Goal: Task Accomplishment & Management: Use online tool/utility

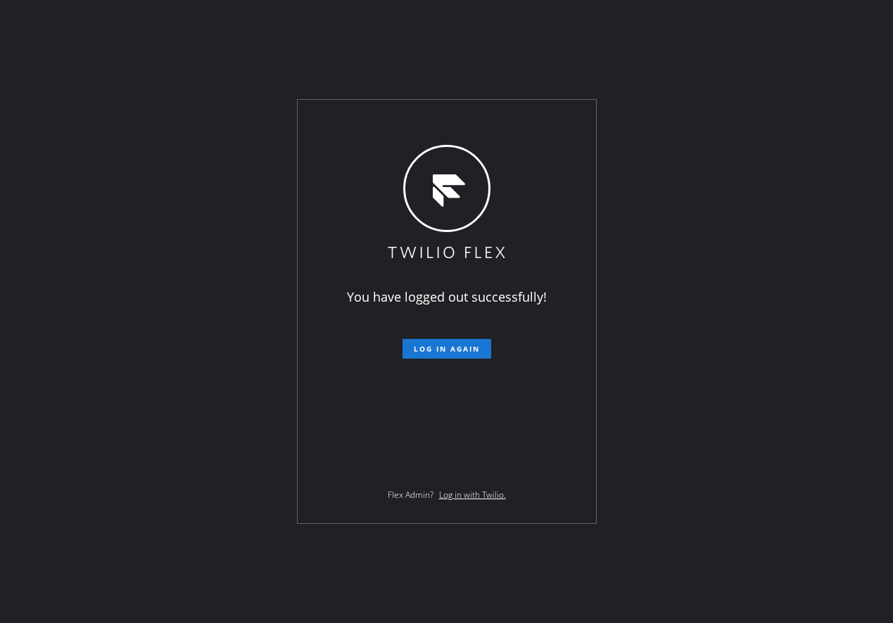
click at [864, 184] on div "You have logged out successfully! Log in again Flex Admin? Log in with Twilio." at bounding box center [446, 311] width 893 height 623
click at [452, 347] on span "Log in again" at bounding box center [447, 349] width 66 height 10
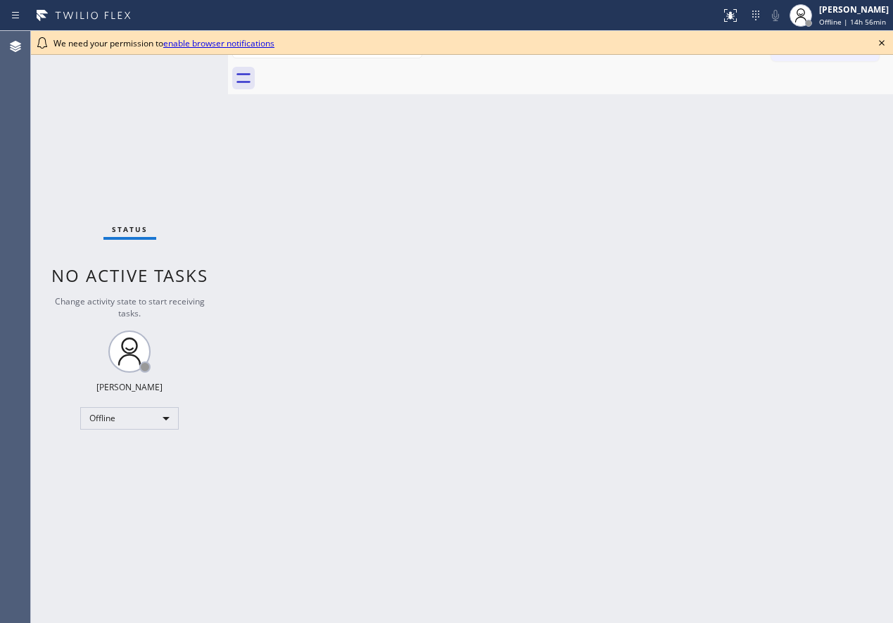
click at [876, 46] on icon at bounding box center [881, 42] width 17 height 17
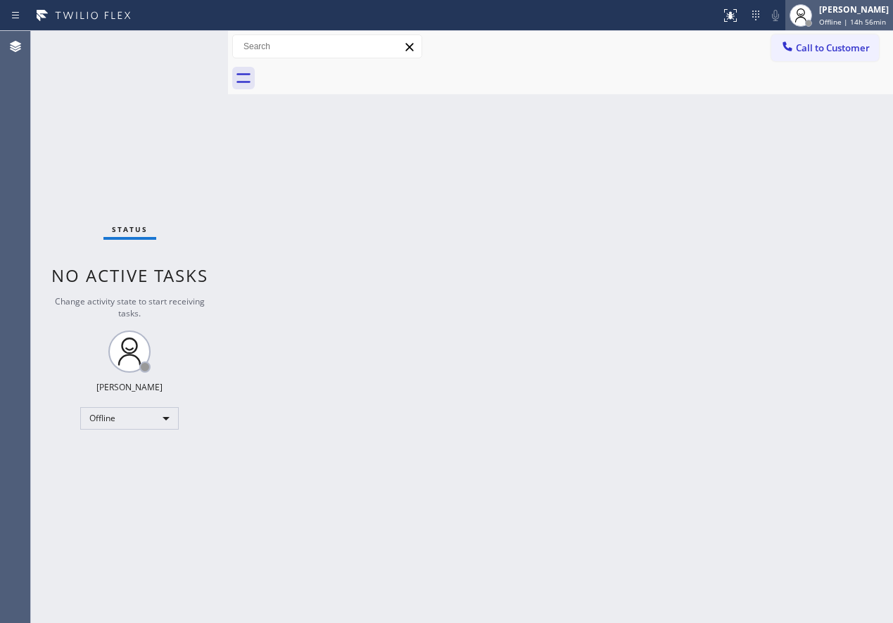
click at [864, 16] on div "[PERSON_NAME] Offline | 14h 56min" at bounding box center [854, 15] width 77 height 25
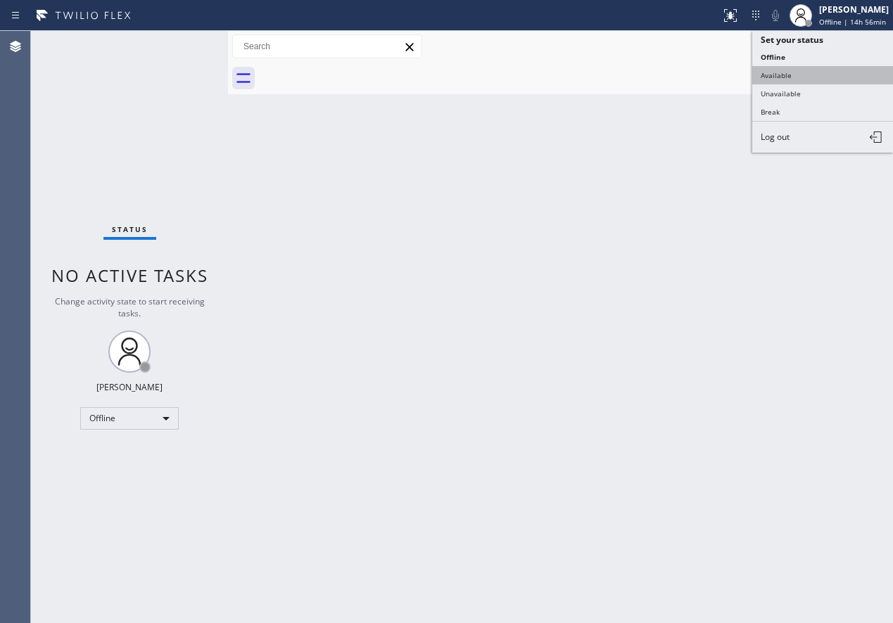
click at [822, 70] on button "Available" at bounding box center [822, 75] width 141 height 18
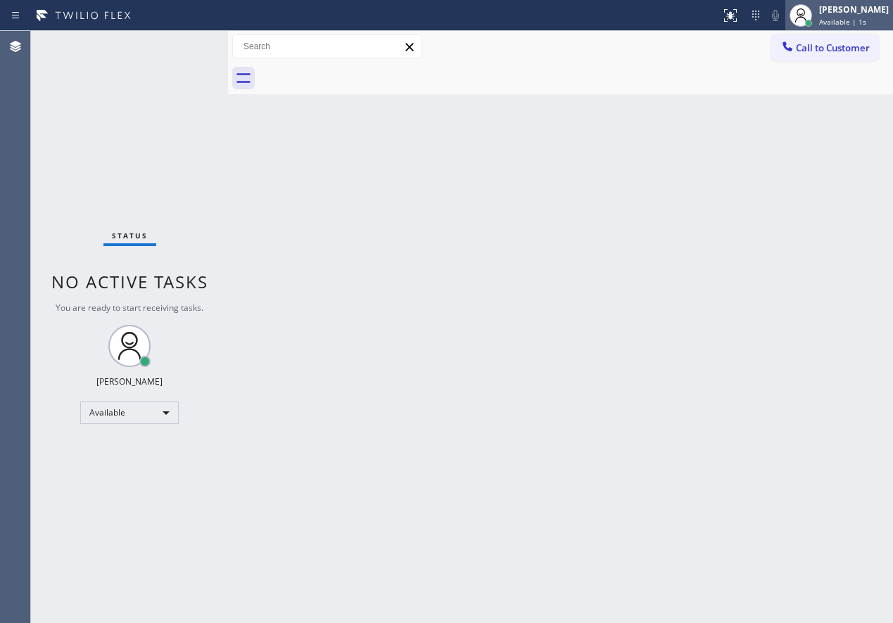
click at [843, 25] on span "Available | 1s" at bounding box center [842, 22] width 47 height 10
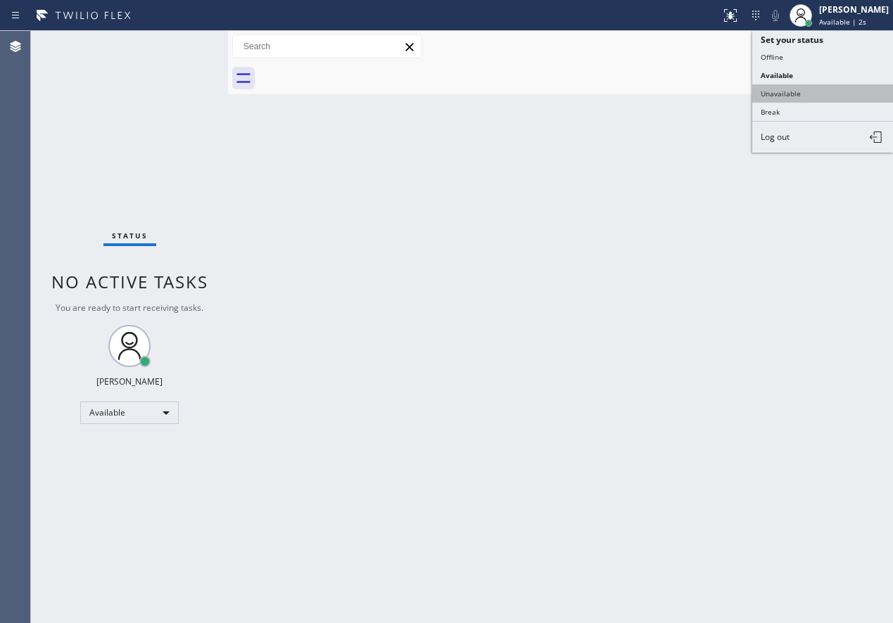
click at [829, 101] on button "Unavailable" at bounding box center [822, 93] width 141 height 18
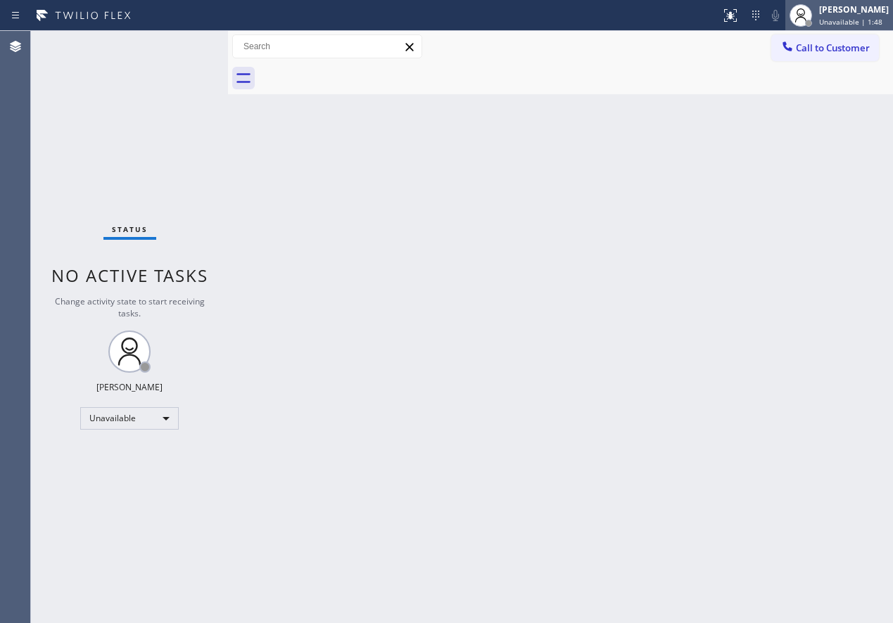
click at [869, 9] on div "[PERSON_NAME]" at bounding box center [854, 10] width 70 height 12
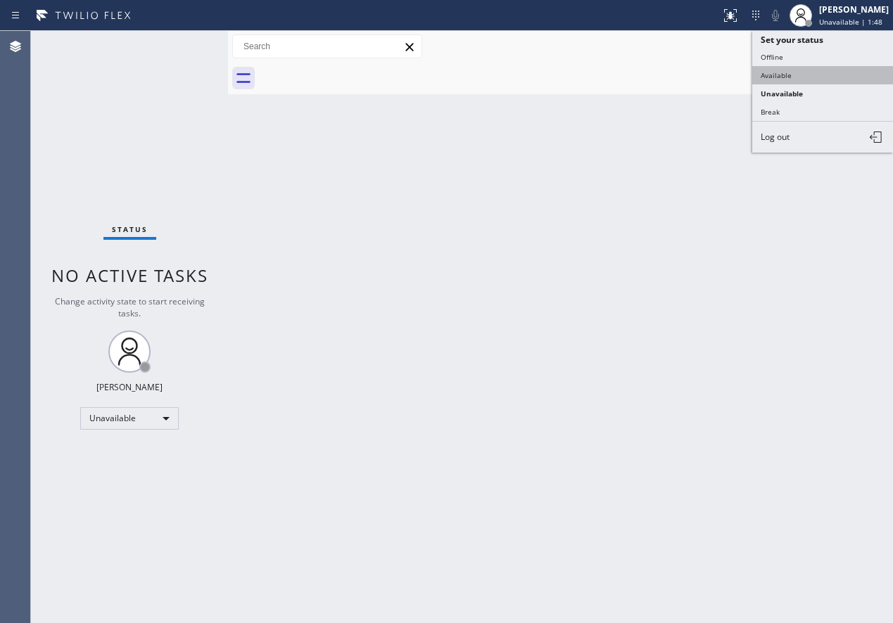
click at [815, 70] on button "Available" at bounding box center [822, 75] width 141 height 18
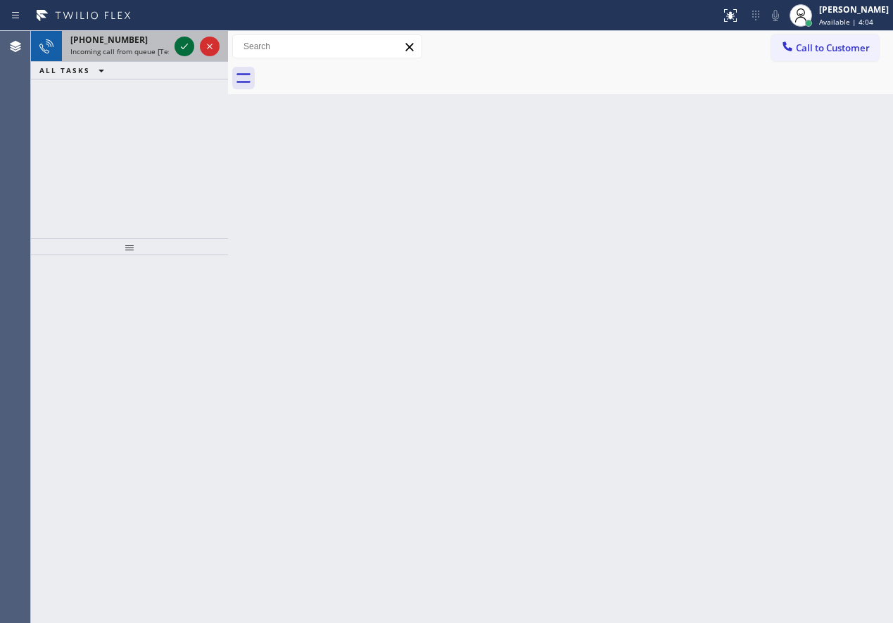
click at [180, 49] on icon at bounding box center [184, 46] width 17 height 17
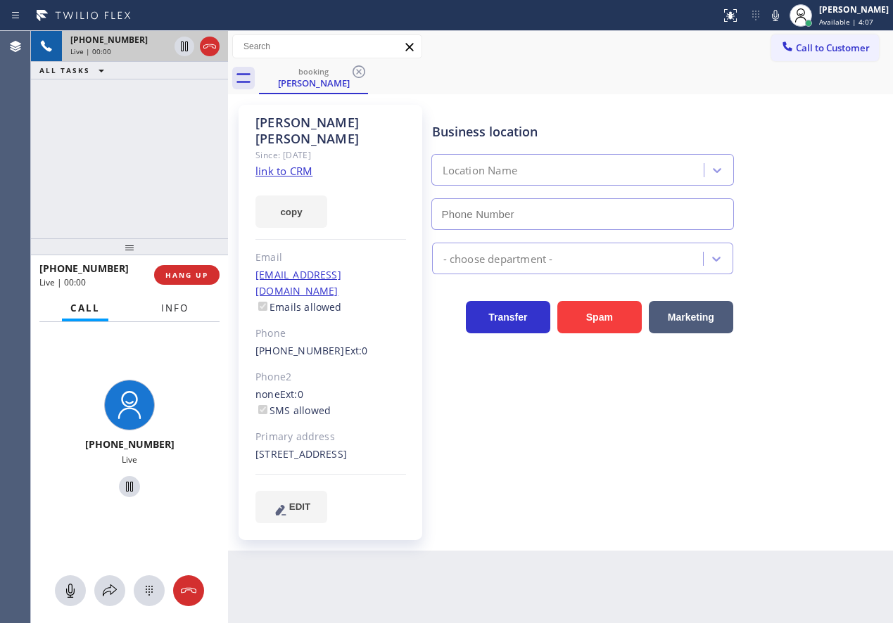
click at [169, 310] on span "Info" at bounding box center [174, 308] width 27 height 13
type input "[PHONE_NUMBER]"
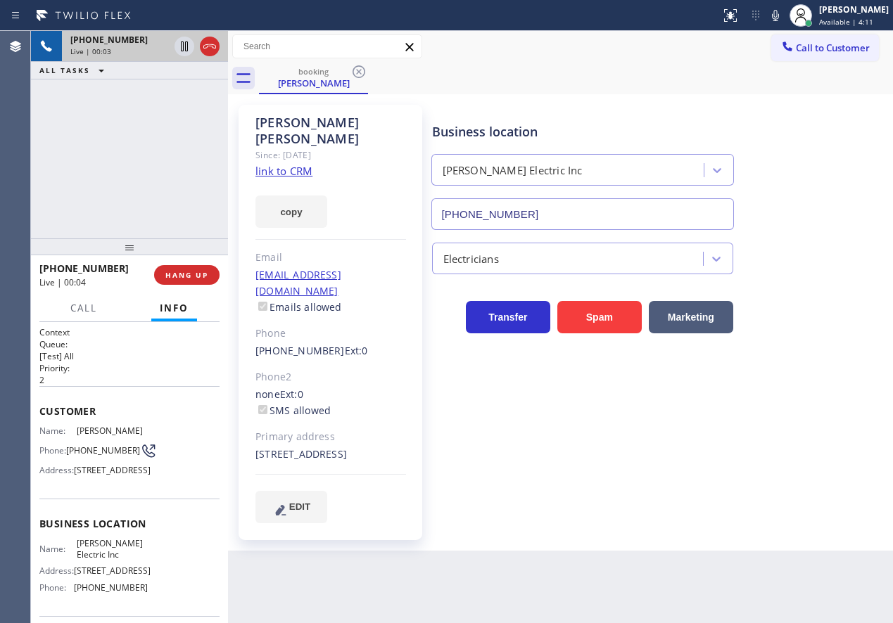
click at [286, 164] on link "link to CRM" at bounding box center [283, 171] width 57 height 14
click at [197, 274] on span "HANG UP" at bounding box center [186, 275] width 43 height 10
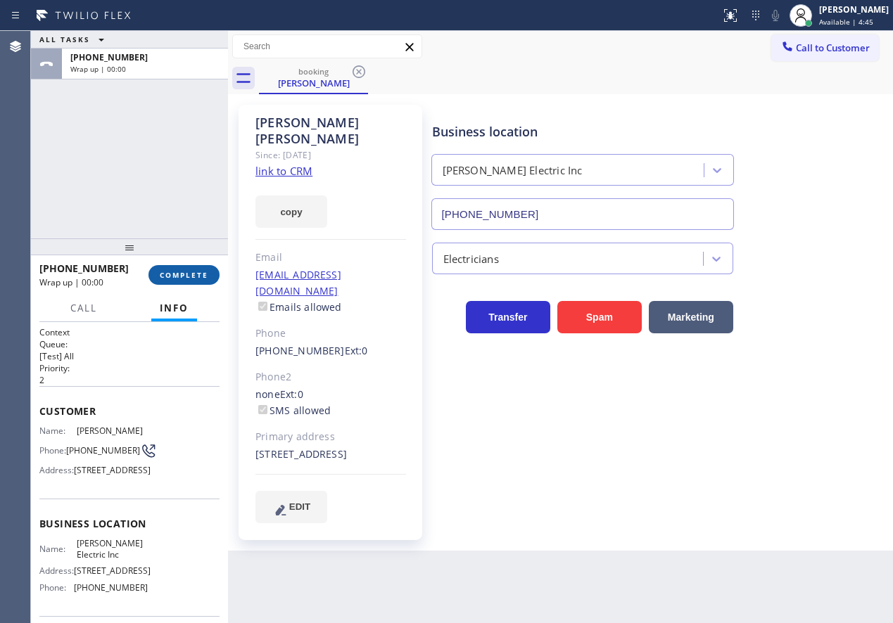
click at [197, 274] on span "COMPLETE" at bounding box center [184, 275] width 49 height 10
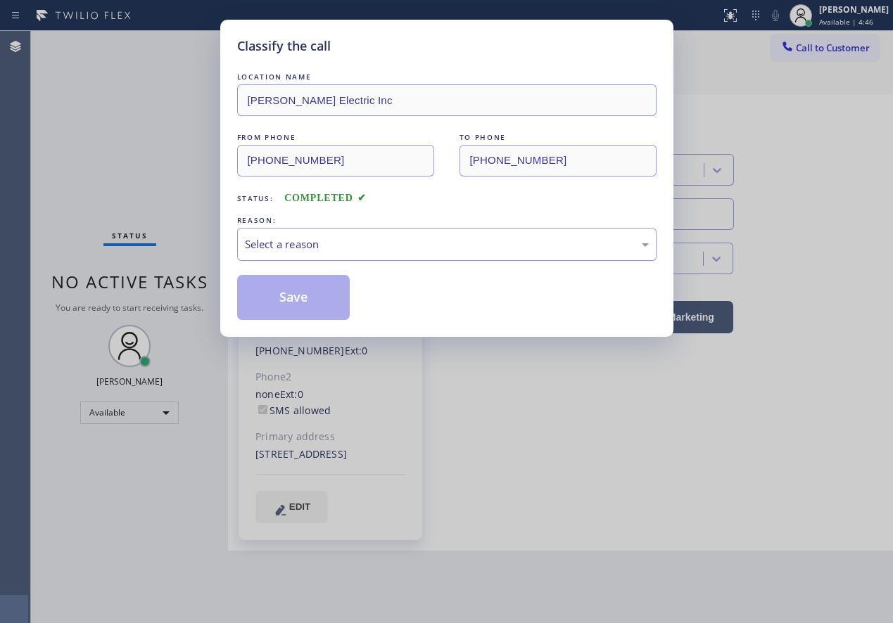
click at [404, 238] on div "Select a reason" at bounding box center [447, 244] width 404 height 16
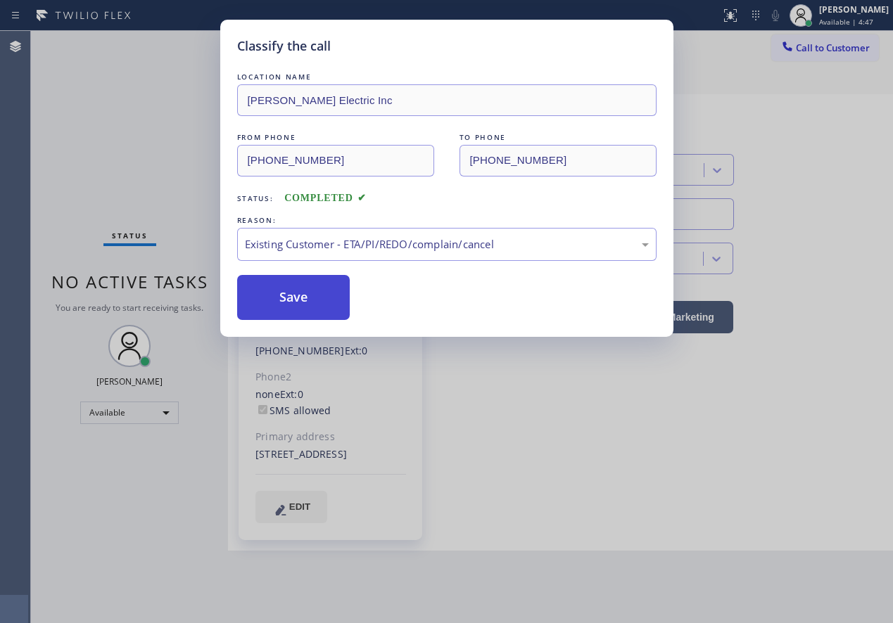
click at [295, 304] on button "Save" at bounding box center [293, 297] width 113 height 45
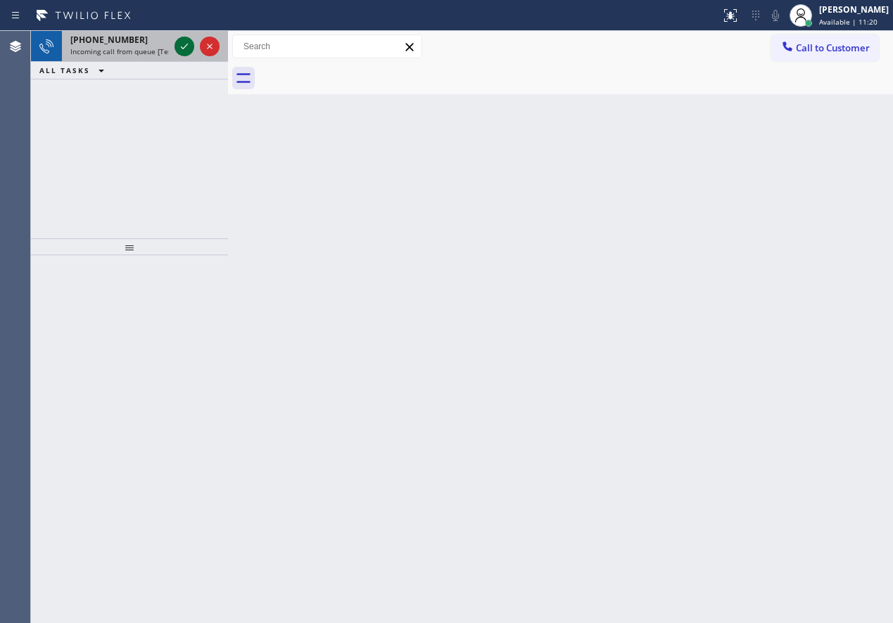
click at [182, 50] on icon at bounding box center [184, 46] width 17 height 17
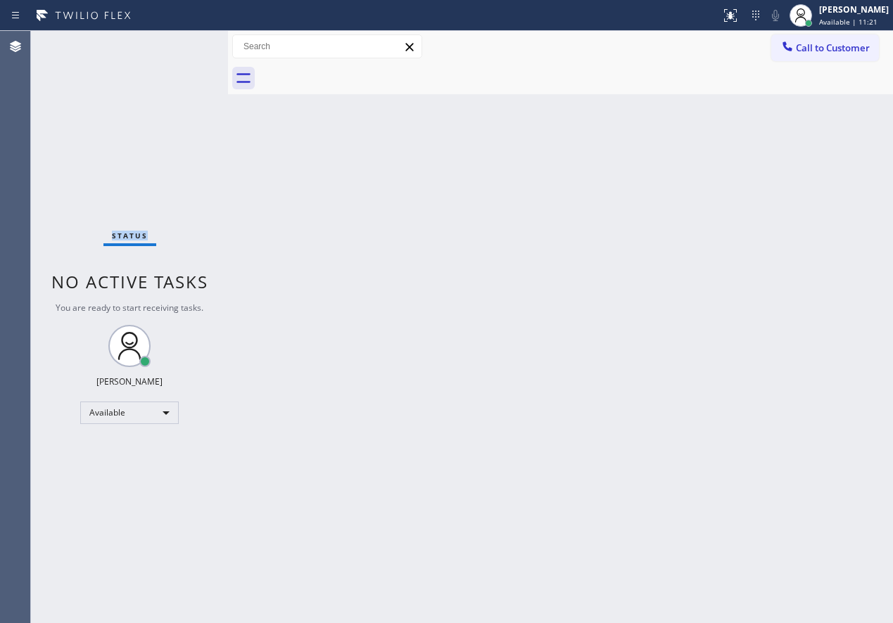
click at [182, 50] on div "Status No active tasks You are ready to start receiving tasks. [PERSON_NAME] Av…" at bounding box center [129, 327] width 197 height 592
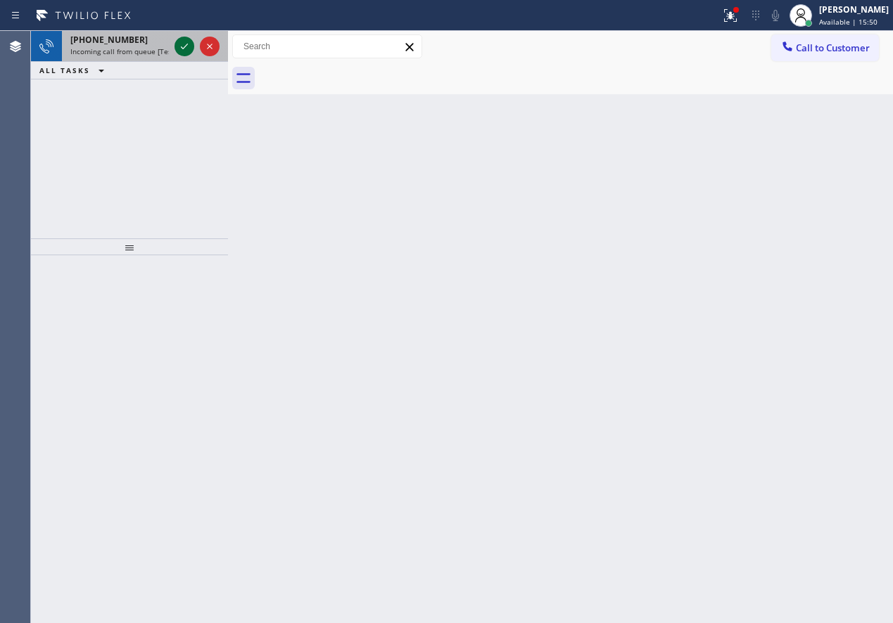
click at [184, 39] on icon at bounding box center [184, 46] width 17 height 17
click at [179, 46] on icon at bounding box center [184, 46] width 17 height 17
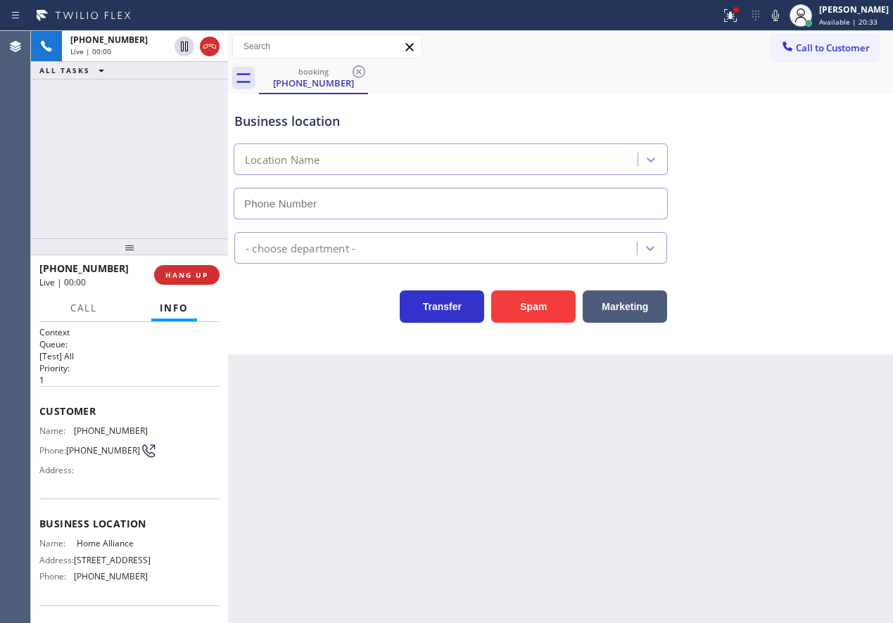
type input "[PHONE_NUMBER]"
click at [92, 557] on div "Name: Home Alliance Address: [STREET_ADDRESS] Phone: [PHONE_NUMBER]" at bounding box center [93, 562] width 108 height 49
click at [94, 549] on span "Home Alliance" at bounding box center [112, 543] width 70 height 11
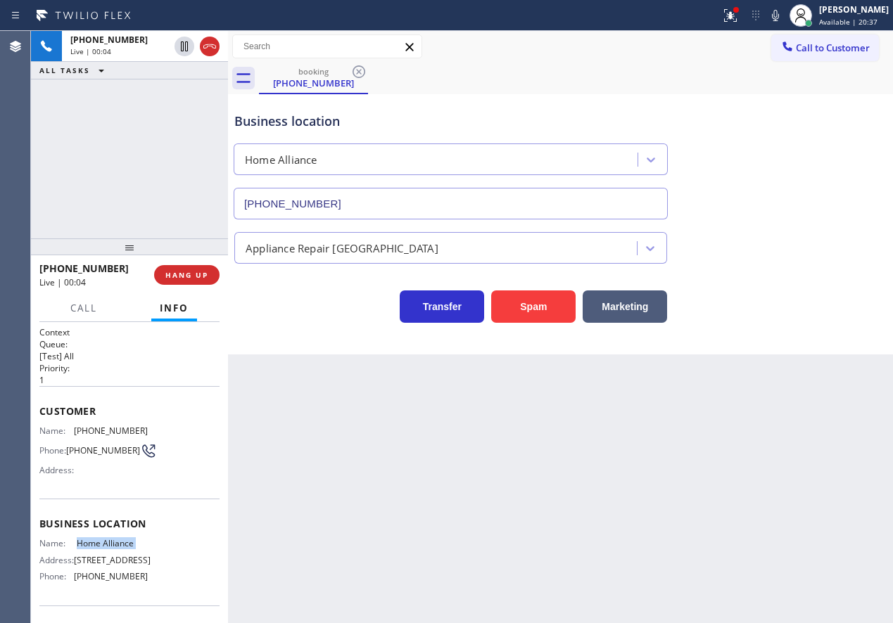
copy span "Home Alliance"
click at [80, 448] on span "[PHONE_NUMBER]" at bounding box center [103, 450] width 74 height 11
copy div "[PHONE_NUMBER]"
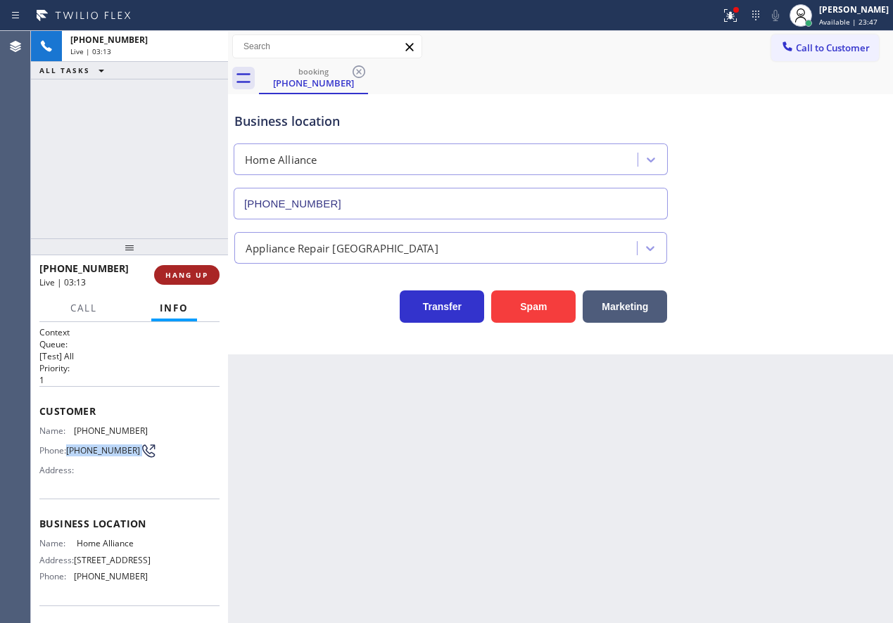
click at [188, 275] on span "HANG UP" at bounding box center [186, 275] width 43 height 10
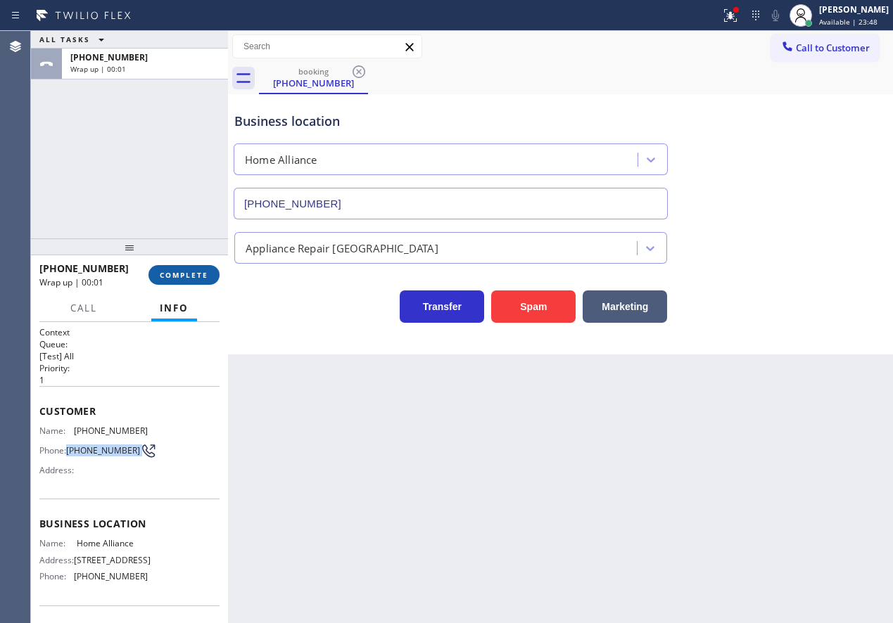
click at [191, 274] on span "COMPLETE" at bounding box center [184, 275] width 49 height 10
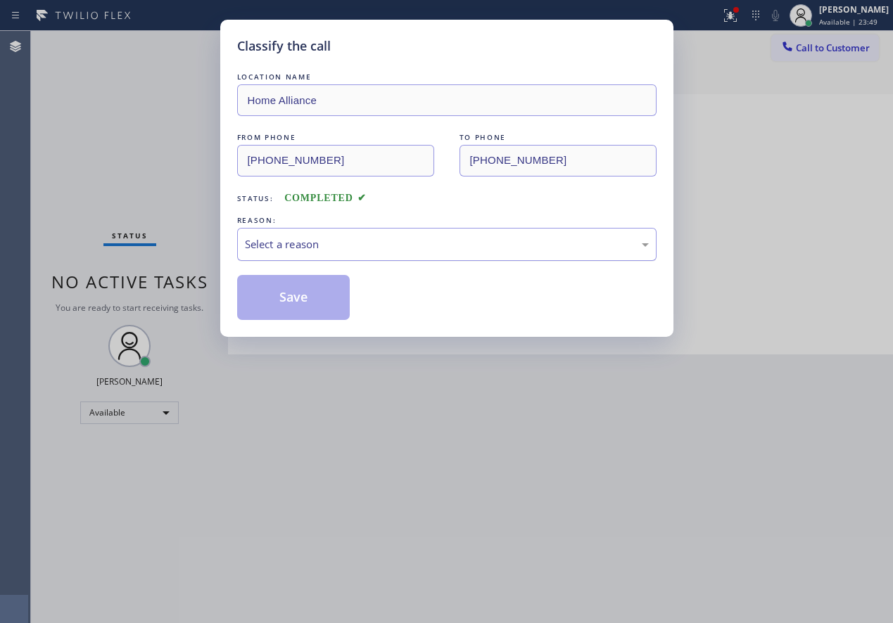
click at [356, 254] on div "Select a reason" at bounding box center [446, 244] width 419 height 33
click at [303, 306] on button "Save" at bounding box center [293, 297] width 113 height 45
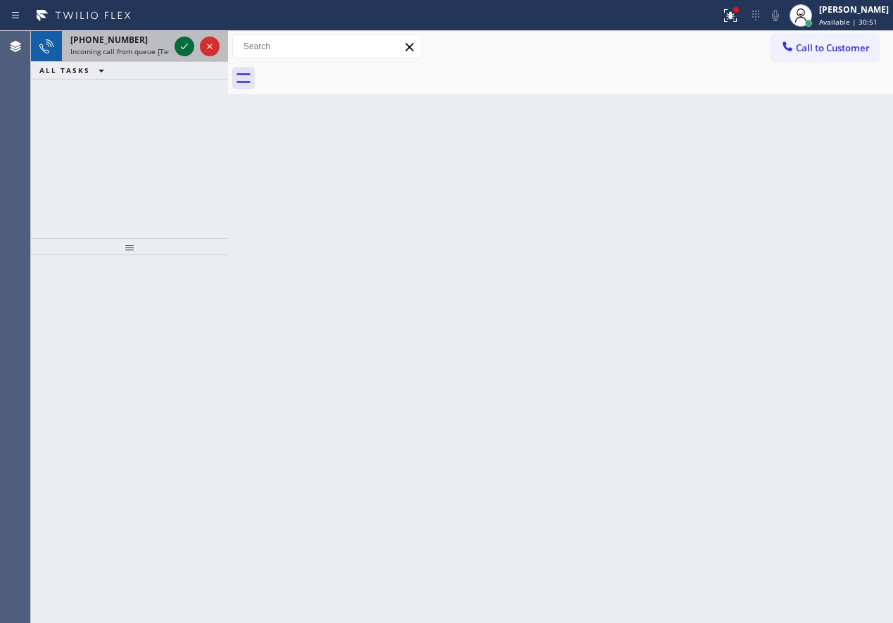
click at [190, 51] on icon at bounding box center [184, 46] width 17 height 17
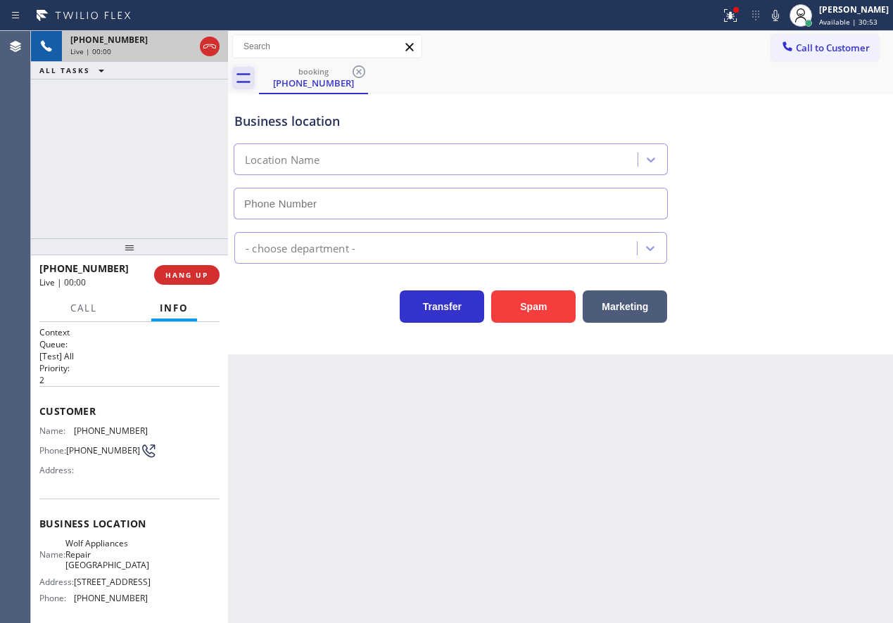
type input "[PHONE_NUMBER]"
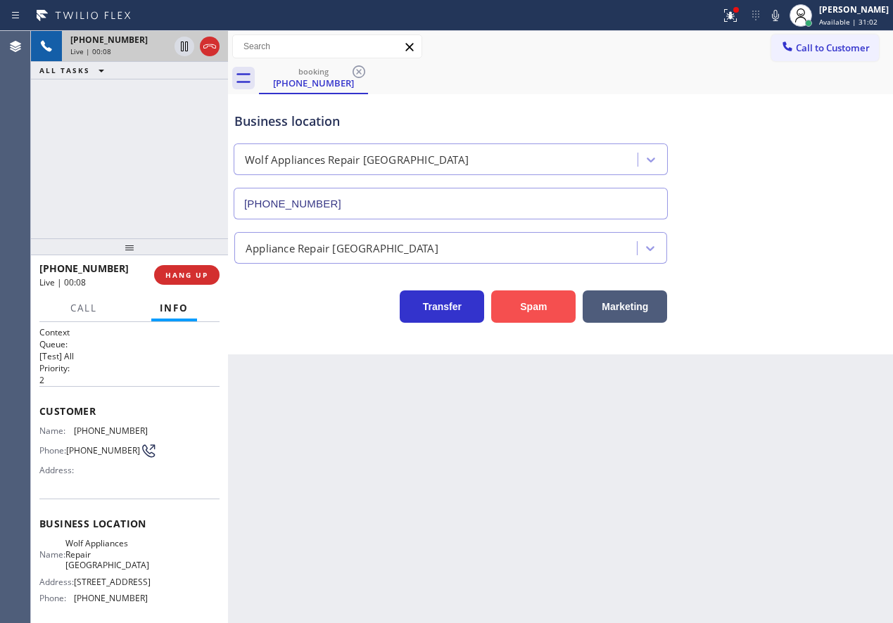
click at [542, 302] on button "Spam" at bounding box center [533, 307] width 84 height 32
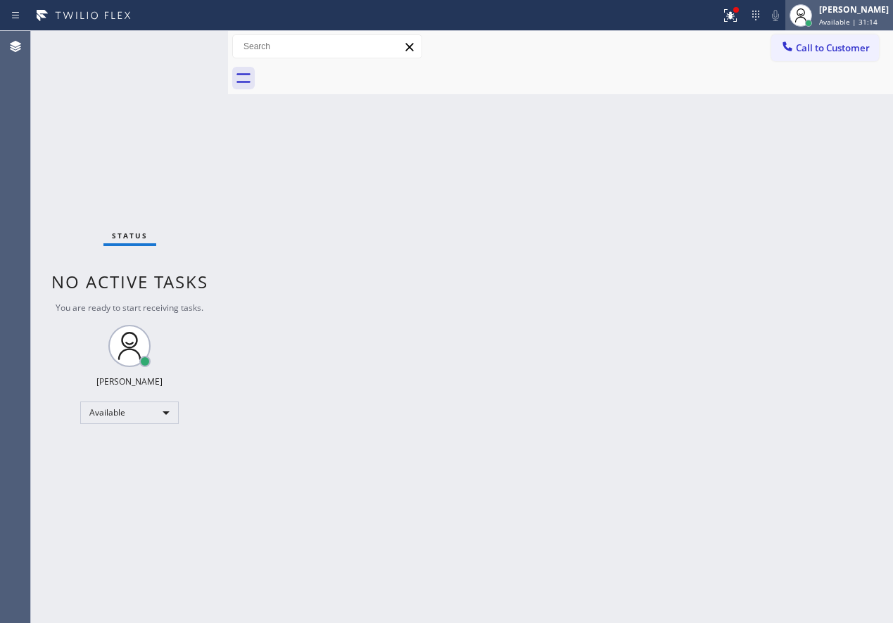
click at [840, 19] on span "Available | 31:14" at bounding box center [848, 22] width 58 height 10
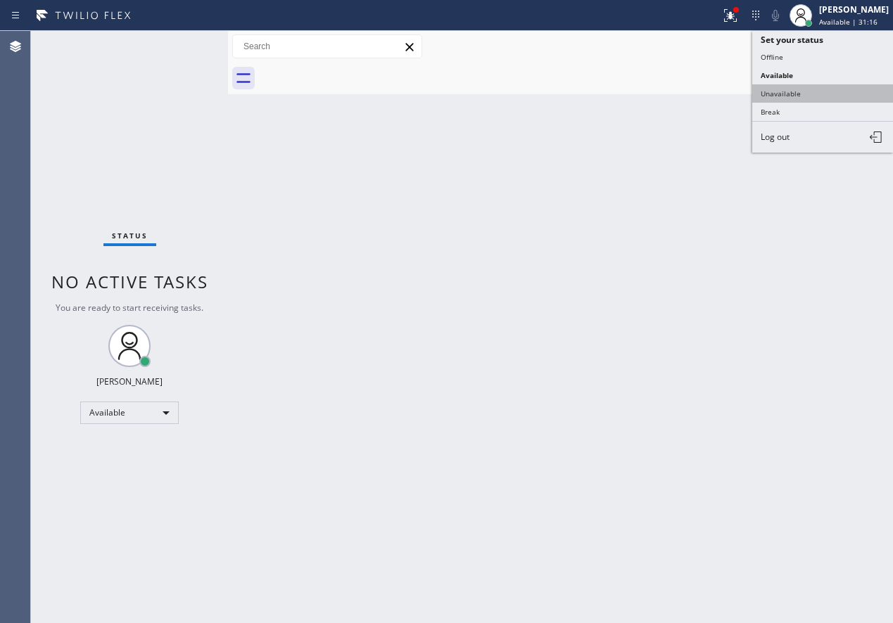
click at [811, 96] on button "Unavailable" at bounding box center [822, 93] width 141 height 18
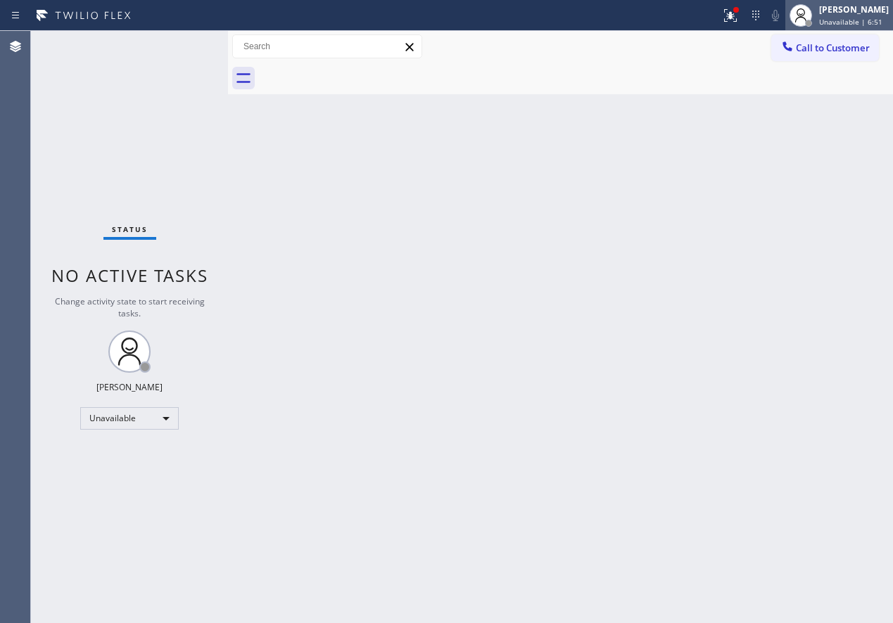
click at [868, 11] on div "[PERSON_NAME]" at bounding box center [854, 10] width 70 height 12
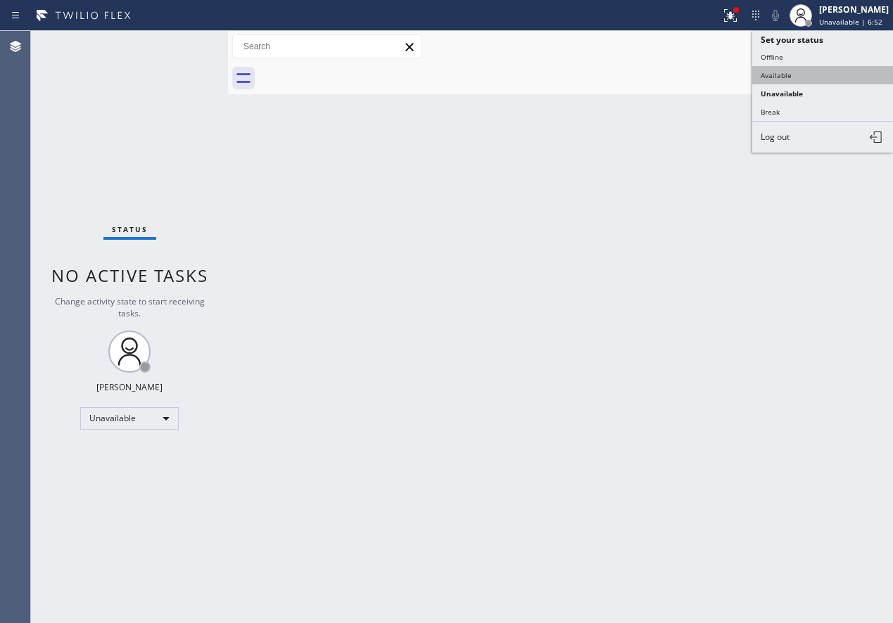
click at [793, 75] on button "Available" at bounding box center [822, 75] width 141 height 18
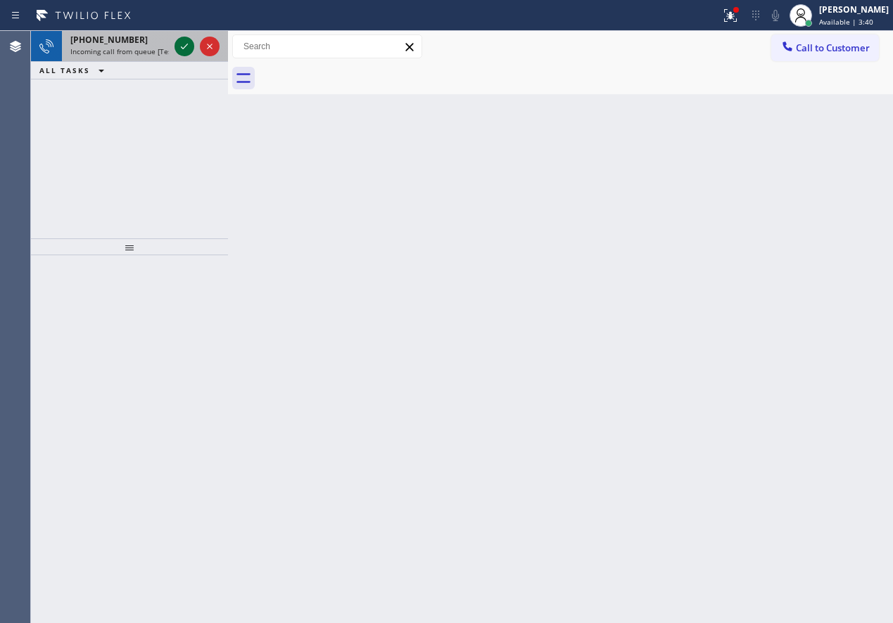
click at [183, 49] on icon at bounding box center [184, 47] width 7 height 6
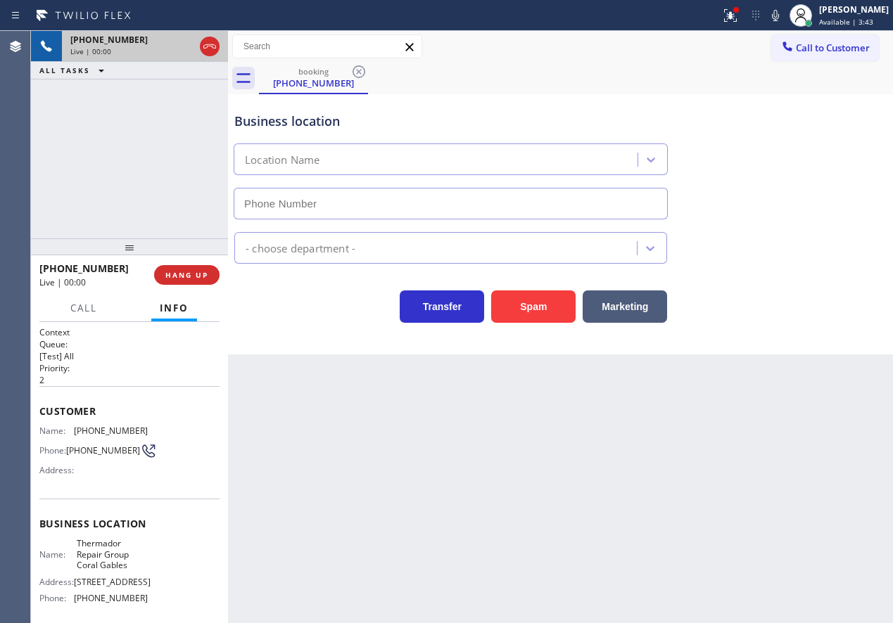
type input "[PHONE_NUMBER]"
click at [122, 568] on span "Thermador Repair Group Coral Gables" at bounding box center [112, 554] width 70 height 32
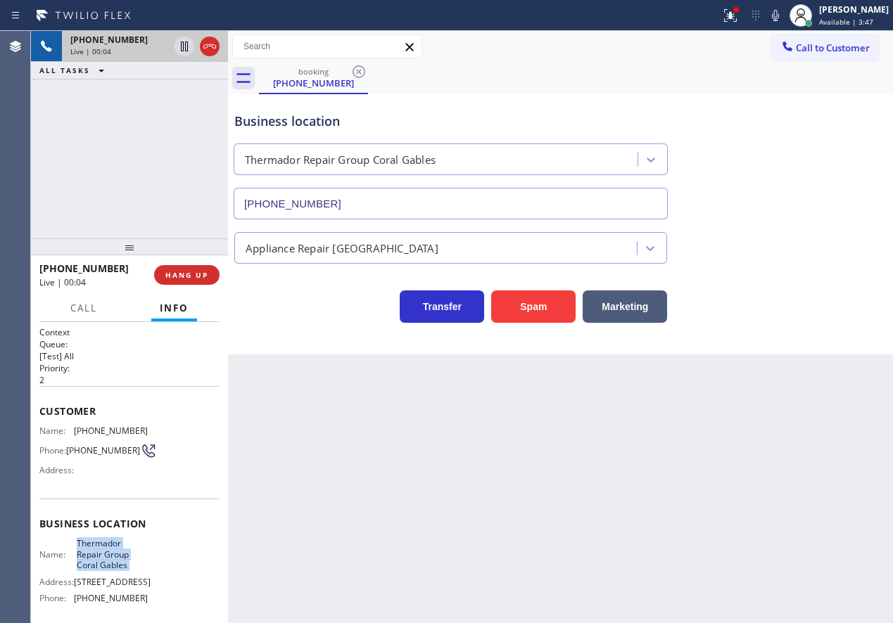
click at [122, 568] on span "Thermador Repair Group Coral Gables" at bounding box center [112, 554] width 70 height 32
copy span "Thermador Repair Group Coral Gables"
click at [199, 270] on span "HANG UP" at bounding box center [186, 275] width 43 height 10
click at [198, 273] on span "HANG UP" at bounding box center [186, 275] width 43 height 10
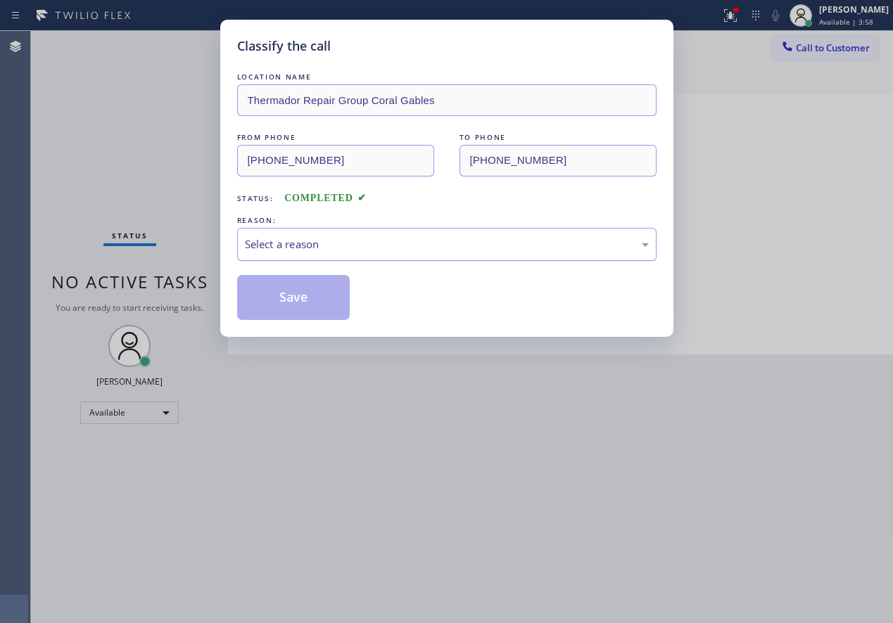
click at [360, 251] on div "Select a reason" at bounding box center [447, 244] width 404 height 16
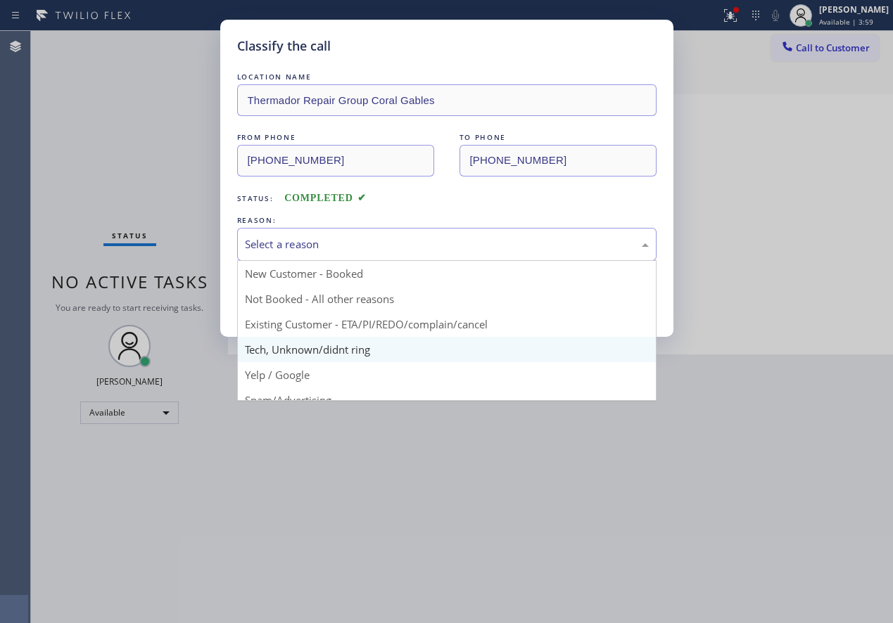
drag, startPoint x: 278, startPoint y: 350, endPoint x: 286, endPoint y: 327, distance: 24.5
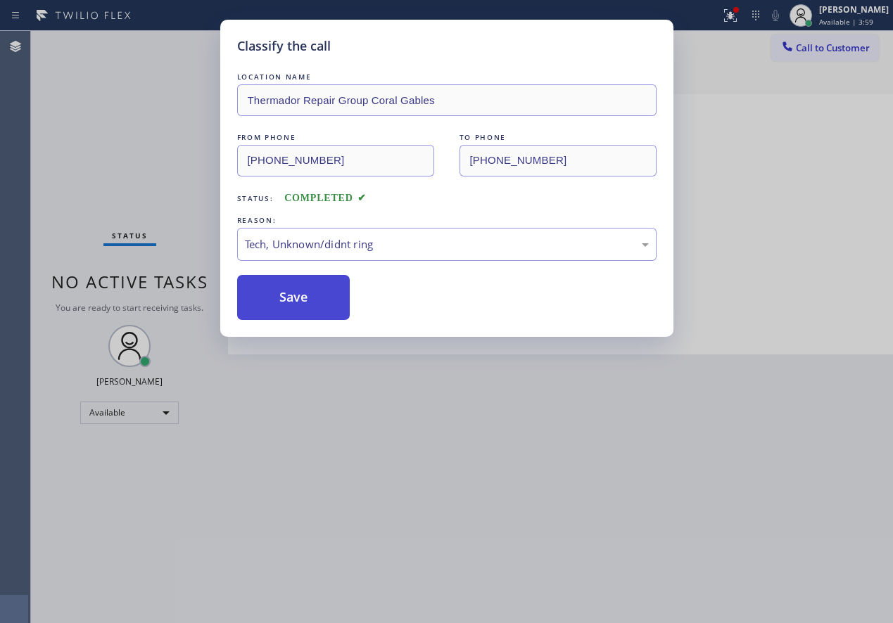
click at [289, 298] on button "Save" at bounding box center [293, 297] width 113 height 45
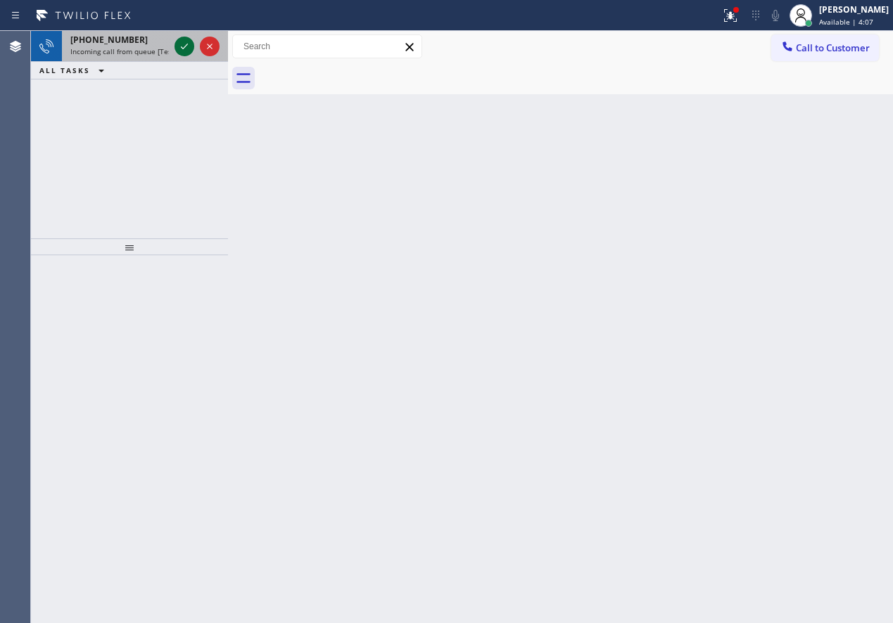
click at [179, 44] on icon at bounding box center [184, 46] width 17 height 17
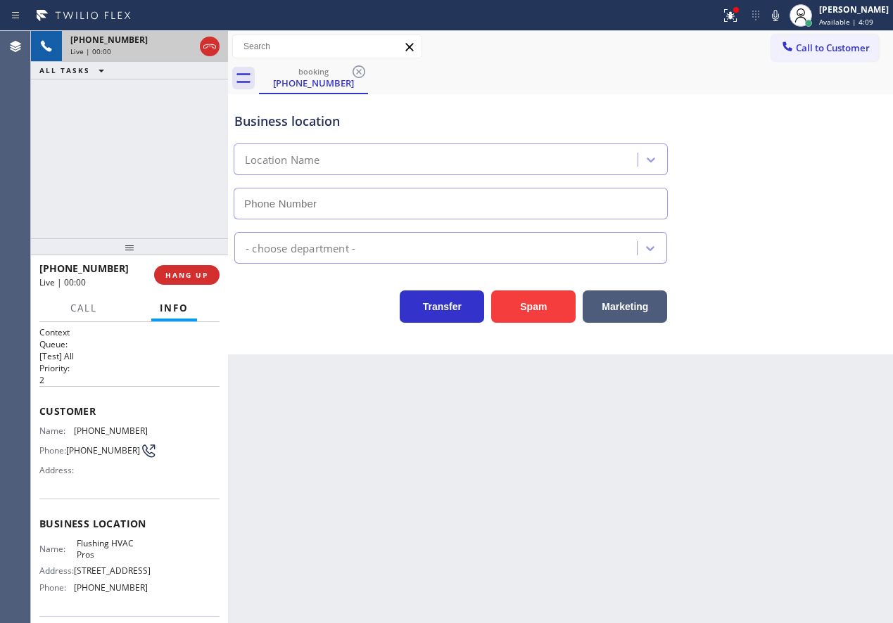
type input "[PHONE_NUMBER]"
click at [189, 274] on span "HANG UP" at bounding box center [186, 275] width 43 height 10
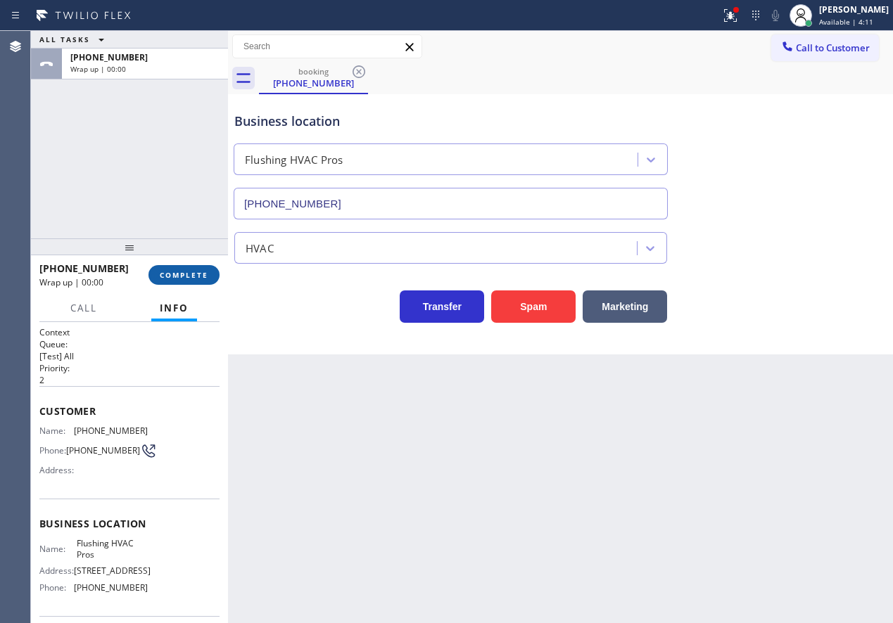
click at [189, 274] on span "COMPLETE" at bounding box center [184, 275] width 49 height 10
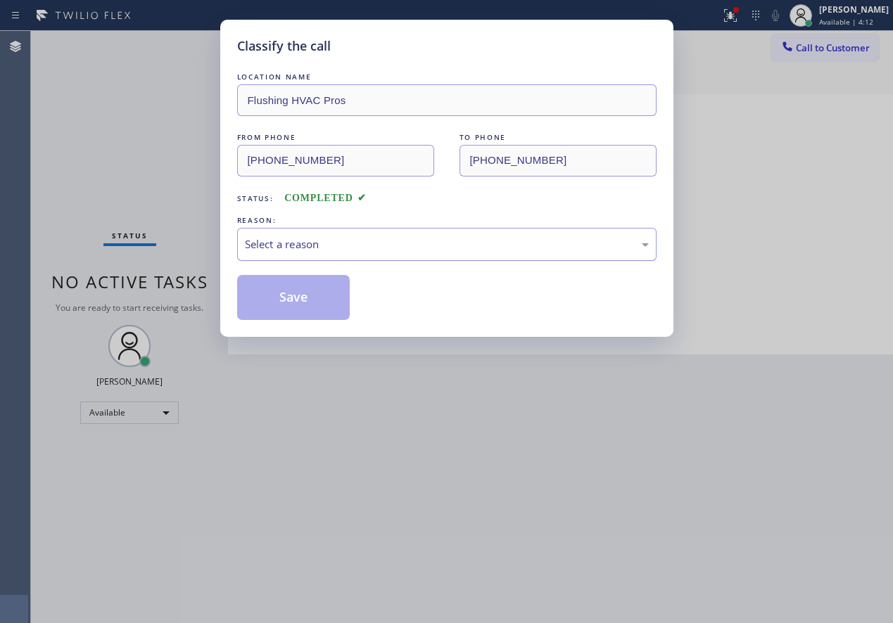
click at [327, 228] on div "Select a reason" at bounding box center [446, 244] width 419 height 33
click at [294, 305] on button "Save" at bounding box center [293, 297] width 113 height 45
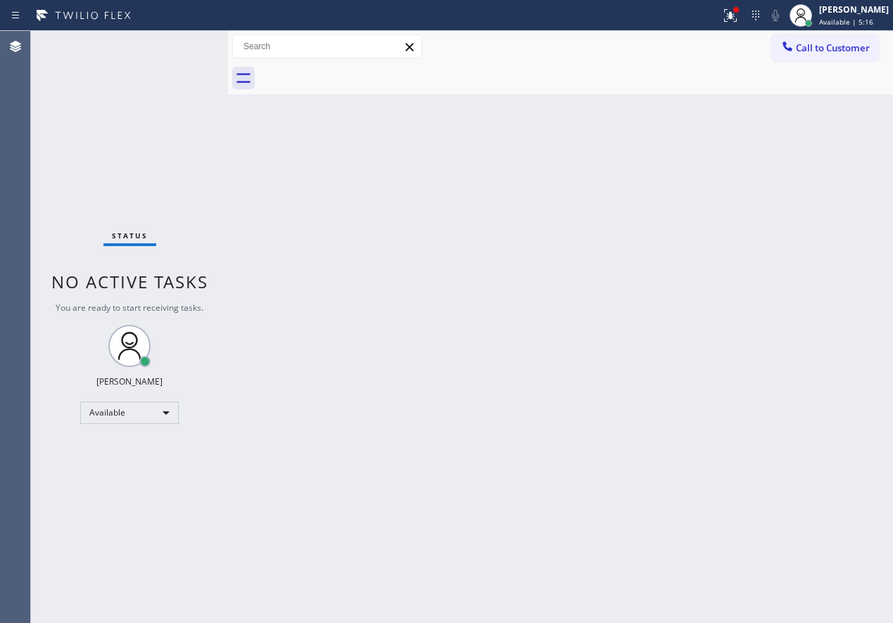
click at [376, 269] on div "Back to Dashboard Change Sender ID Customers Technicians Select a contact Outbo…" at bounding box center [560, 327] width 665 height 592
click at [340, 264] on div "Back to Dashboard Change Sender ID Customers Technicians Select a contact Outbo…" at bounding box center [560, 327] width 665 height 592
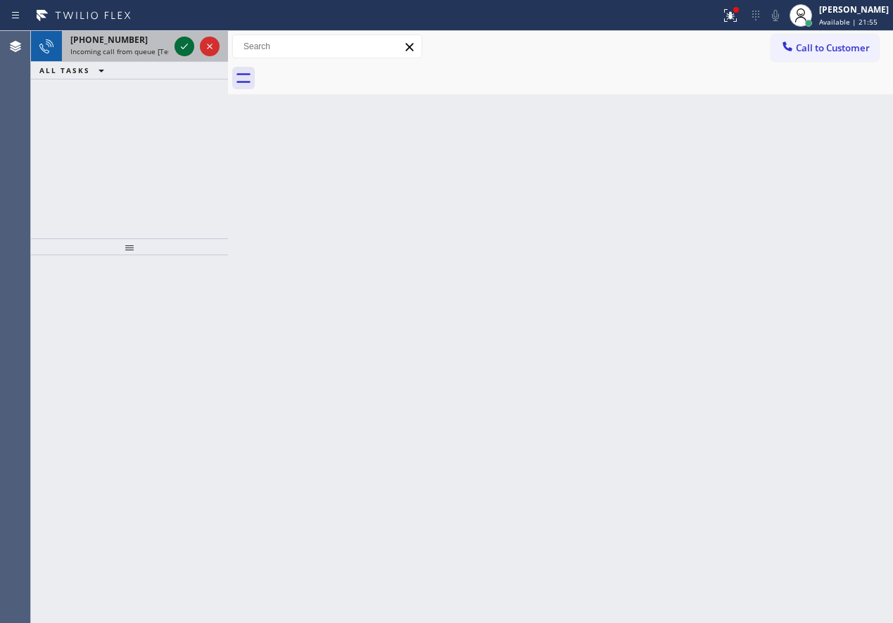
click at [181, 49] on icon at bounding box center [184, 46] width 17 height 17
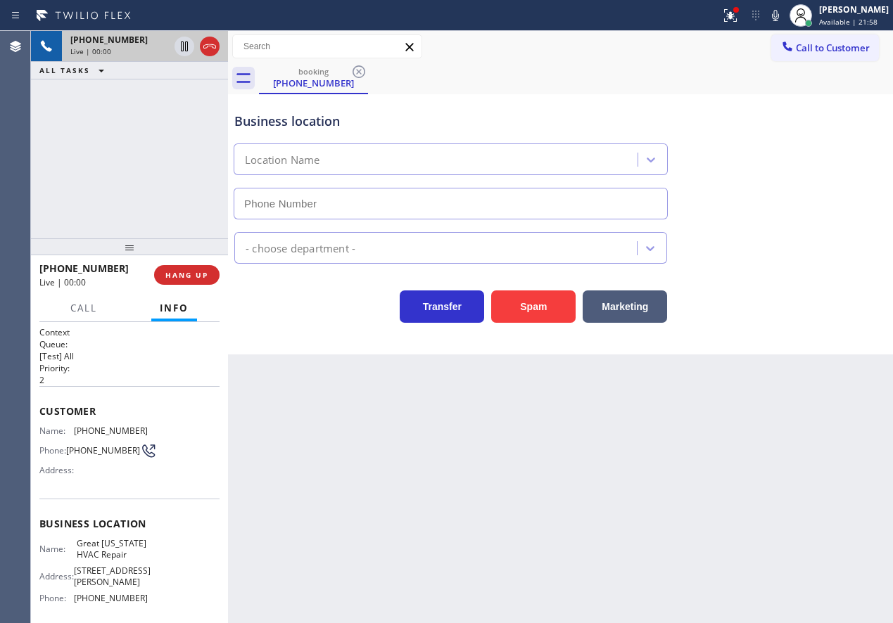
type input "[PHONE_NUMBER]"
click at [187, 273] on span "HANG UP" at bounding box center [186, 275] width 43 height 10
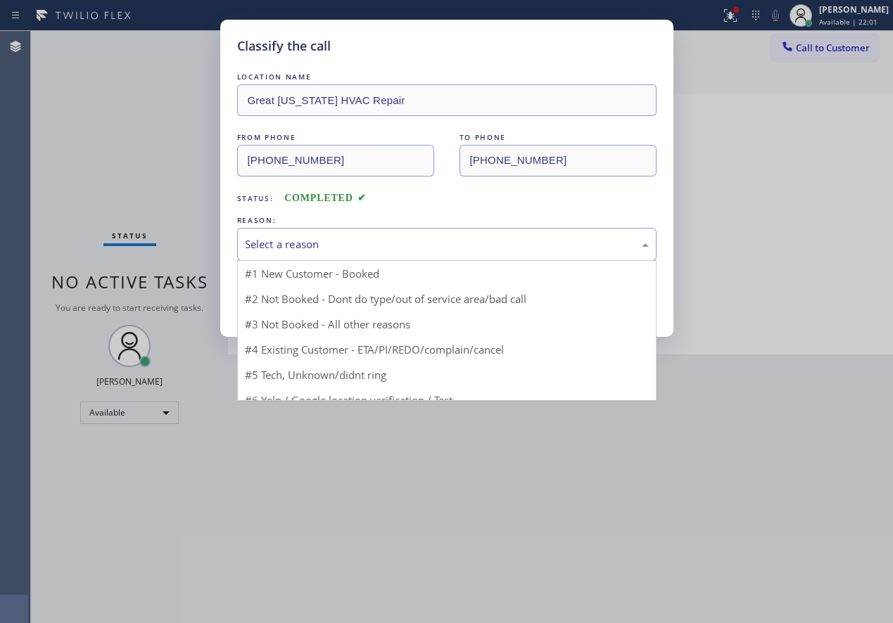
click at [363, 251] on div "Select a reason" at bounding box center [447, 244] width 404 height 16
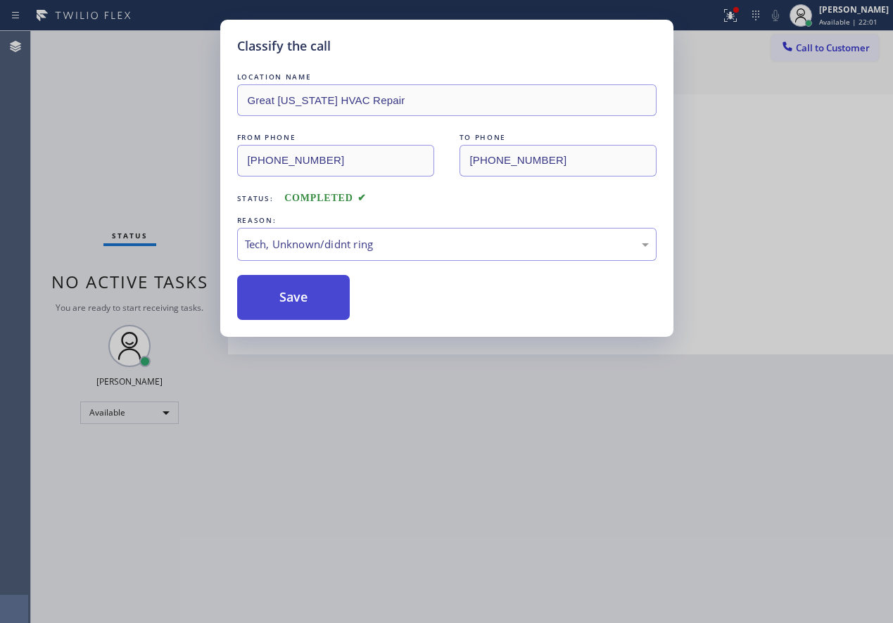
click at [322, 300] on button "Save" at bounding box center [293, 297] width 113 height 45
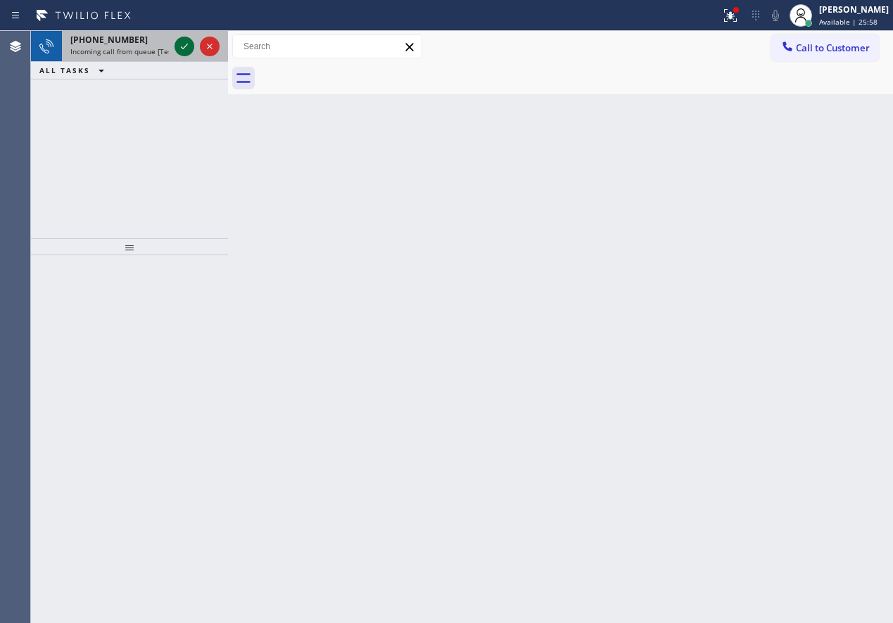
click at [180, 42] on icon at bounding box center [184, 46] width 17 height 17
click at [184, 45] on icon at bounding box center [184, 46] width 17 height 17
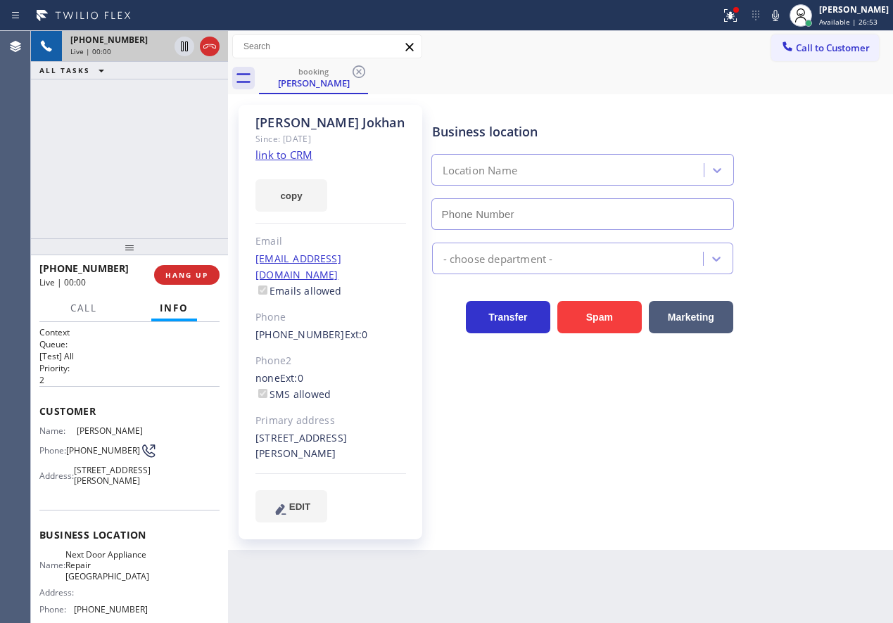
type input "[PHONE_NUMBER]"
click at [711, 417] on div "Business location Next Door Appliance Repair [GEOGRAPHIC_DATA] [PHONE_NUMBER] A…" at bounding box center [659, 313] width 461 height 410
click at [103, 582] on span "Next Door Appliance Repair [GEOGRAPHIC_DATA]" at bounding box center [107, 565] width 84 height 32
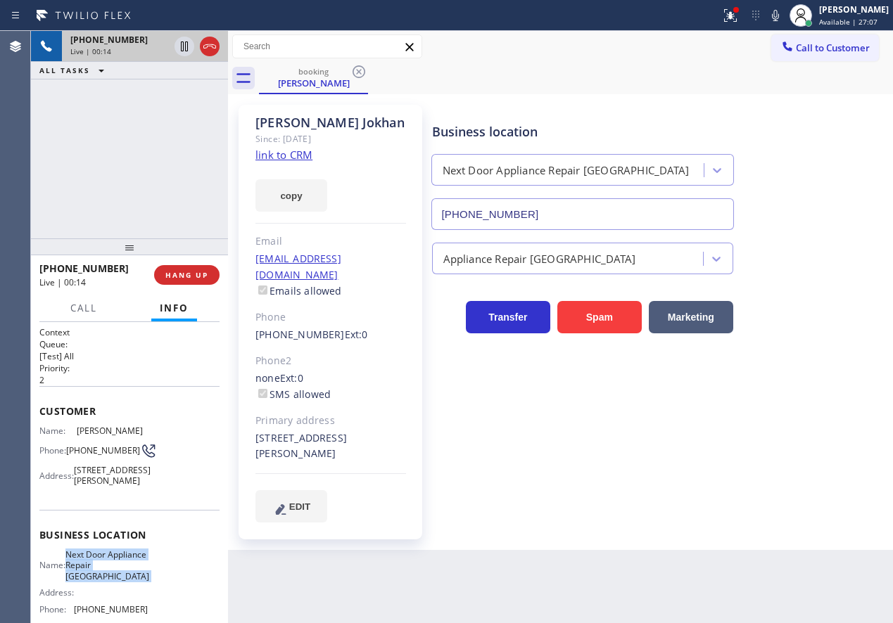
click at [103, 582] on span "Next Door Appliance Repair [GEOGRAPHIC_DATA]" at bounding box center [107, 565] width 84 height 32
copy span "Next Door Appliance Repair [GEOGRAPHIC_DATA]"
click at [601, 210] on input "[PHONE_NUMBER]" at bounding box center [582, 214] width 302 height 32
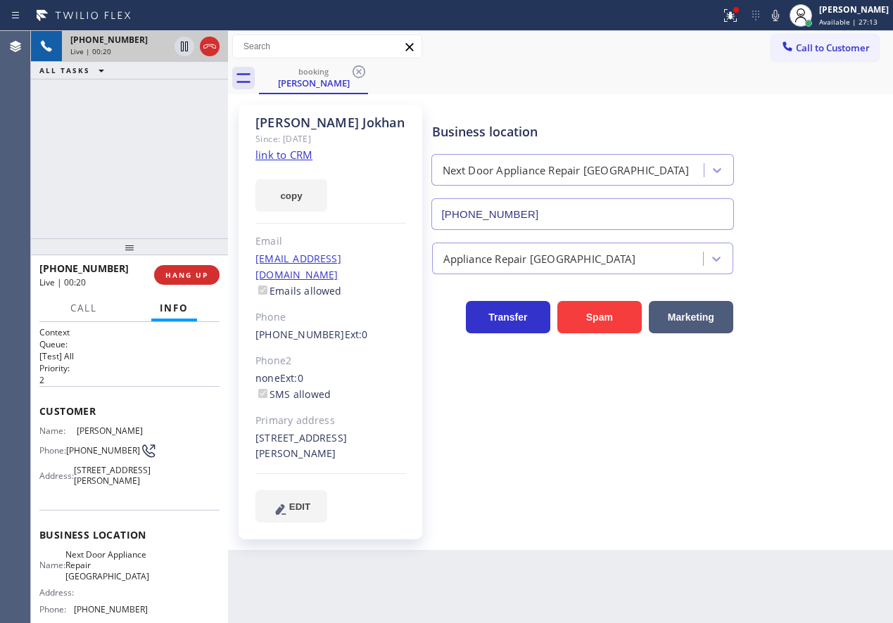
click at [298, 158] on link "link to CRM" at bounding box center [283, 155] width 57 height 14
click at [784, 10] on icon at bounding box center [775, 15] width 17 height 17
click at [780, 17] on rect at bounding box center [775, 14] width 10 height 10
click at [779, 14] on icon at bounding box center [775, 15] width 7 height 11
click at [784, 21] on icon at bounding box center [775, 15] width 17 height 17
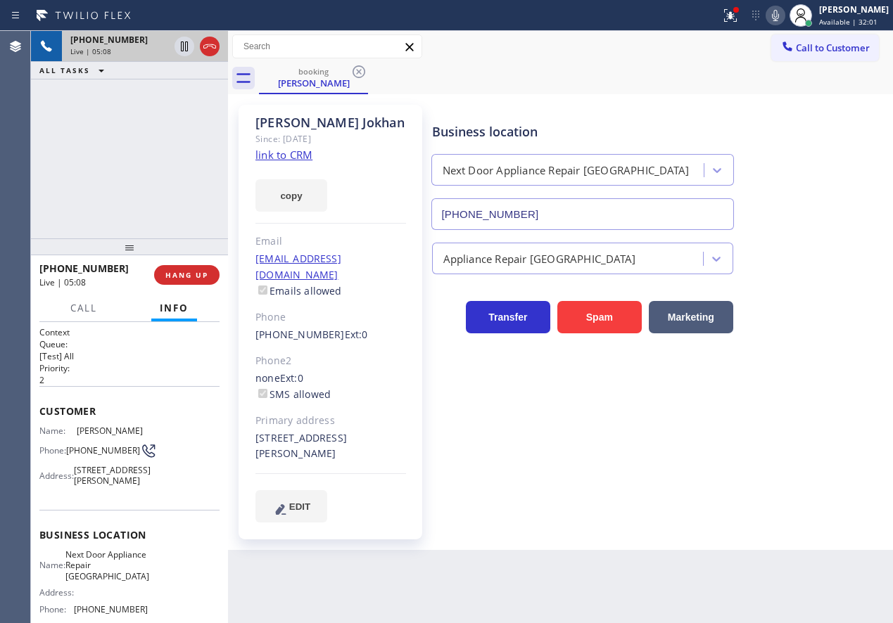
click at [784, 17] on icon at bounding box center [775, 15] width 17 height 17
click at [784, 21] on icon at bounding box center [775, 15] width 17 height 17
click at [736, 14] on icon at bounding box center [730, 15] width 13 height 13
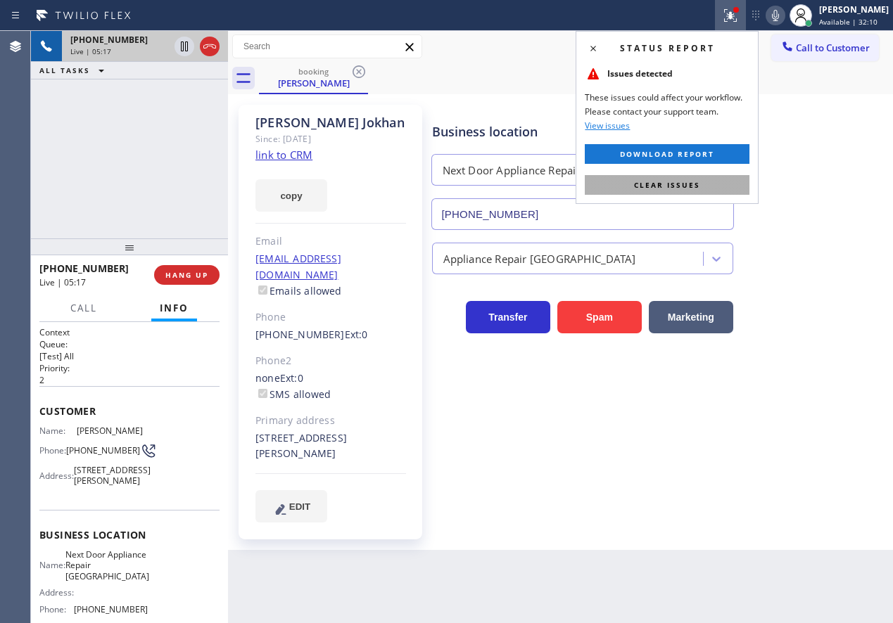
click at [651, 184] on span "Clear issues" at bounding box center [667, 185] width 66 height 10
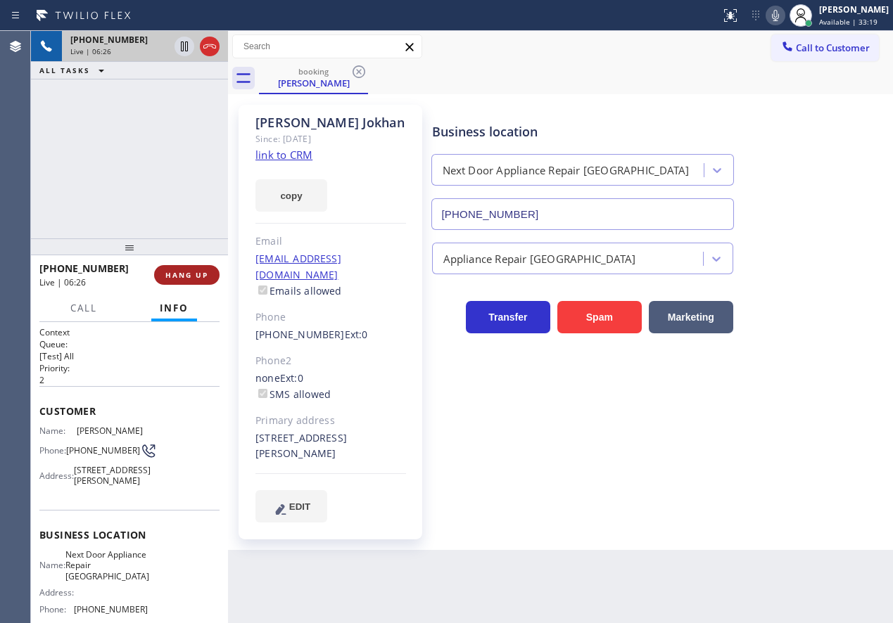
click at [187, 269] on button "HANG UP" at bounding box center [186, 275] width 65 height 20
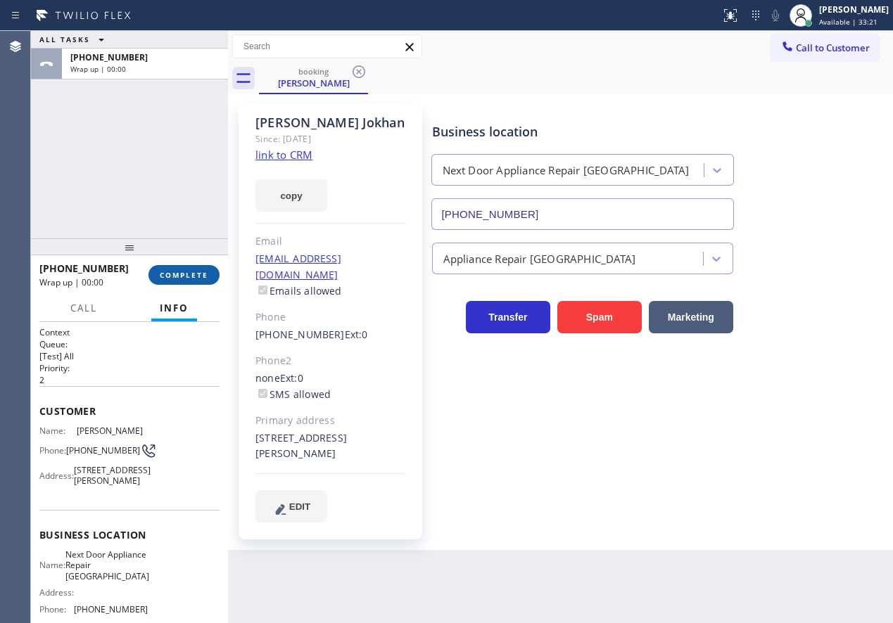
click at [187, 269] on button "COMPLETE" at bounding box center [183, 275] width 71 height 20
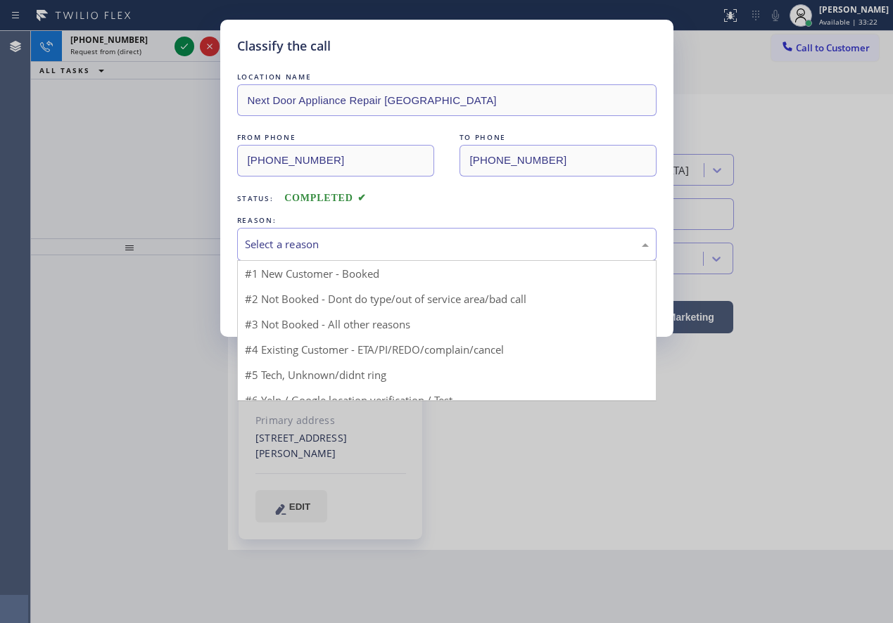
click at [400, 247] on div "Select a reason" at bounding box center [447, 244] width 404 height 16
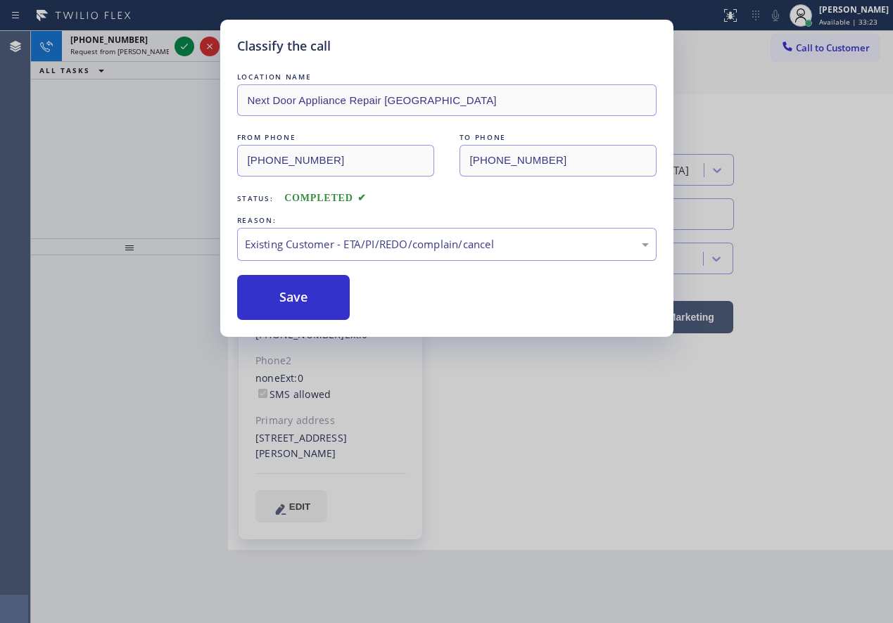
drag, startPoint x: 252, startPoint y: 289, endPoint x: 208, endPoint y: 79, distance: 214.2
click at [251, 285] on button "Save" at bounding box center [293, 297] width 113 height 45
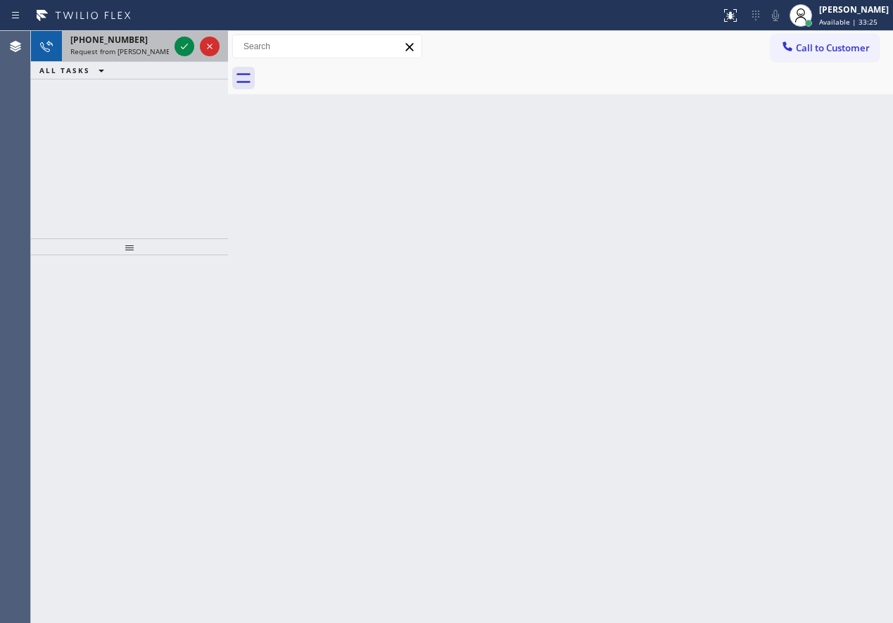
click at [127, 48] on span "Request from [PERSON_NAME] (direct)" at bounding box center [134, 51] width 128 height 10
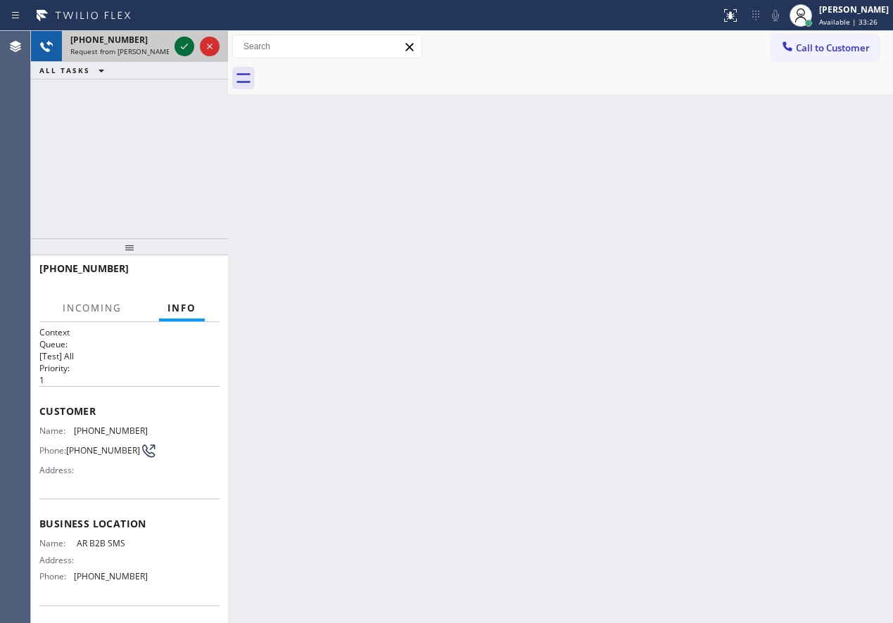
click at [185, 47] on icon at bounding box center [184, 47] width 7 height 6
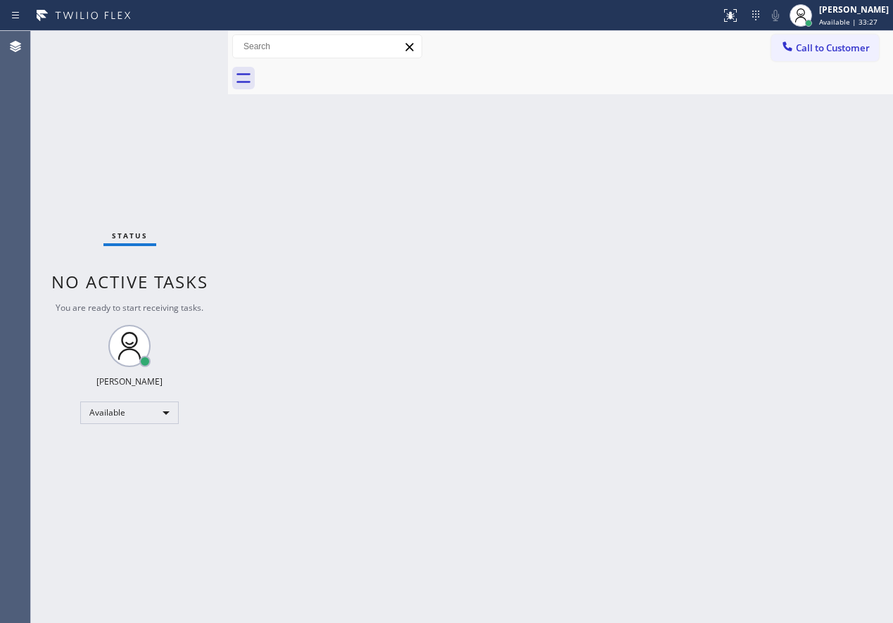
click at [185, 47] on div "Status No active tasks You are ready to start receiving tasks. [PERSON_NAME] Av…" at bounding box center [129, 327] width 197 height 592
drag, startPoint x: 848, startPoint y: 162, endPoint x: 844, endPoint y: 39, distance: 122.5
click at [848, 162] on div "Back to Dashboard Change Sender ID Customers Technicians Select a contact Outbo…" at bounding box center [560, 327] width 665 height 592
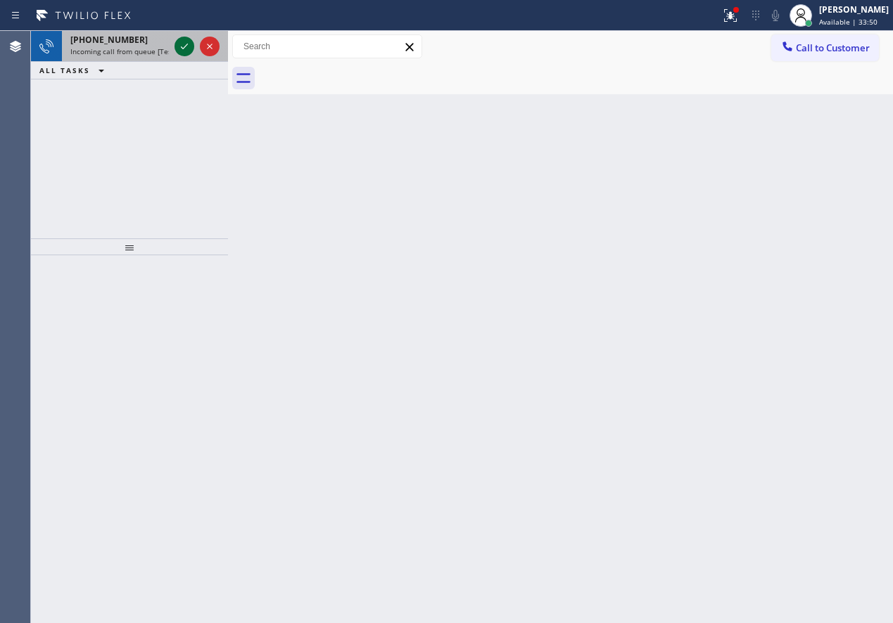
click at [181, 42] on icon at bounding box center [184, 46] width 17 height 17
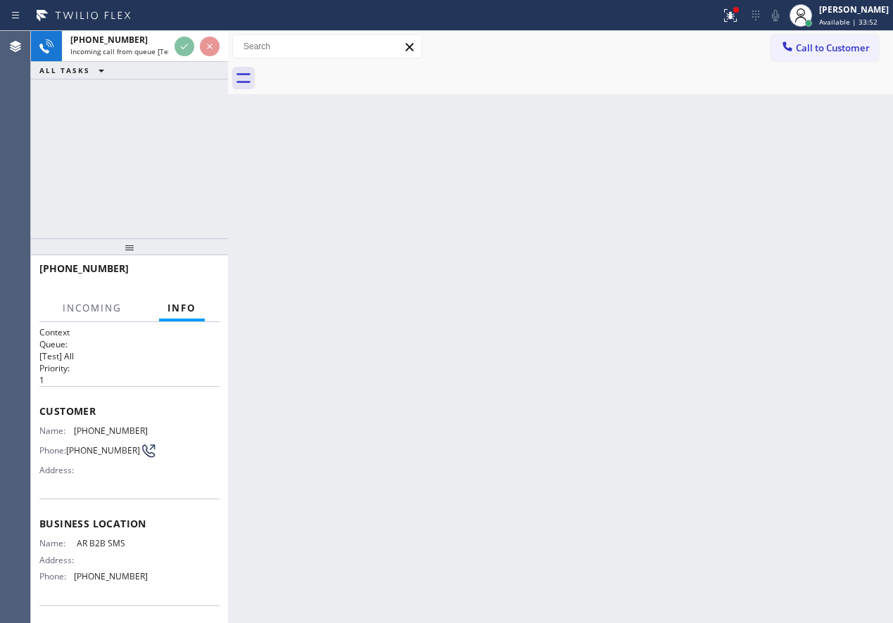
click at [570, 251] on div "Back to Dashboard Change Sender ID Customers Technicians Select a contact Outbo…" at bounding box center [560, 327] width 665 height 592
click at [517, 342] on div "Back to Dashboard Change Sender ID Customers Technicians Select a contact Outbo…" at bounding box center [560, 327] width 665 height 592
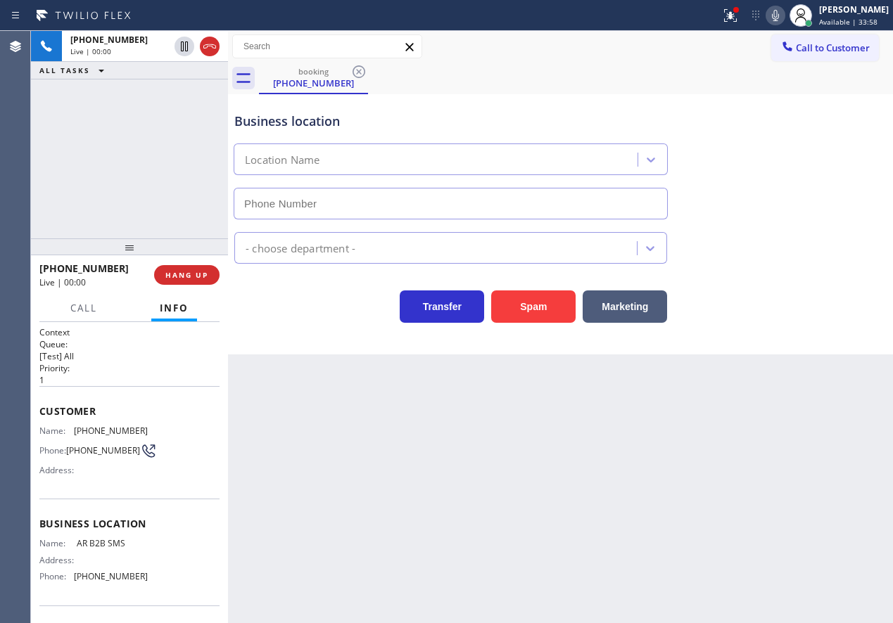
type input "[PHONE_NUMBER]"
click at [124, 544] on div "Business location Name: AR B2B SMS Address: Phone: [PHONE_NUMBER]" at bounding box center [129, 552] width 180 height 106
click at [125, 544] on span "AR B2B SMS" at bounding box center [112, 543] width 70 height 11
copy span "AR B2B SMS"
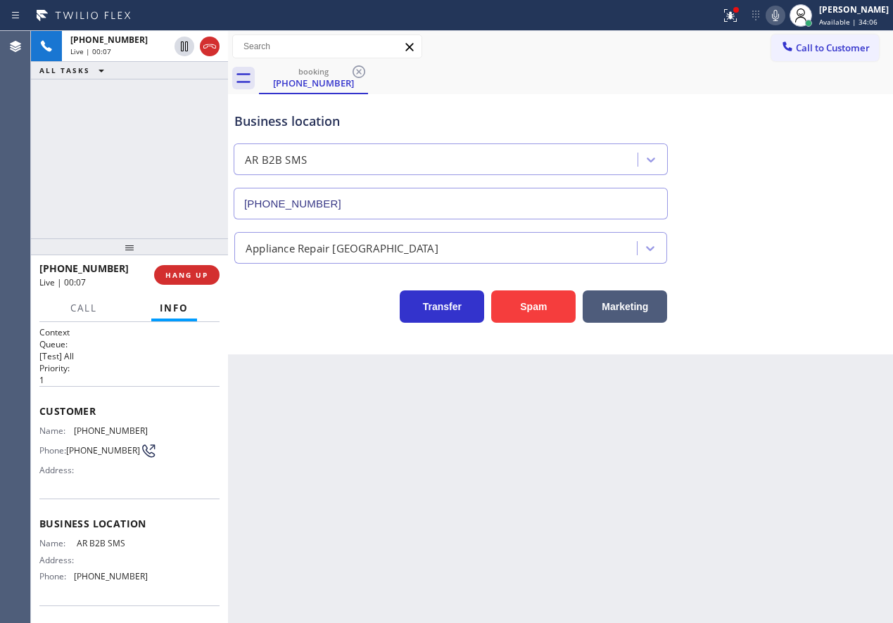
click at [457, 196] on input "[PHONE_NUMBER]" at bounding box center [451, 204] width 434 height 32
click at [779, 13] on icon at bounding box center [775, 15] width 7 height 11
click at [733, 23] on div at bounding box center [730, 15] width 31 height 17
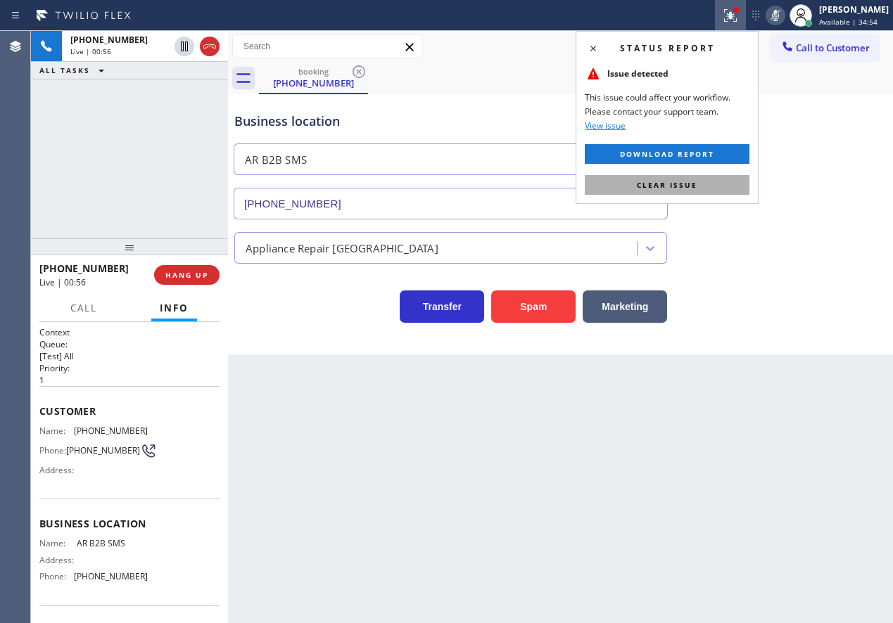
click at [706, 192] on button "Clear issue" at bounding box center [667, 185] width 165 height 20
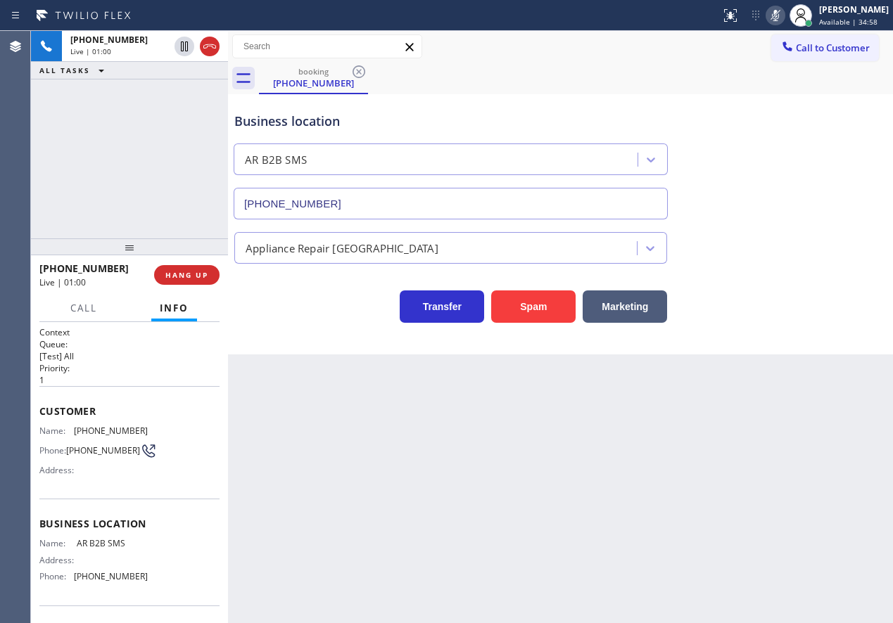
click at [784, 16] on icon at bounding box center [775, 15] width 17 height 17
click at [96, 435] on span "[PHONE_NUMBER]" at bounding box center [111, 431] width 74 height 11
copy span "[PHONE_NUMBER]"
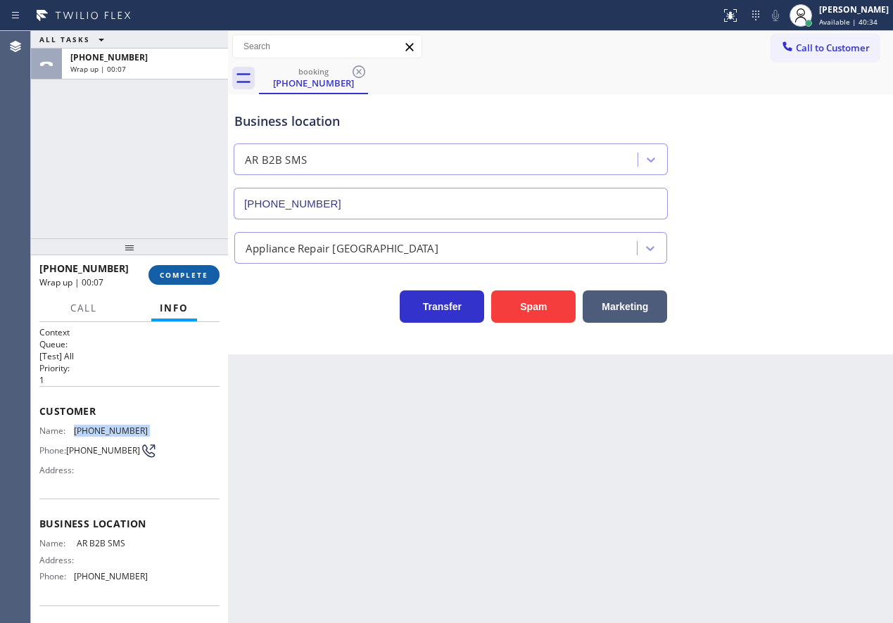
click at [202, 274] on span "COMPLETE" at bounding box center [184, 275] width 49 height 10
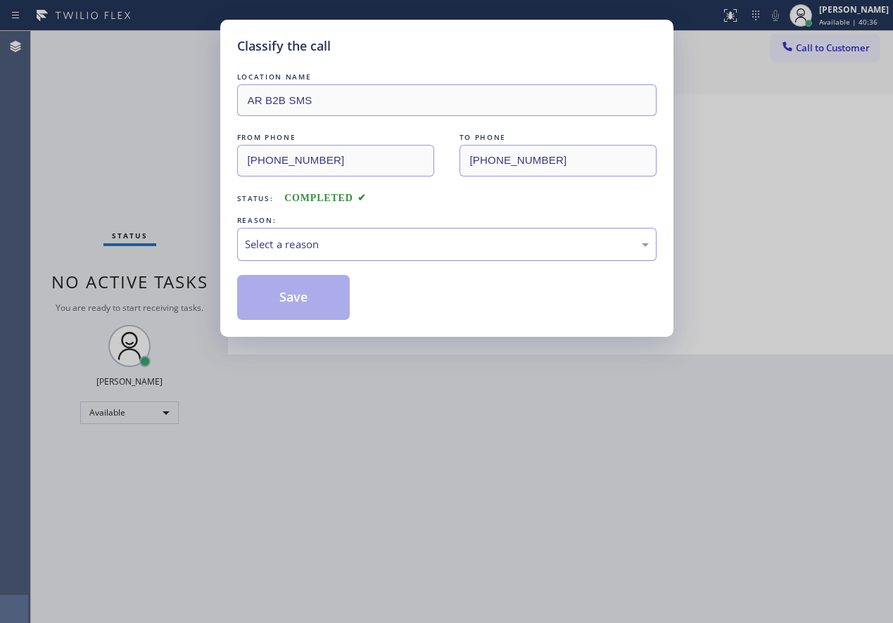
click at [339, 233] on div "Select a reason" at bounding box center [446, 244] width 419 height 33
drag, startPoint x: 285, startPoint y: 297, endPoint x: 314, endPoint y: 247, distance: 57.7
click at [286, 297] on button "Save" at bounding box center [293, 297] width 113 height 45
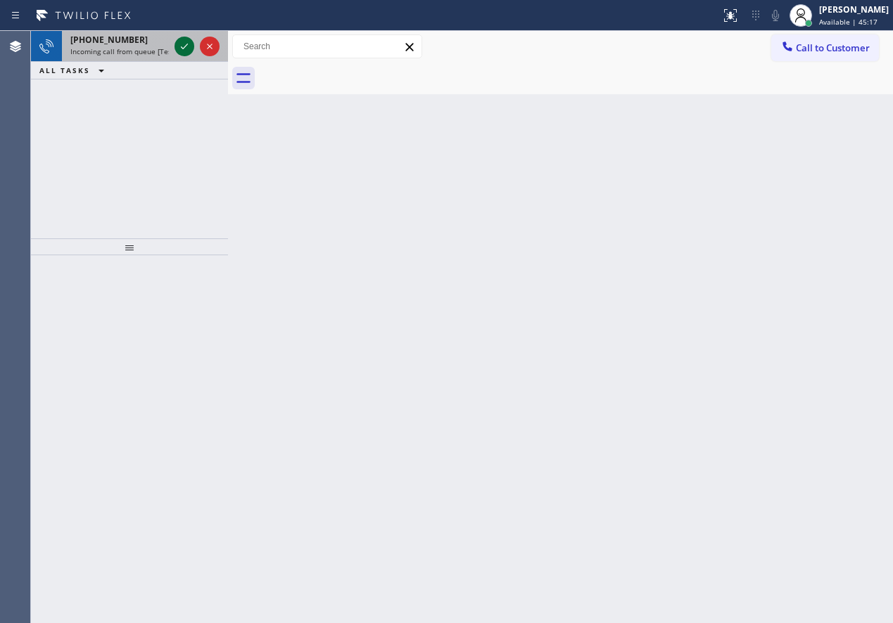
click at [183, 45] on icon at bounding box center [184, 46] width 17 height 17
click at [184, 47] on icon at bounding box center [184, 47] width 7 height 6
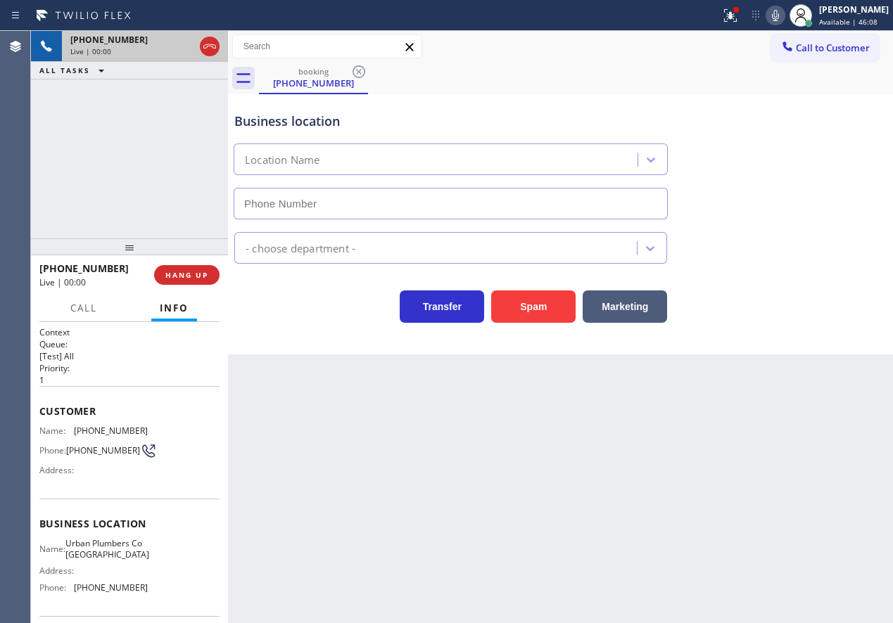
type input "[PHONE_NUMBER]"
click at [185, 270] on span "HANG UP" at bounding box center [186, 275] width 43 height 10
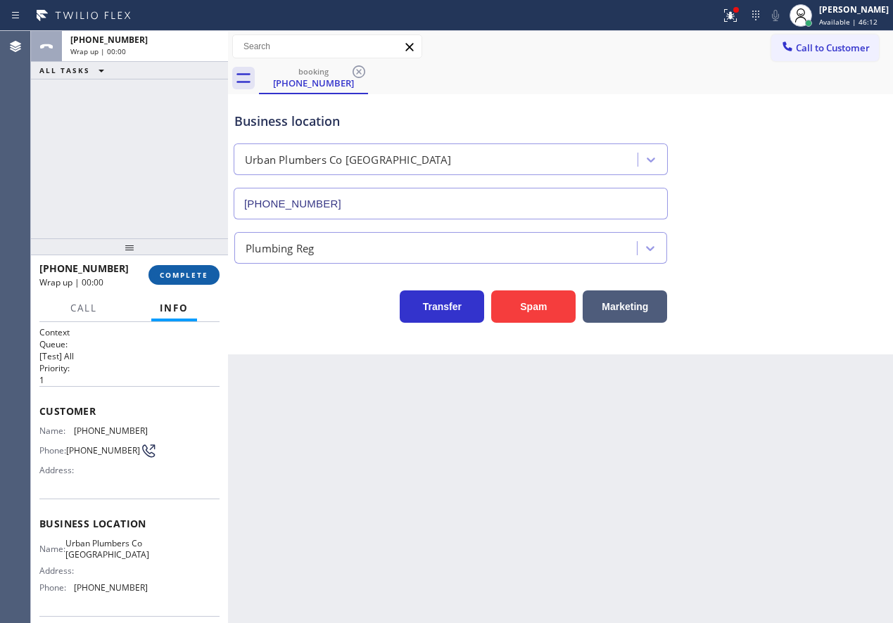
click at [185, 270] on span "COMPLETE" at bounding box center [184, 275] width 49 height 10
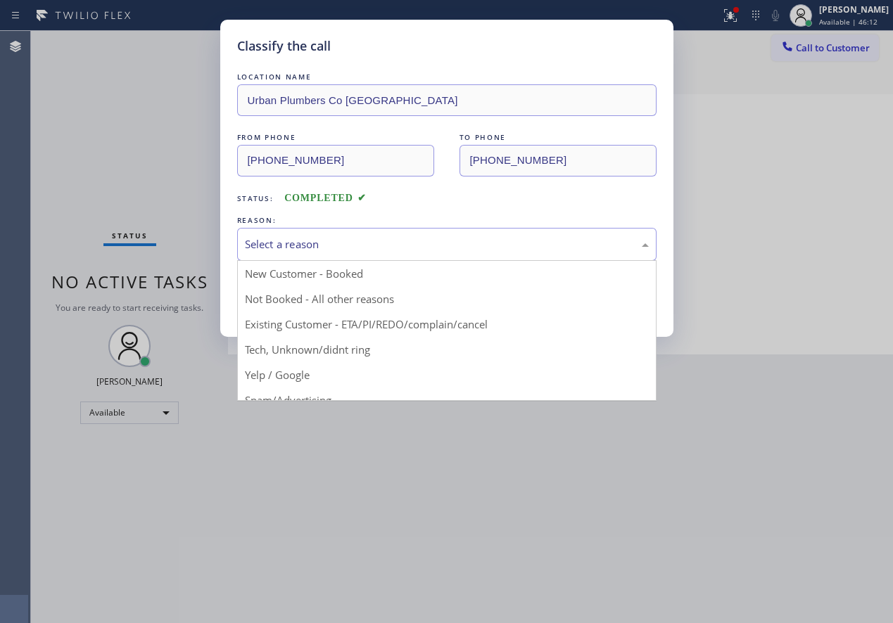
click at [338, 241] on div "Select a reason" at bounding box center [447, 244] width 404 height 16
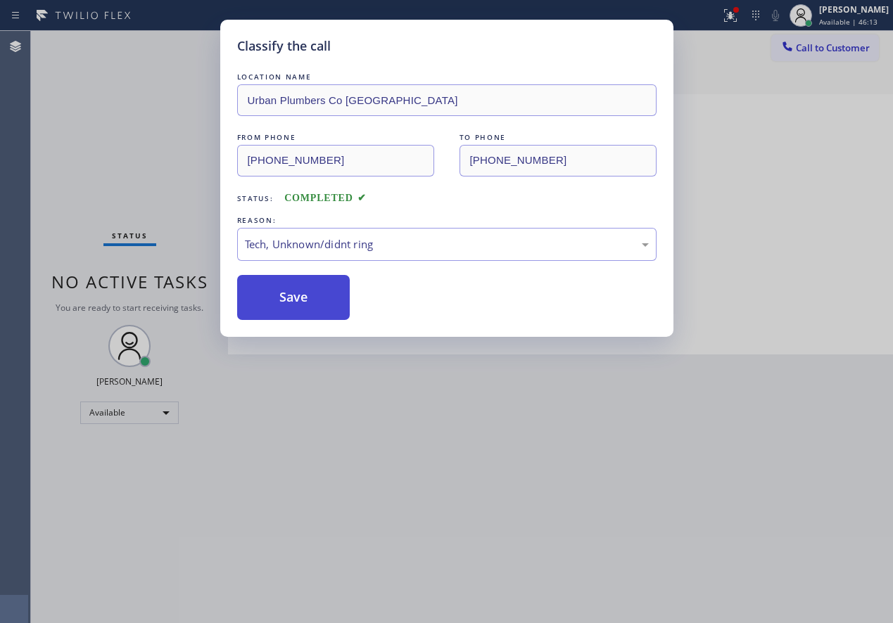
click at [305, 293] on button "Save" at bounding box center [293, 297] width 113 height 45
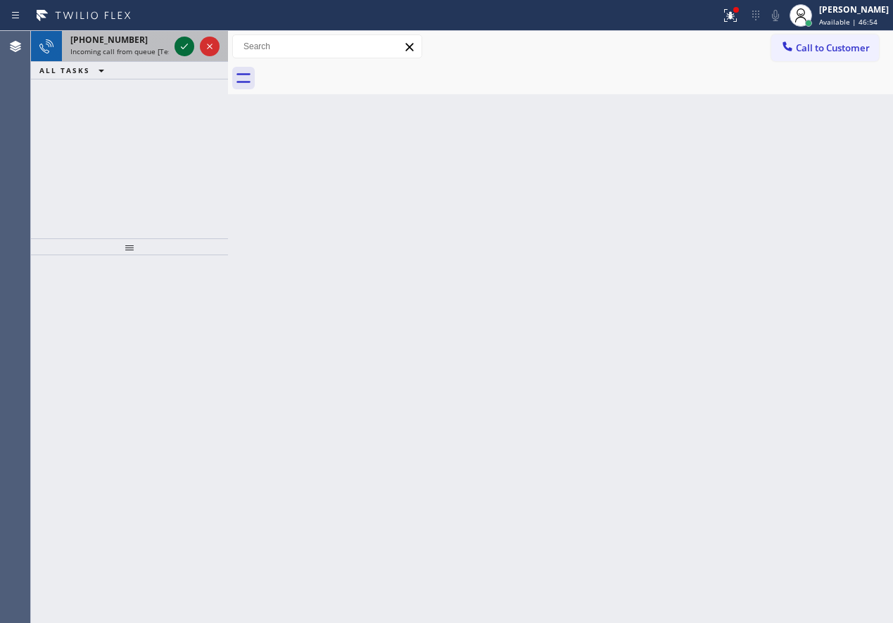
click at [181, 47] on icon at bounding box center [184, 47] width 7 height 6
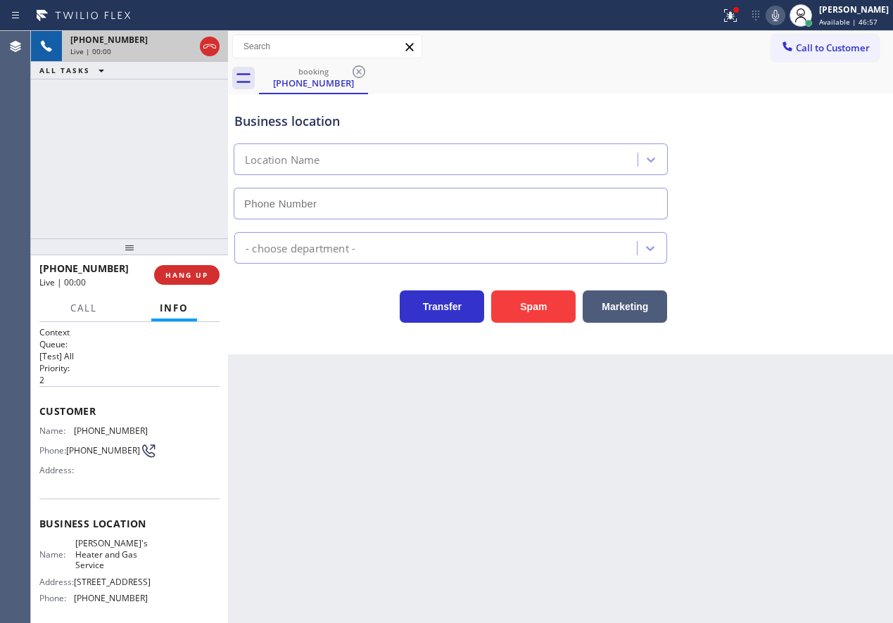
type input "[PHONE_NUMBER]"
click at [198, 273] on span "HANG UP" at bounding box center [186, 275] width 43 height 10
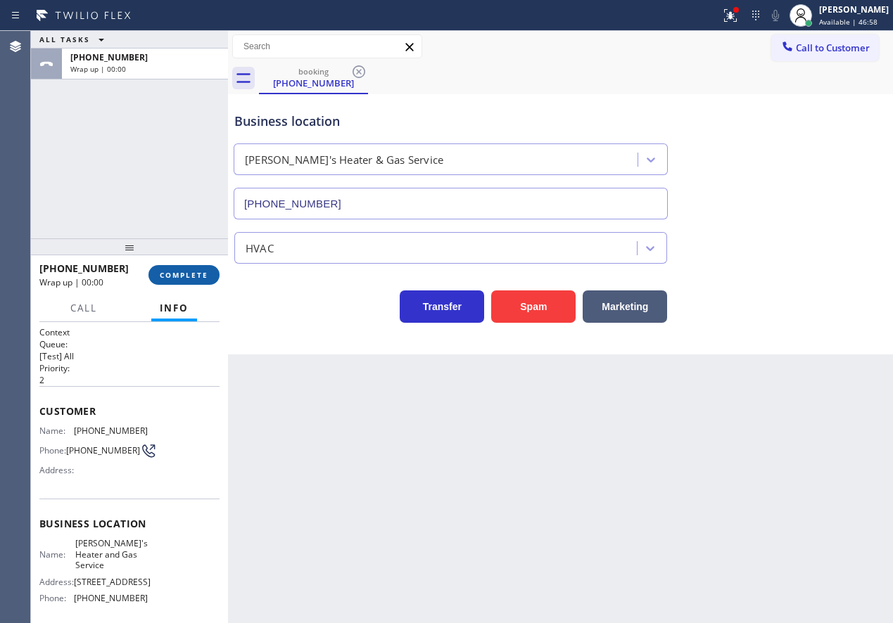
click at [198, 273] on span "COMPLETE" at bounding box center [184, 275] width 49 height 10
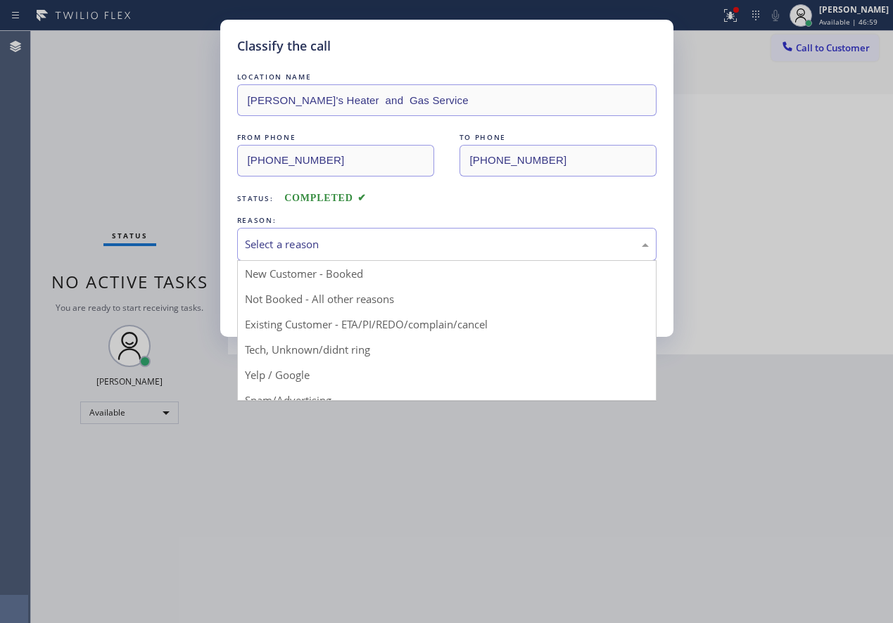
click at [371, 245] on div "Select a reason" at bounding box center [447, 244] width 404 height 16
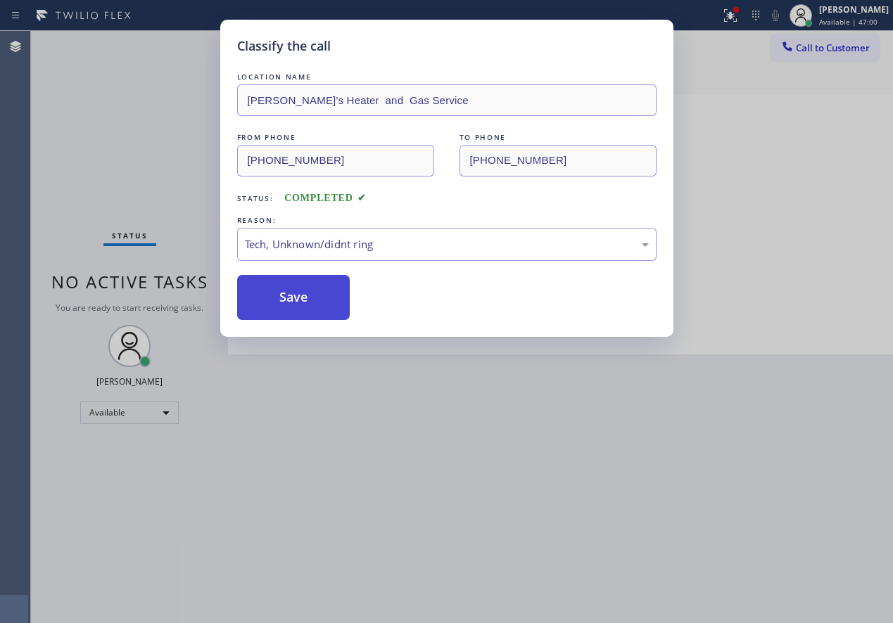
click at [341, 312] on button "Save" at bounding box center [293, 297] width 113 height 45
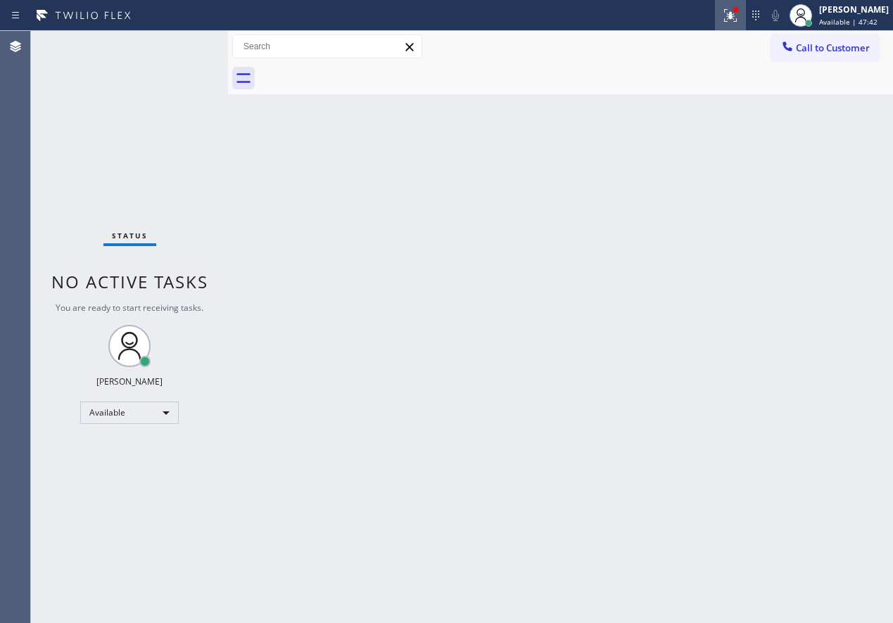
drag, startPoint x: 741, startPoint y: 24, endPoint x: 728, endPoint y: 36, distance: 17.9
click at [741, 25] on button at bounding box center [730, 15] width 31 height 31
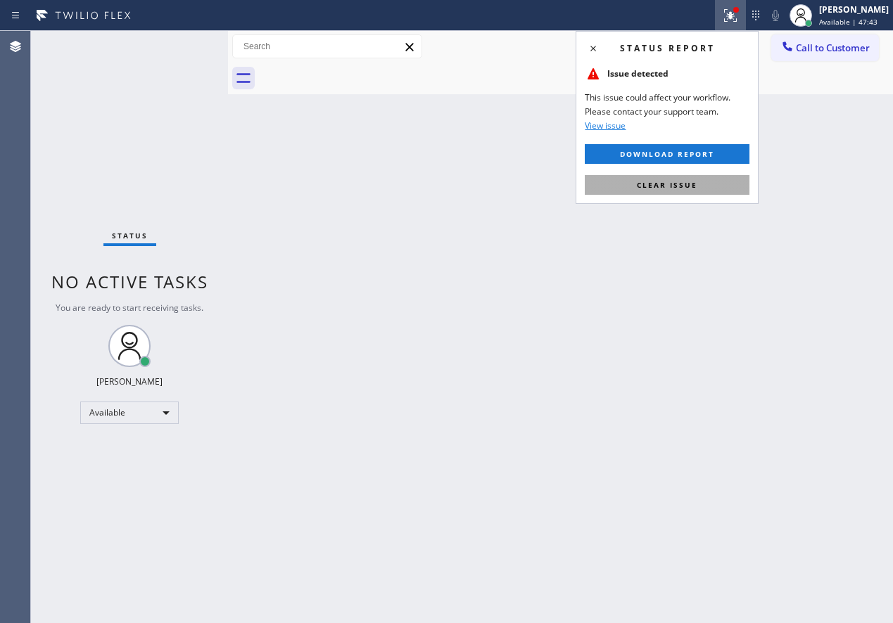
click at [679, 193] on button "Clear issue" at bounding box center [667, 185] width 165 height 20
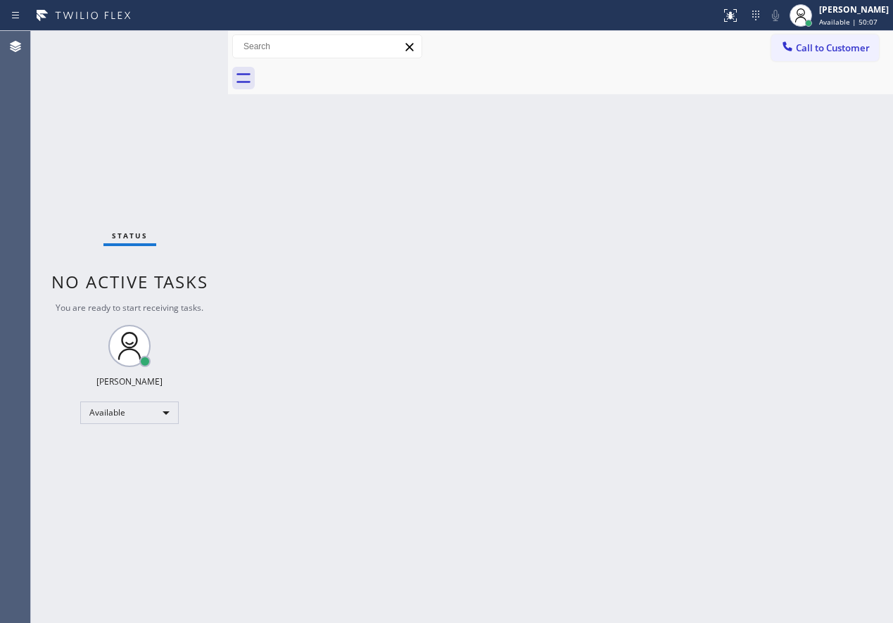
click at [184, 42] on div "Status No active tasks You are ready to start receiving tasks. [PERSON_NAME] Av…" at bounding box center [129, 327] width 197 height 592
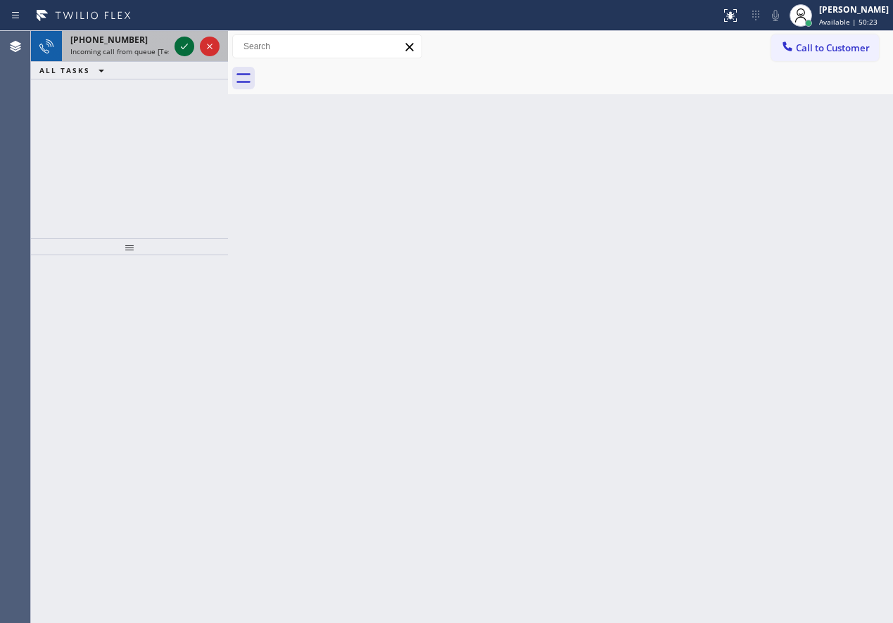
click at [181, 42] on icon at bounding box center [184, 46] width 17 height 17
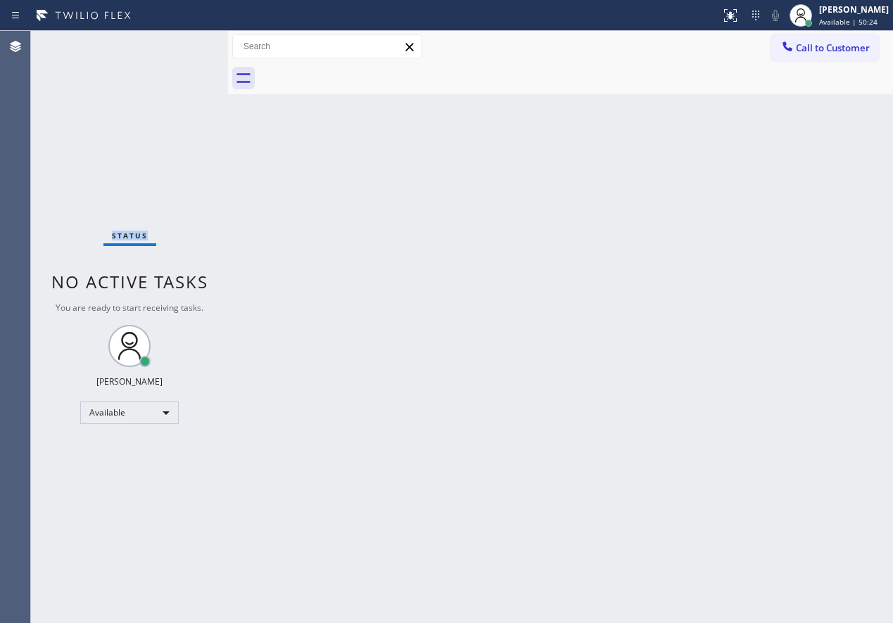
click at [181, 42] on div "Status No active tasks You are ready to start receiving tasks. [PERSON_NAME] Av…" at bounding box center [129, 327] width 197 height 592
click at [760, 387] on div "Back to Dashboard Change Sender ID Customers Technicians Select a contact Outbo…" at bounding box center [560, 327] width 665 height 592
click at [815, 103] on div "Back to Dashboard Change Sender ID Customers Technicians Select a contact Outbo…" at bounding box center [560, 327] width 665 height 592
click at [736, 11] on icon at bounding box center [730, 15] width 17 height 17
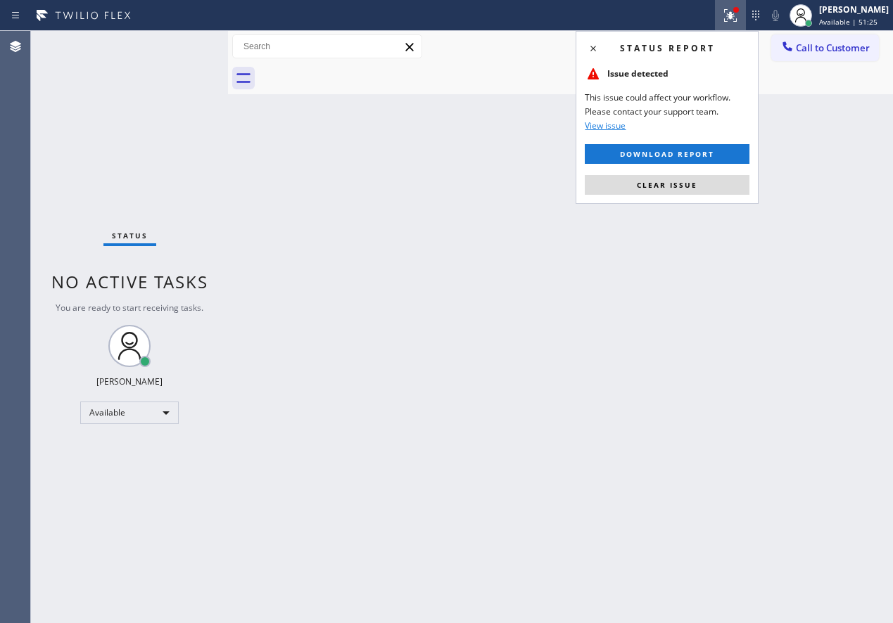
drag, startPoint x: 677, startPoint y: 183, endPoint x: 483, endPoint y: 131, distance: 201.0
click at [675, 183] on span "Clear issue" at bounding box center [667, 185] width 60 height 10
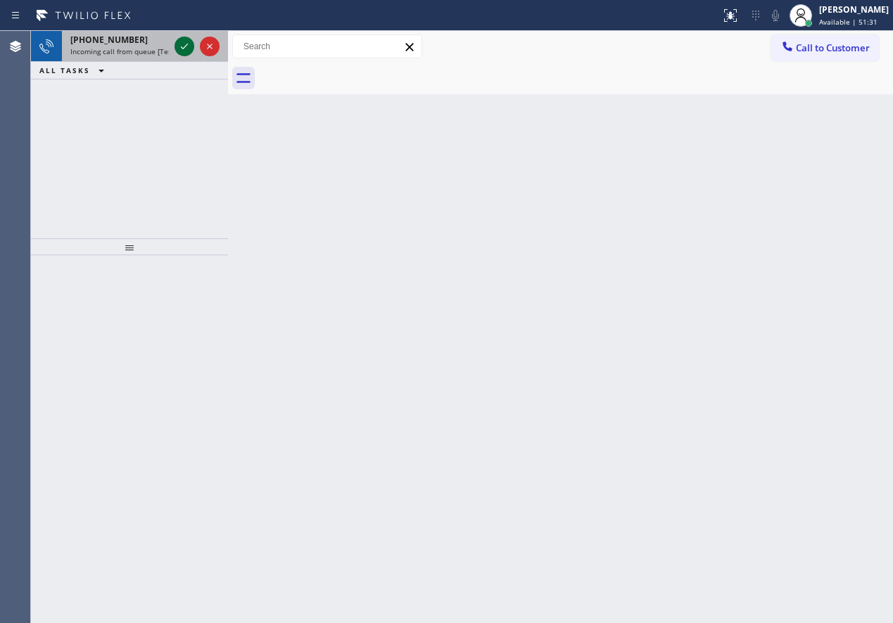
click at [186, 46] on icon at bounding box center [184, 47] width 7 height 6
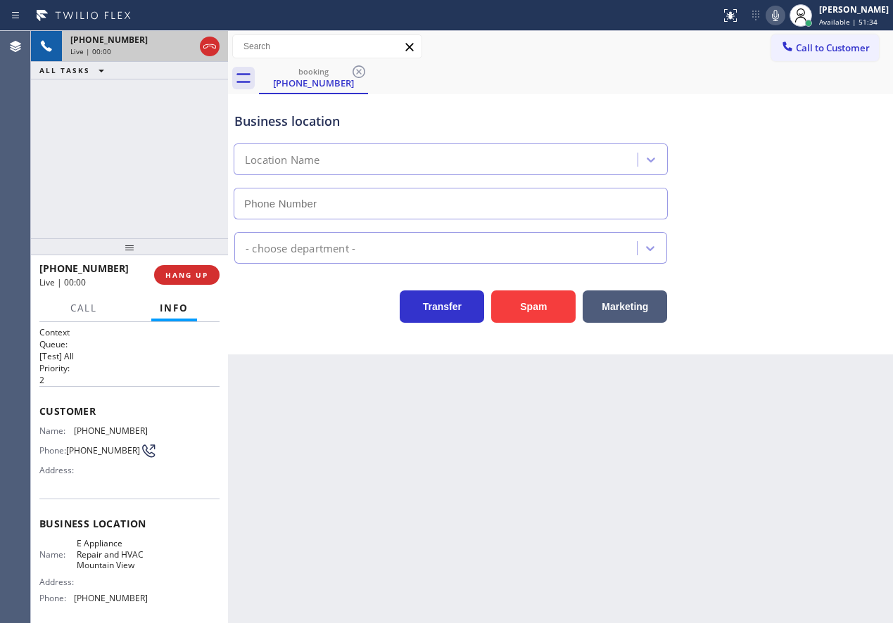
type input "[PHONE_NUMBER]"
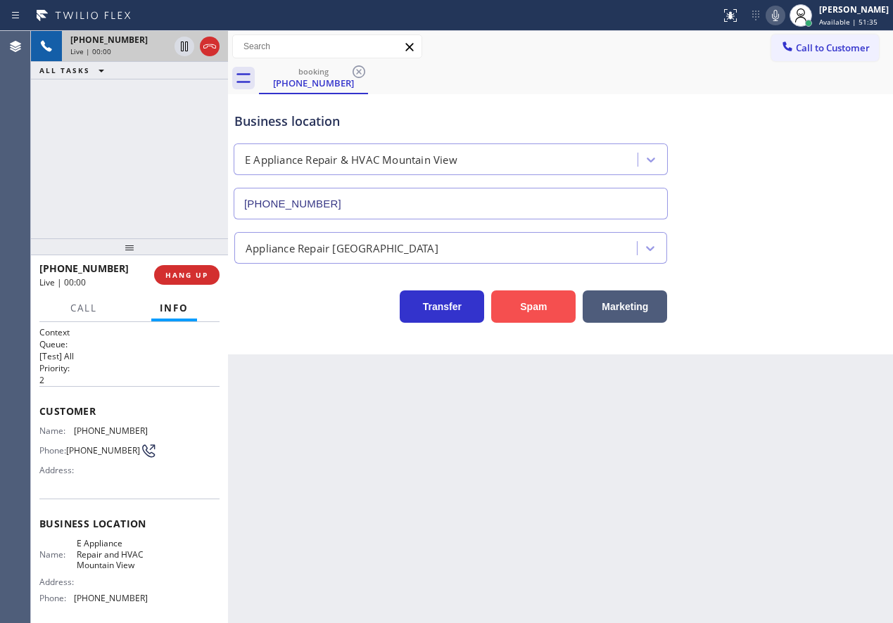
click at [551, 302] on button "Spam" at bounding box center [533, 307] width 84 height 32
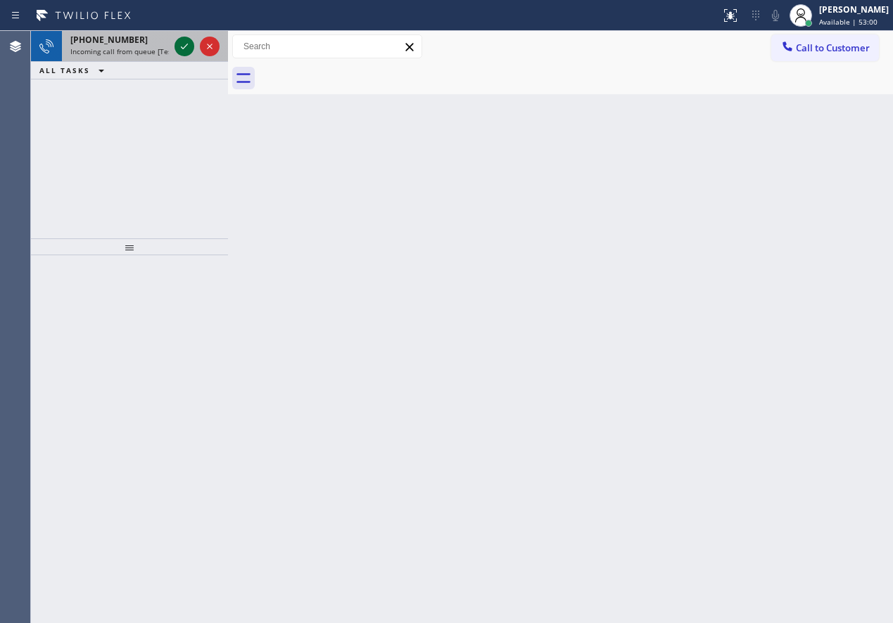
click at [181, 48] on icon at bounding box center [184, 46] width 17 height 17
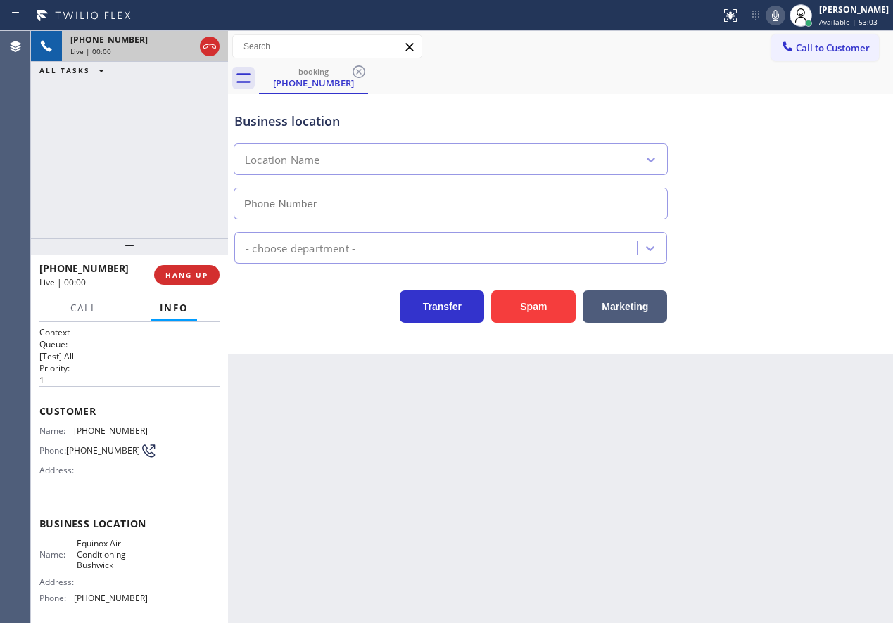
type input "[PHONE_NUMBER]"
click at [545, 305] on button "Spam" at bounding box center [533, 307] width 84 height 32
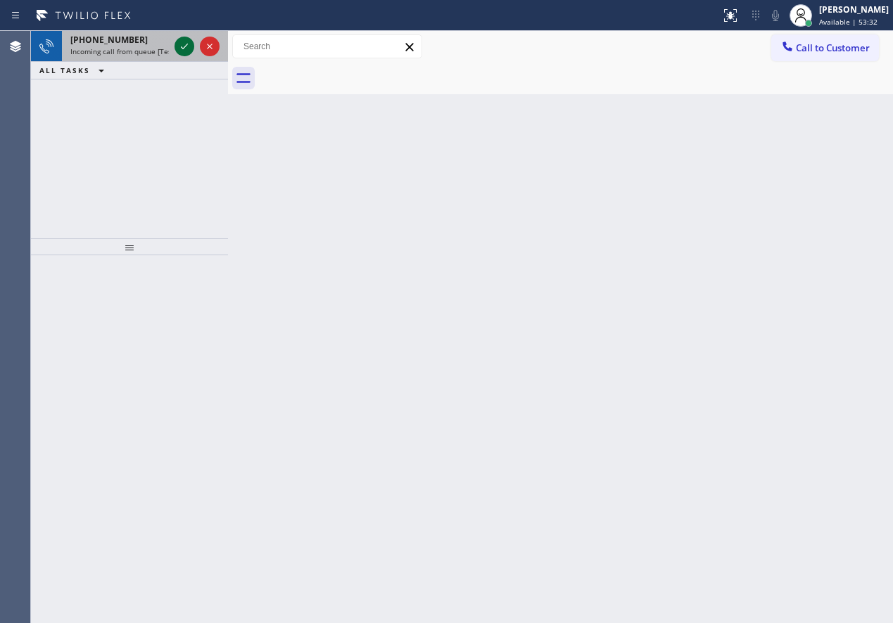
click at [179, 39] on icon at bounding box center [184, 46] width 17 height 17
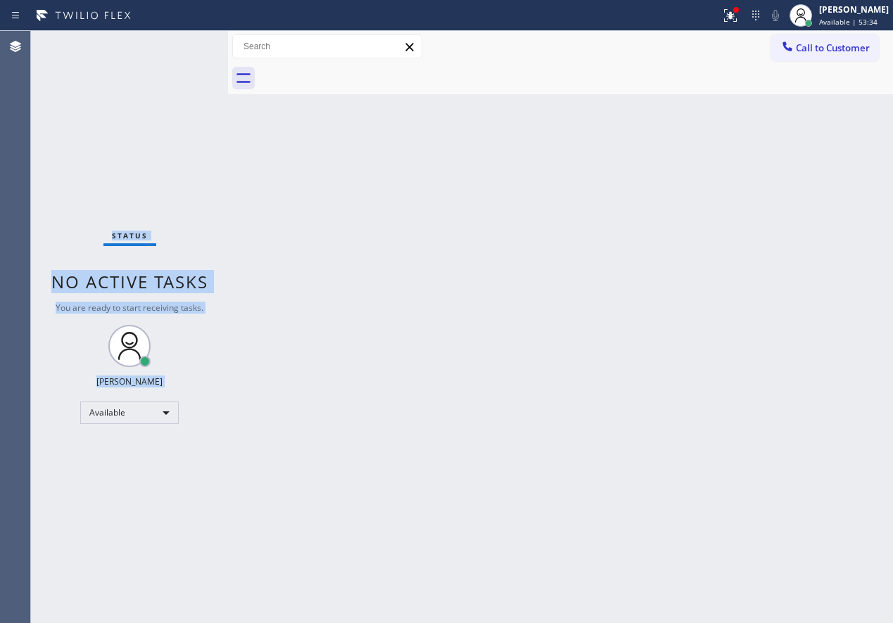
click at [180, 40] on div "Status No active tasks You are ready to start receiving tasks. [PERSON_NAME] Av…" at bounding box center [129, 327] width 197 height 592
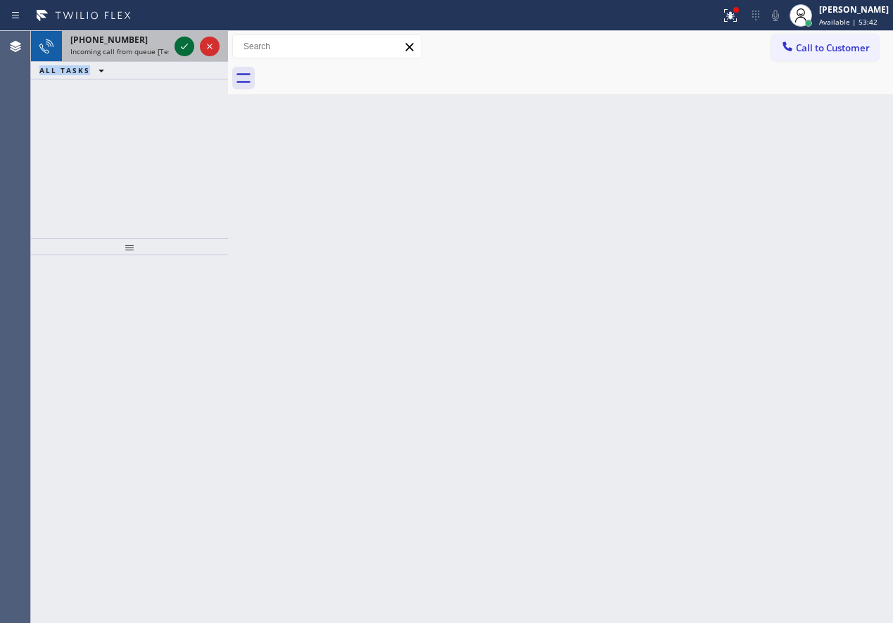
click at [184, 55] on button at bounding box center [184, 47] width 20 height 20
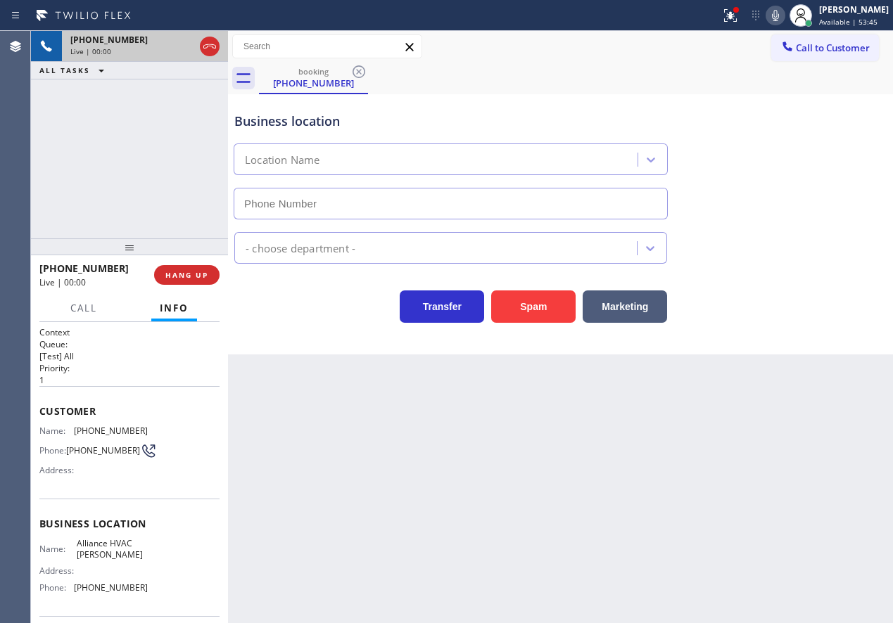
type input "[PHONE_NUMBER]"
click at [535, 313] on button "Spam" at bounding box center [533, 307] width 84 height 32
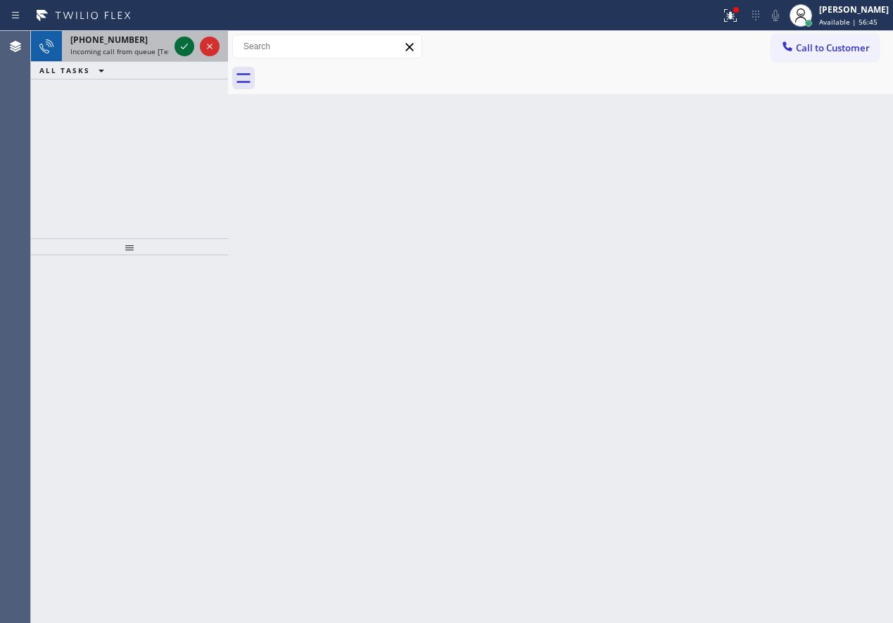
click at [174, 44] on div at bounding box center [184, 46] width 20 height 17
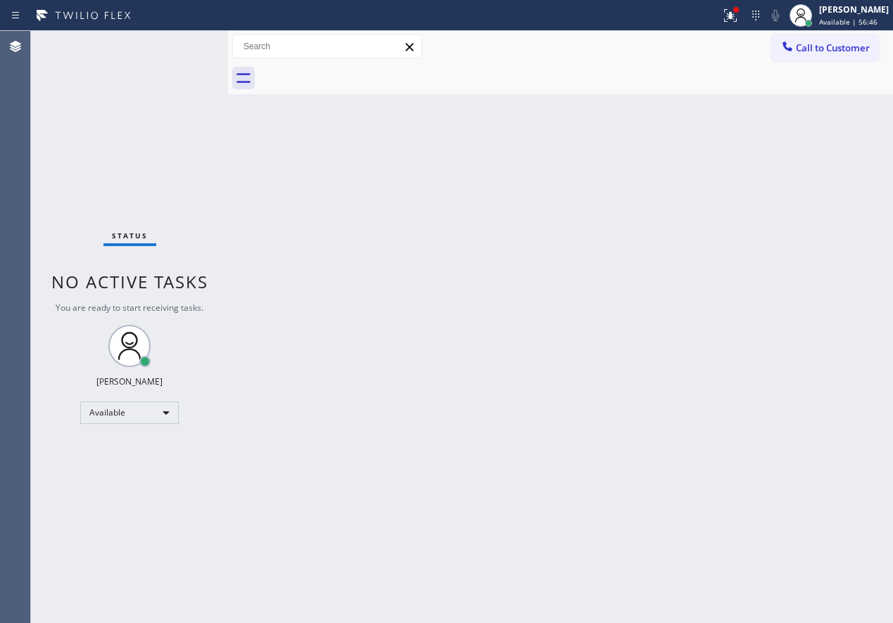
click at [180, 46] on div "Status No active tasks You are ready to start receiving tasks. [PERSON_NAME] Av…" at bounding box center [129, 327] width 197 height 592
click at [852, 22] on span "Available | 57:07" at bounding box center [848, 22] width 58 height 10
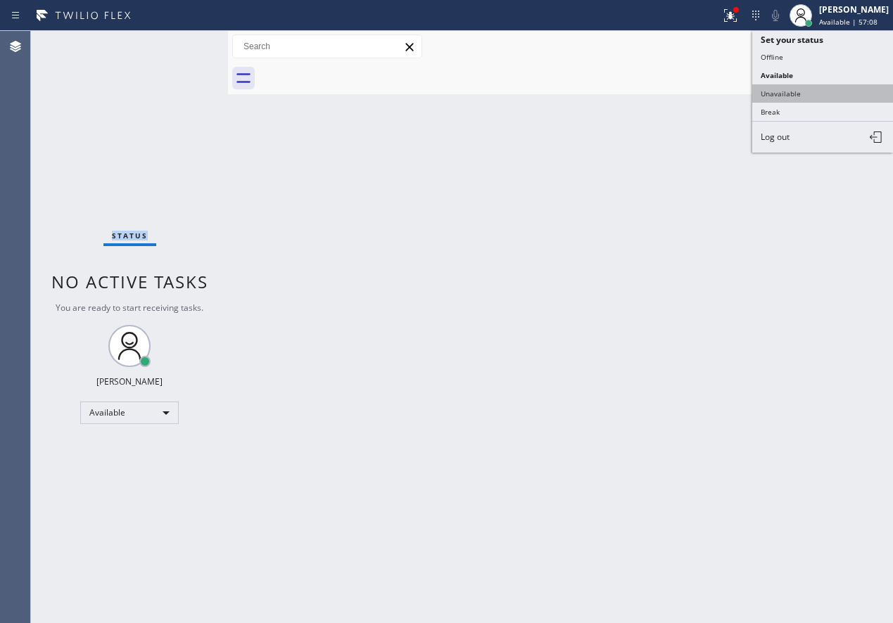
click at [800, 97] on button "Unavailable" at bounding box center [822, 93] width 141 height 18
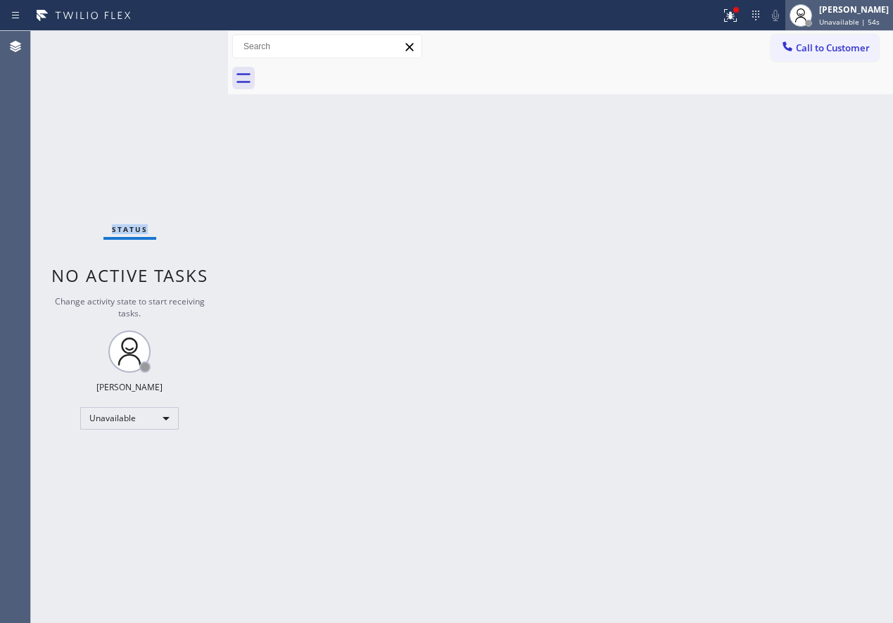
click at [879, 17] on span "Unavailable | 54s" at bounding box center [849, 22] width 60 height 10
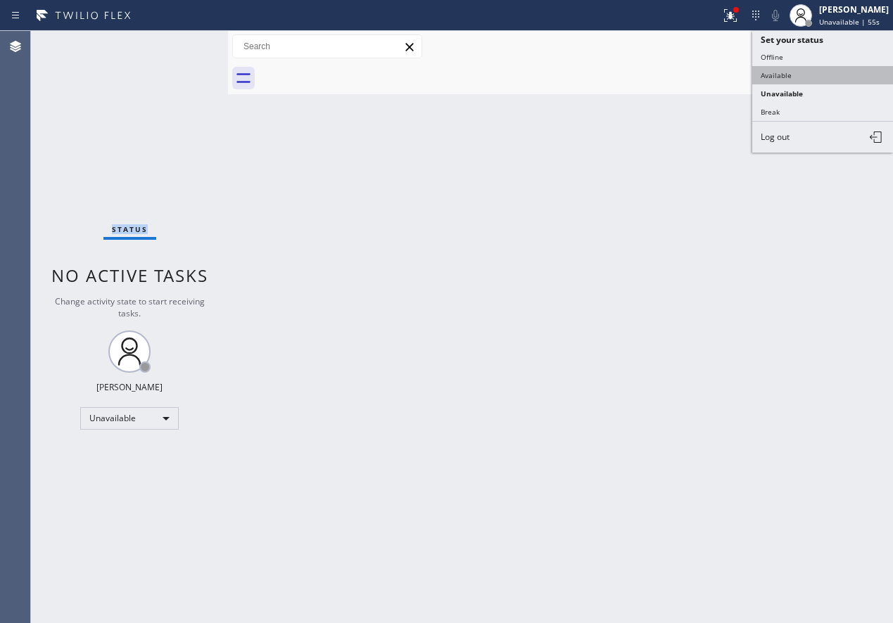
click at [785, 75] on button "Available" at bounding box center [822, 75] width 141 height 18
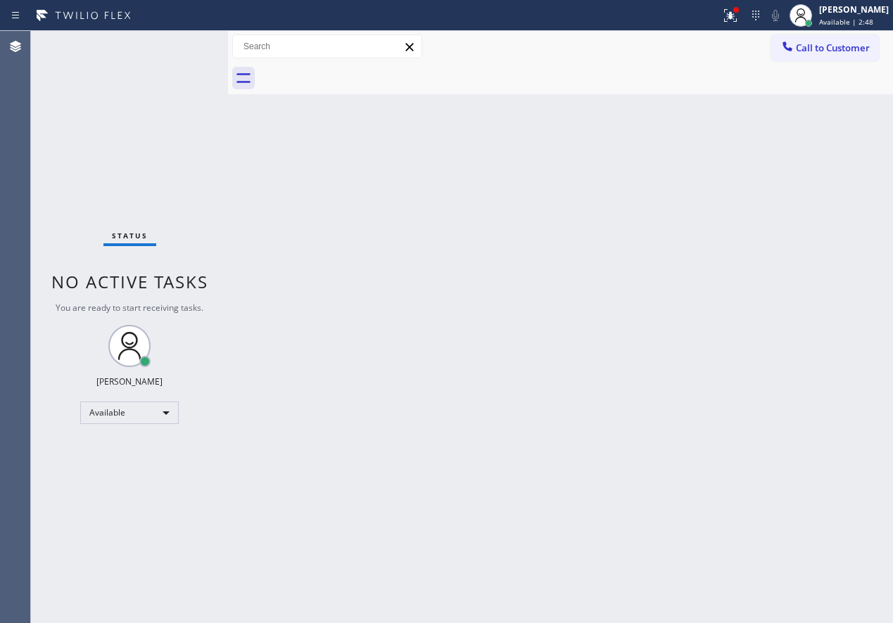
click at [740, 366] on div "Back to Dashboard Change Sender ID Customers Technicians Select a contact Outbo…" at bounding box center [560, 327] width 665 height 592
click at [739, 18] on icon at bounding box center [730, 15] width 17 height 17
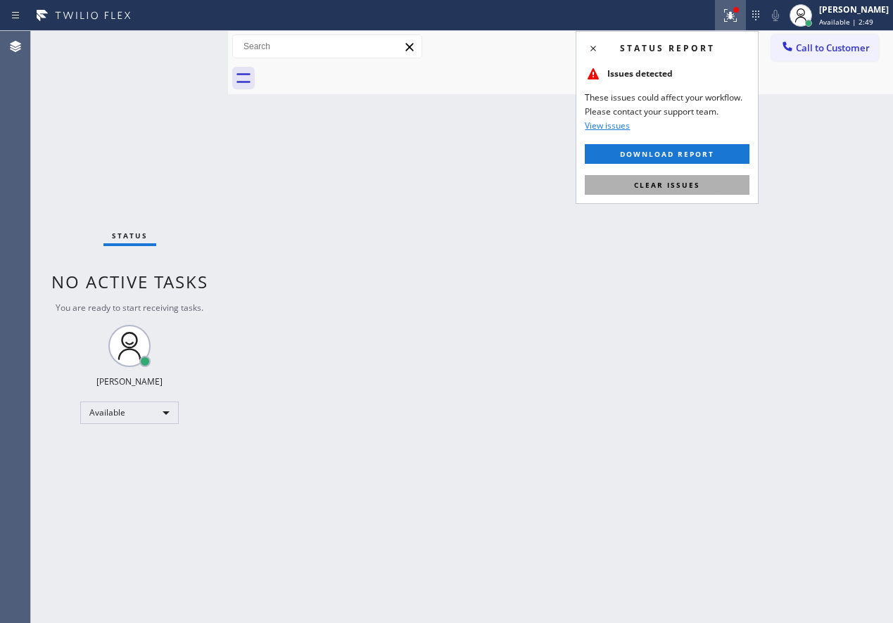
click at [688, 180] on span "Clear issues" at bounding box center [667, 185] width 66 height 10
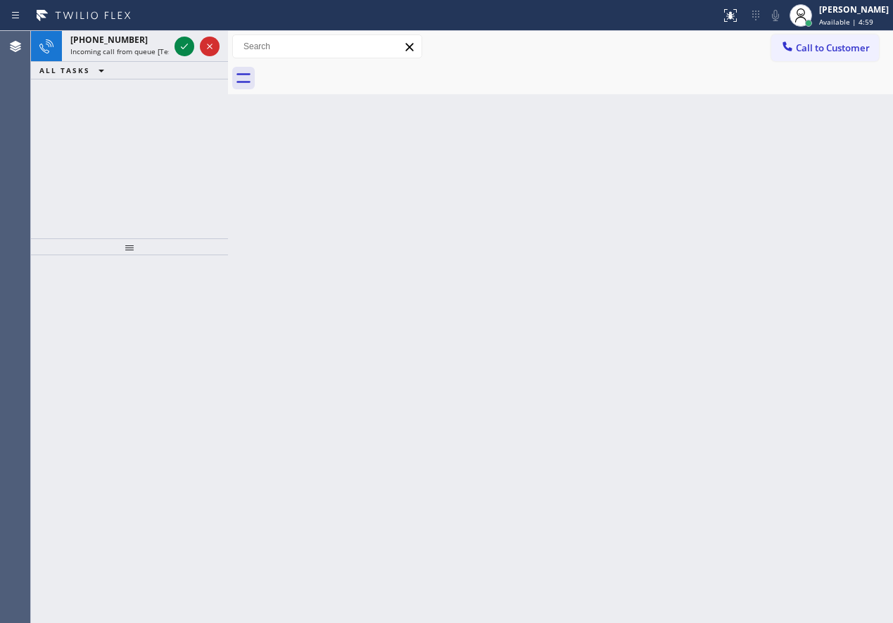
drag, startPoint x: 774, startPoint y: 466, endPoint x: 273, endPoint y: 79, distance: 633.0
click at [774, 466] on div "Back to Dashboard Change Sender ID Customers Technicians Select a contact Outbo…" at bounding box center [560, 327] width 665 height 592
click at [181, 40] on icon at bounding box center [184, 46] width 17 height 17
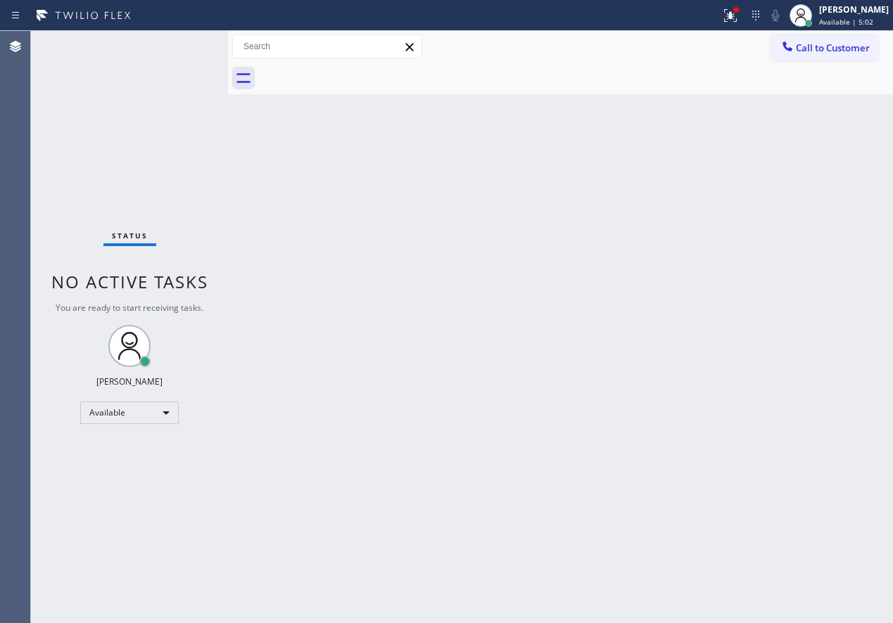
click at [186, 43] on div "Status No active tasks You are ready to start receiving tasks. [PERSON_NAME] Av…" at bounding box center [129, 327] width 197 height 592
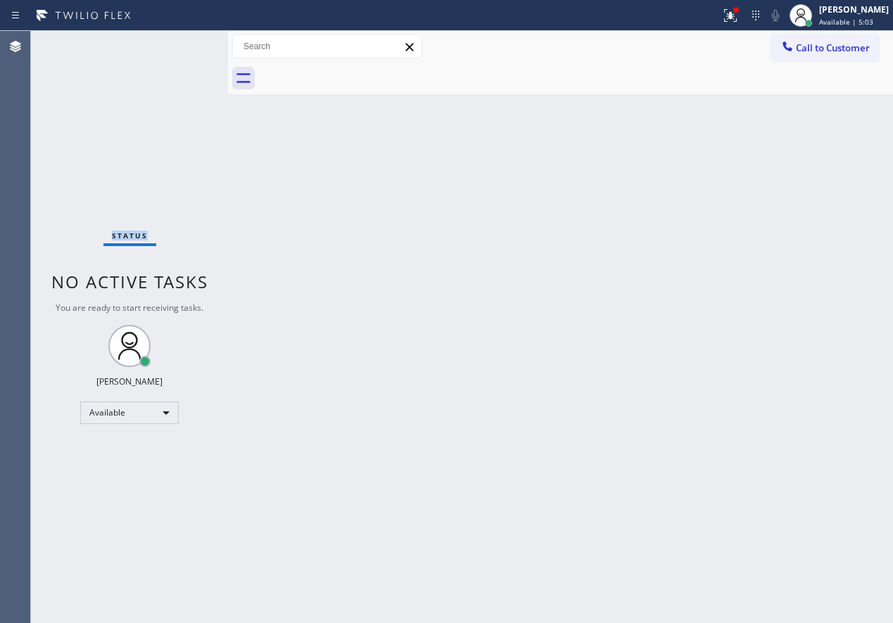
click at [186, 43] on div "Status No active tasks You are ready to start receiving tasks. [PERSON_NAME] Av…" at bounding box center [129, 327] width 197 height 592
click at [351, 332] on div "Back to Dashboard Change Sender ID Customers Technicians Select a contact Outbo…" at bounding box center [560, 327] width 665 height 592
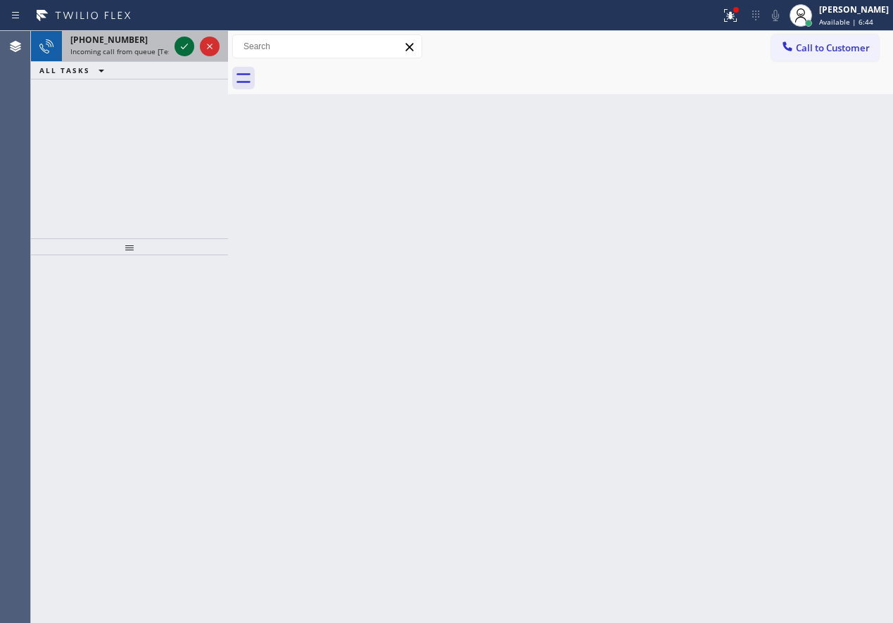
click at [182, 46] on icon at bounding box center [184, 46] width 17 height 17
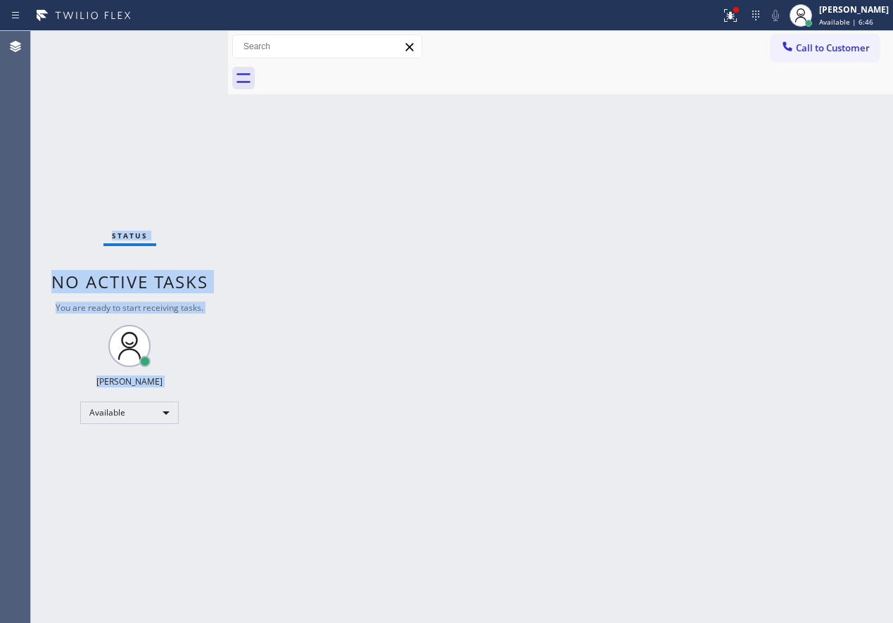
click at [182, 45] on div "Status No active tasks You are ready to start receiving tasks. [PERSON_NAME] Av…" at bounding box center [129, 327] width 197 height 592
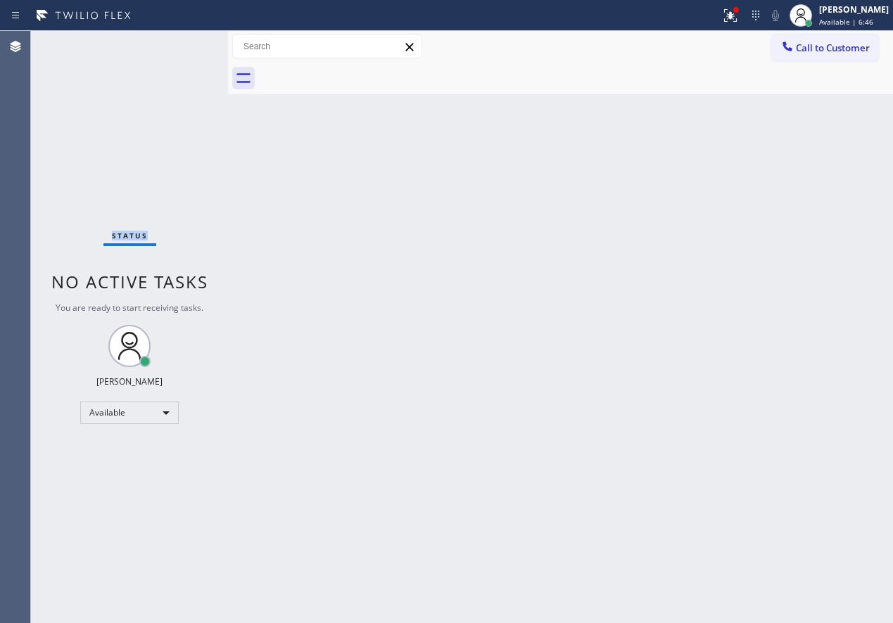
click at [182, 45] on div "Status No active tasks You are ready to start receiving tasks. [PERSON_NAME] Av…" at bounding box center [129, 327] width 197 height 592
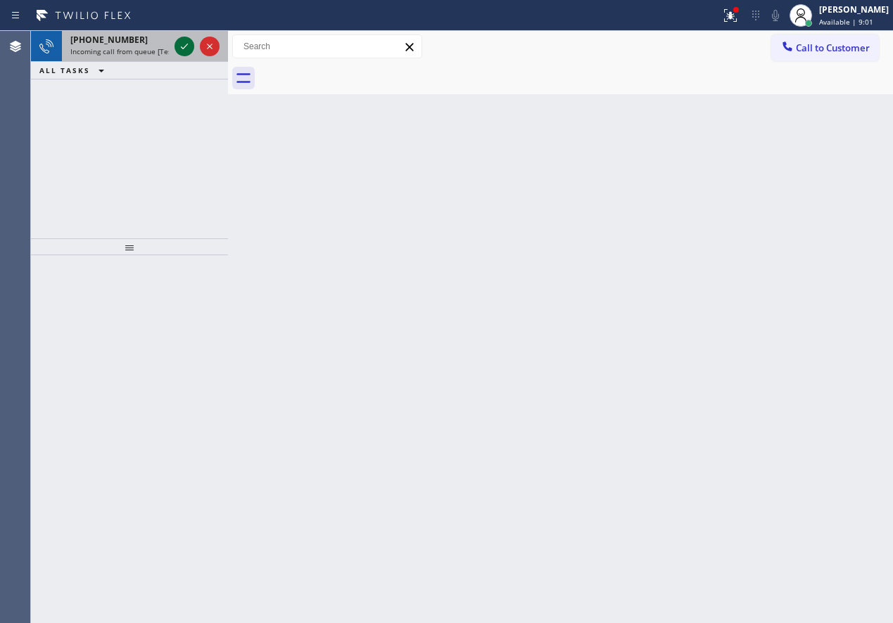
click at [180, 44] on icon at bounding box center [184, 46] width 17 height 17
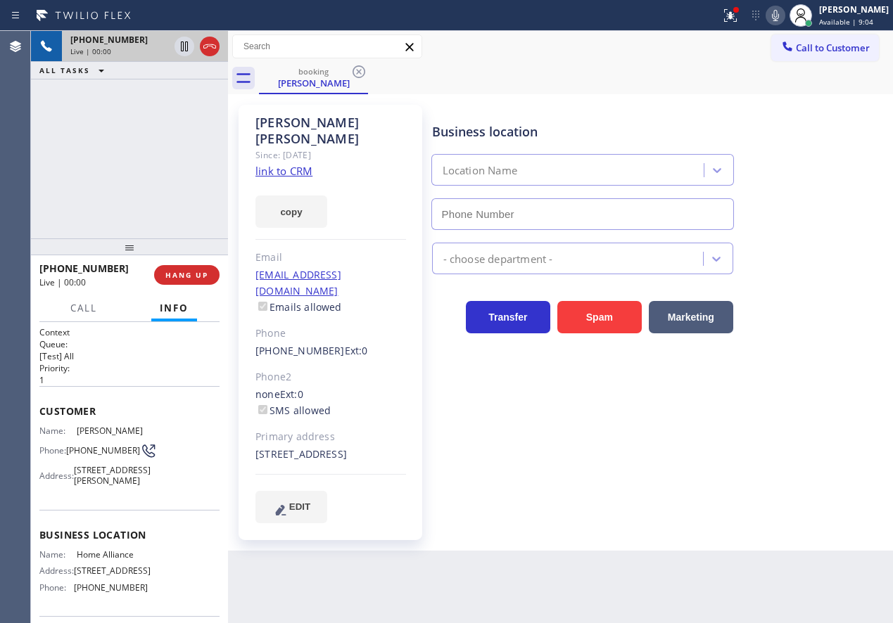
type input "[PHONE_NUMBER]"
click at [108, 580] on div "Name: Home Alliance Address: [STREET_ADDRESS] Phone: [PHONE_NUMBER]" at bounding box center [93, 573] width 108 height 49
click at [108, 560] on span "Home Alliance" at bounding box center [112, 554] width 70 height 11
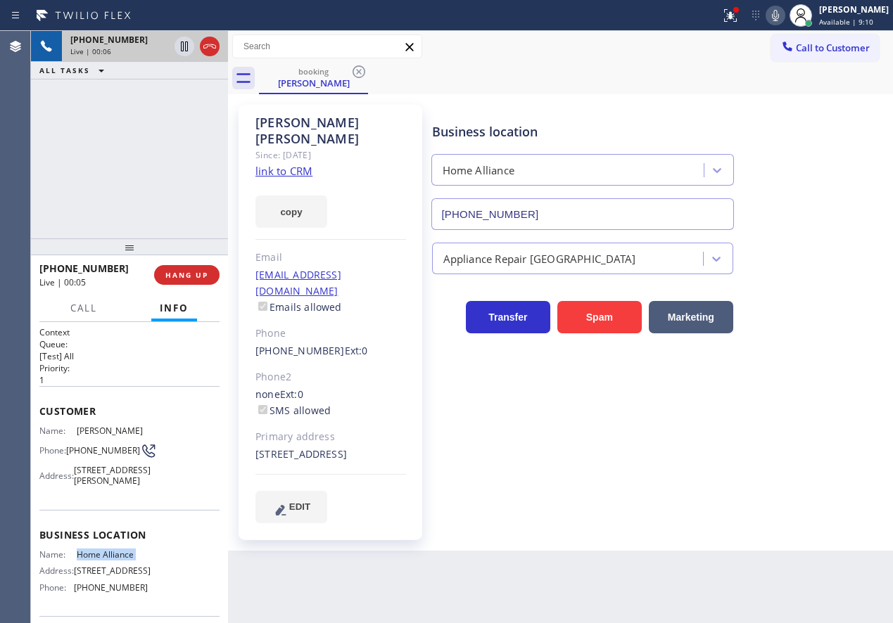
copy span "Home Alliance"
click at [579, 213] on input "[PHONE_NUMBER]" at bounding box center [582, 214] width 302 height 32
click at [299, 164] on link "link to CRM" at bounding box center [283, 171] width 57 height 14
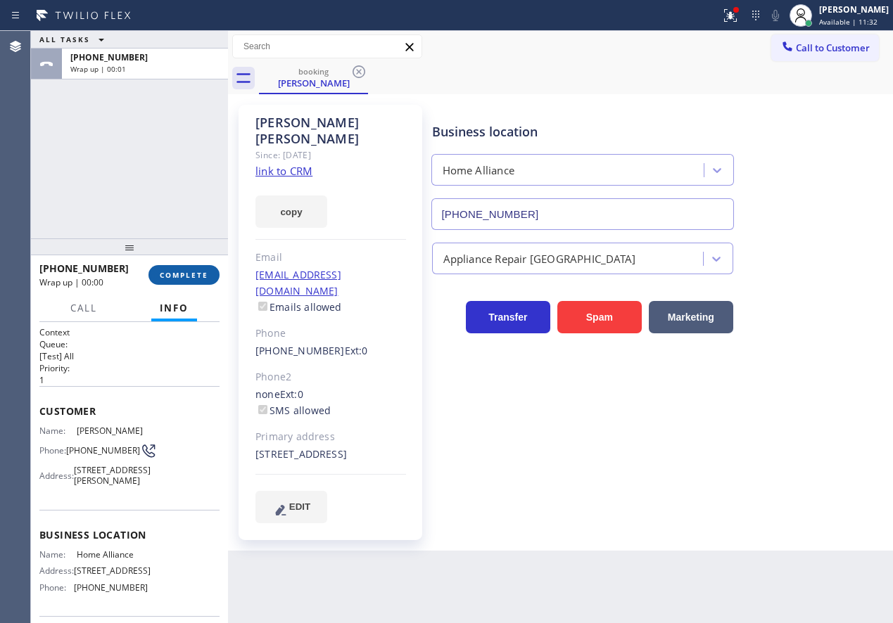
click at [169, 273] on span "COMPLETE" at bounding box center [184, 275] width 49 height 10
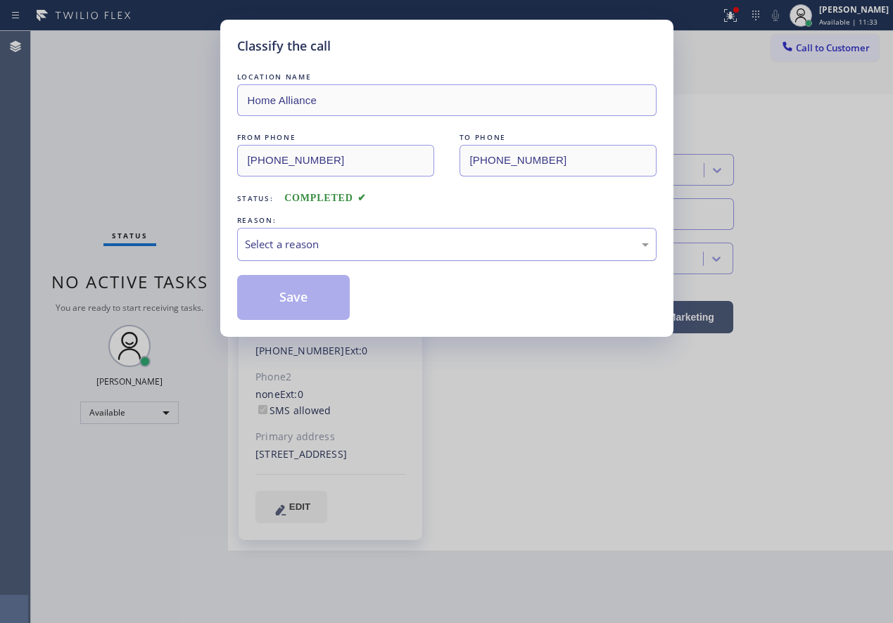
click at [315, 258] on div "Select a reason" at bounding box center [446, 244] width 419 height 33
click at [303, 300] on button "Save" at bounding box center [293, 297] width 113 height 45
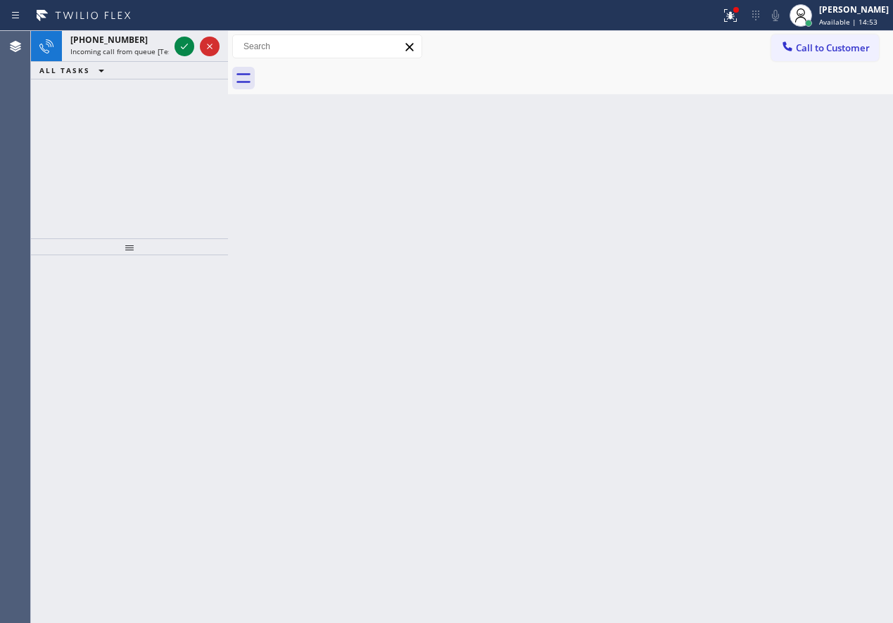
click at [758, 200] on div "Back to Dashboard Change Sender ID Customers Technicians Select a contact Outbo…" at bounding box center [560, 327] width 665 height 592
click at [180, 47] on icon at bounding box center [184, 46] width 17 height 17
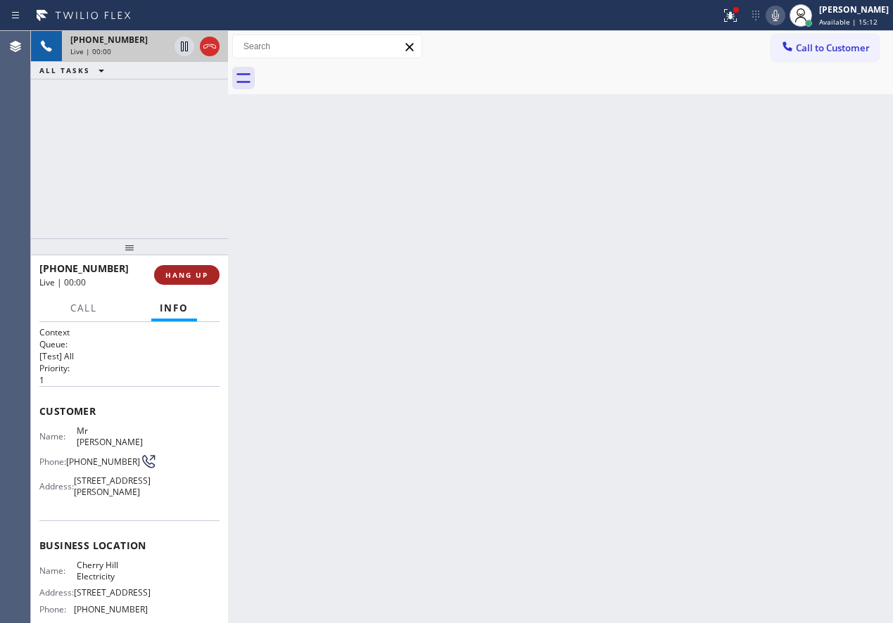
click at [212, 269] on button "HANG UP" at bounding box center [186, 275] width 65 height 20
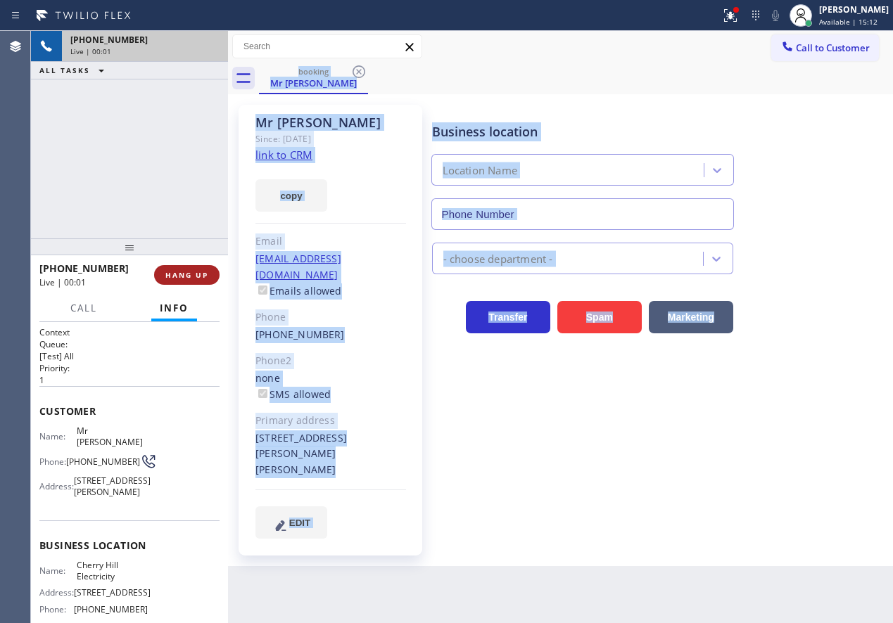
type input "[PHONE_NUMBER]"
click at [205, 272] on span "HANG UP" at bounding box center [186, 275] width 43 height 10
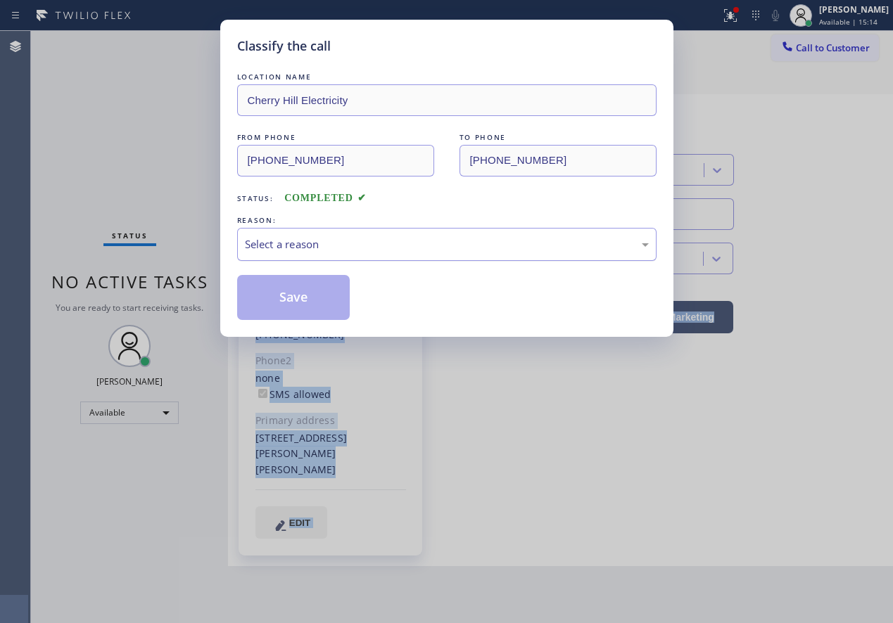
click at [383, 248] on div "Select a reason" at bounding box center [447, 244] width 404 height 16
click at [313, 288] on button "Save" at bounding box center [293, 297] width 113 height 45
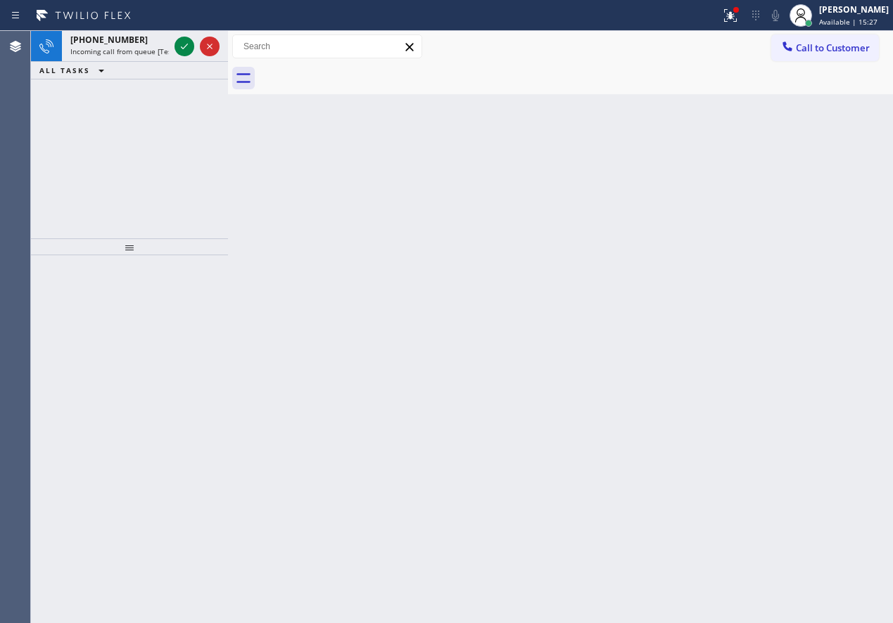
click at [89, 48] on span "Incoming call from queue [Test] All" at bounding box center [128, 51] width 117 height 10
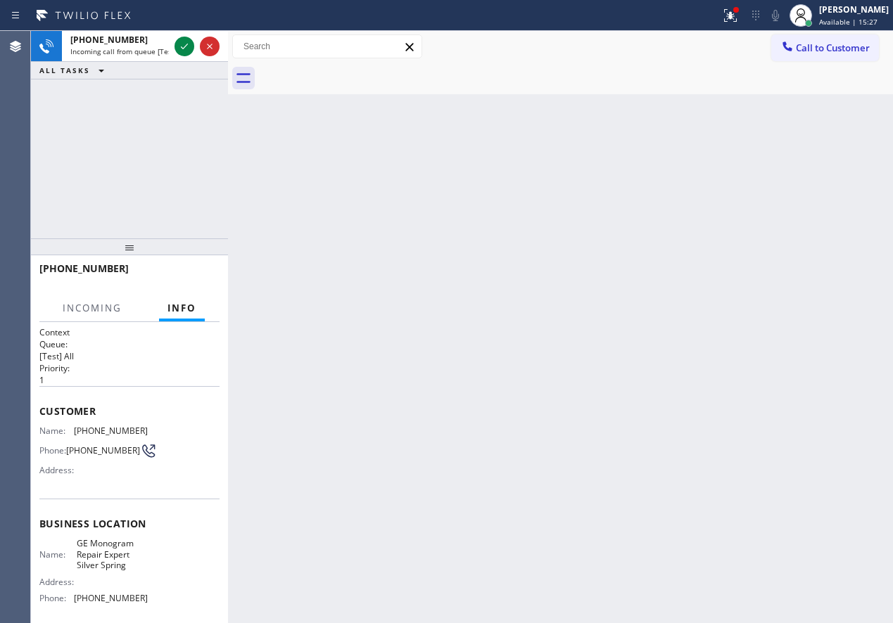
click at [89, 48] on span "Incoming call from queue [Test] All" at bounding box center [128, 51] width 117 height 10
click at [189, 46] on icon at bounding box center [184, 46] width 17 height 17
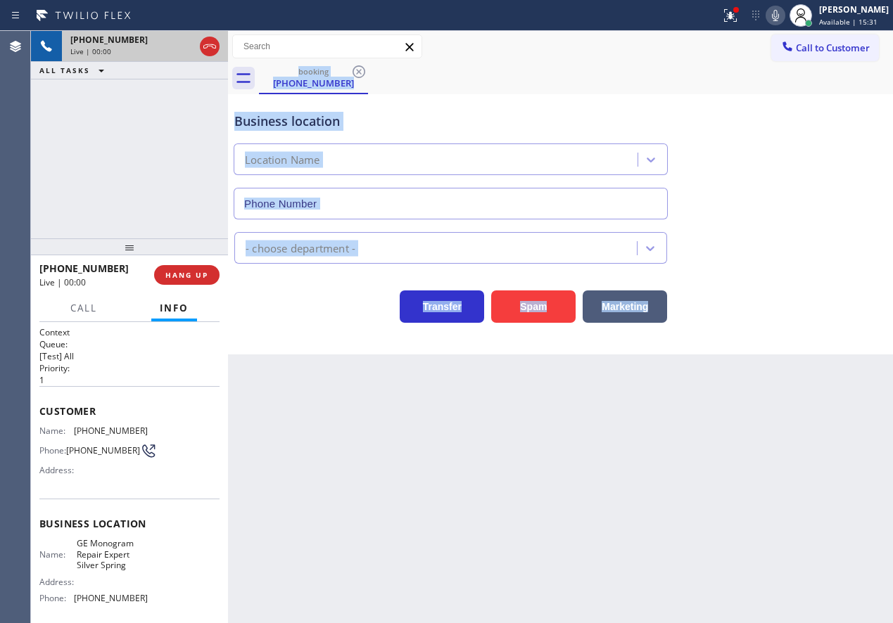
type input "[PHONE_NUMBER]"
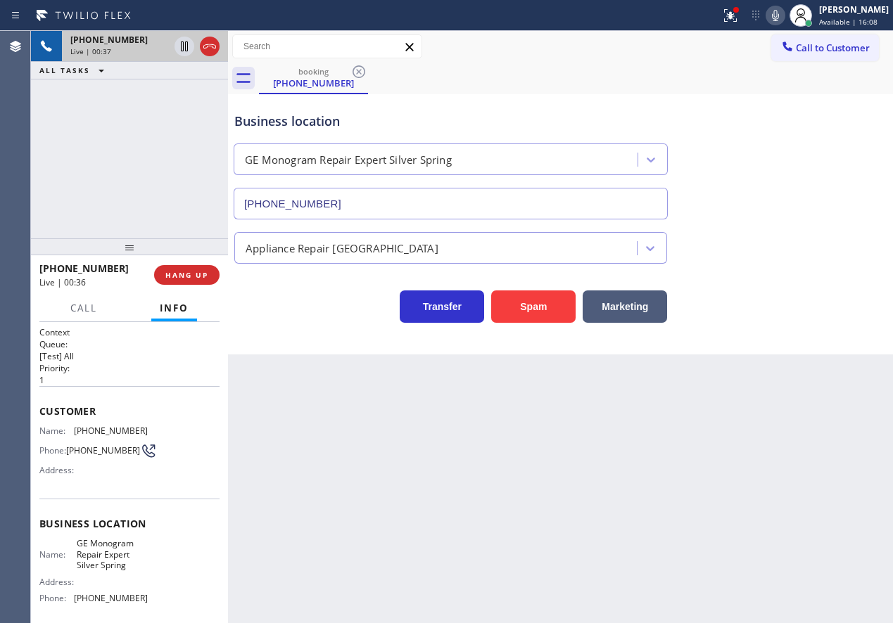
click at [85, 563] on span "GE Monogram Repair Expert Silver Spring" at bounding box center [112, 554] width 70 height 32
copy span "GE Monogram Repair Expert Silver Spring"
click at [374, 199] on input "[PHONE_NUMBER]" at bounding box center [451, 204] width 434 height 32
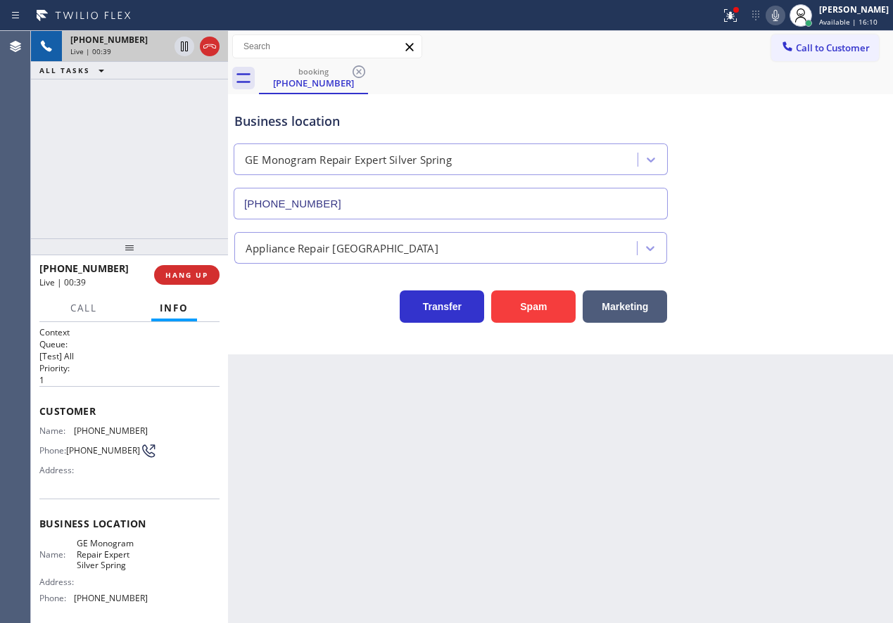
click at [374, 199] on input "[PHONE_NUMBER]" at bounding box center [451, 204] width 434 height 32
click at [77, 428] on span "[PHONE_NUMBER]" at bounding box center [111, 431] width 74 height 11
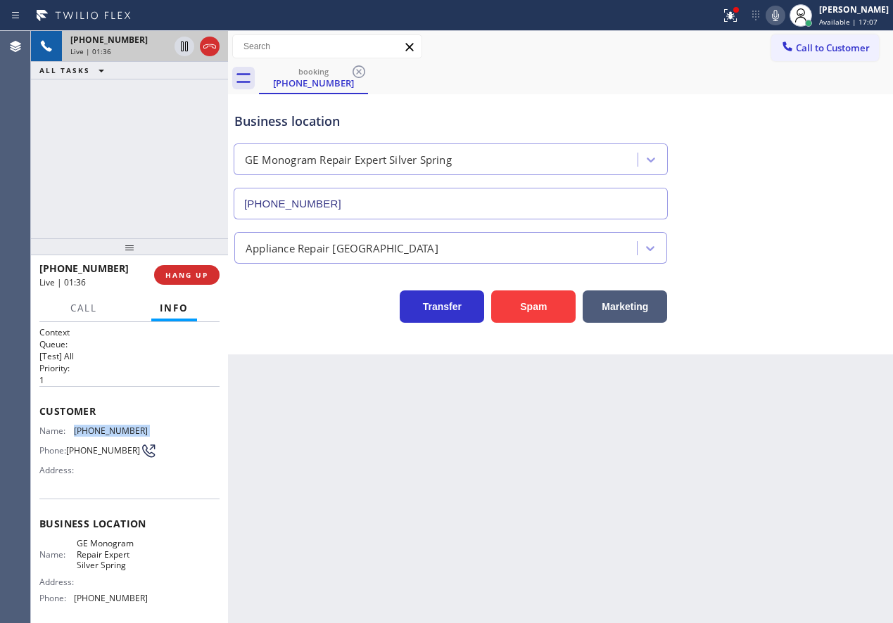
copy span "[PHONE_NUMBER]"
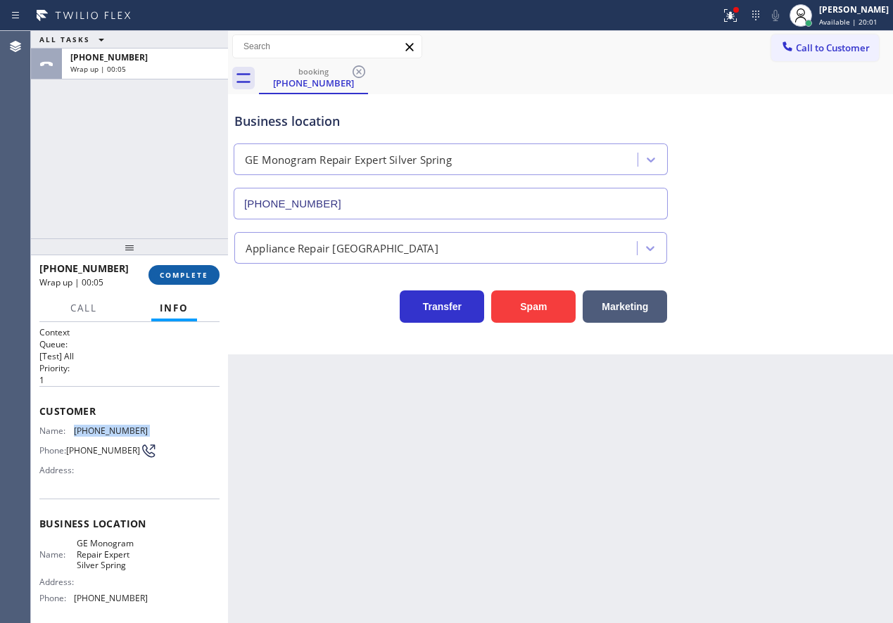
click at [200, 280] on button "COMPLETE" at bounding box center [183, 275] width 71 height 20
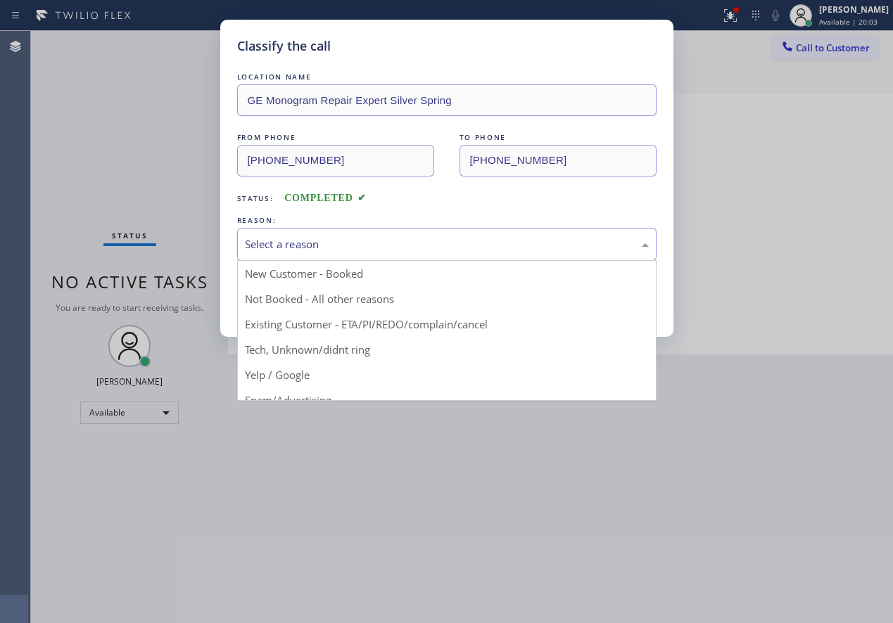
click at [460, 248] on div "Select a reason" at bounding box center [447, 244] width 404 height 16
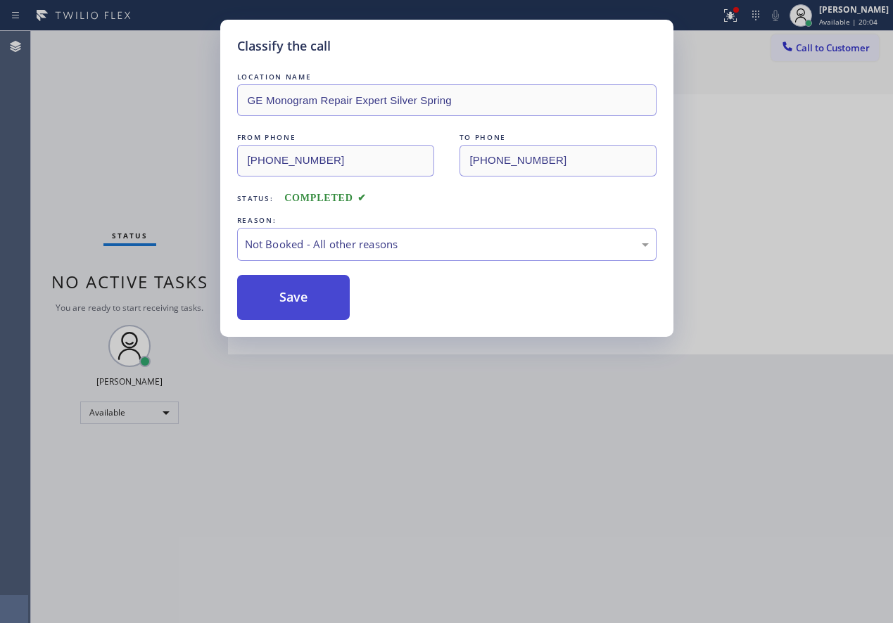
click at [314, 298] on button "Save" at bounding box center [293, 297] width 113 height 45
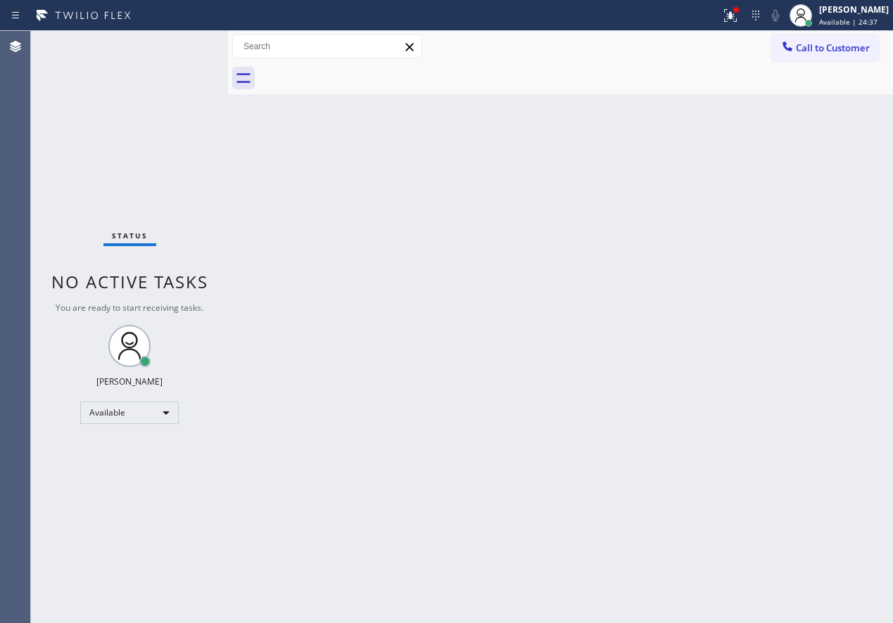
click at [186, 45] on div "Status No active tasks You are ready to start receiving tasks. [PERSON_NAME] Av…" at bounding box center [129, 327] width 197 height 592
click at [181, 46] on div "Status No active tasks You are ready to start receiving tasks. [PERSON_NAME] Av…" at bounding box center [129, 327] width 197 height 592
click at [874, 8] on div "[PERSON_NAME]" at bounding box center [854, 10] width 70 height 12
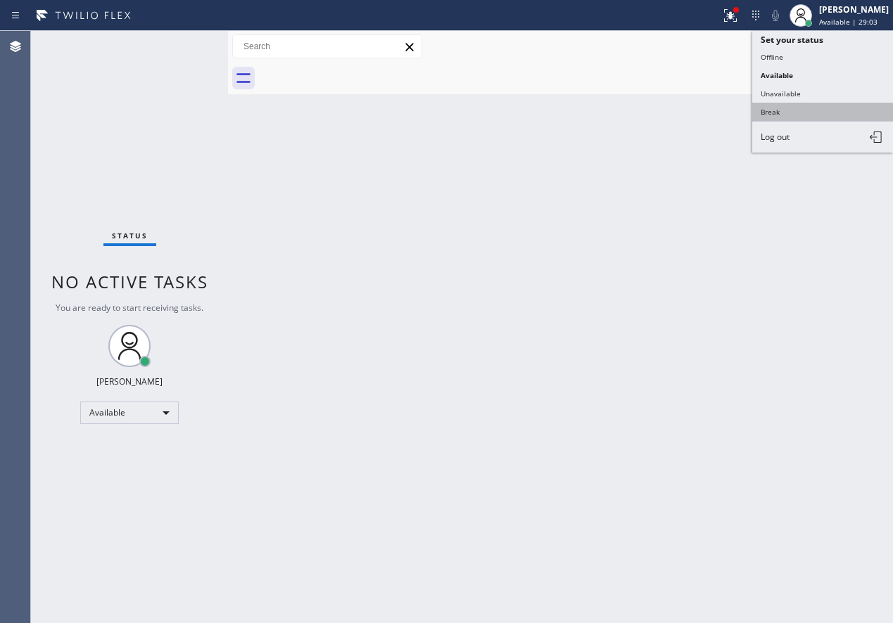
click at [788, 110] on button "Break" at bounding box center [822, 112] width 141 height 18
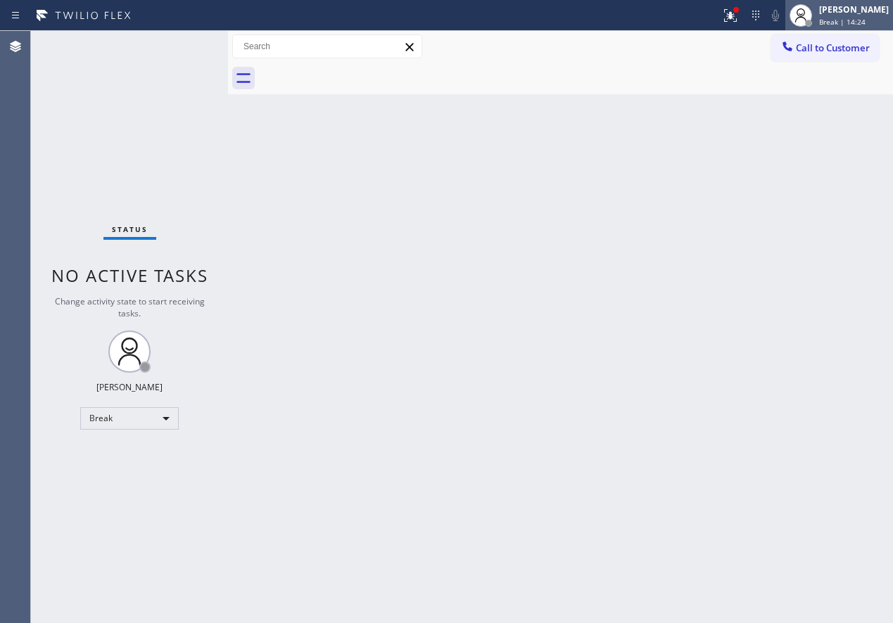
click at [860, 8] on div "[PERSON_NAME]" at bounding box center [854, 10] width 70 height 12
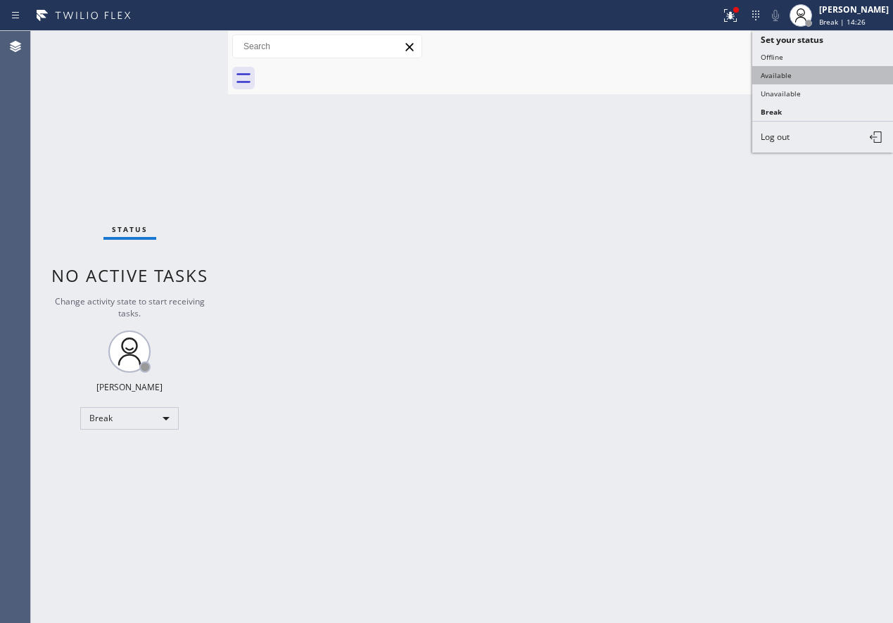
click at [822, 71] on button "Available" at bounding box center [822, 75] width 141 height 18
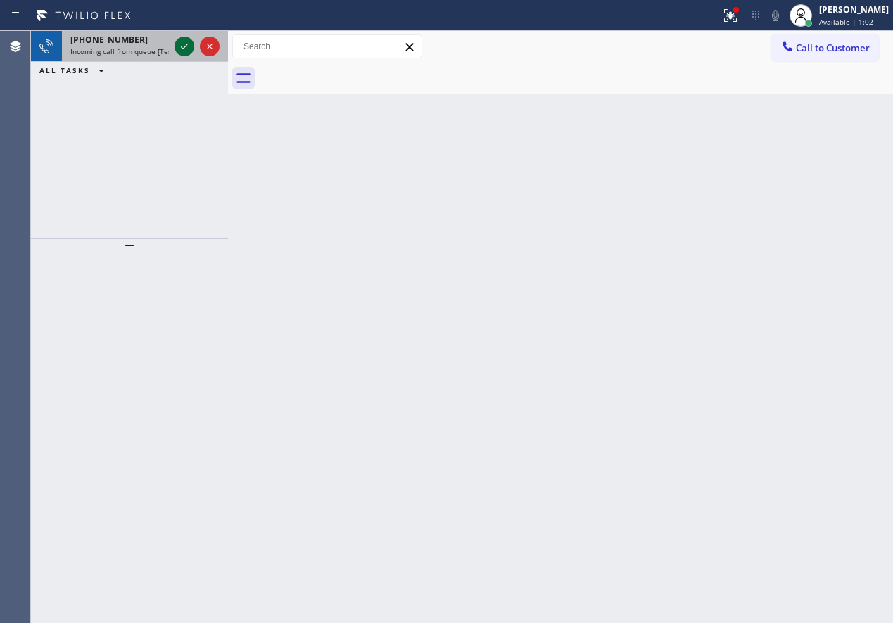
click at [178, 43] on icon at bounding box center [184, 46] width 17 height 17
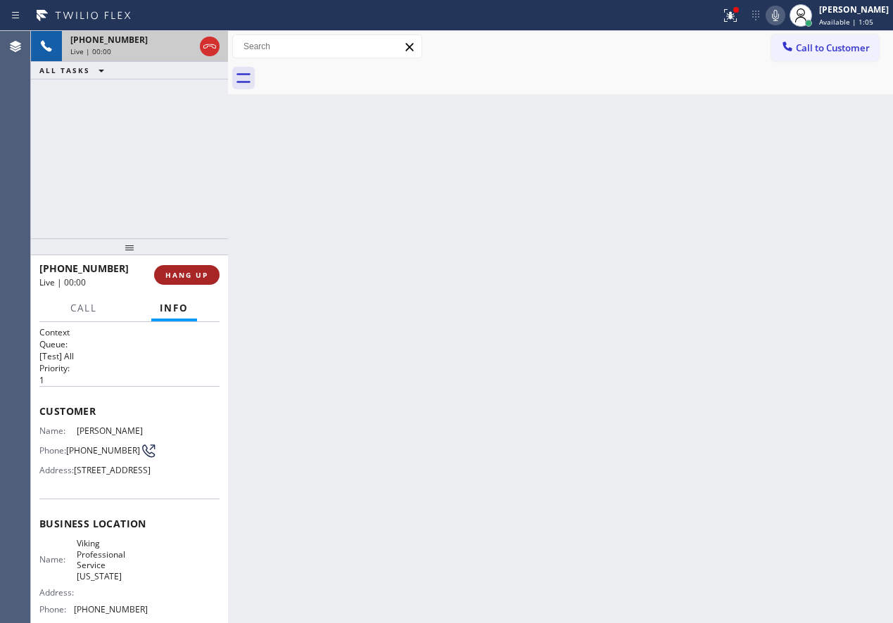
click at [193, 281] on button "HANG UP" at bounding box center [186, 275] width 65 height 20
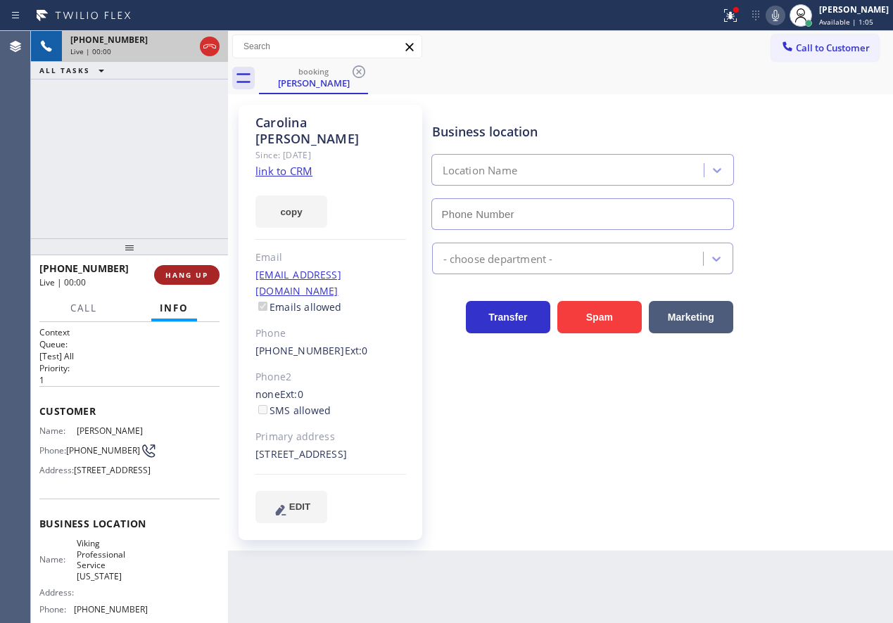
click at [193, 281] on button "HANG UP" at bounding box center [186, 275] width 65 height 20
type input "[PHONE_NUMBER]"
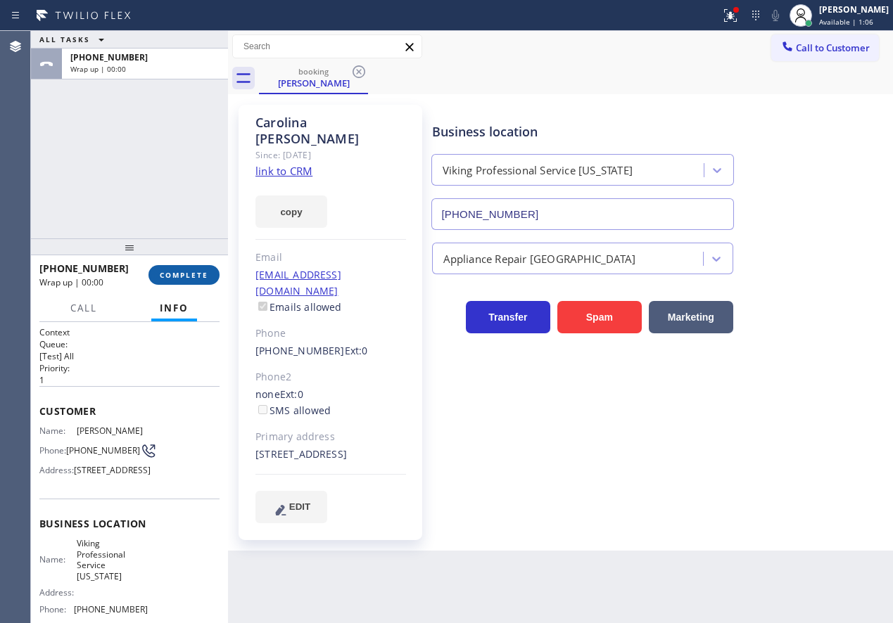
click at [195, 279] on span "COMPLETE" at bounding box center [184, 275] width 49 height 10
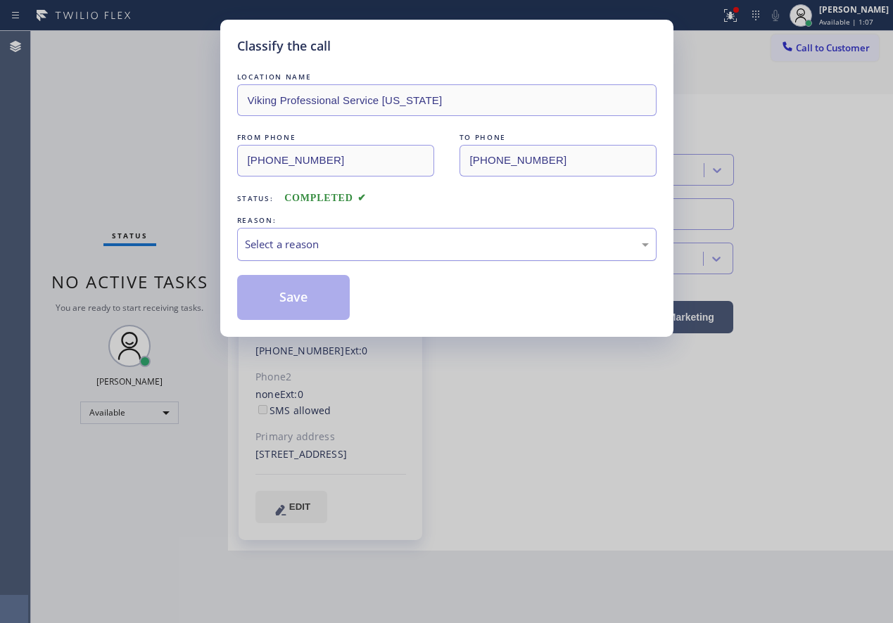
click at [425, 243] on div "Select a reason" at bounding box center [447, 244] width 404 height 16
click at [317, 294] on button "Save" at bounding box center [293, 297] width 113 height 45
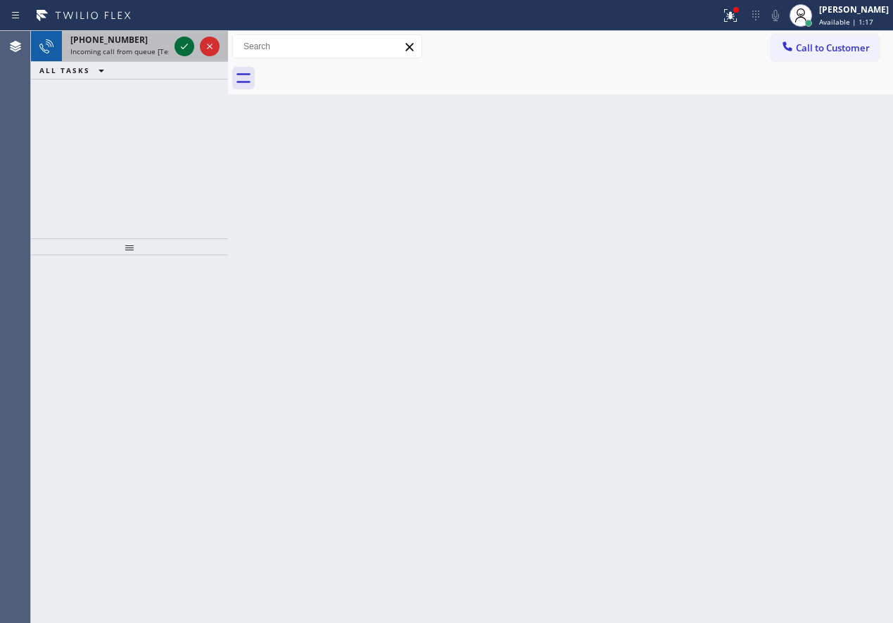
click at [180, 46] on icon at bounding box center [184, 46] width 17 height 17
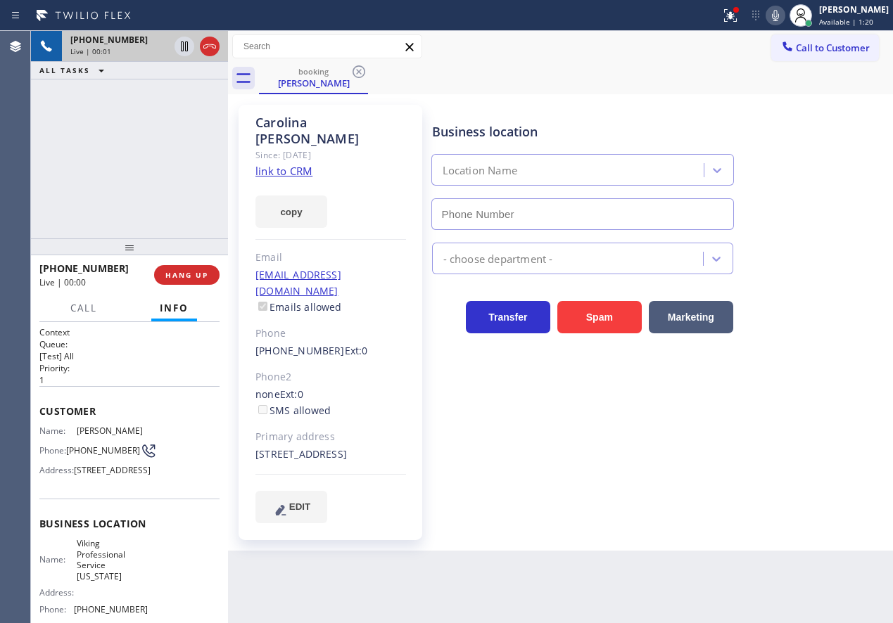
type input "[PHONE_NUMBER]"
click at [113, 582] on span "Viking Professional Service [US_STATE]" at bounding box center [112, 560] width 70 height 44
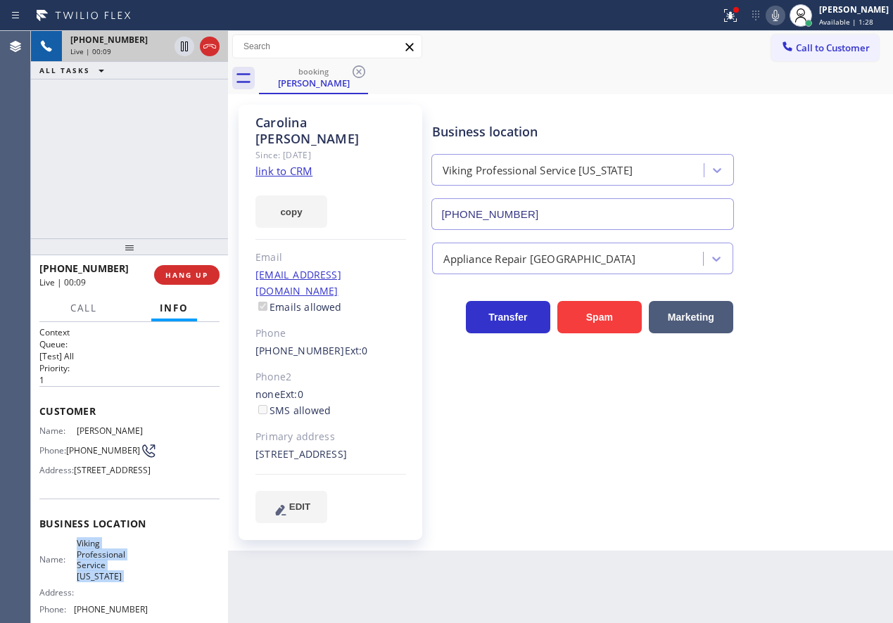
click at [113, 582] on span "Viking Professional Service [US_STATE]" at bounding box center [112, 560] width 70 height 44
copy span "Viking Professional Service [US_STATE]"
click at [551, 215] on input "[PHONE_NUMBER]" at bounding box center [582, 214] width 302 height 32
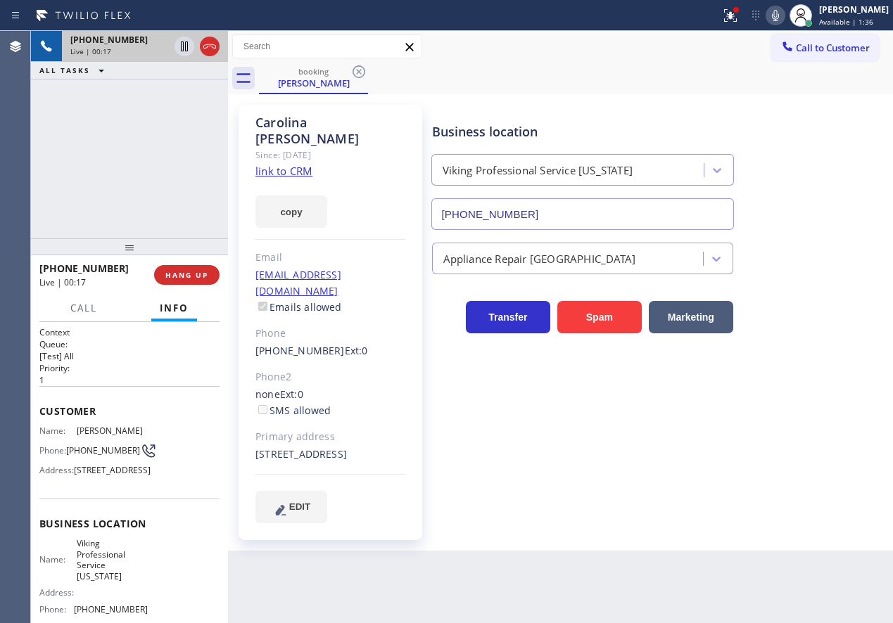
click at [286, 179] on div "copy" at bounding box center [330, 203] width 151 height 49
click at [284, 164] on link "link to CRM" at bounding box center [283, 171] width 57 height 14
click at [746, 12] on div at bounding box center [730, 15] width 31 height 17
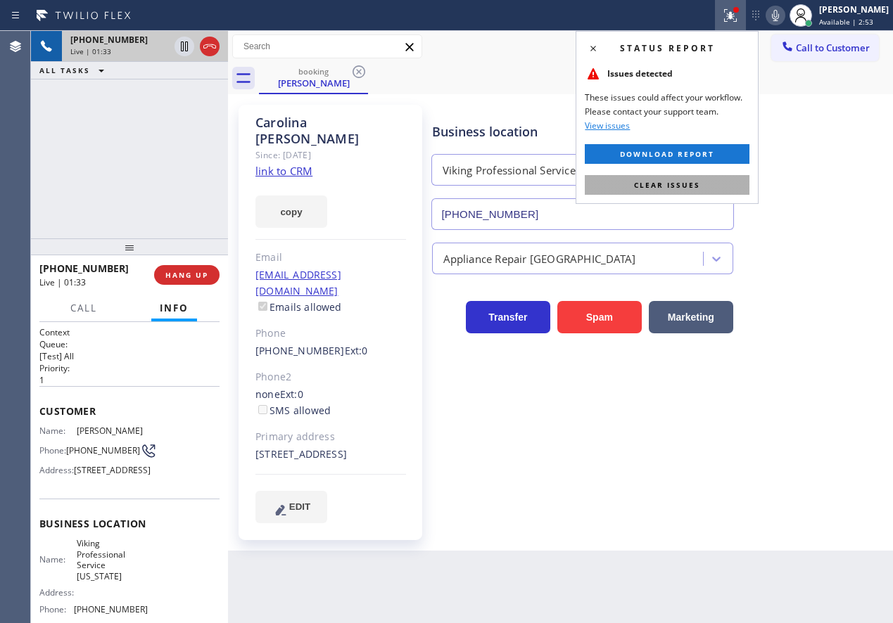
click at [663, 180] on span "Clear issues" at bounding box center [667, 185] width 66 height 10
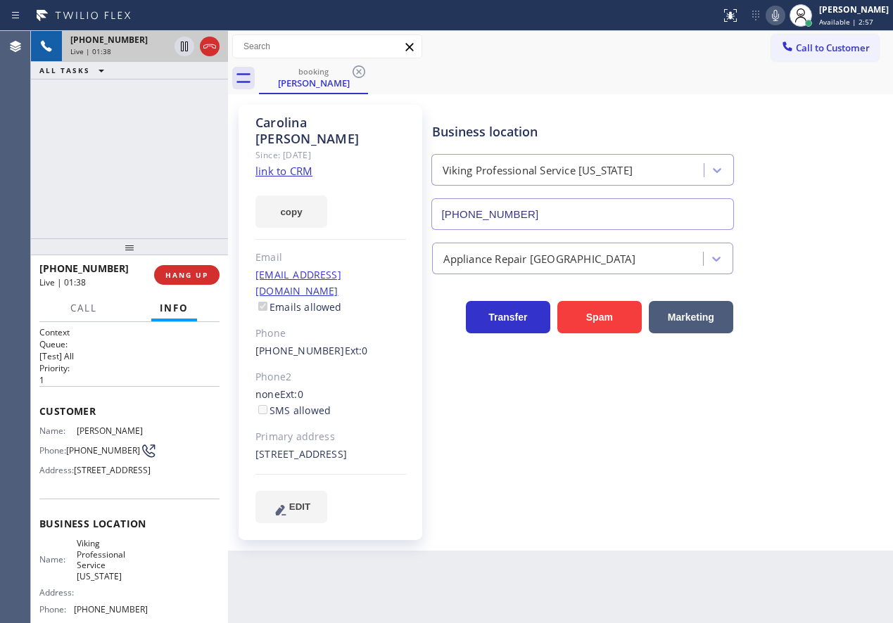
click at [779, 13] on icon at bounding box center [775, 15] width 7 height 11
click at [182, 42] on icon at bounding box center [184, 47] width 7 height 10
click at [764, 390] on div "Business location Viking Professional Service [US_STATE] [PHONE_NUMBER] Applian…" at bounding box center [659, 313] width 461 height 411
click at [784, 21] on icon at bounding box center [775, 15] width 17 height 17
click at [179, 46] on icon at bounding box center [184, 46] width 17 height 17
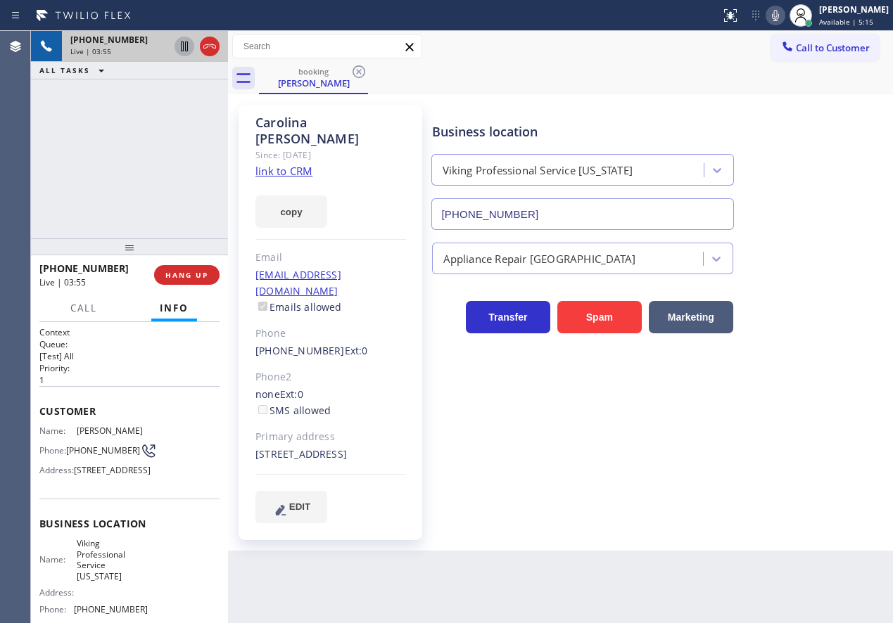
click at [784, 21] on icon at bounding box center [775, 15] width 17 height 17
click at [779, 20] on icon at bounding box center [775, 15] width 7 height 11
click at [808, 443] on div "Business location Viking Professional Service [US_STATE] [PHONE_NUMBER] Applian…" at bounding box center [659, 313] width 461 height 411
click at [195, 279] on span "HANG UP" at bounding box center [186, 275] width 43 height 10
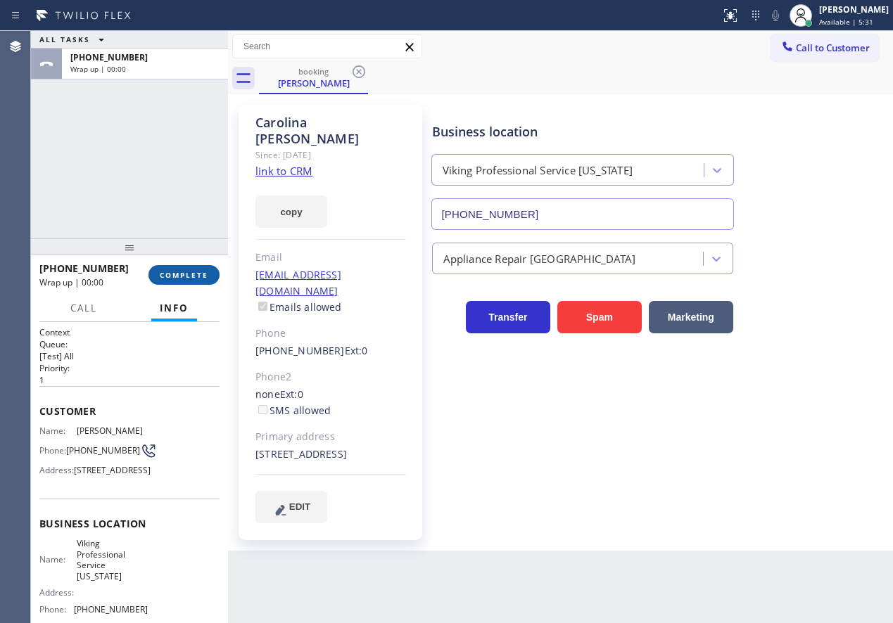
click at [195, 279] on span "COMPLETE" at bounding box center [184, 275] width 49 height 10
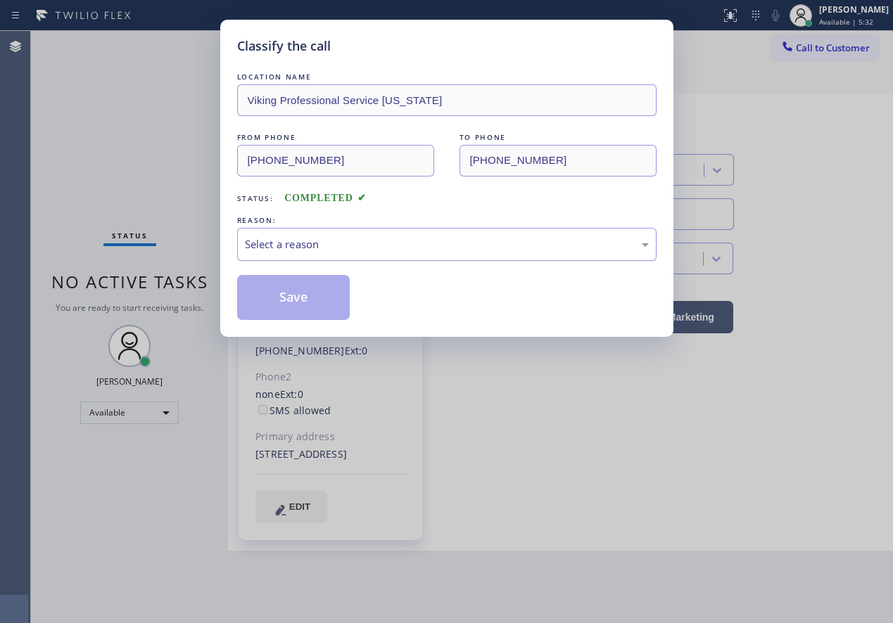
click at [333, 250] on div "Select a reason" at bounding box center [447, 244] width 404 height 16
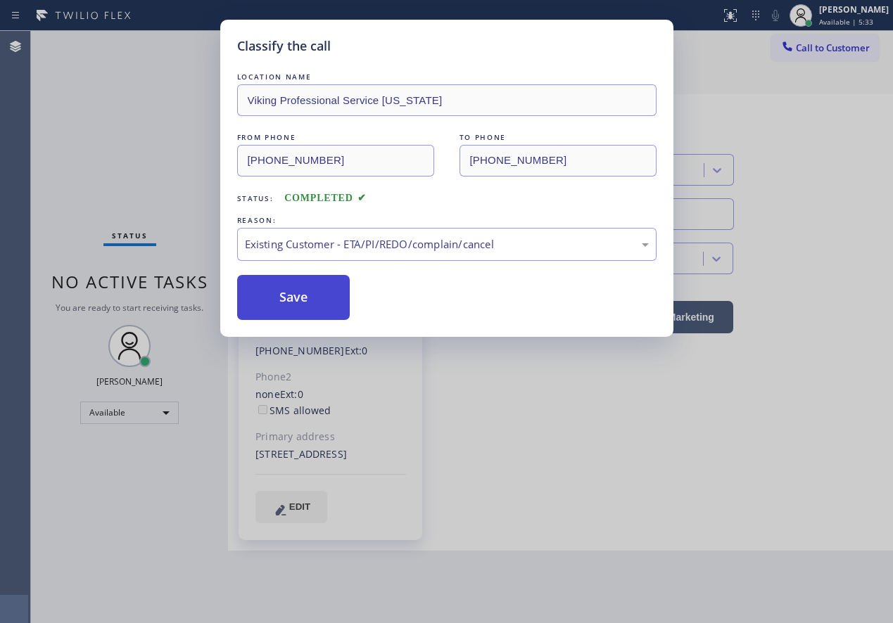
click at [291, 306] on button "Save" at bounding box center [293, 297] width 113 height 45
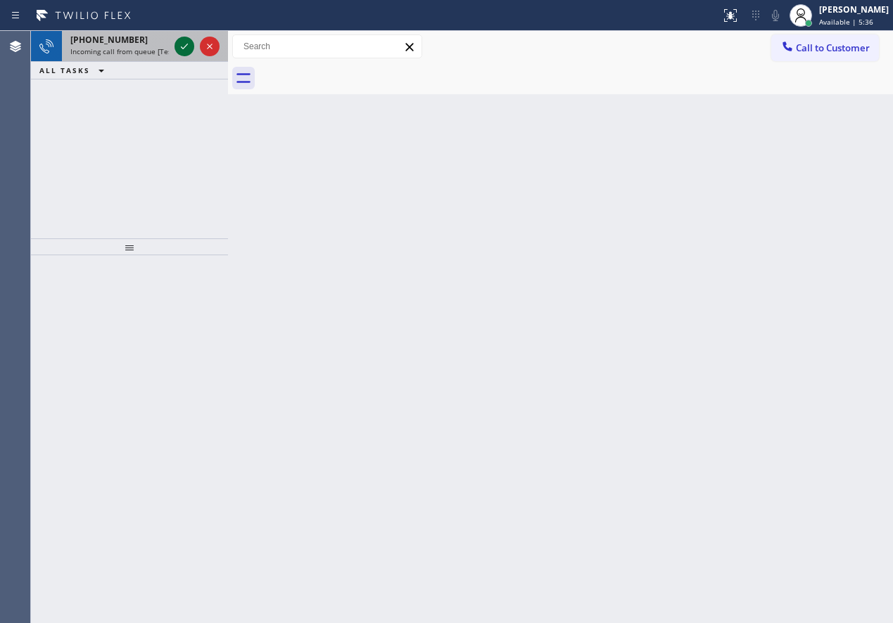
click at [186, 46] on icon at bounding box center [184, 46] width 17 height 17
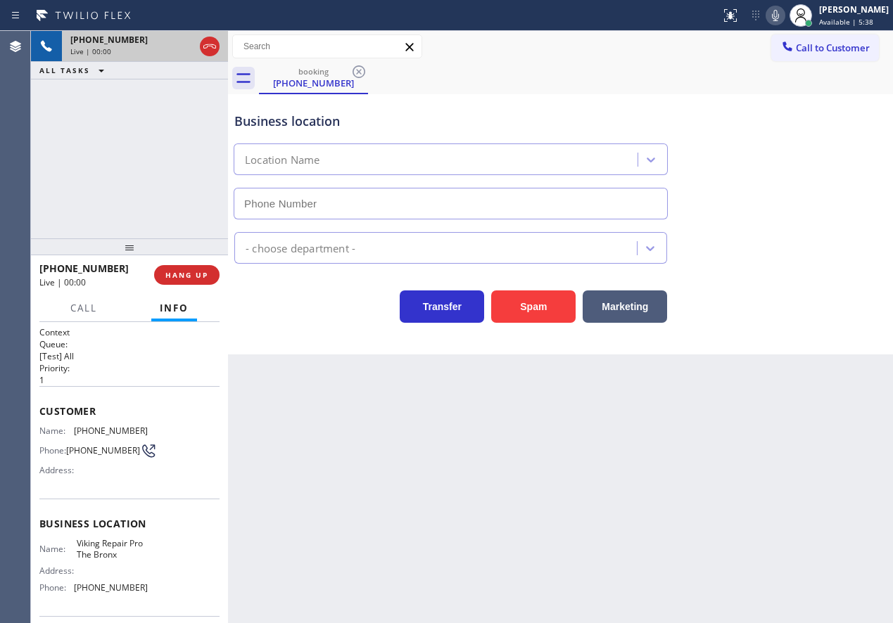
type input "[PHONE_NUMBER]"
click at [184, 272] on span "HANG UP" at bounding box center [186, 275] width 43 height 10
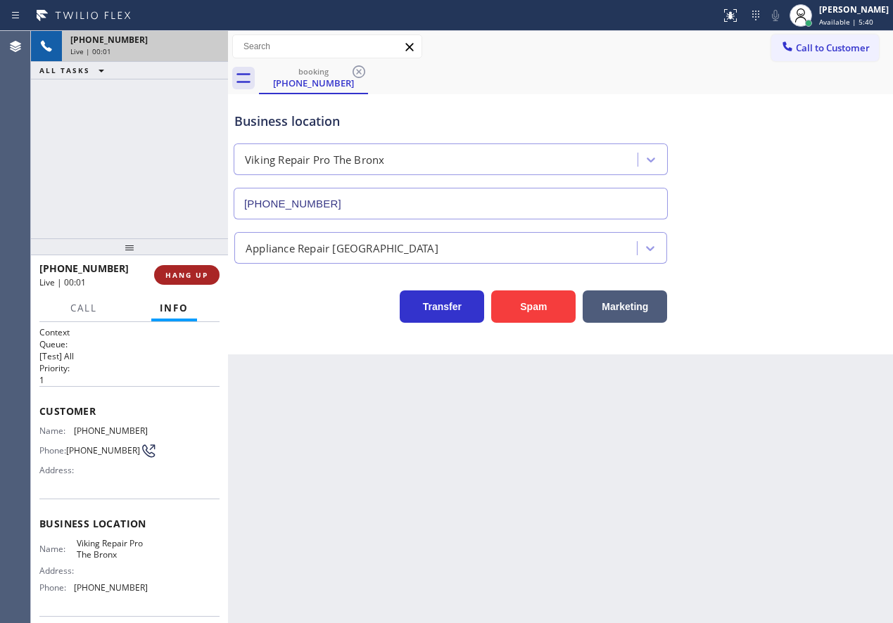
click at [184, 272] on span "HANG UP" at bounding box center [186, 275] width 43 height 10
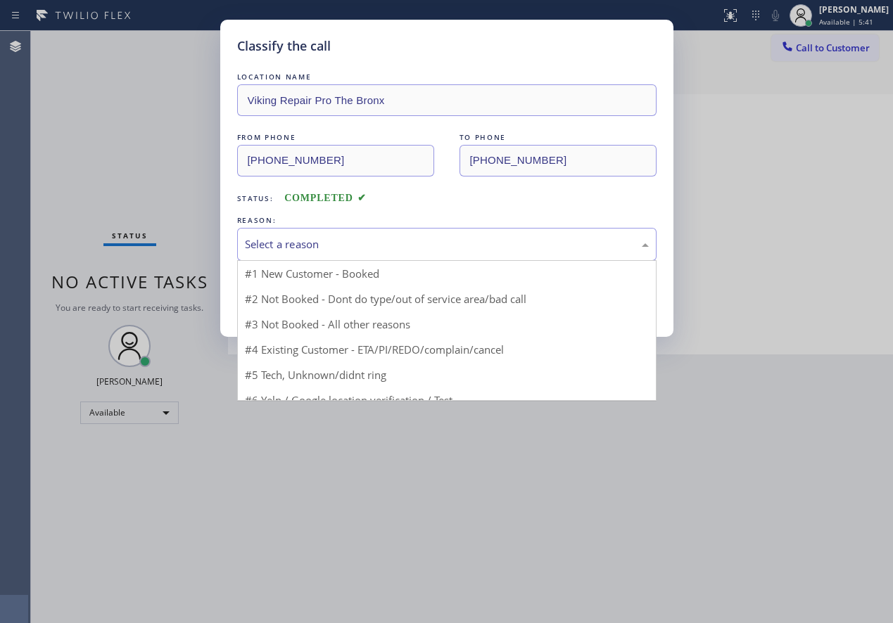
drag, startPoint x: 343, startPoint y: 252, endPoint x: 317, endPoint y: 376, distance: 126.7
click at [343, 253] on div "Select a reason" at bounding box center [446, 244] width 419 height 33
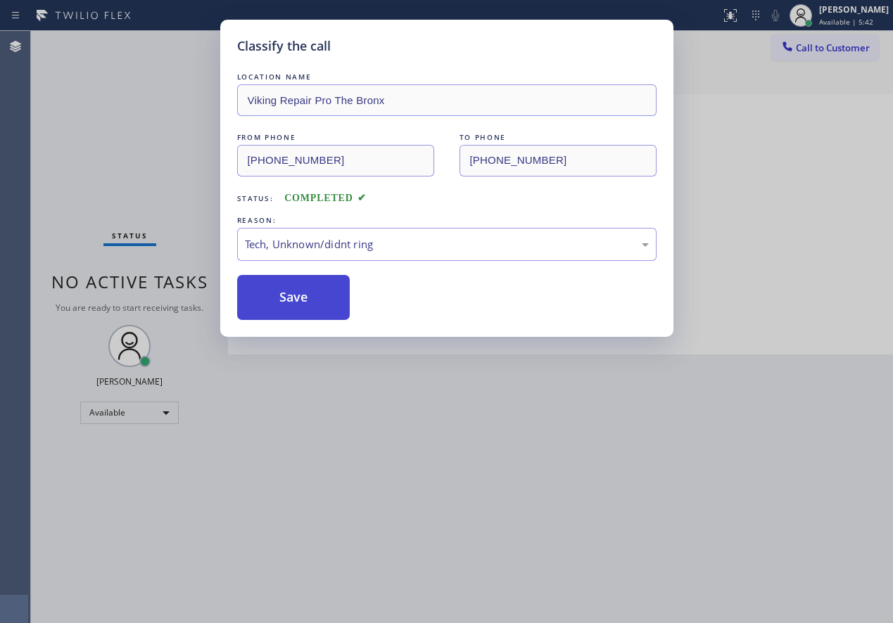
click at [302, 306] on button "Save" at bounding box center [293, 297] width 113 height 45
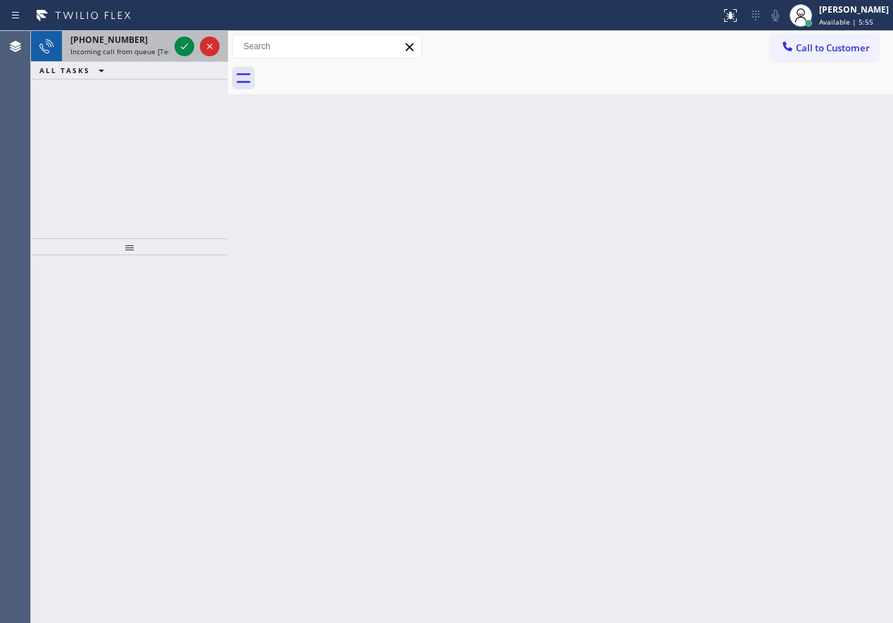
click at [100, 58] on div "[PHONE_NUMBER] Incoming call from queue [Test] All" at bounding box center [117, 46] width 110 height 31
click at [188, 50] on icon at bounding box center [184, 46] width 17 height 17
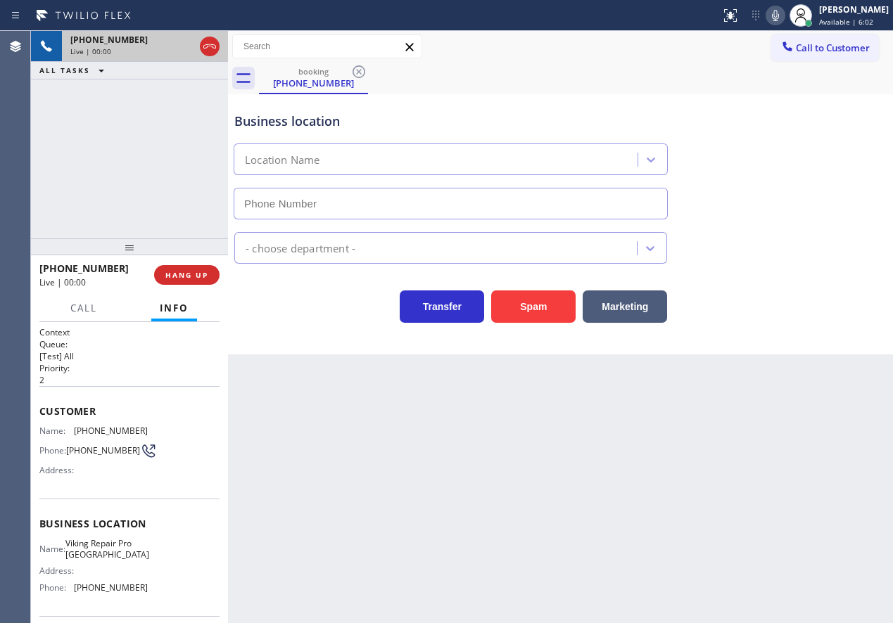
type input "[PHONE_NUMBER]"
click at [779, 19] on icon at bounding box center [775, 15] width 7 height 11
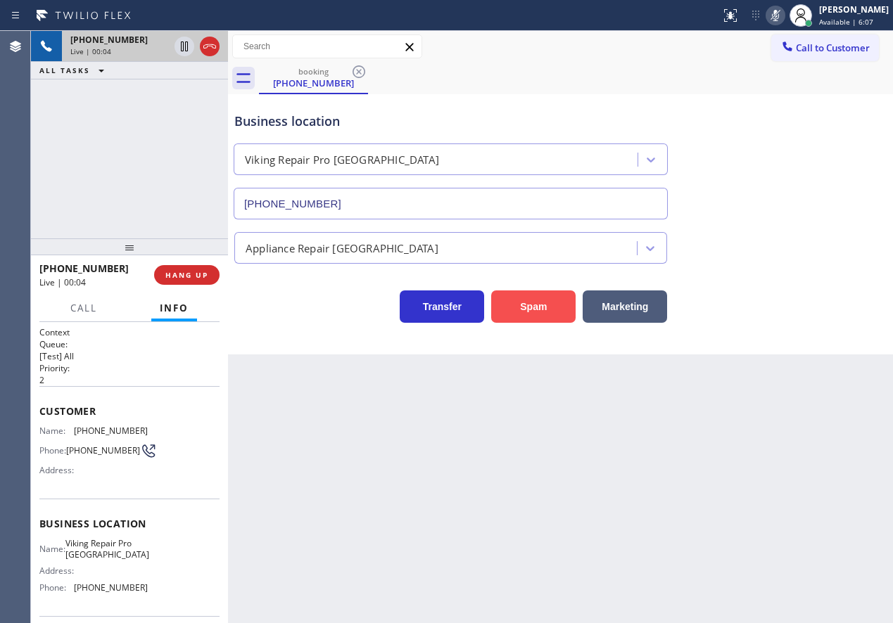
click at [542, 317] on button "Spam" at bounding box center [533, 307] width 84 height 32
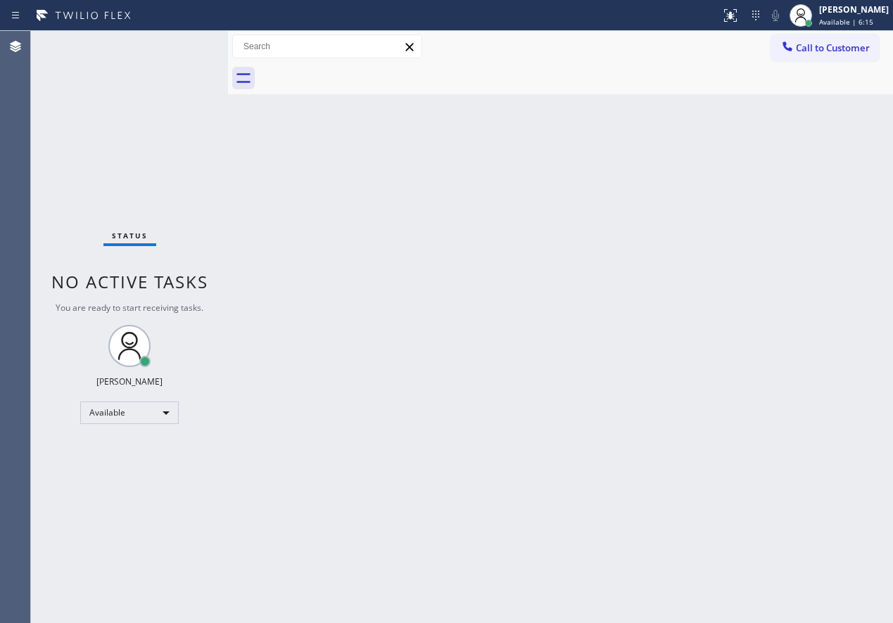
click at [808, 316] on div "Back to Dashboard Change Sender ID Customers Technicians Select a contact Outbo…" at bounding box center [560, 327] width 665 height 592
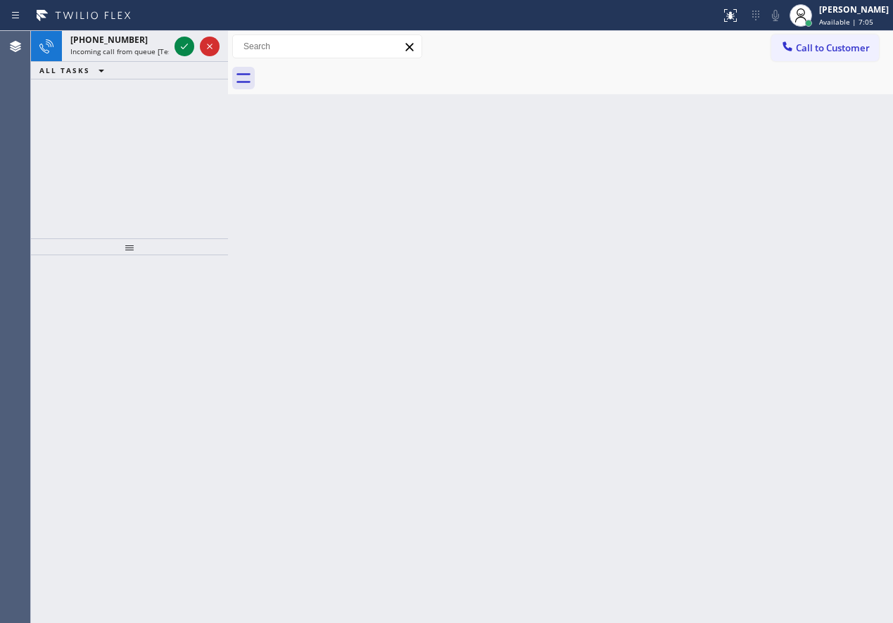
drag, startPoint x: 813, startPoint y: 279, endPoint x: 743, endPoint y: 255, distance: 73.4
click at [813, 279] on div "Back to Dashboard Change Sender ID Customers Technicians Select a contact Outbo…" at bounding box center [560, 327] width 665 height 592
click at [189, 44] on icon at bounding box center [184, 46] width 17 height 17
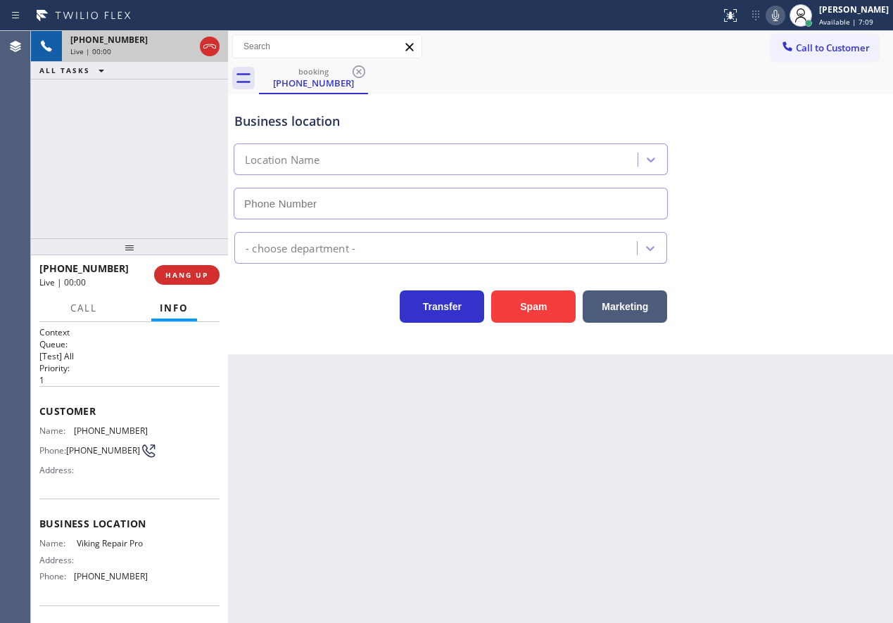
type input "[PHONE_NUMBER]"
click at [191, 279] on span "HANG UP" at bounding box center [186, 275] width 43 height 10
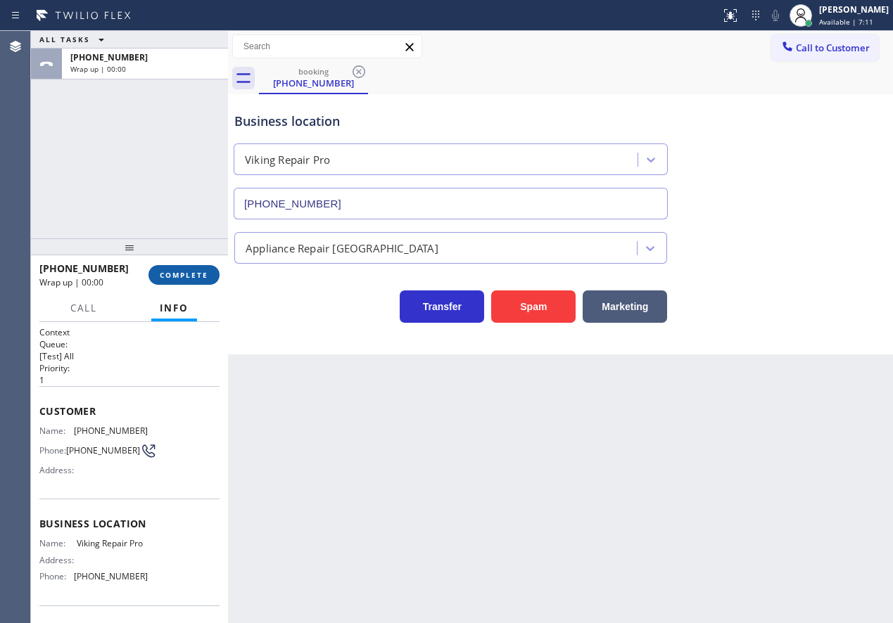
click at [191, 279] on span "COMPLETE" at bounding box center [184, 275] width 49 height 10
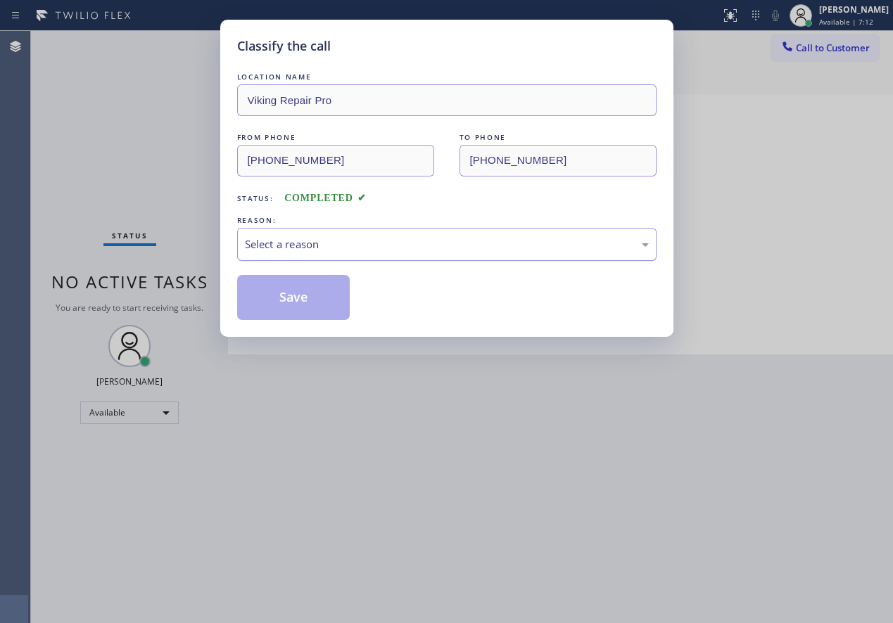
click at [452, 253] on div "Select a reason" at bounding box center [446, 244] width 419 height 33
click at [324, 291] on button "Save" at bounding box center [293, 297] width 113 height 45
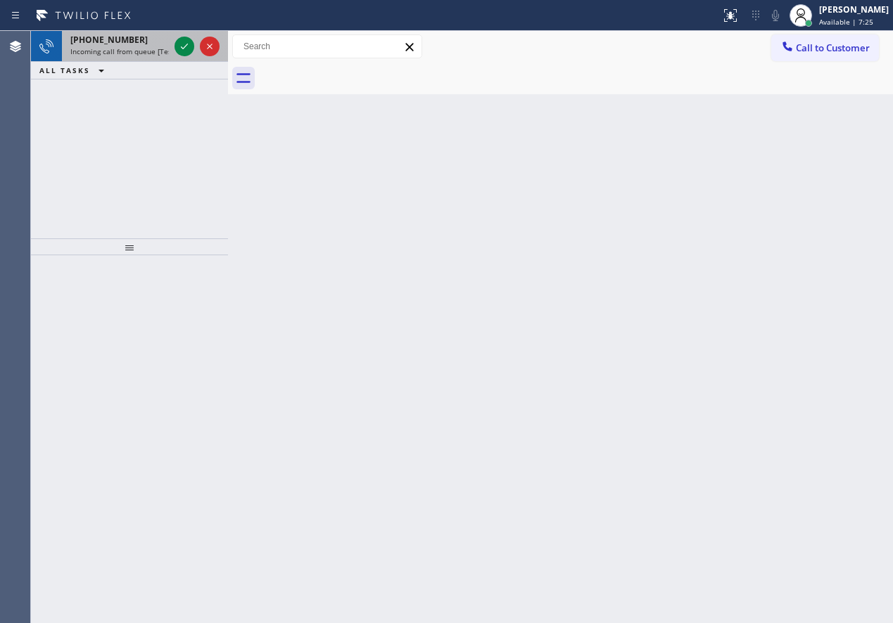
click at [125, 60] on div "[PHONE_NUMBER] Incoming call from queue [Test] All" at bounding box center [117, 46] width 110 height 31
click at [181, 49] on icon at bounding box center [184, 46] width 17 height 17
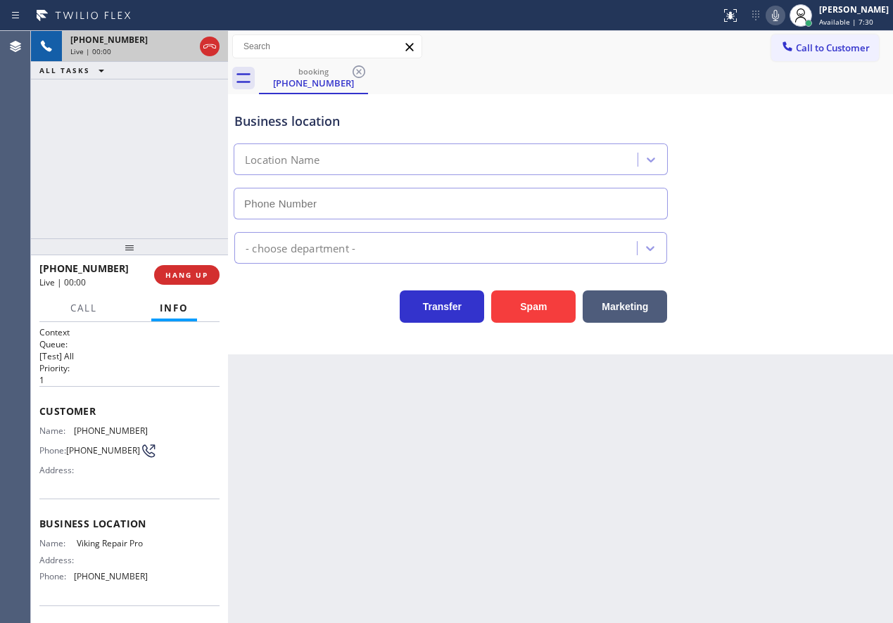
type input "[PHONE_NUMBER]"
click at [779, 13] on icon at bounding box center [775, 15] width 7 height 11
click at [780, 13] on rect at bounding box center [775, 14] width 10 height 10
click at [779, 13] on icon at bounding box center [775, 15] width 7 height 11
click at [94, 549] on span "Viking Repair Pro" at bounding box center [112, 543] width 70 height 11
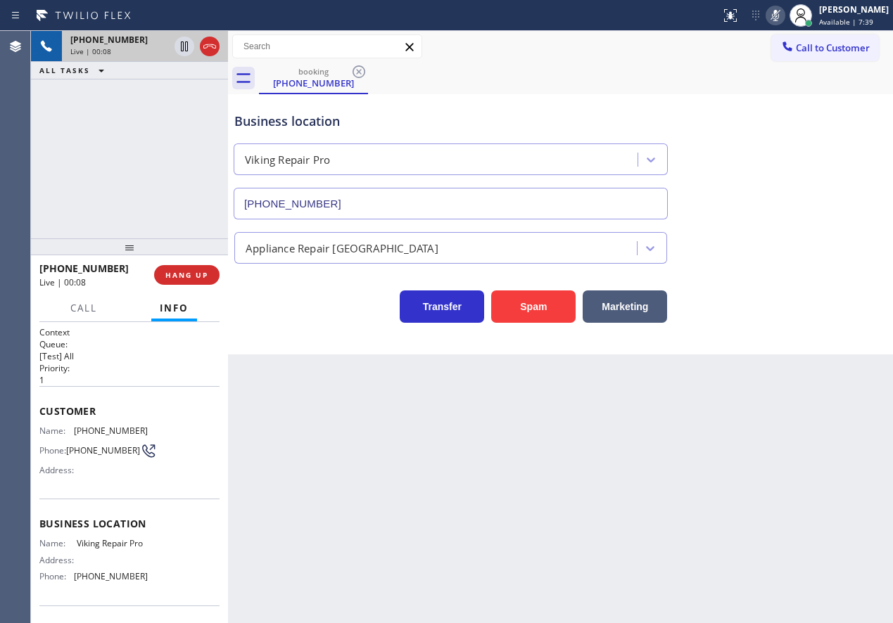
click at [94, 549] on span "Viking Repair Pro" at bounding box center [112, 543] width 70 height 11
click at [784, 20] on icon at bounding box center [775, 15] width 17 height 17
click at [374, 200] on input "[PHONE_NUMBER]" at bounding box center [451, 204] width 434 height 32
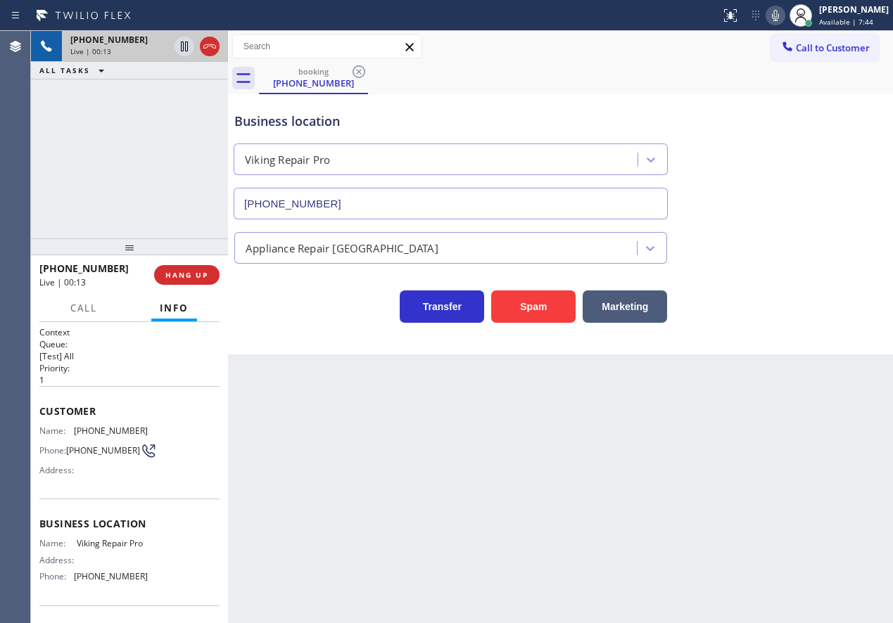
click at [374, 200] on input "[PHONE_NUMBER]" at bounding box center [451, 204] width 434 height 32
click at [101, 431] on span "[PHONE_NUMBER]" at bounding box center [111, 431] width 74 height 11
click at [180, 46] on icon at bounding box center [184, 46] width 17 height 17
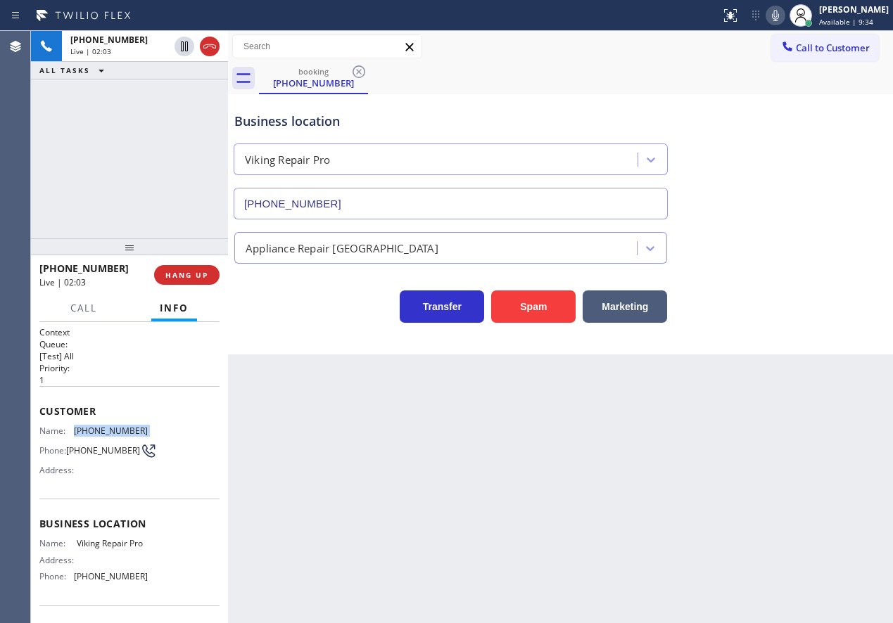
click at [780, 10] on icon at bounding box center [775, 15] width 17 height 17
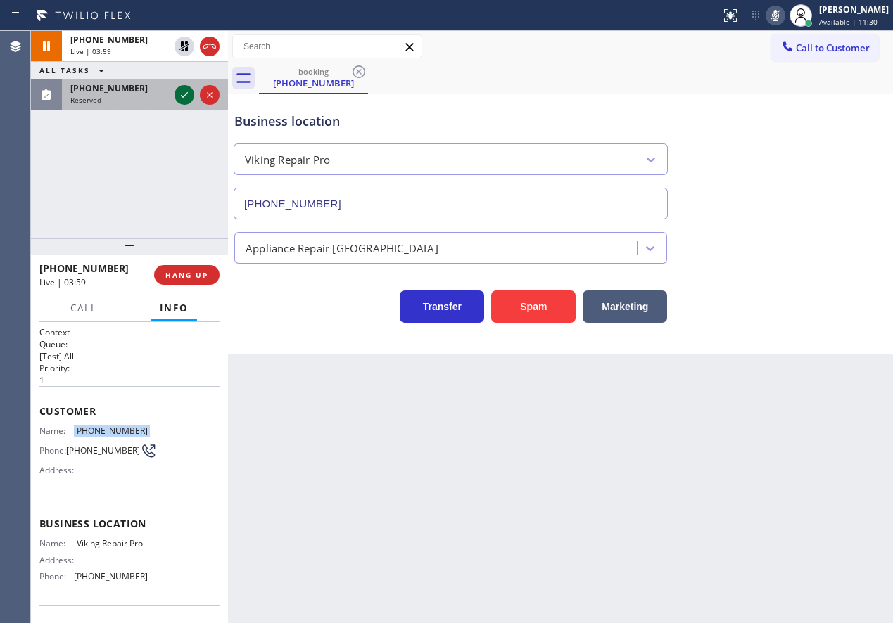
click at [184, 93] on icon at bounding box center [184, 95] width 17 height 17
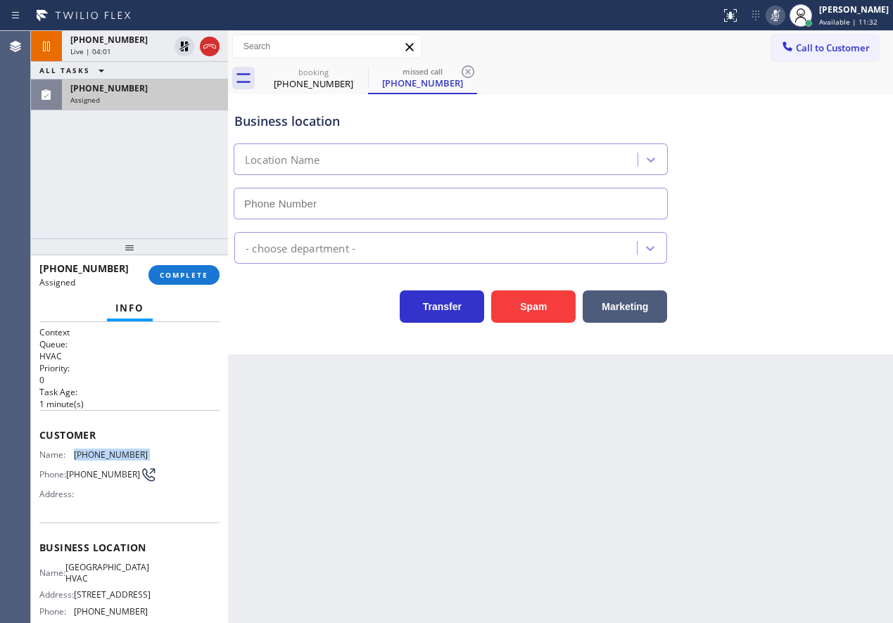
type input "[PHONE_NUMBER]"
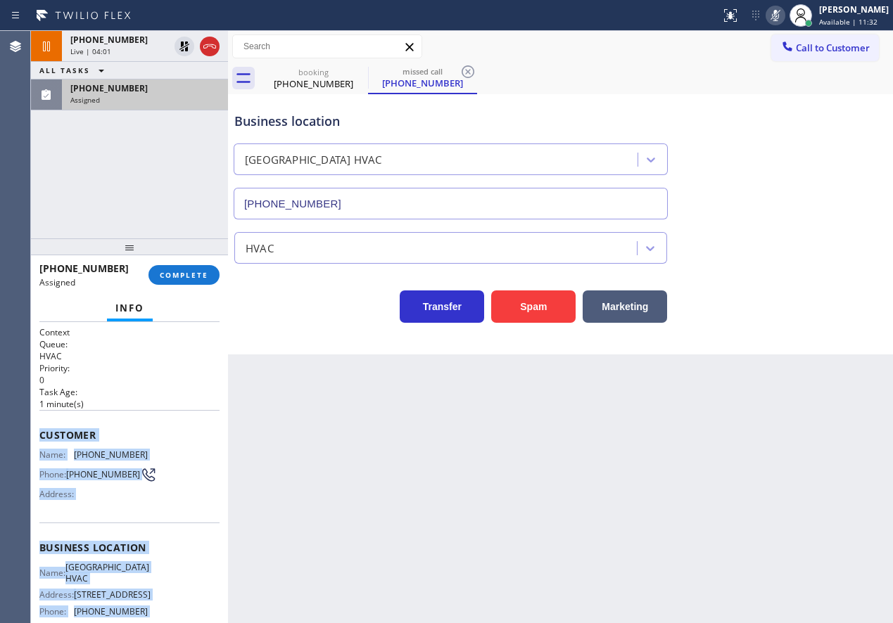
scroll to position [132, 0]
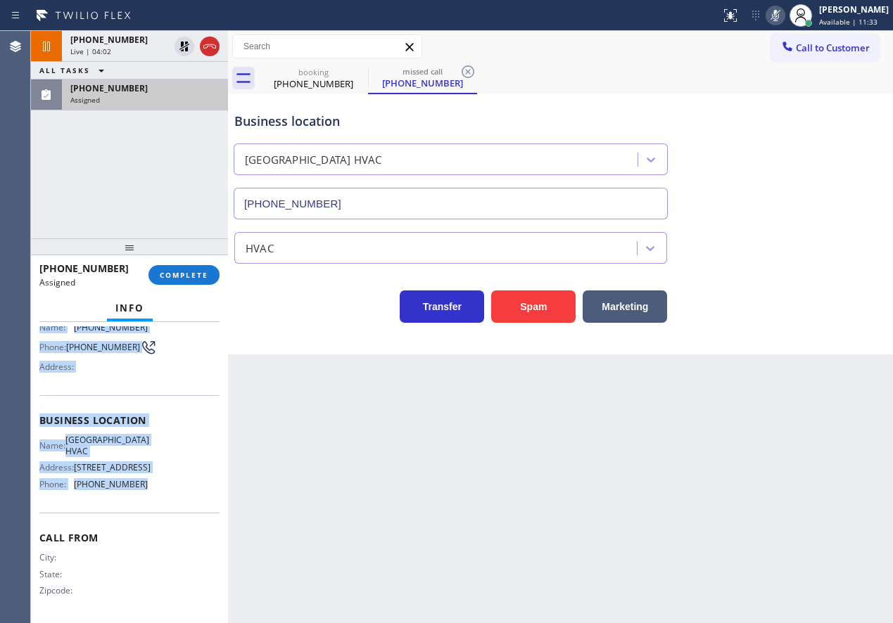
drag, startPoint x: 39, startPoint y: 428, endPoint x: 151, endPoint y: 485, distance: 124.9
click at [151, 485] on div "Context Queue: HVAC Priority: 0 Task Age: [DEMOGRAPHIC_DATA] minute(s) Customer…" at bounding box center [129, 409] width 180 height 420
click at [184, 284] on button "COMPLETE" at bounding box center [183, 275] width 71 height 20
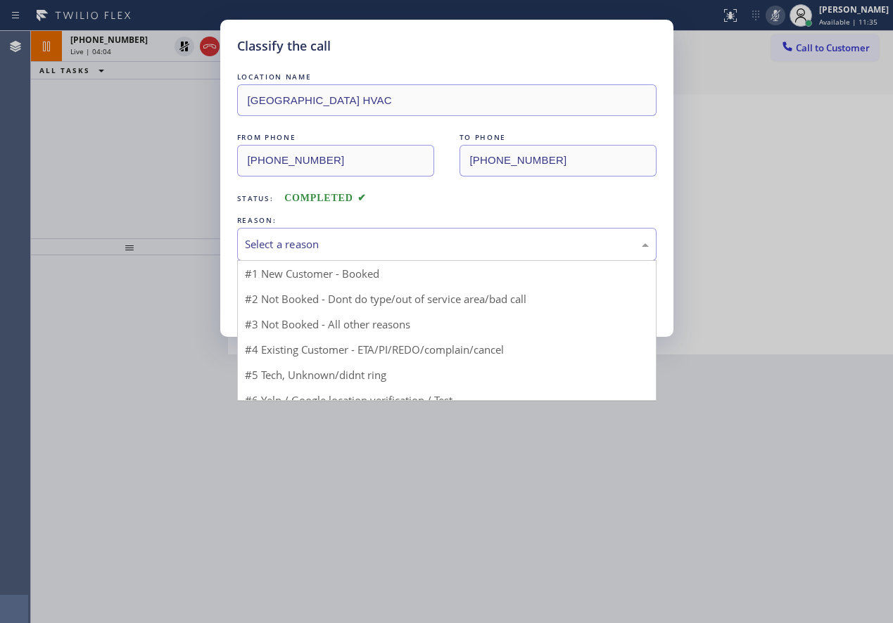
click at [340, 244] on div "Select a reason" at bounding box center [446, 244] width 419 height 33
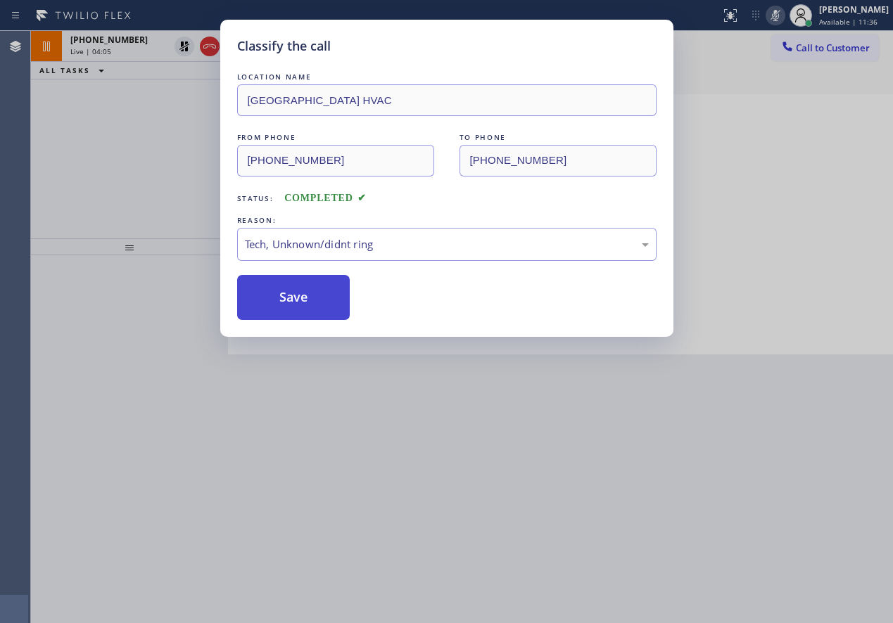
click at [288, 307] on button "Save" at bounding box center [293, 297] width 113 height 45
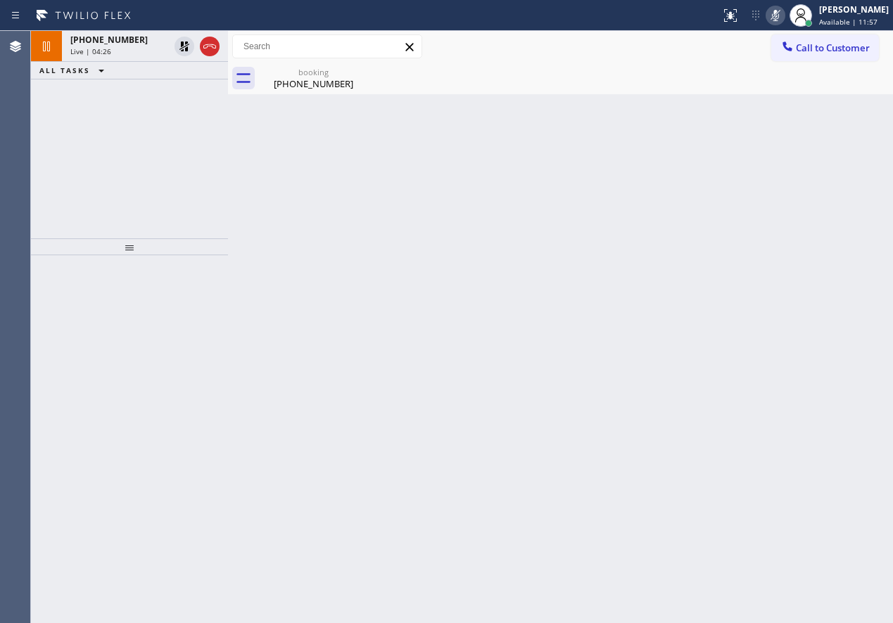
click at [782, 16] on icon at bounding box center [775, 15] width 17 height 17
click at [177, 43] on icon at bounding box center [184, 46] width 17 height 17
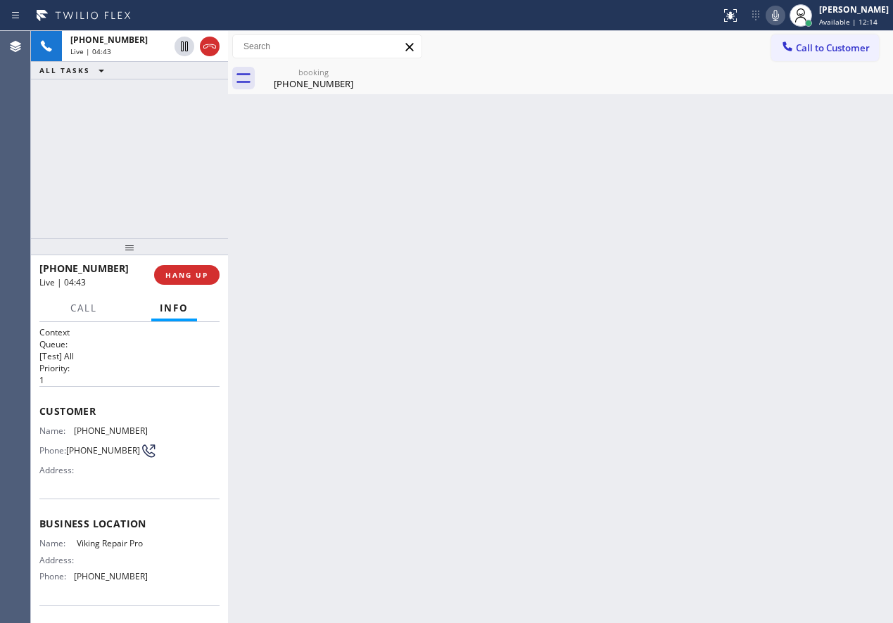
click at [784, 13] on icon at bounding box center [775, 15] width 17 height 17
click at [183, 50] on icon at bounding box center [184, 47] width 7 height 10
click at [180, 44] on icon at bounding box center [184, 46] width 17 height 17
click at [784, 17] on icon at bounding box center [775, 15] width 17 height 17
click at [802, 224] on div "Back to Dashboard Change Sender ID Customers Technicians Select a contact Outbo…" at bounding box center [560, 327] width 665 height 592
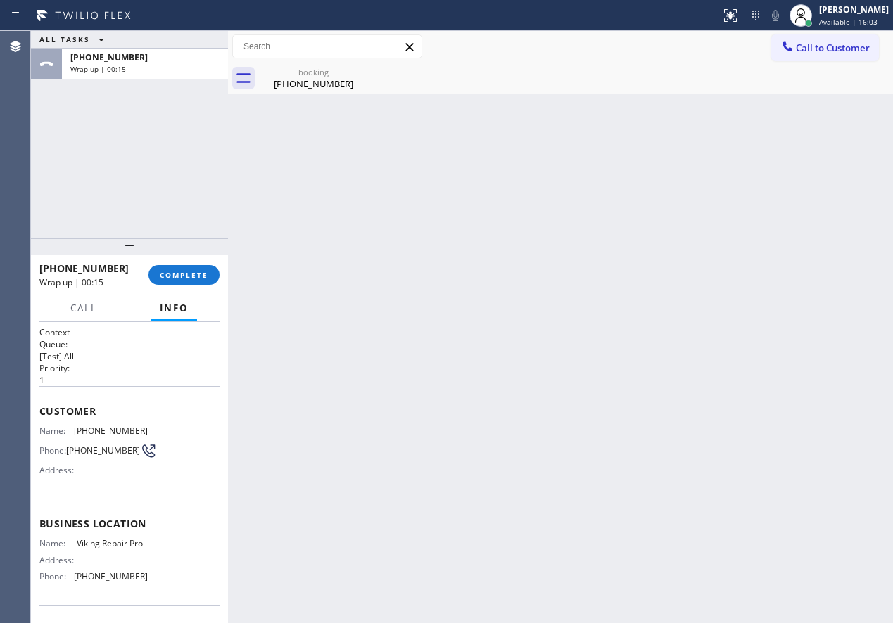
click at [177, 288] on div "[PHONE_NUMBER] Wrap up | 00:15 COMPLETE" at bounding box center [129, 275] width 180 height 37
click at [197, 276] on span "COMPLETE" at bounding box center [184, 275] width 49 height 10
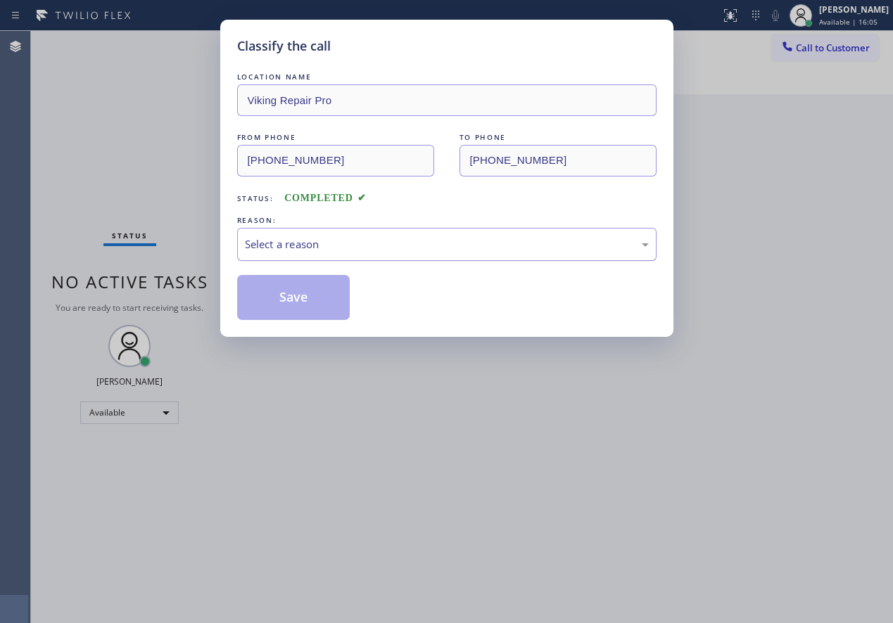
click at [336, 255] on div "Select a reason" at bounding box center [446, 244] width 419 height 33
drag, startPoint x: 276, startPoint y: 291, endPoint x: 596, endPoint y: 47, distance: 402.5
click at [276, 291] on button "Save" at bounding box center [293, 297] width 113 height 45
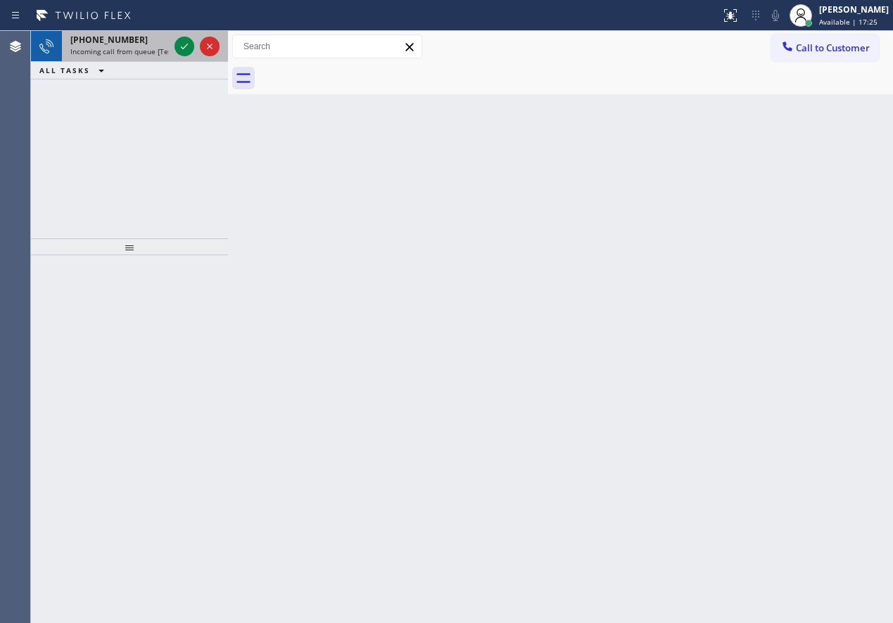
click at [172, 46] on div "[PHONE_NUMBER] Incoming call from queue [Test] All" at bounding box center [129, 46] width 197 height 31
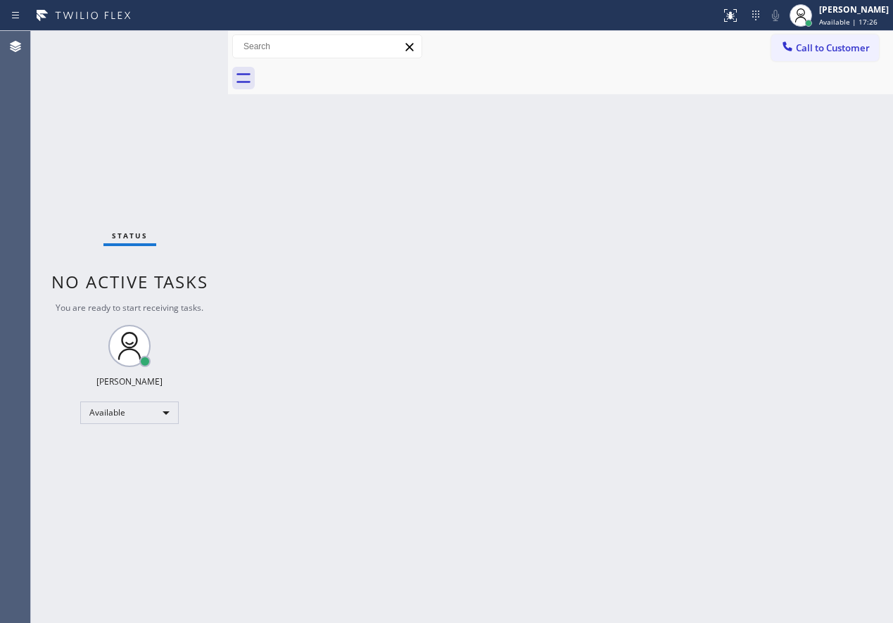
click at [178, 45] on div "Status No active tasks You are ready to start receiving tasks. [PERSON_NAME] Av…" at bounding box center [129, 327] width 197 height 592
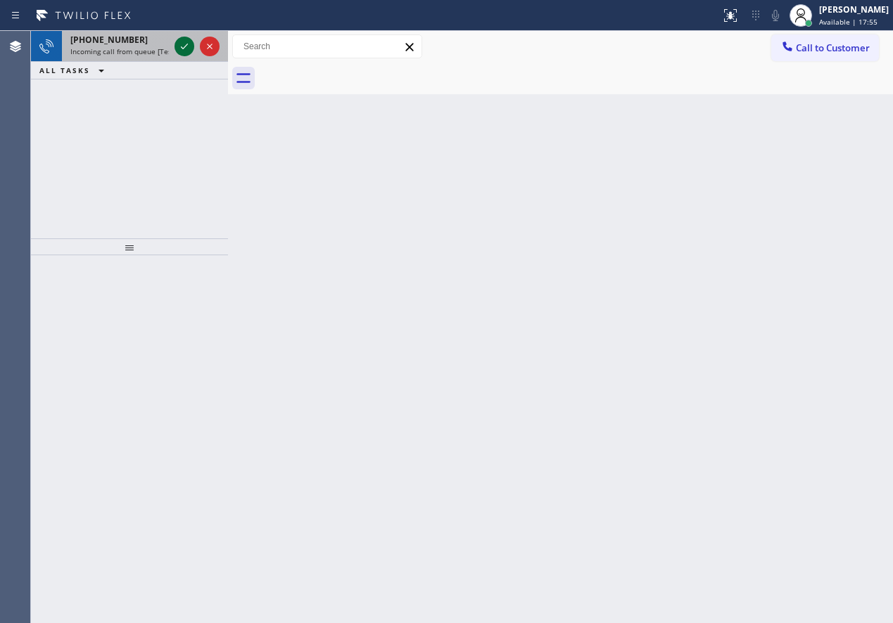
click at [186, 56] on button at bounding box center [184, 47] width 20 height 20
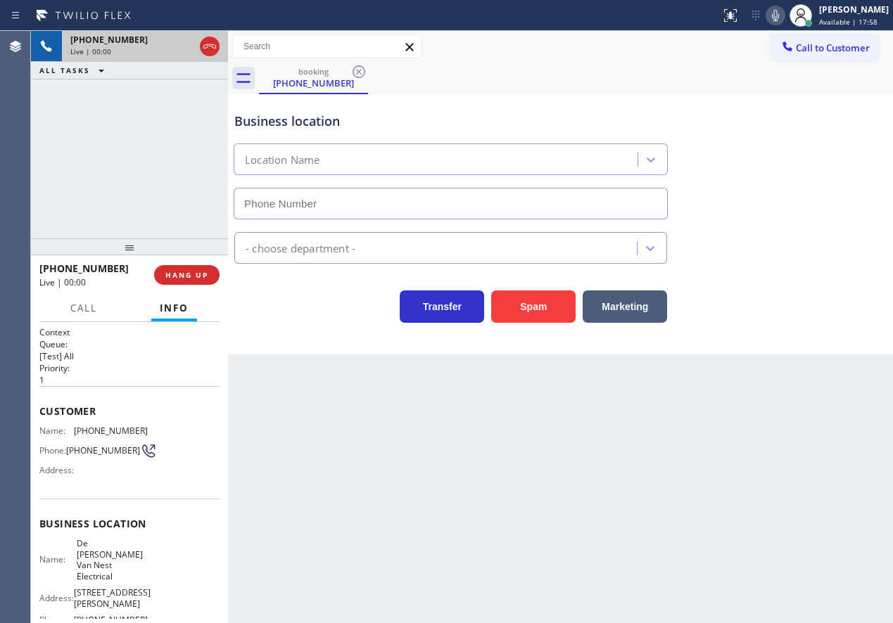
type input "[PHONE_NUMBER]"
click at [186, 273] on span "HANG UP" at bounding box center [186, 275] width 43 height 10
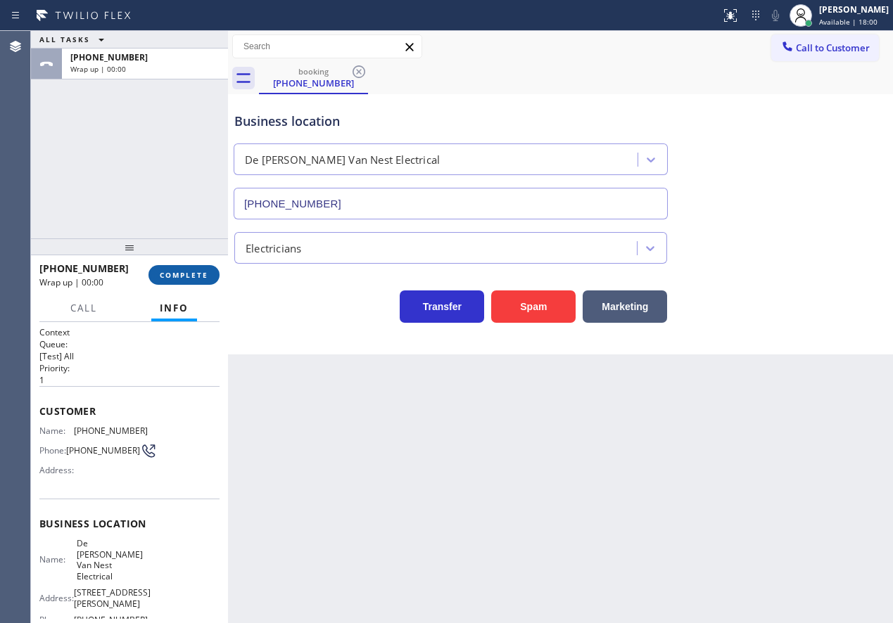
click at [186, 273] on span "COMPLETE" at bounding box center [184, 275] width 49 height 10
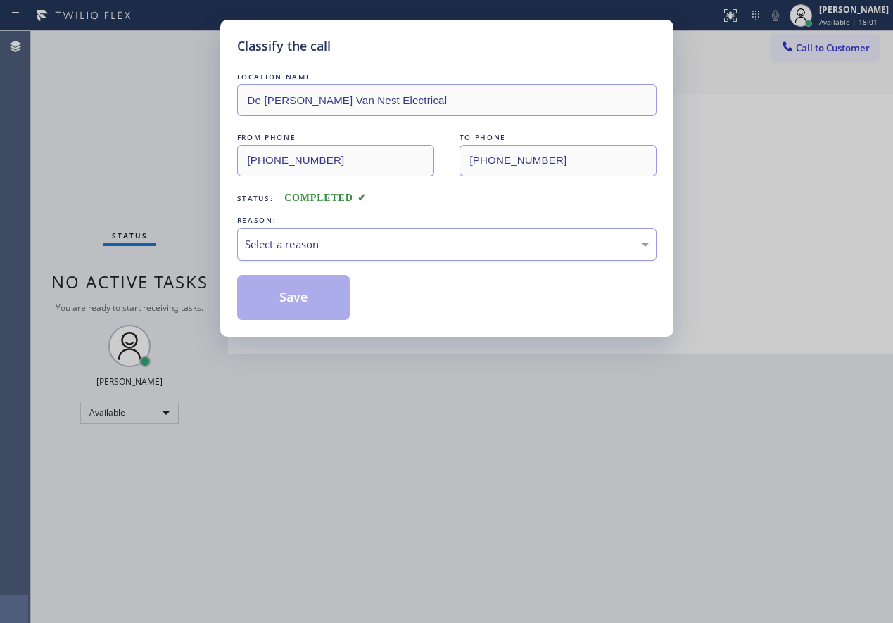
click at [294, 234] on div "Select a reason" at bounding box center [446, 244] width 419 height 33
click at [318, 308] on button "Save" at bounding box center [293, 297] width 113 height 45
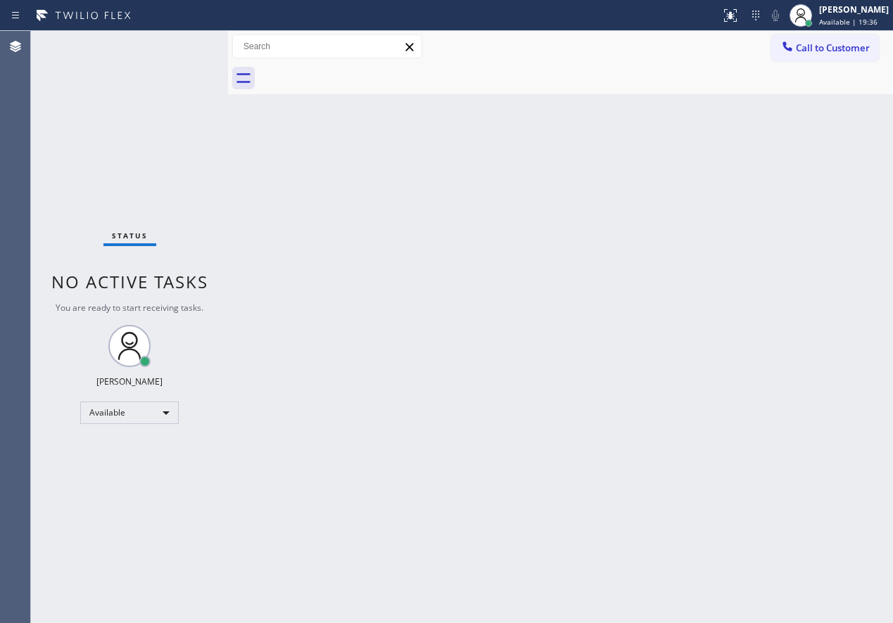
click at [846, 371] on div "Back to Dashboard Change Sender ID Customers Technicians Select a contact Outbo…" at bounding box center [560, 327] width 665 height 592
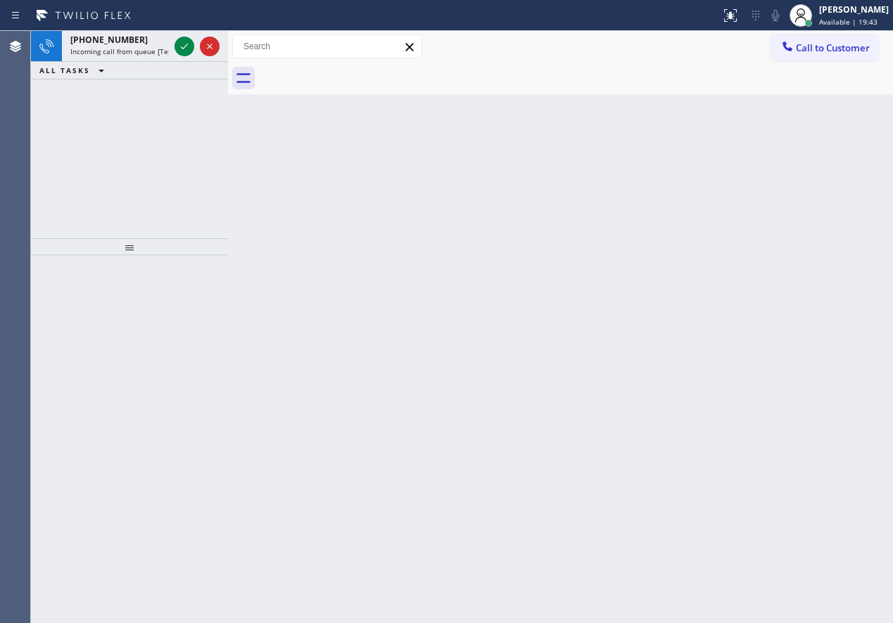
click at [809, 347] on div "Back to Dashboard Change Sender ID Customers Technicians Select a contact Outbo…" at bounding box center [560, 327] width 665 height 592
click at [187, 49] on icon at bounding box center [184, 46] width 17 height 17
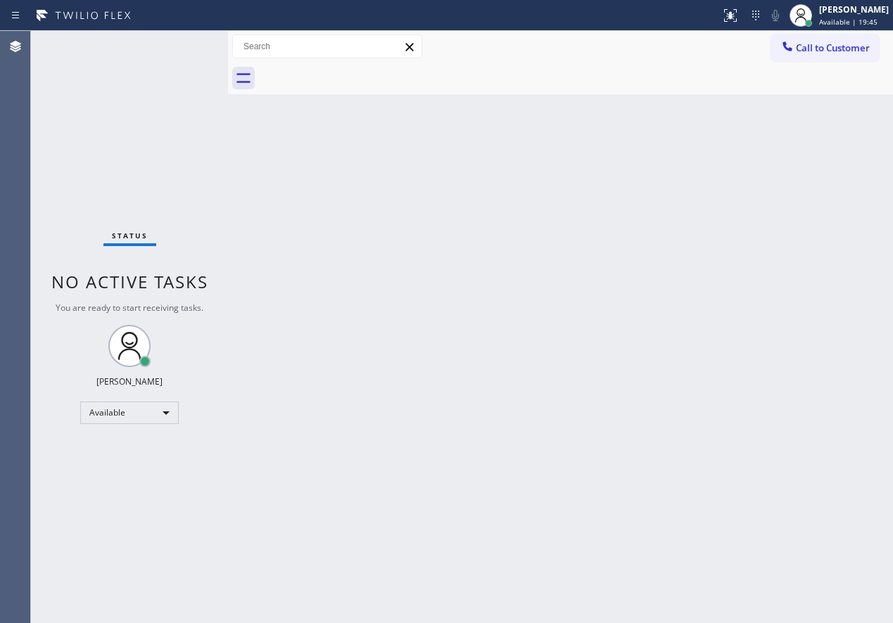
click at [187, 49] on div "Status No active tasks You are ready to start receiving tasks. [PERSON_NAME] Av…" at bounding box center [129, 327] width 197 height 592
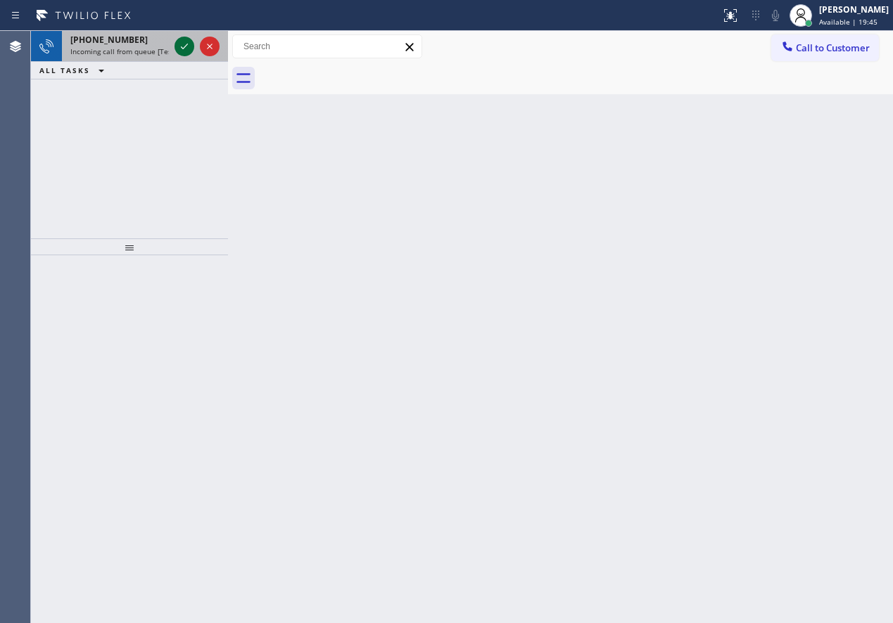
click at [184, 45] on icon at bounding box center [184, 46] width 17 height 17
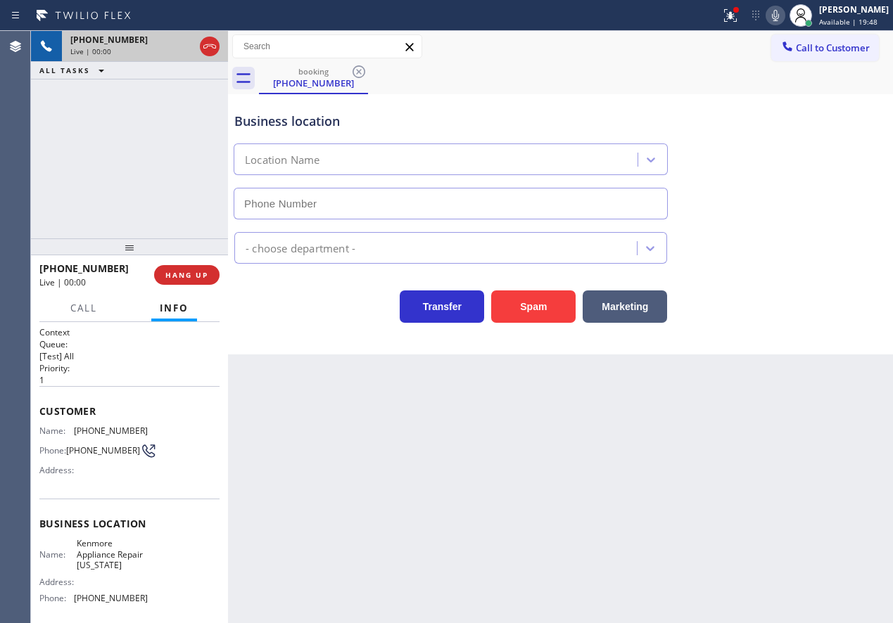
type input "[PHONE_NUMBER]"
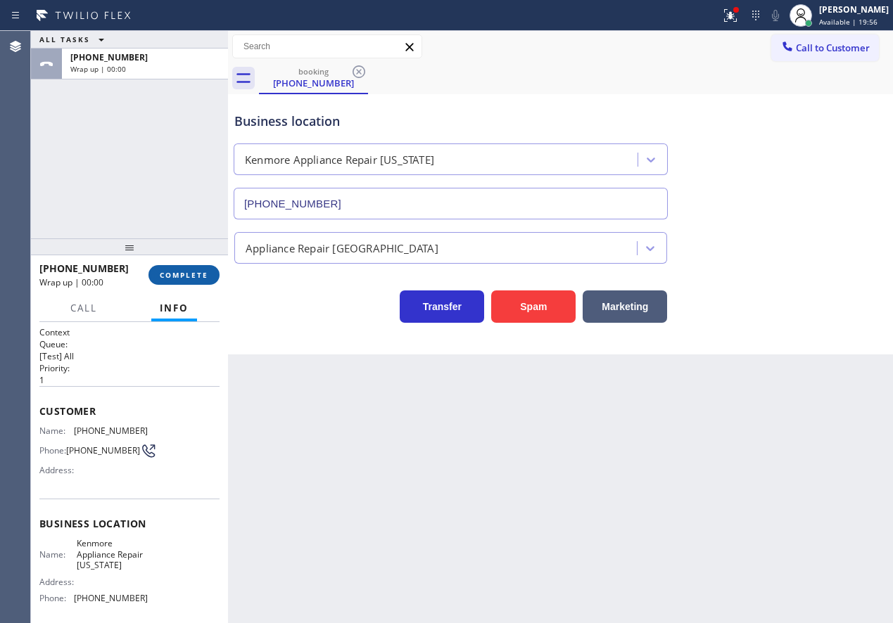
click at [186, 282] on button "COMPLETE" at bounding box center [183, 275] width 71 height 20
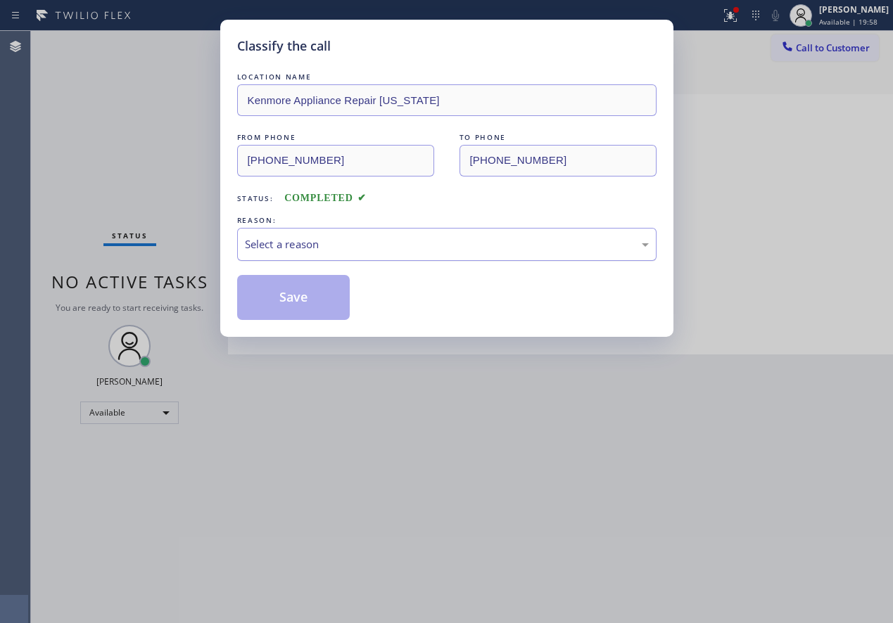
click at [371, 254] on div "Select a reason" at bounding box center [446, 244] width 419 height 33
click at [314, 309] on button "Save" at bounding box center [293, 297] width 113 height 45
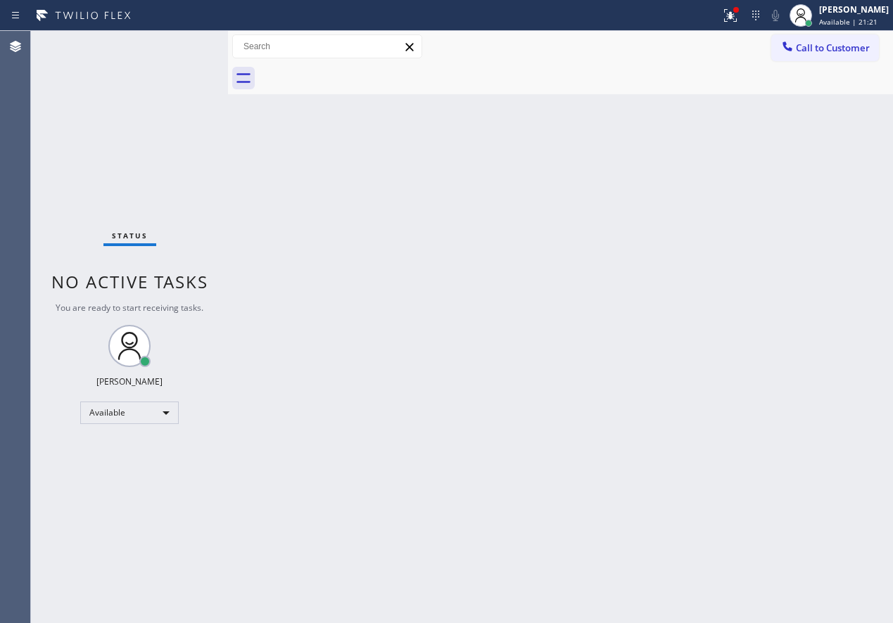
click at [803, 172] on div "Back to Dashboard Change Sender ID Customers Technicians Select a contact Outbo…" at bounding box center [560, 327] width 665 height 592
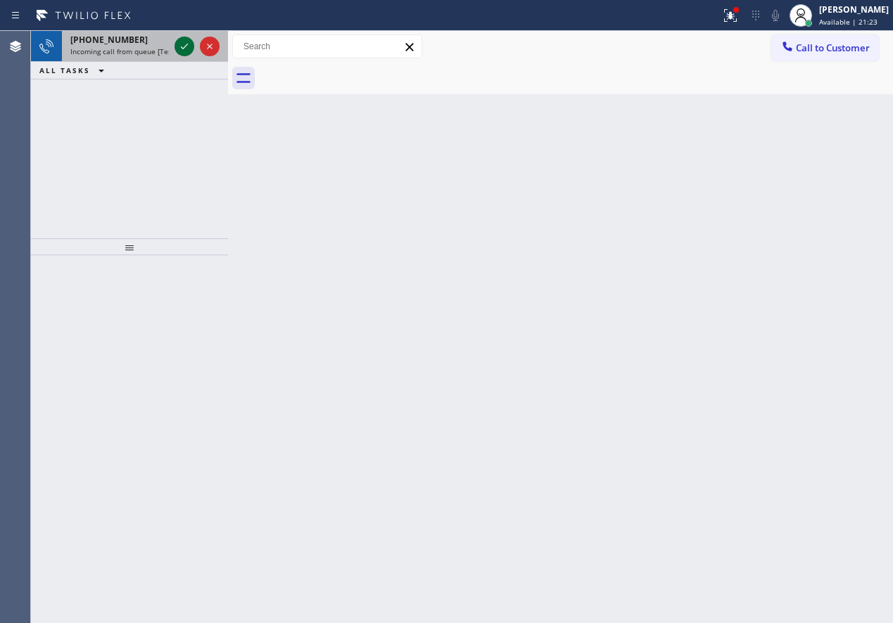
click at [179, 48] on icon at bounding box center [184, 46] width 17 height 17
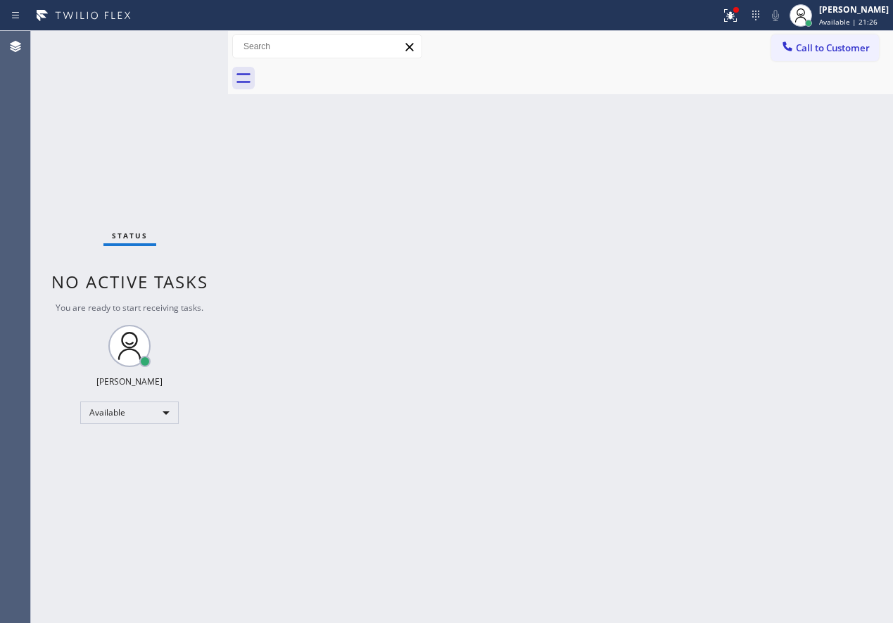
click at [691, 307] on div "Back to Dashboard Change Sender ID Customers Technicians Select a contact Outbo…" at bounding box center [560, 327] width 665 height 592
click at [736, 18] on icon at bounding box center [730, 15] width 17 height 17
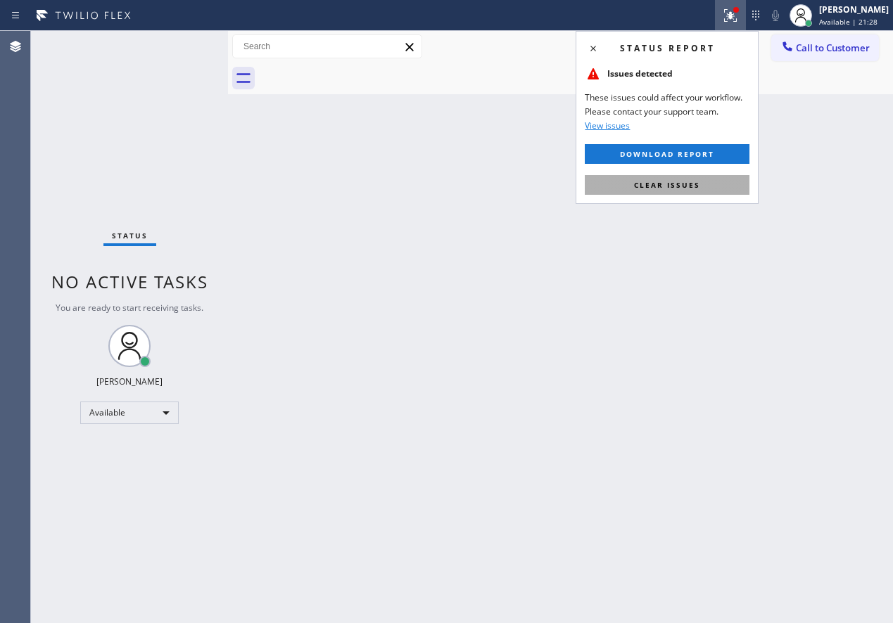
click at [668, 184] on span "Clear issues" at bounding box center [667, 185] width 66 height 10
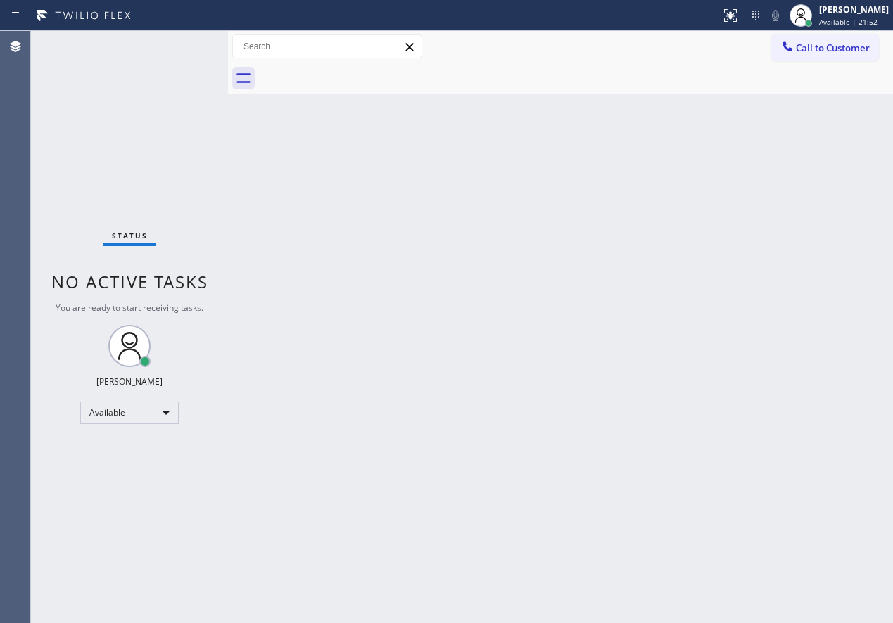
click at [345, 296] on div "Back to Dashboard Change Sender ID Customers Technicians Select a contact Outbo…" at bounding box center [560, 327] width 665 height 592
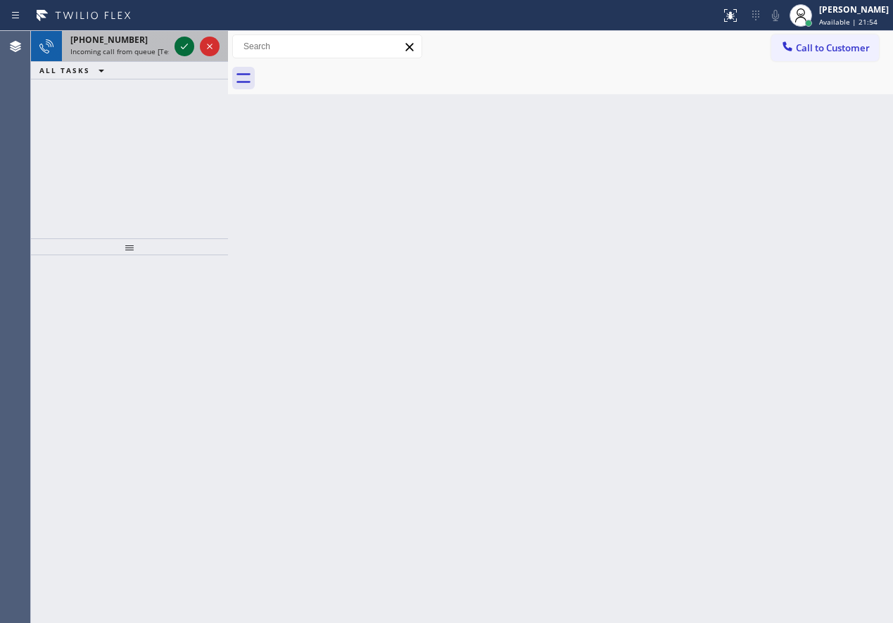
click at [186, 51] on icon at bounding box center [184, 46] width 17 height 17
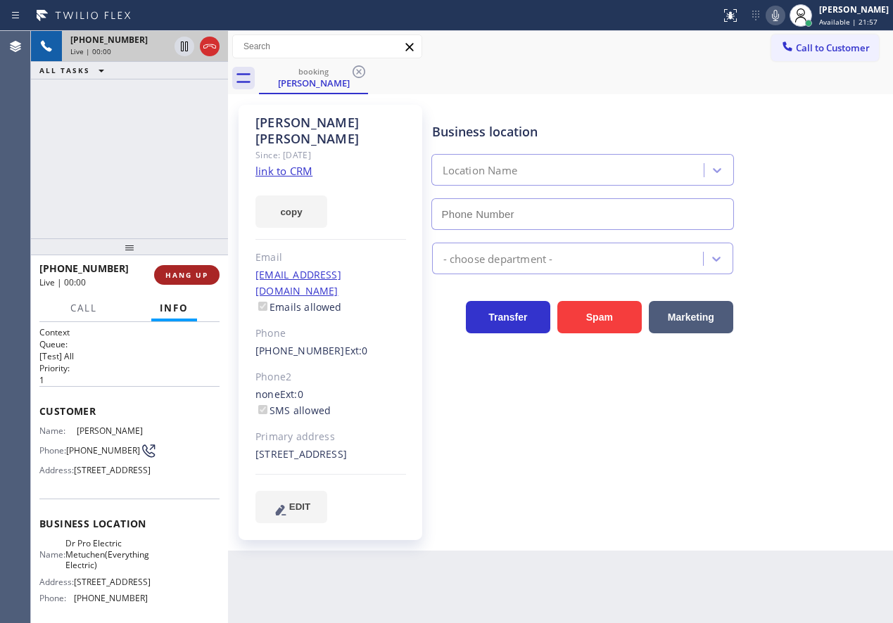
click at [202, 279] on span "HANG UP" at bounding box center [186, 275] width 43 height 10
type input "[PHONE_NUMBER]"
click at [203, 274] on span "HANG UP" at bounding box center [186, 275] width 43 height 10
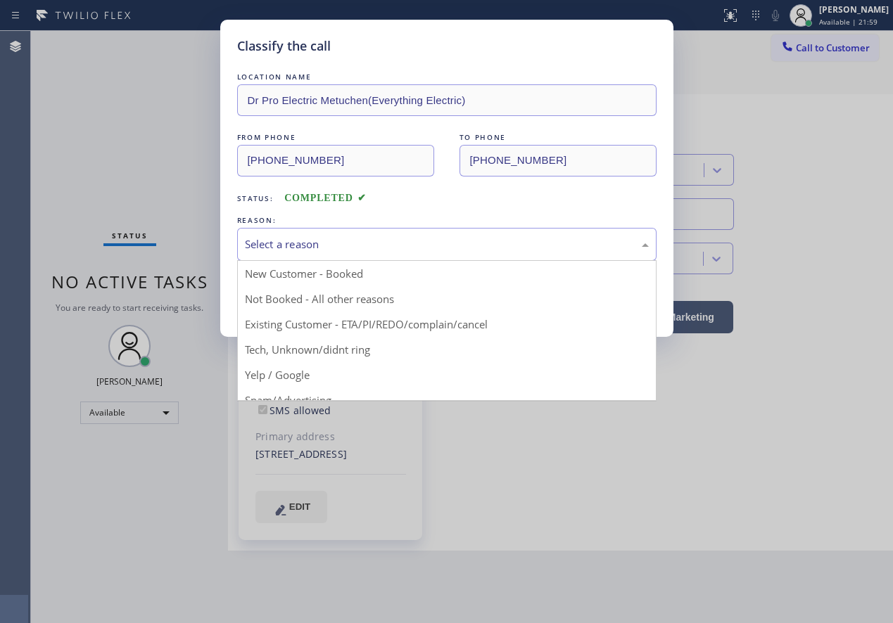
drag, startPoint x: 312, startPoint y: 244, endPoint x: 312, endPoint y: 293, distance: 49.2
click at [312, 244] on div "Select a reason" at bounding box center [447, 244] width 404 height 16
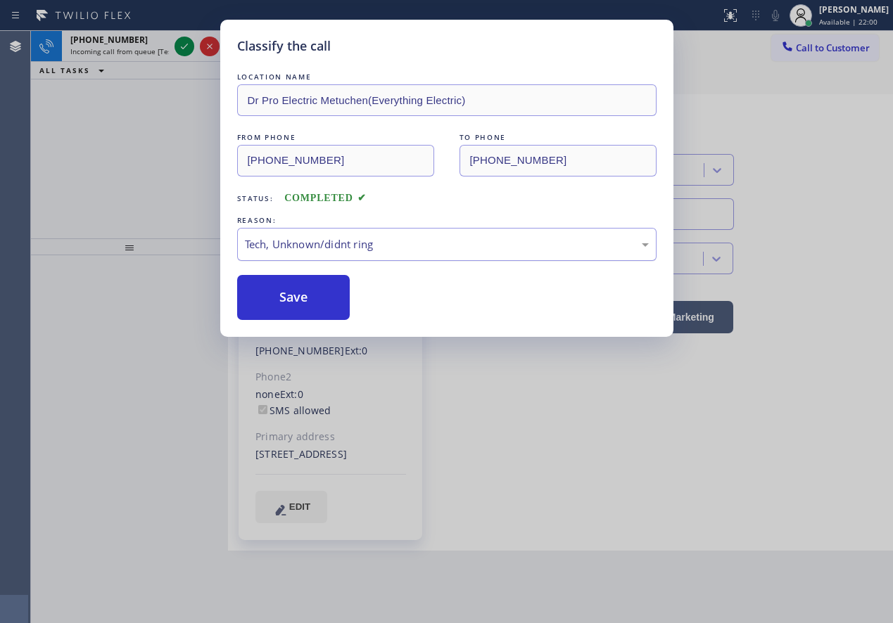
click at [310, 299] on button "Save" at bounding box center [293, 297] width 113 height 45
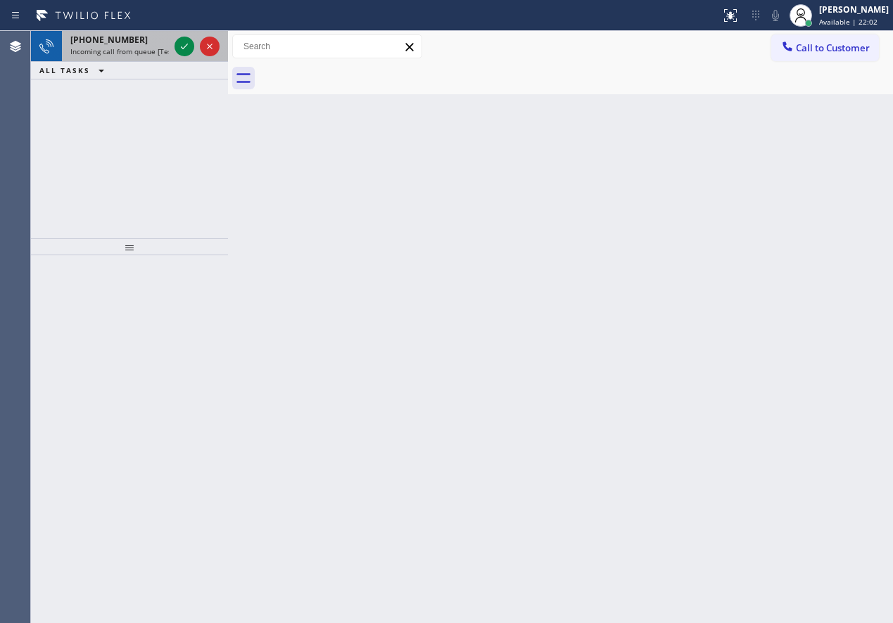
click at [148, 51] on span "Incoming call from queue [Test] All" at bounding box center [128, 51] width 117 height 10
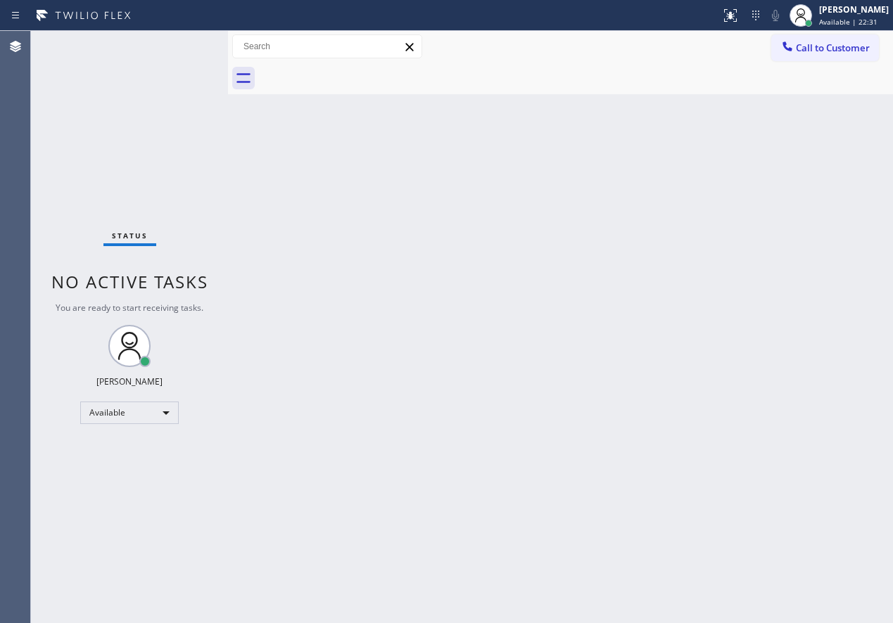
click at [180, 44] on div "Status No active tasks You are ready to start receiving tasks. [PERSON_NAME] Av…" at bounding box center [129, 327] width 197 height 592
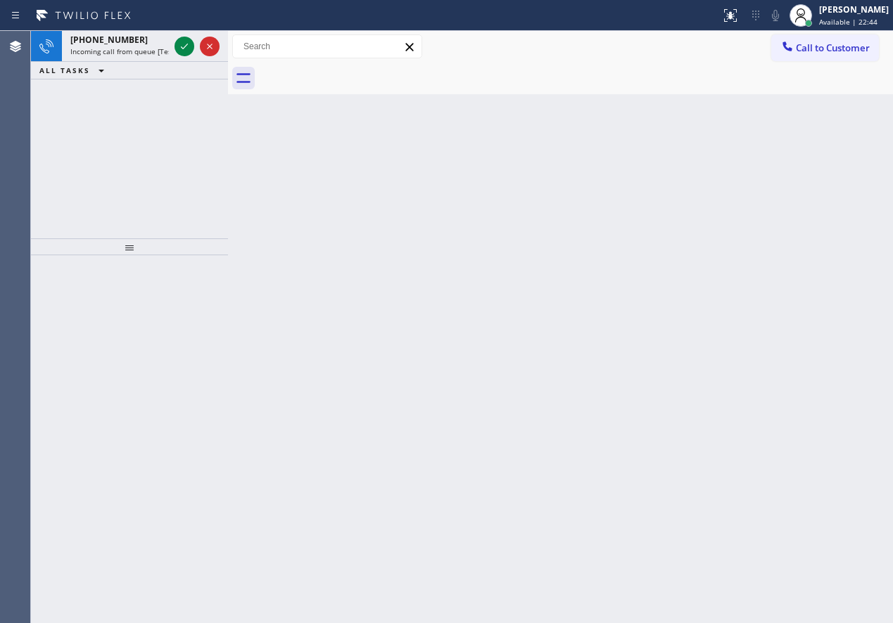
click at [179, 4] on div at bounding box center [360, 15] width 709 height 23
click at [179, 46] on icon at bounding box center [184, 46] width 17 height 17
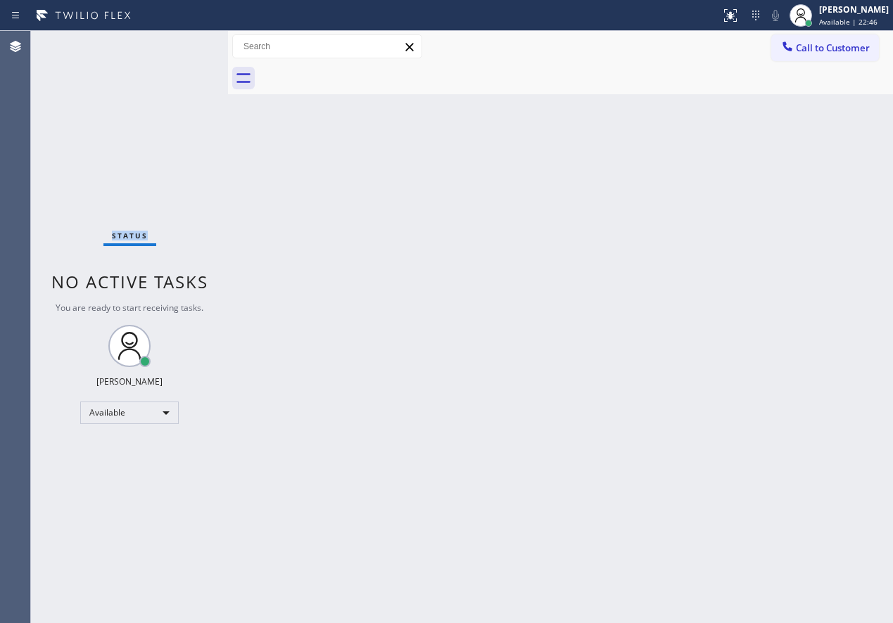
click at [179, 46] on div "Status No active tasks You are ready to start receiving tasks. [PERSON_NAME] Av…" at bounding box center [129, 327] width 197 height 592
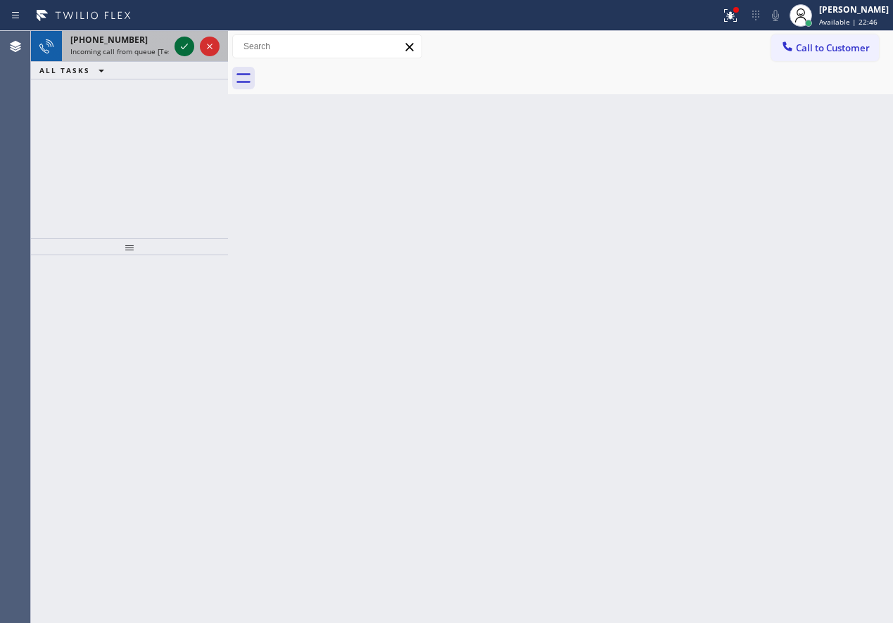
click at [181, 46] on icon at bounding box center [184, 46] width 17 height 17
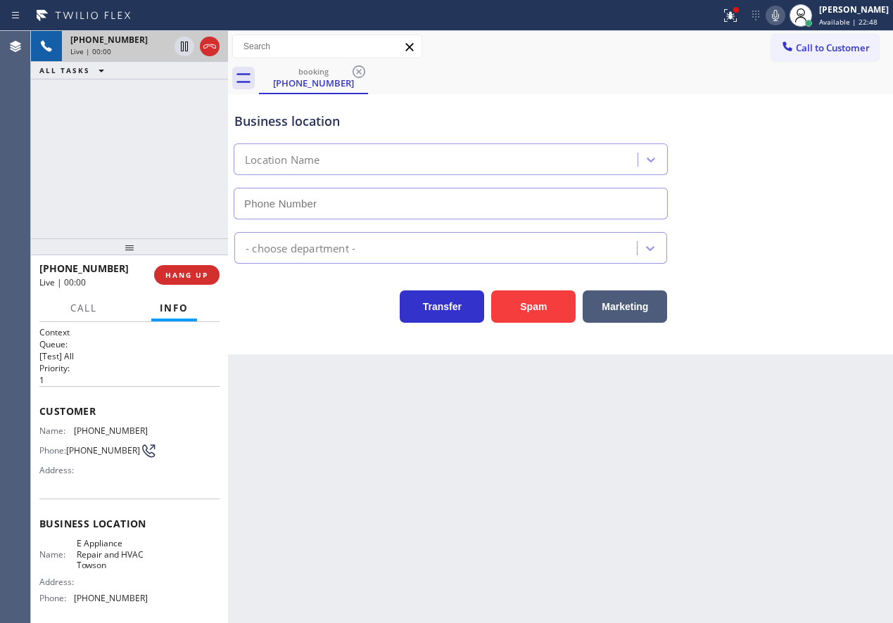
type input "[PHONE_NUMBER]"
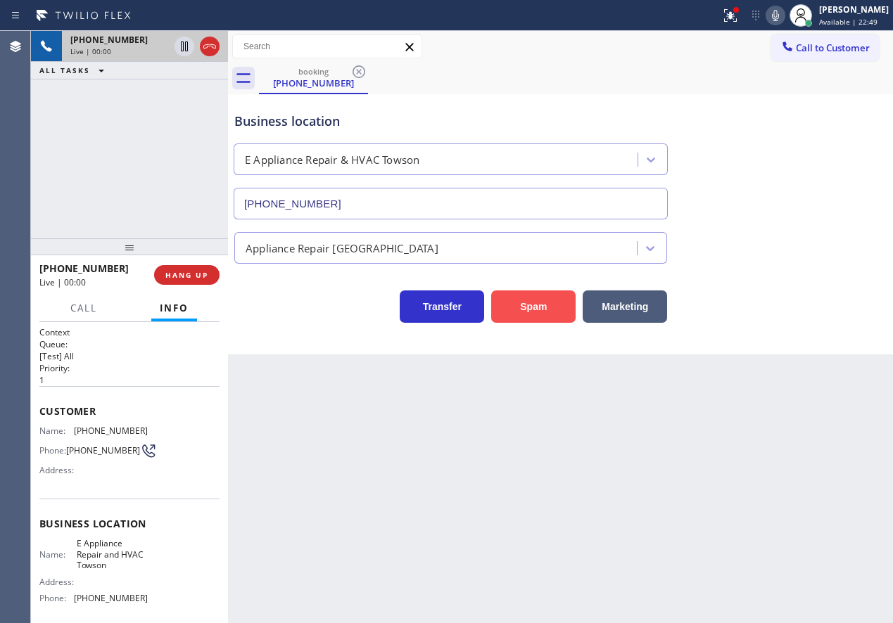
click at [533, 302] on button "Spam" at bounding box center [533, 307] width 84 height 32
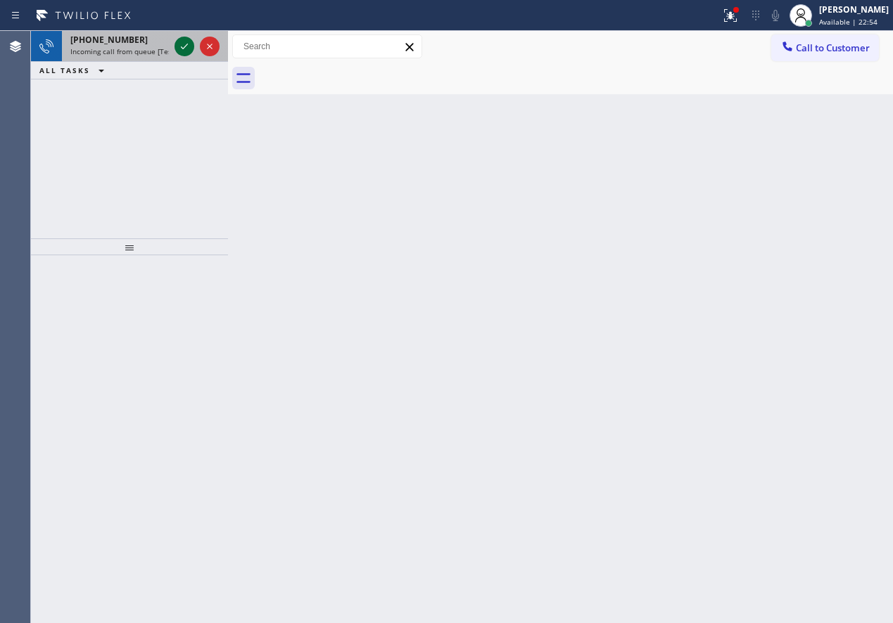
click at [180, 52] on icon at bounding box center [184, 46] width 17 height 17
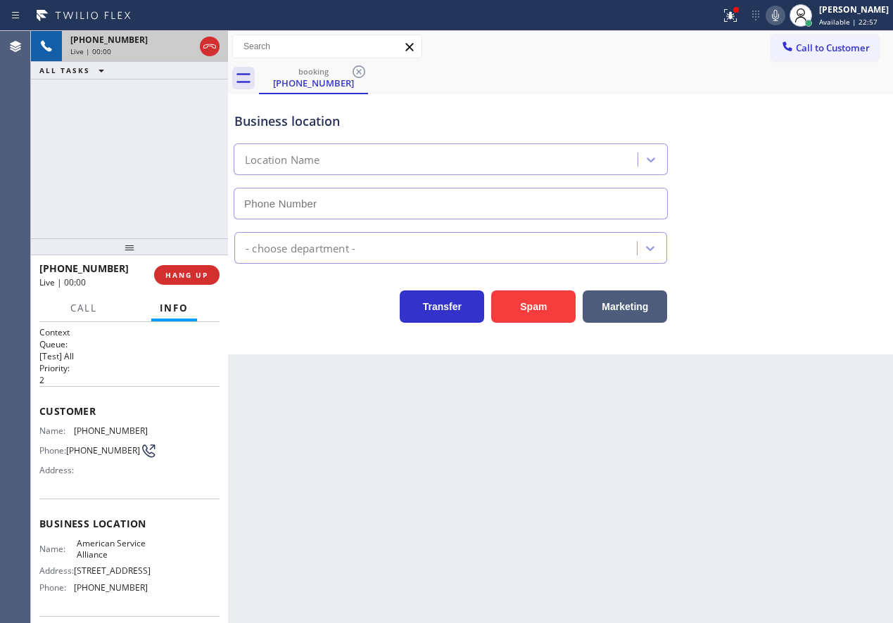
type input "[PHONE_NUMBER]"
click at [554, 317] on button "Spam" at bounding box center [533, 307] width 84 height 32
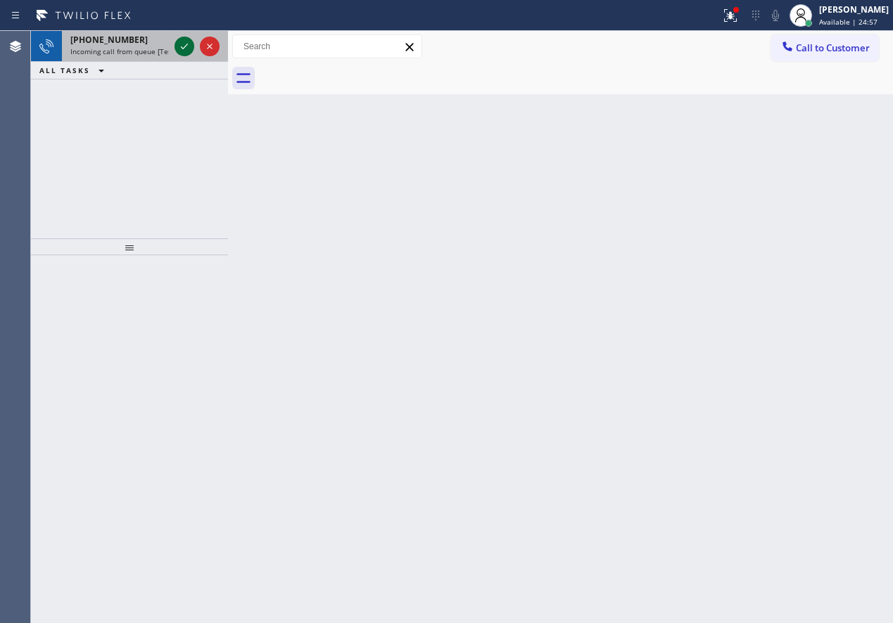
click at [180, 48] on icon at bounding box center [184, 46] width 17 height 17
click at [184, 46] on icon at bounding box center [184, 46] width 17 height 17
click at [181, 49] on icon at bounding box center [184, 46] width 17 height 17
click at [738, 217] on div "Back to Dashboard Change Sender ID Customers Technicians Select a contact Outbo…" at bounding box center [560, 327] width 665 height 592
click at [187, 40] on icon at bounding box center [184, 46] width 17 height 17
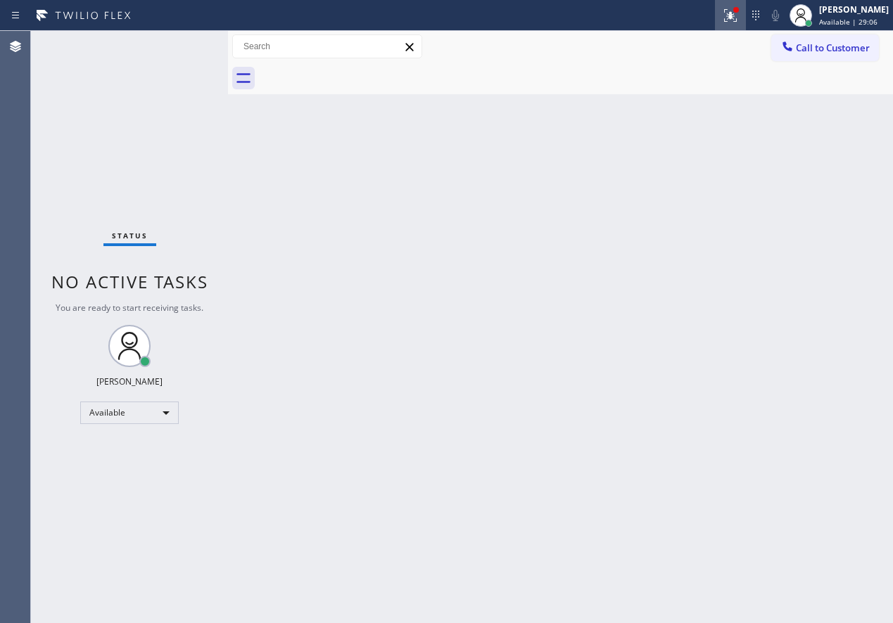
click at [746, 26] on button at bounding box center [730, 15] width 31 height 31
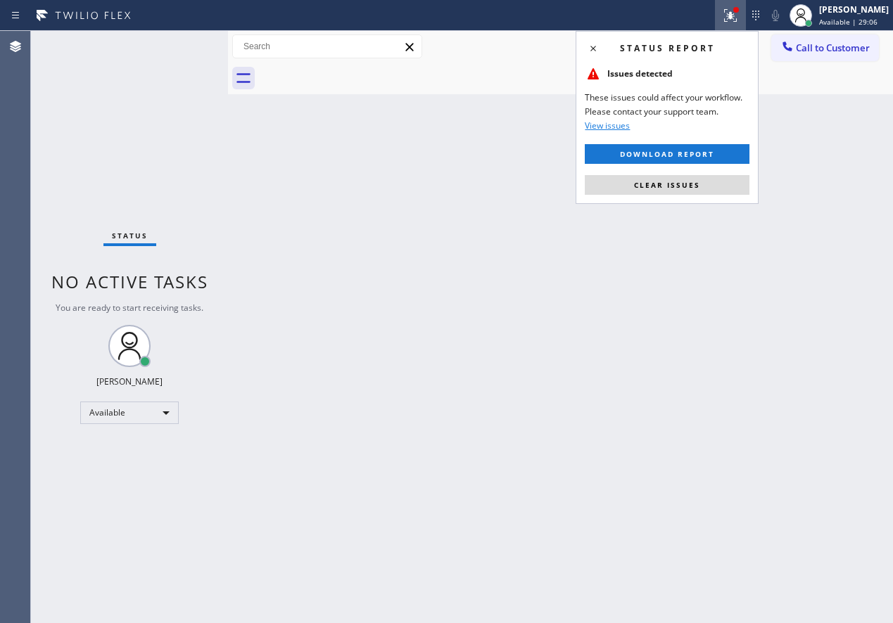
click at [693, 184] on span "Clear issues" at bounding box center [667, 185] width 66 height 10
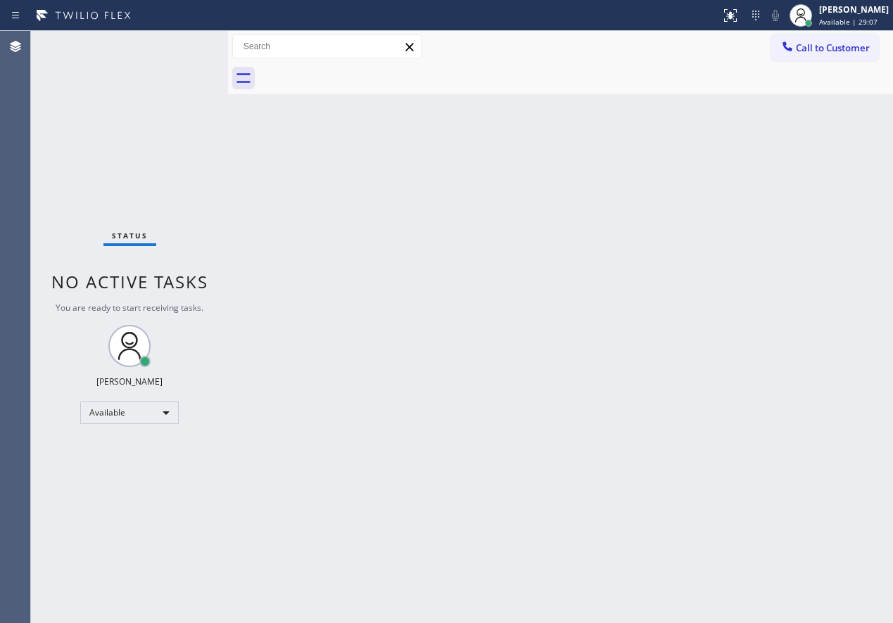
click at [713, 186] on div "Back to Dashboard Change Sender ID Customers Technicians Select a contact Outbo…" at bounding box center [560, 327] width 665 height 592
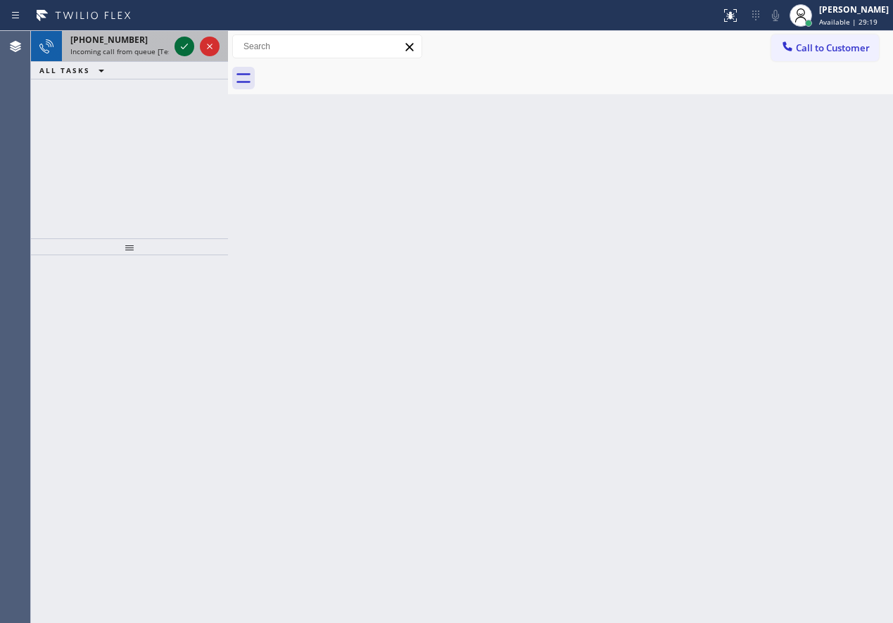
click at [185, 51] on icon at bounding box center [184, 46] width 17 height 17
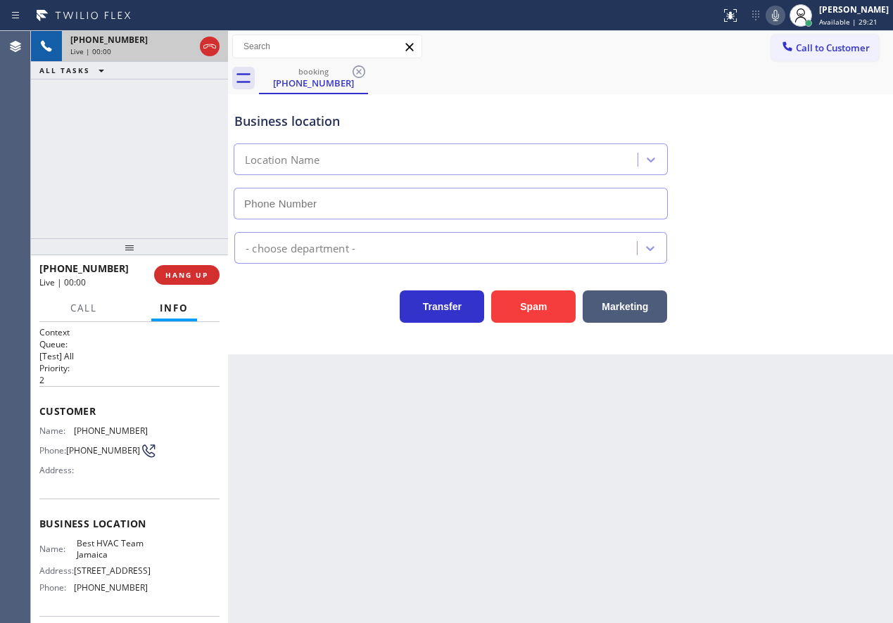
type input "[PHONE_NUMBER]"
click at [191, 270] on span "HANG UP" at bounding box center [186, 275] width 43 height 10
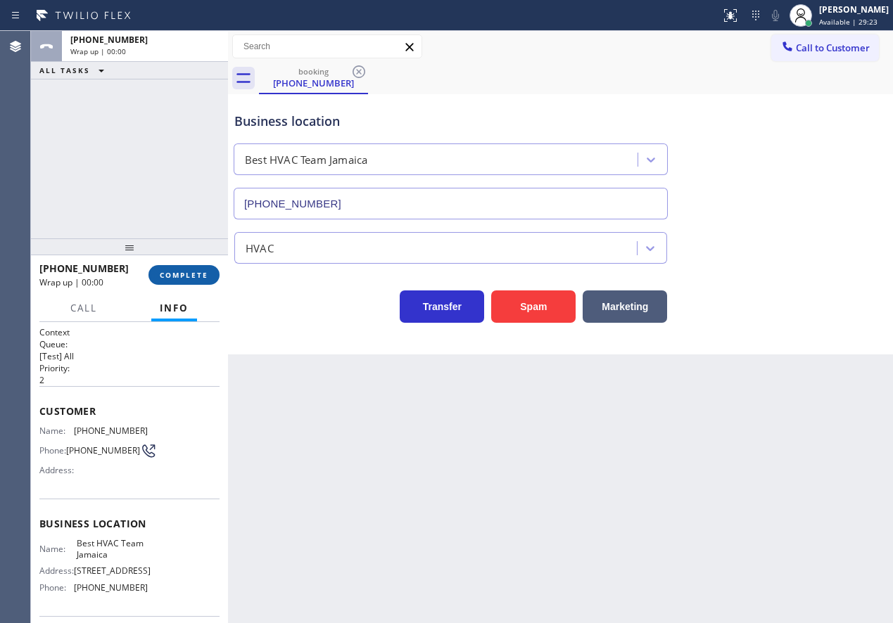
click at [193, 271] on span "COMPLETE" at bounding box center [184, 275] width 49 height 10
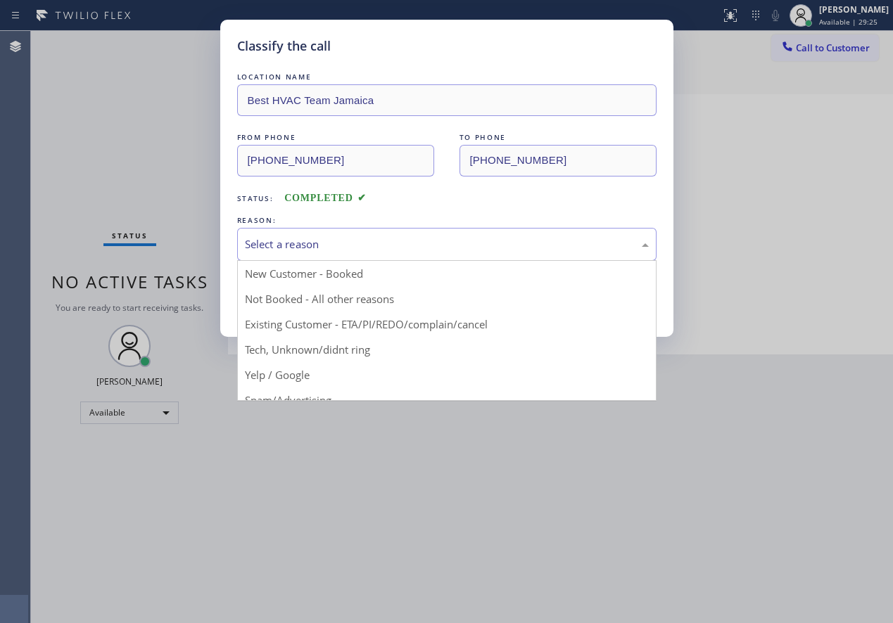
click at [310, 249] on div "Select a reason" at bounding box center [447, 244] width 404 height 16
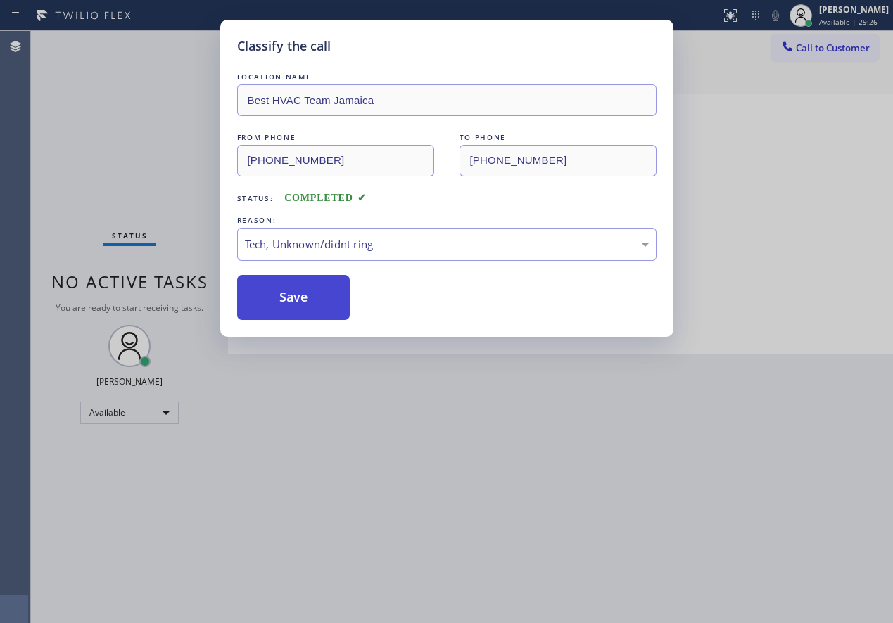
click at [333, 304] on button "Save" at bounding box center [293, 297] width 113 height 45
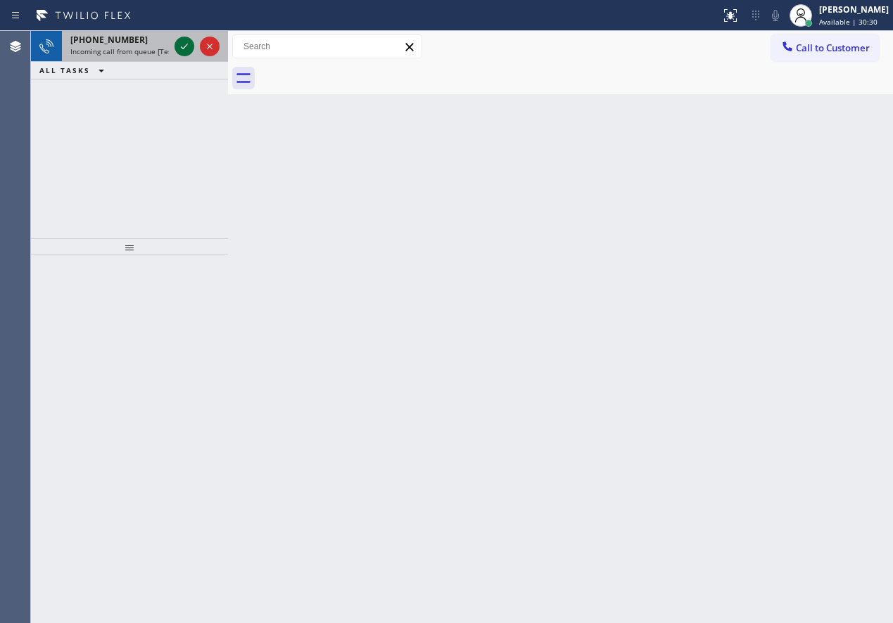
click at [181, 51] on icon at bounding box center [184, 46] width 17 height 17
click at [720, 252] on div "Back to Dashboard Change Sender ID Customers Technicians Select a contact Outbo…" at bounding box center [560, 327] width 665 height 592
click at [184, 47] on icon at bounding box center [184, 46] width 17 height 17
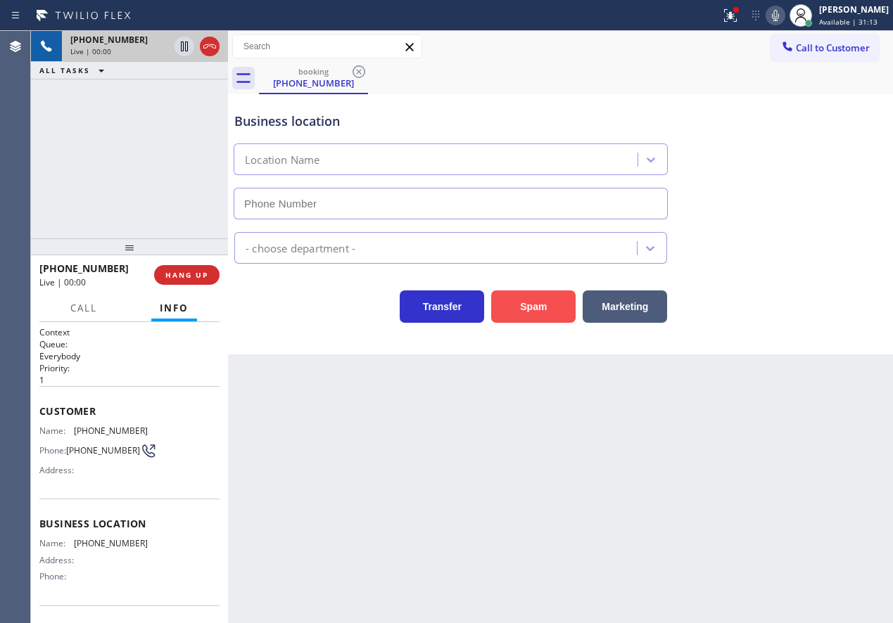
click at [521, 307] on button "Spam" at bounding box center [533, 307] width 84 height 32
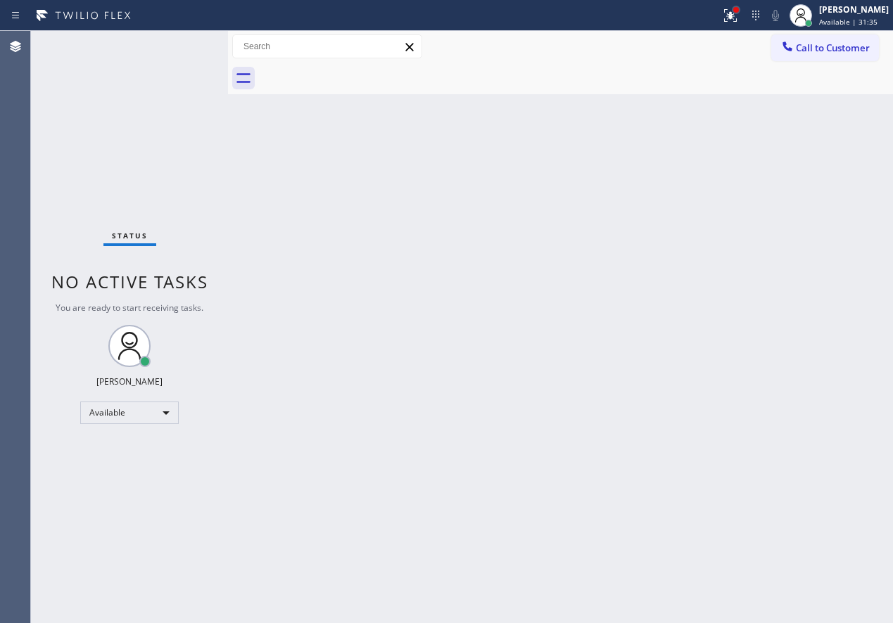
click at [740, 13] on div at bounding box center [736, 10] width 8 height 8
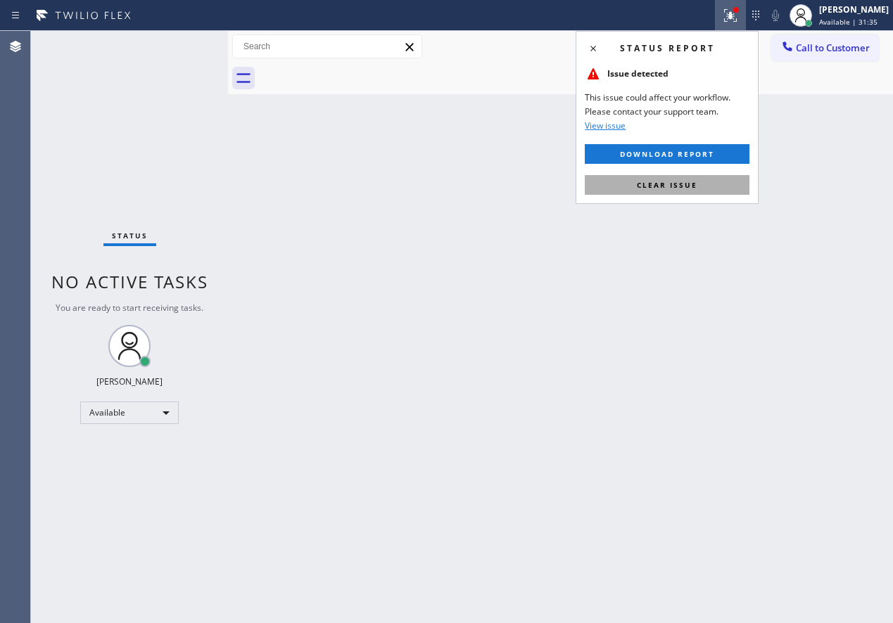
click at [668, 189] on span "Clear issue" at bounding box center [667, 185] width 60 height 10
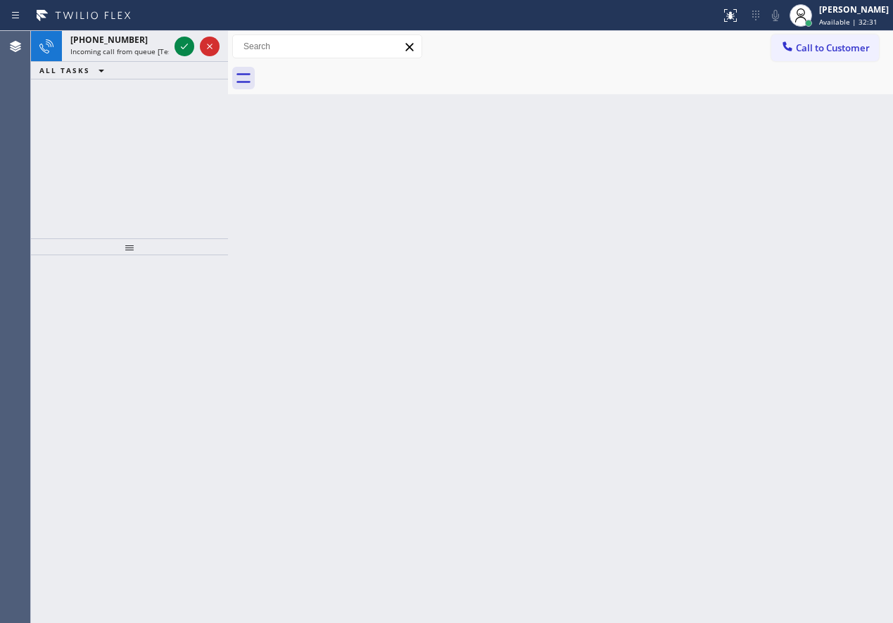
click at [763, 200] on div "Back to Dashboard Change Sender ID Customers Technicians Select a contact Outbo…" at bounding box center [560, 327] width 665 height 592
click at [187, 51] on icon at bounding box center [184, 46] width 17 height 17
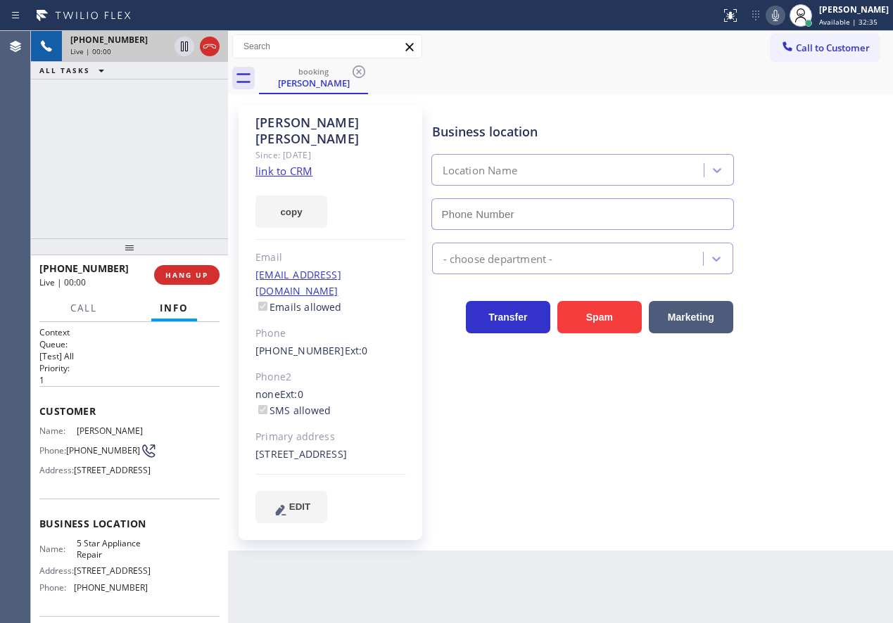
type input "[PHONE_NUMBER]"
click at [295, 164] on link "link to CRM" at bounding box center [283, 171] width 57 height 14
click at [122, 560] on span "5 Star Appliance Repair" at bounding box center [112, 549] width 70 height 22
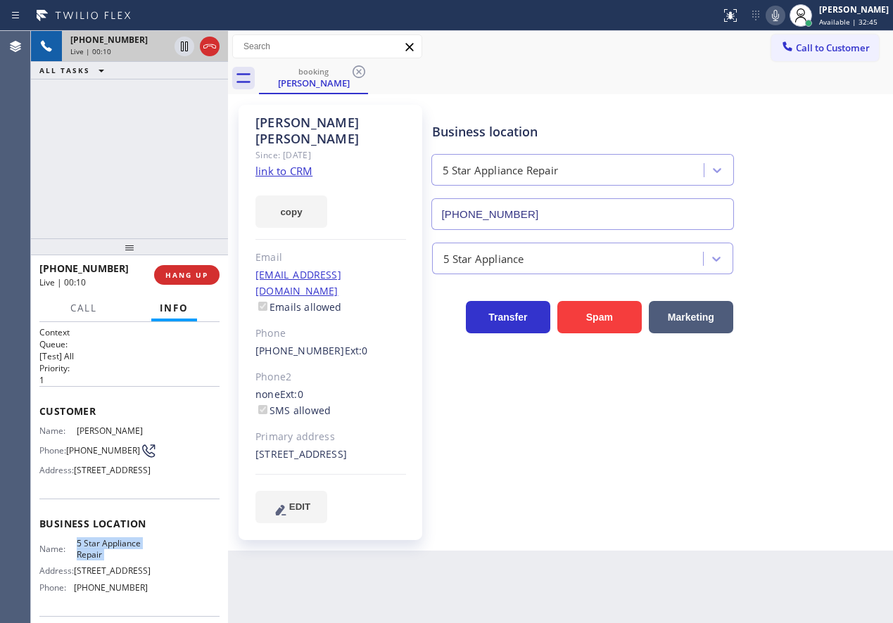
click at [571, 209] on input "[PHONE_NUMBER]" at bounding box center [582, 214] width 302 height 32
click at [780, 18] on icon at bounding box center [775, 15] width 17 height 17
click at [181, 47] on icon at bounding box center [184, 47] width 7 height 10
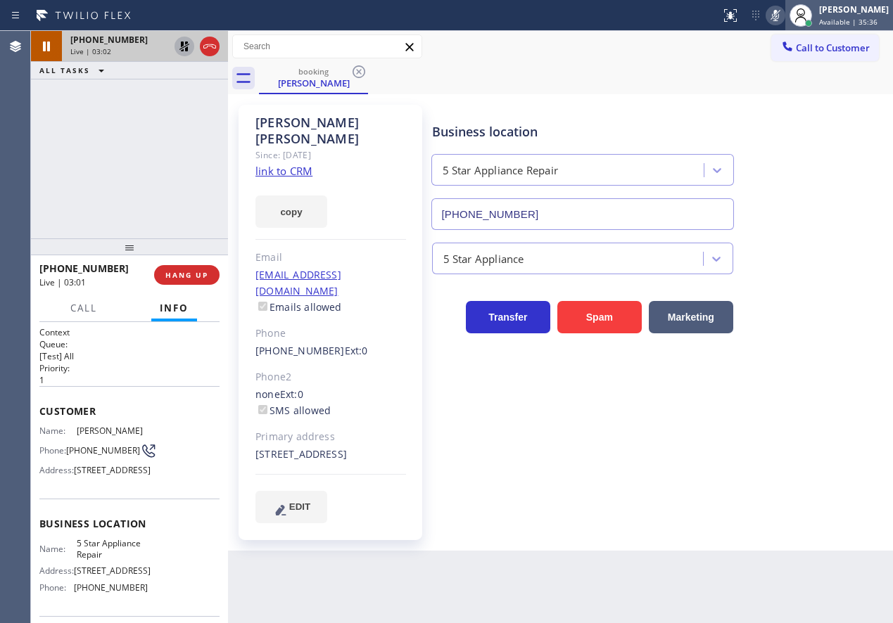
drag, startPoint x: 827, startPoint y: 97, endPoint x: 799, endPoint y: 27, distance: 75.1
click at [827, 96] on div "[PERSON_NAME] Since: [DATE] link to CRM copy Email [EMAIL_ADDRESS][DOMAIN_NAME]…" at bounding box center [560, 322] width 665 height 457
click at [784, 14] on icon at bounding box center [775, 15] width 17 height 17
click at [179, 46] on icon at bounding box center [184, 46] width 17 height 17
click at [810, 457] on div "Business location 5 Star Appliance Repair [PHONE_NUMBER] 5 Star Appliance Trans…" at bounding box center [659, 313] width 461 height 411
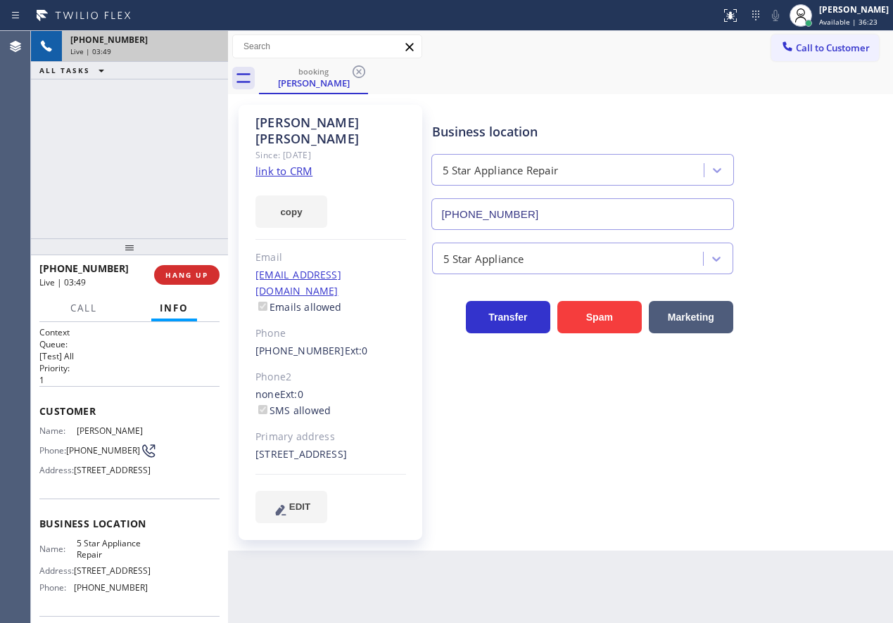
click at [815, 416] on div "Business location 5 Star Appliance Repair [PHONE_NUMBER] 5 Star Appliance Trans…" at bounding box center [659, 313] width 461 height 411
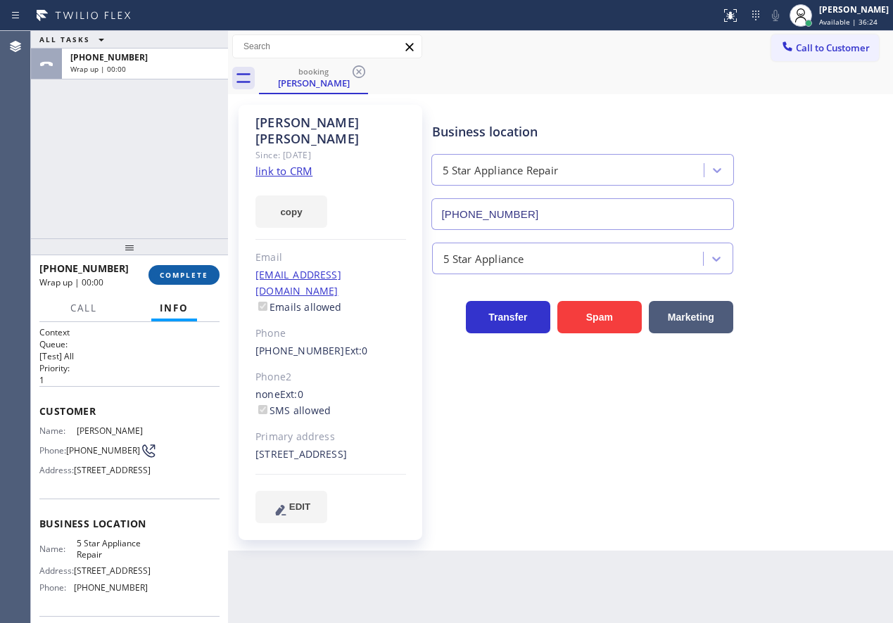
click at [200, 274] on span "COMPLETE" at bounding box center [184, 275] width 49 height 10
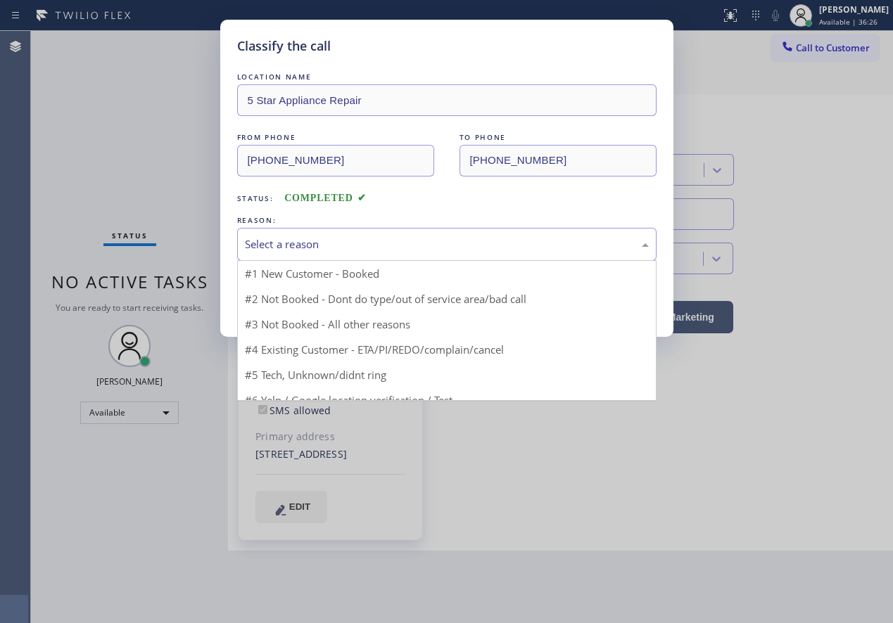
click at [357, 248] on div "Select a reason" at bounding box center [447, 244] width 404 height 16
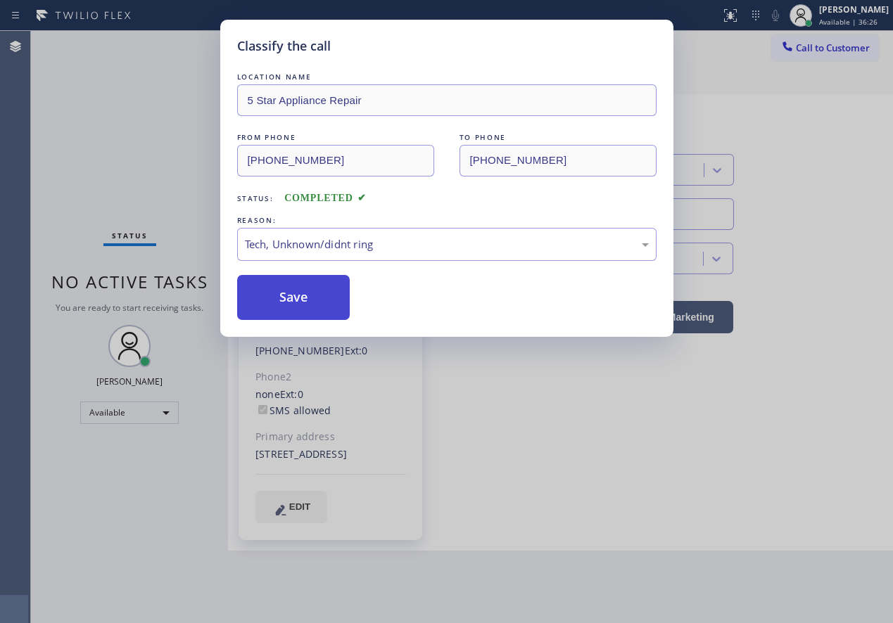
click at [295, 309] on button "Save" at bounding box center [293, 297] width 113 height 45
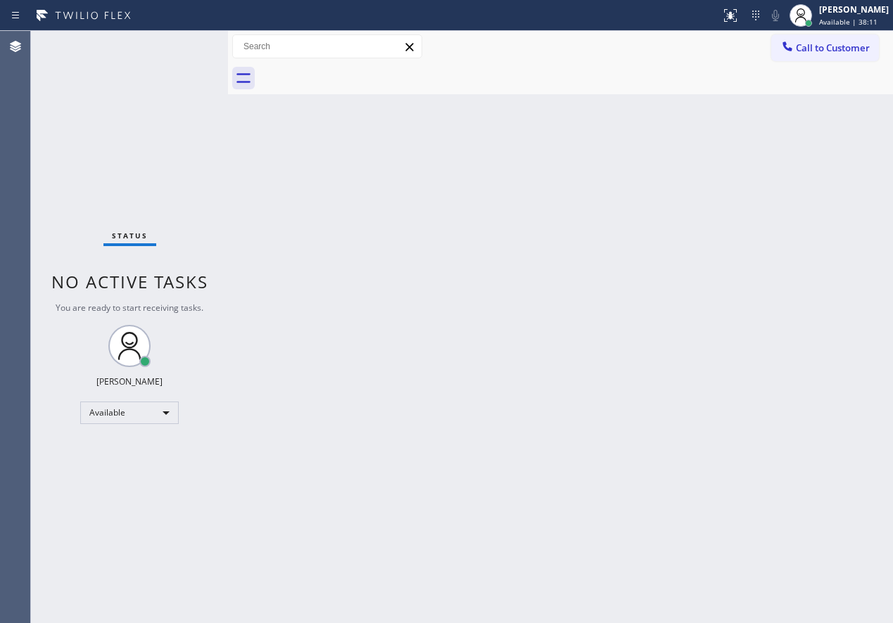
click at [782, 435] on div "Back to Dashboard Change Sender ID Customers Technicians Select a contact Outbo…" at bounding box center [560, 327] width 665 height 592
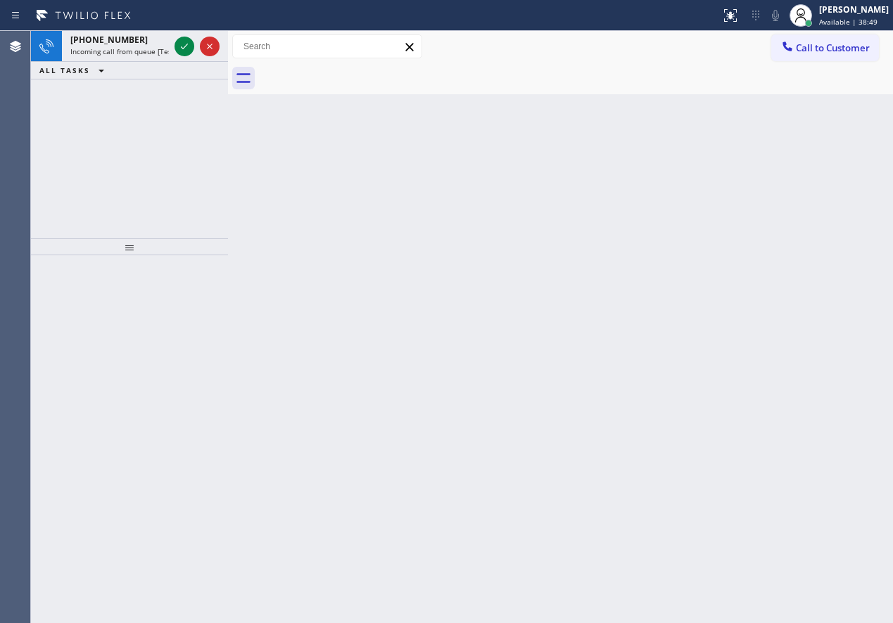
drag, startPoint x: 785, startPoint y: 407, endPoint x: 745, endPoint y: 457, distance: 64.6
click at [785, 407] on div "Back to Dashboard Change Sender ID Customers Technicians Select a contact Outbo…" at bounding box center [560, 327] width 665 height 592
click at [181, 48] on icon at bounding box center [184, 46] width 17 height 17
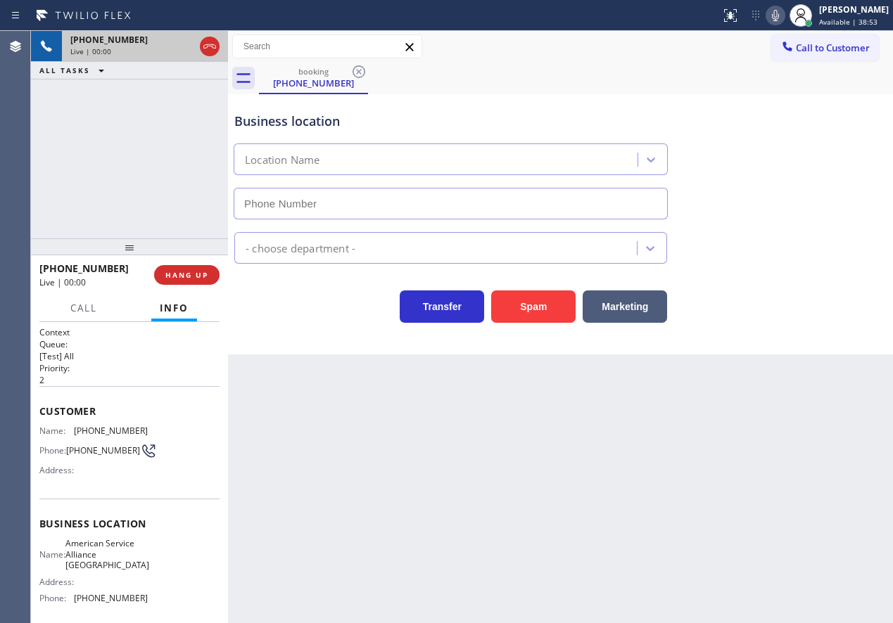
type input "[PHONE_NUMBER]"
click at [177, 282] on button "HANG UP" at bounding box center [186, 275] width 65 height 20
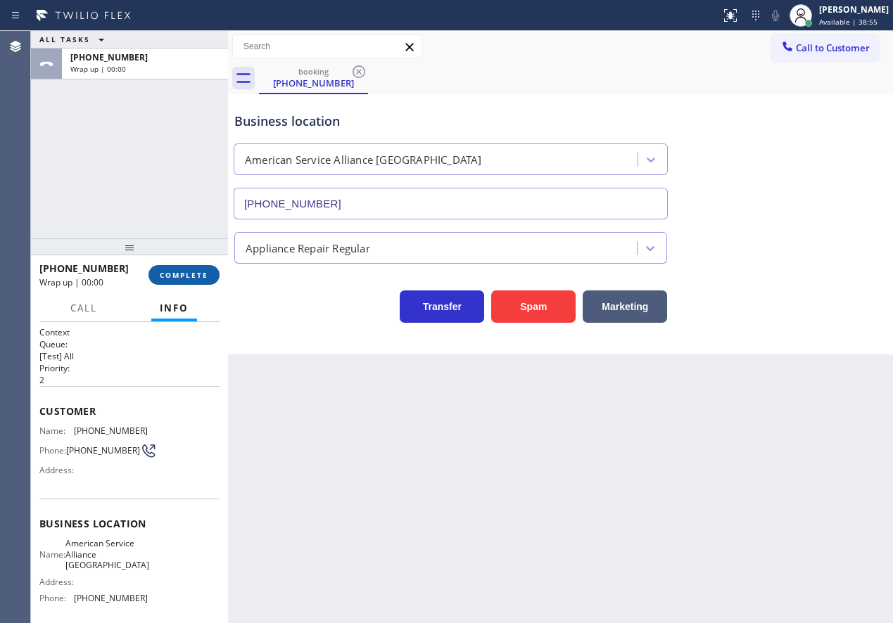
click at [186, 277] on span "COMPLETE" at bounding box center [184, 275] width 49 height 10
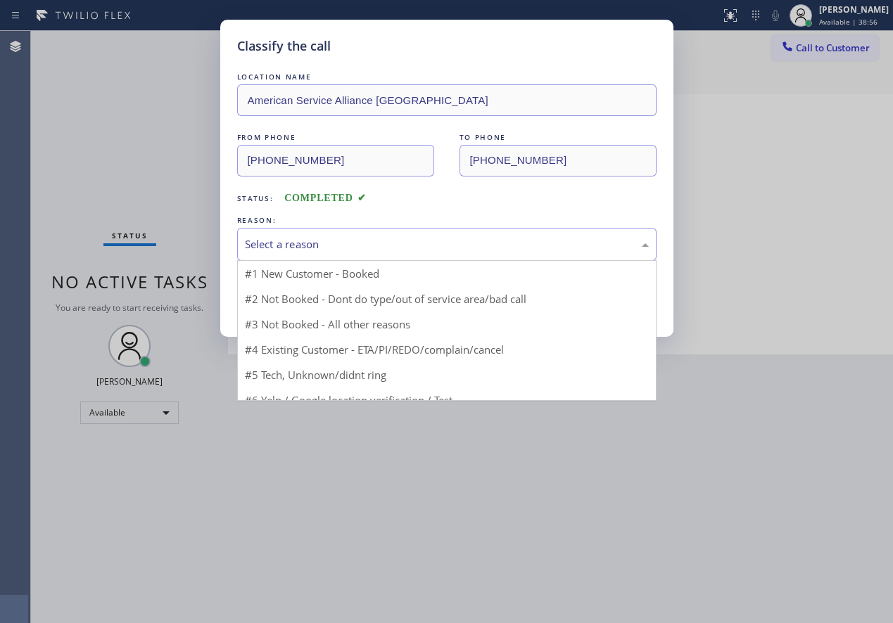
click at [433, 250] on div "Select a reason" at bounding box center [447, 244] width 404 height 16
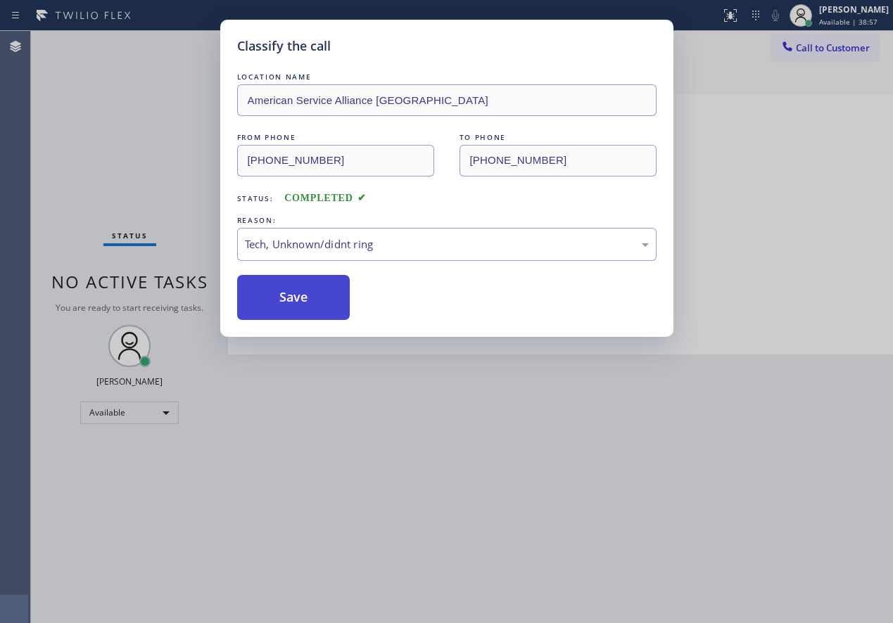
click at [307, 289] on button "Save" at bounding box center [293, 297] width 113 height 45
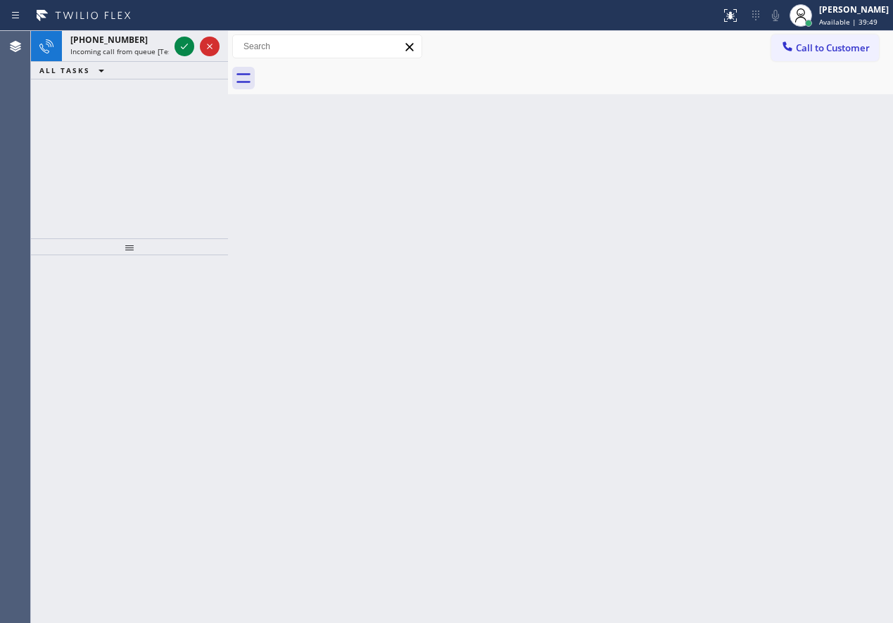
click at [841, 309] on div "Back to Dashboard Change Sender ID Customers Technicians Select a contact Outbo…" at bounding box center [560, 327] width 665 height 592
click at [184, 51] on icon at bounding box center [184, 46] width 17 height 17
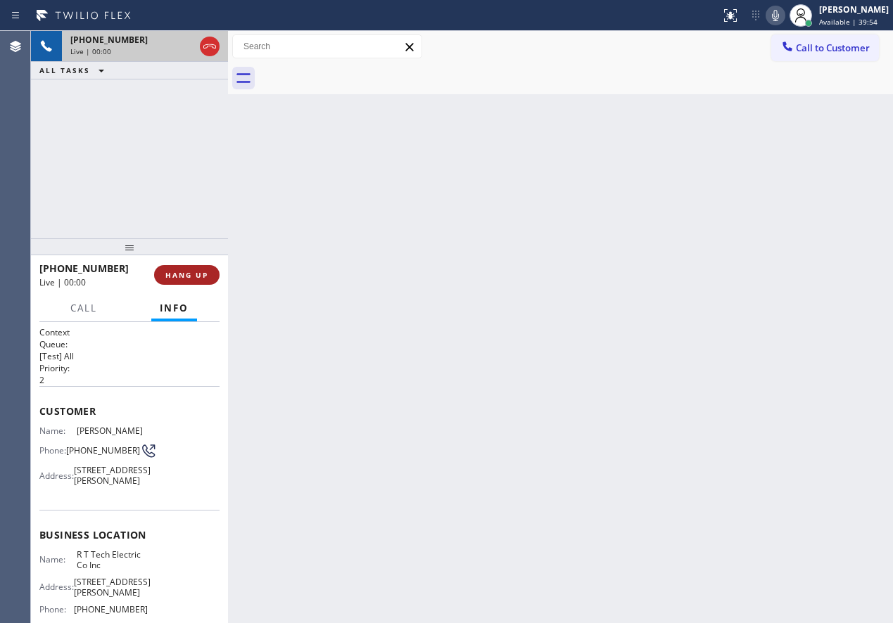
click at [191, 272] on span "HANG UP" at bounding box center [186, 275] width 43 height 10
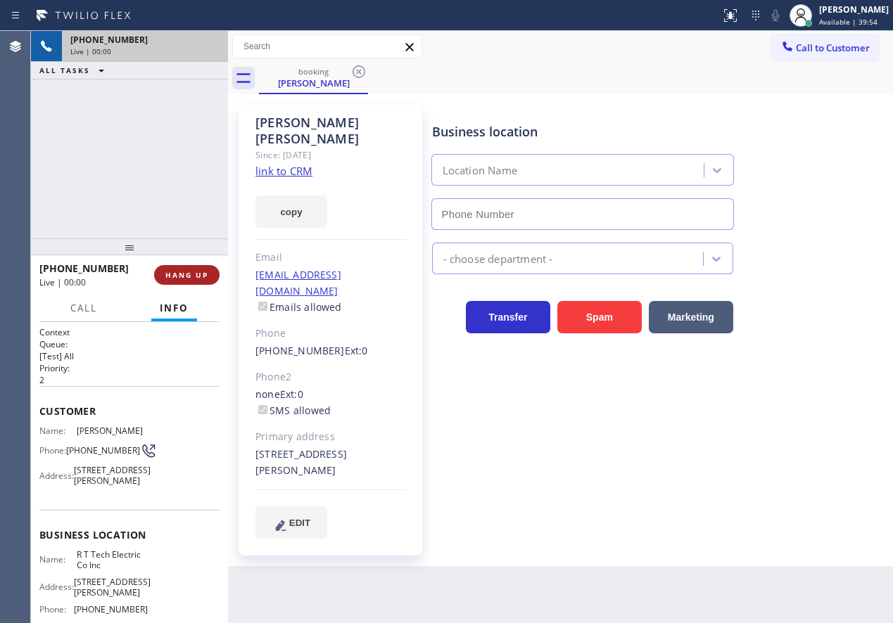
type input "[PHONE_NUMBER]"
click at [191, 272] on span "HANG UP" at bounding box center [186, 275] width 43 height 10
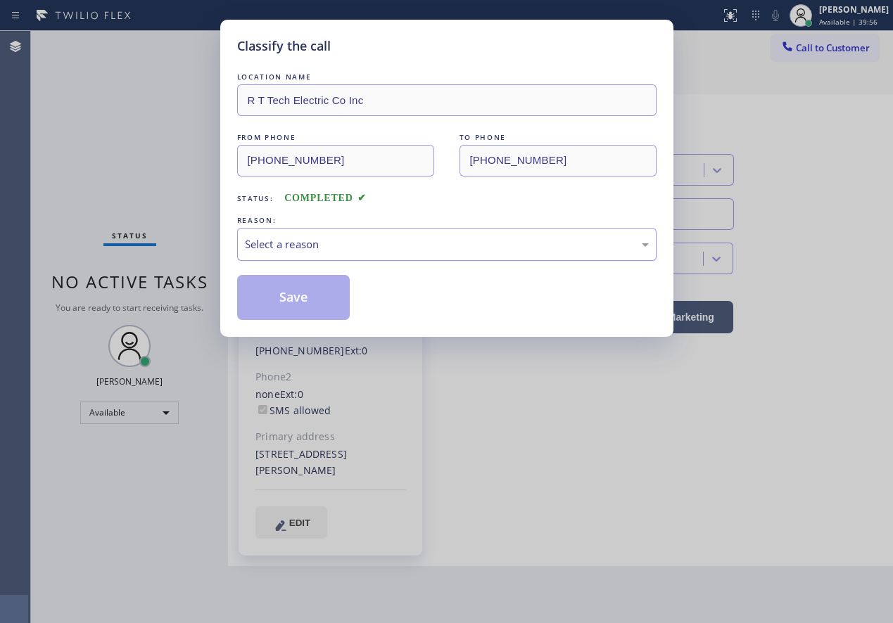
click at [303, 239] on div "Select a reason" at bounding box center [447, 244] width 404 height 16
click at [289, 293] on button "Save" at bounding box center [293, 297] width 113 height 45
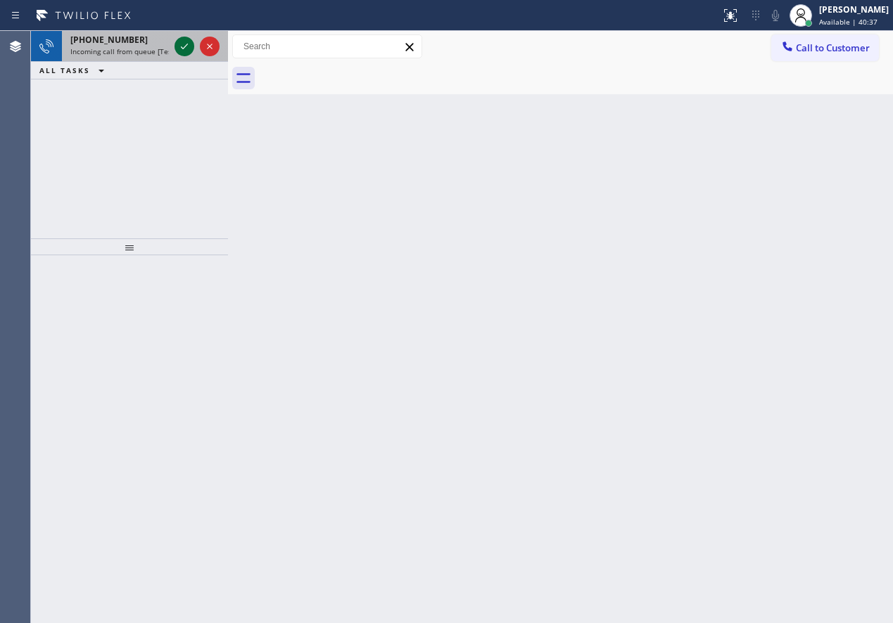
click at [183, 48] on icon at bounding box center [184, 46] width 17 height 17
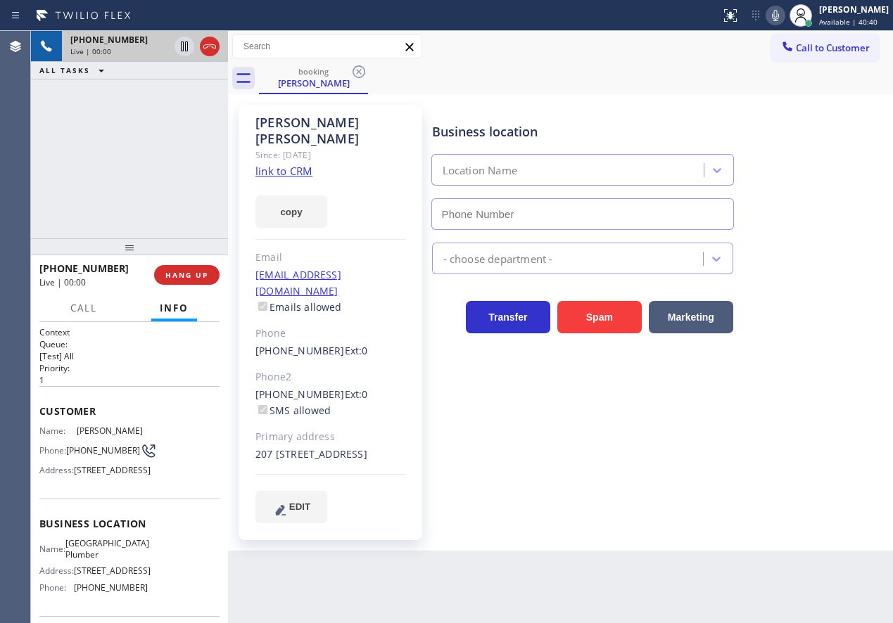
type input "[PHONE_NUMBER]"
click at [300, 164] on link "link to CRM" at bounding box center [283, 171] width 57 height 14
click at [104, 574] on div "Business location Name: [GEOGRAPHIC_DATA] Plumber Address: [STREET_ADDRESS] Pho…" at bounding box center [129, 557] width 180 height 117
click at [103, 560] on span "[GEOGRAPHIC_DATA] Plumber" at bounding box center [107, 549] width 84 height 22
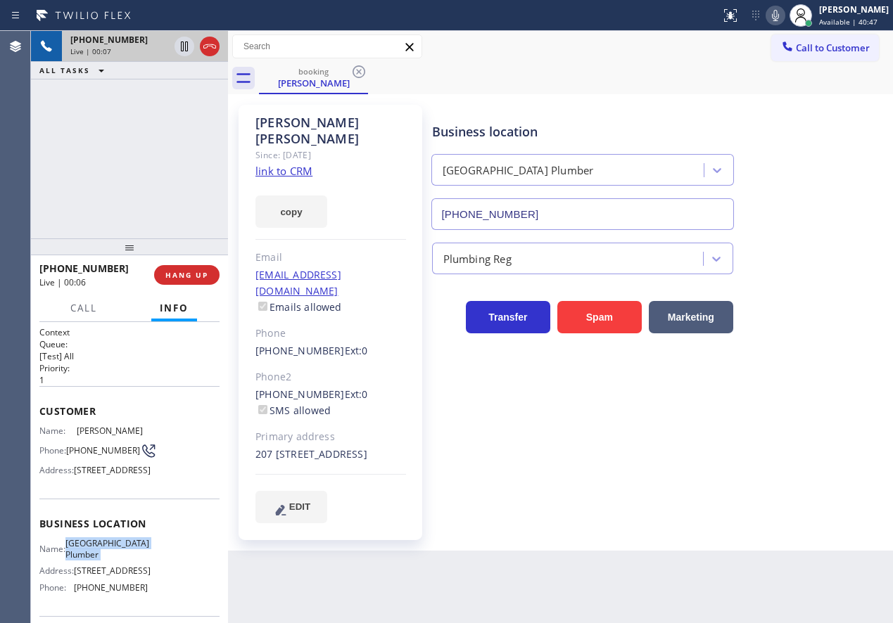
click at [103, 560] on span "[GEOGRAPHIC_DATA] Plumber" at bounding box center [107, 549] width 84 height 22
click at [779, 17] on icon at bounding box center [775, 15] width 7 height 11
click at [185, 46] on icon at bounding box center [184, 47] width 7 height 10
click at [785, 241] on div "Plumbing Reg" at bounding box center [659, 255] width 461 height 37
click at [177, 50] on icon at bounding box center [184, 46] width 17 height 17
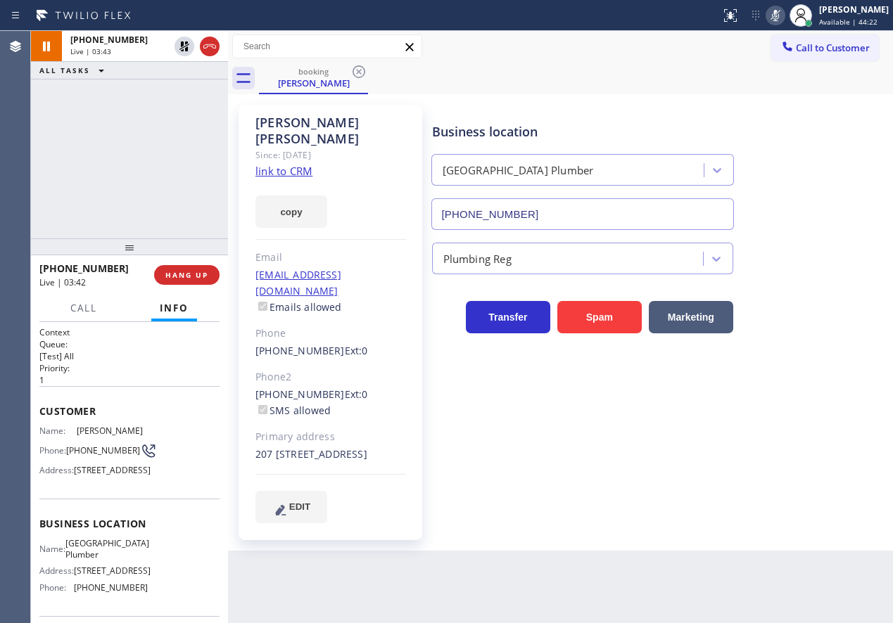
click at [780, 14] on rect at bounding box center [775, 14] width 10 height 10
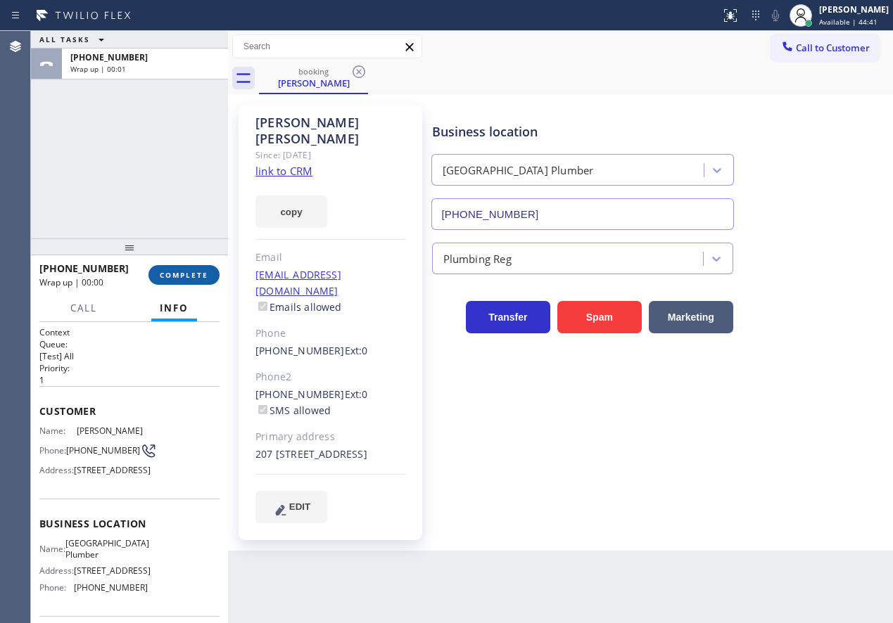
click at [182, 274] on span "COMPLETE" at bounding box center [184, 275] width 49 height 10
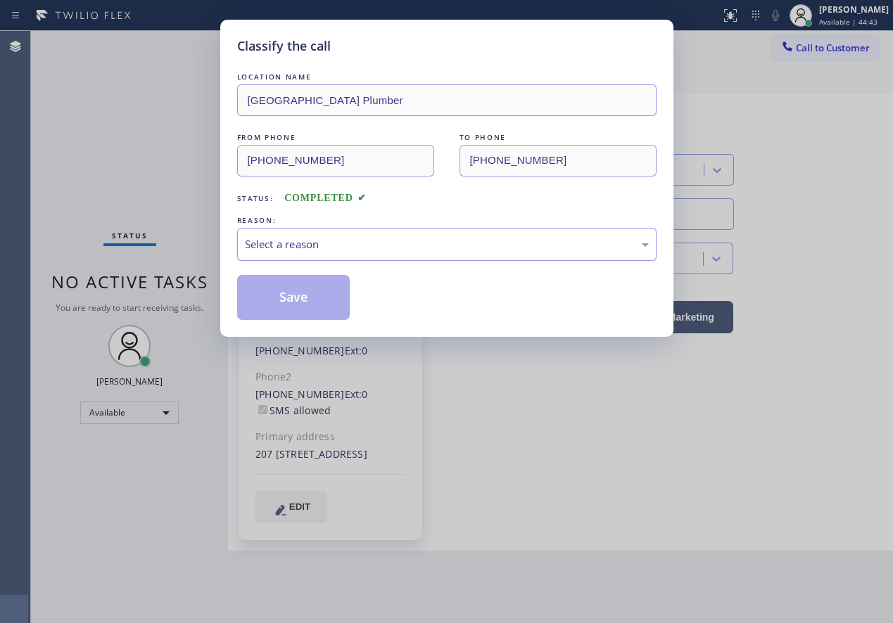
drag, startPoint x: 316, startPoint y: 245, endPoint x: 317, endPoint y: 257, distance: 12.7
click at [317, 241] on div "Select a reason" at bounding box center [447, 244] width 404 height 16
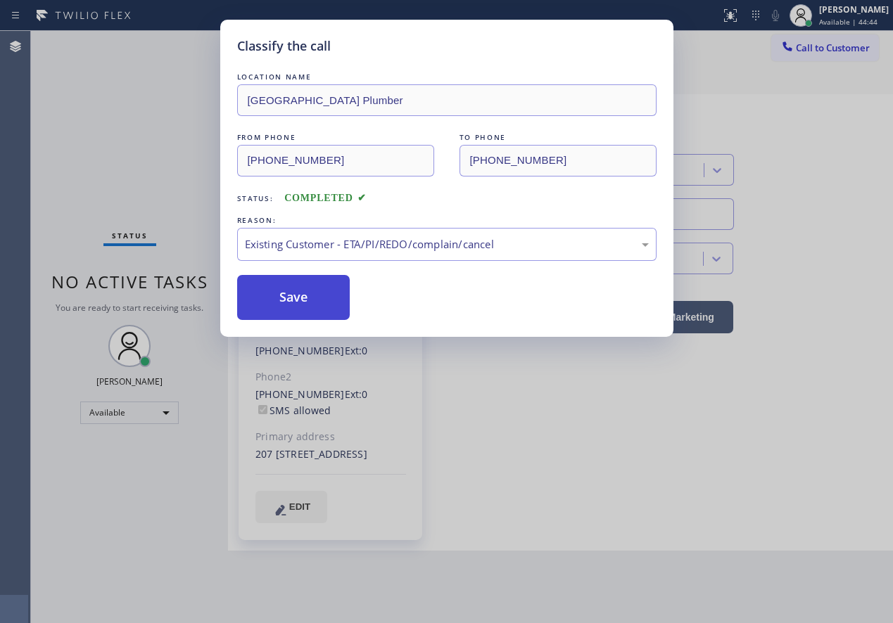
click at [295, 302] on button "Save" at bounding box center [293, 297] width 113 height 45
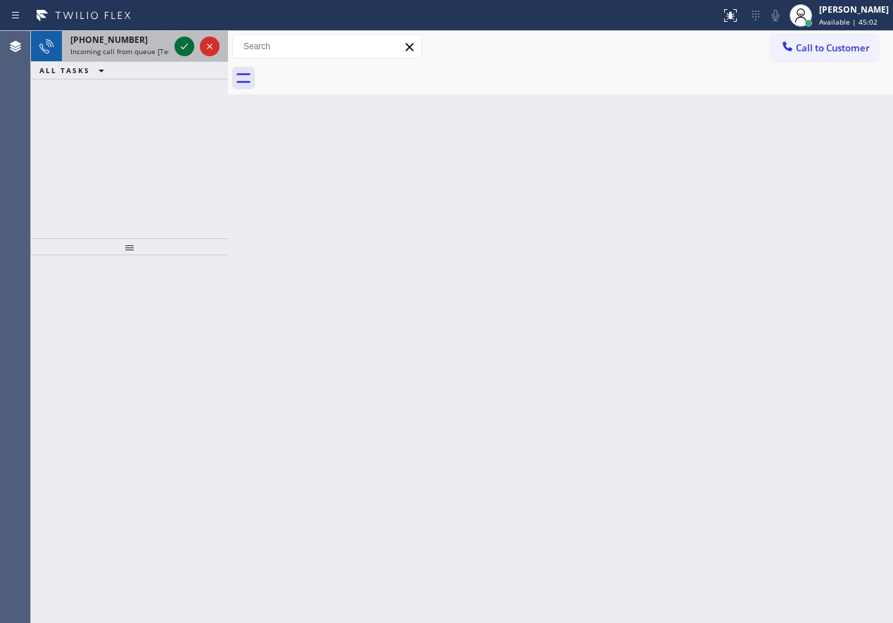
click at [177, 44] on icon at bounding box center [184, 46] width 17 height 17
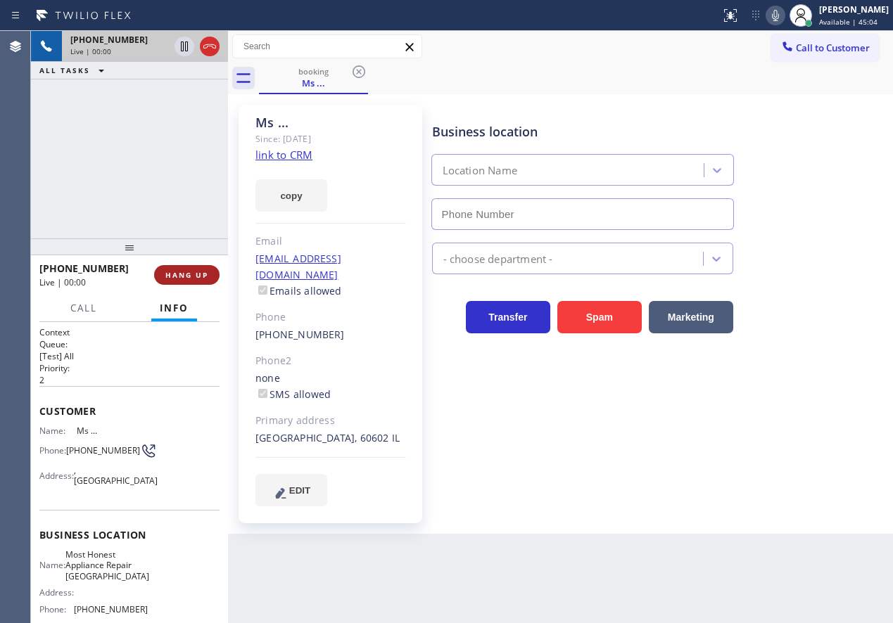
click at [190, 274] on span "HANG UP" at bounding box center [186, 275] width 43 height 10
type input "[PHONE_NUMBER]"
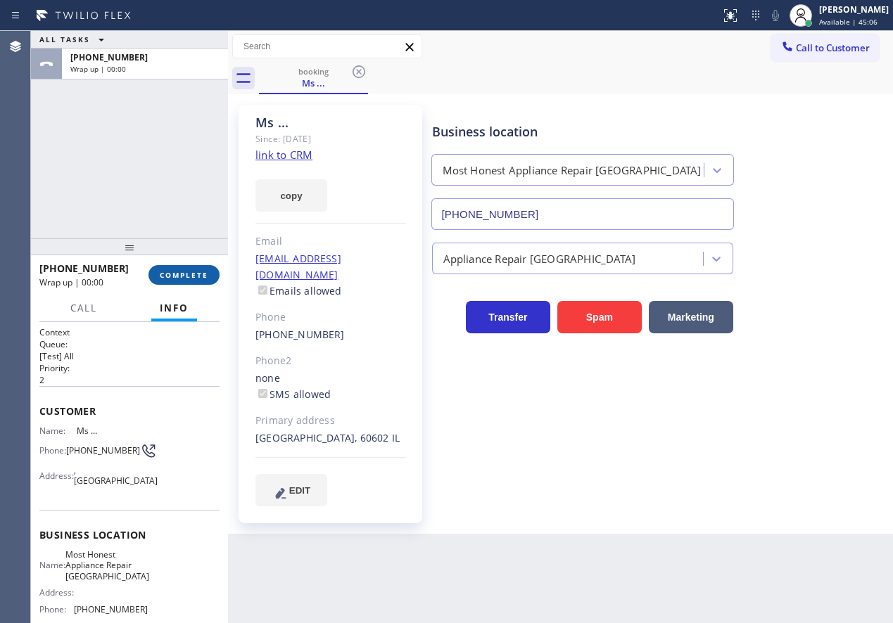
click at [189, 273] on span "COMPLETE" at bounding box center [184, 275] width 49 height 10
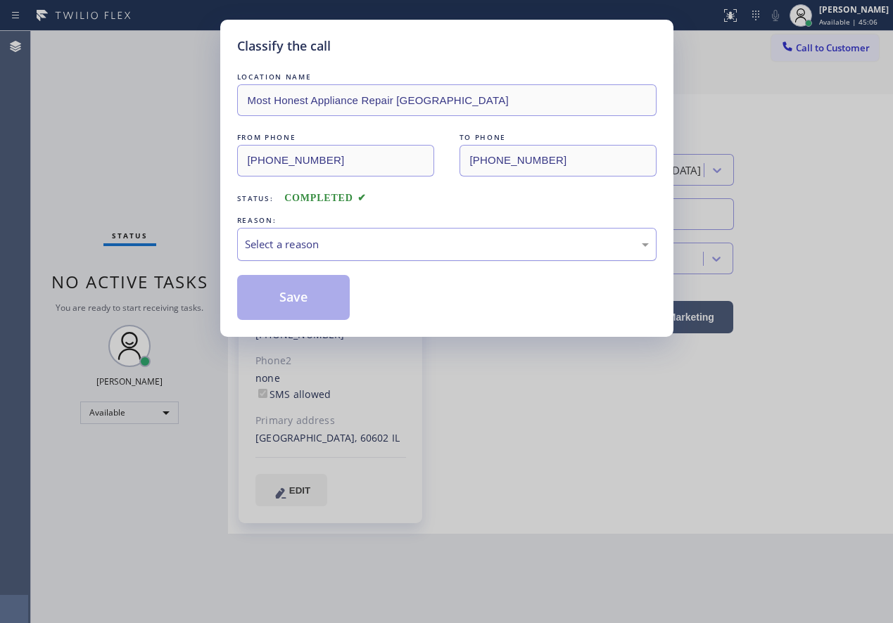
click at [309, 247] on div "Select a reason" at bounding box center [447, 244] width 404 height 16
drag, startPoint x: 288, startPoint y: 352, endPoint x: 288, endPoint y: 301, distance: 51.4
click at [287, 297] on button "Save" at bounding box center [293, 297] width 113 height 45
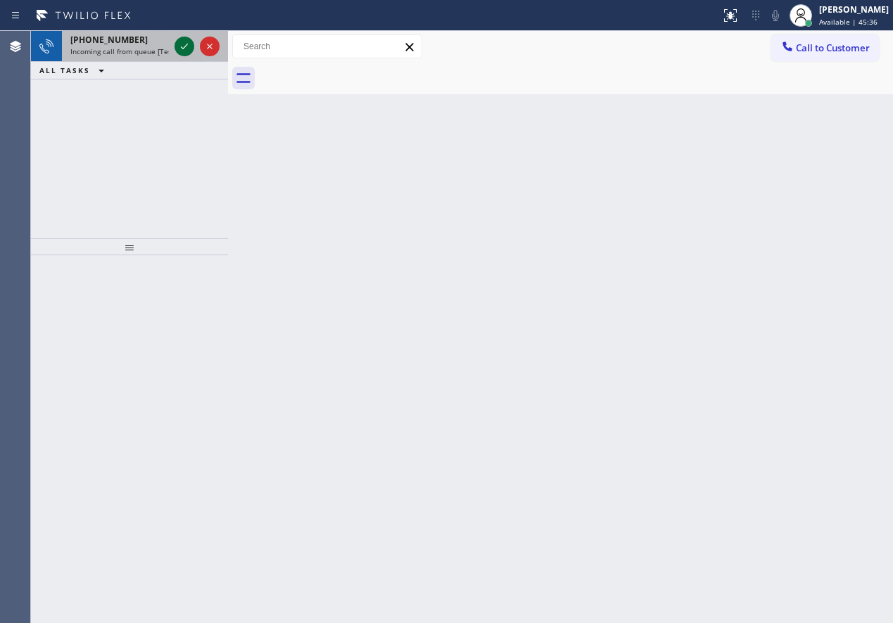
click at [177, 44] on icon at bounding box center [184, 46] width 17 height 17
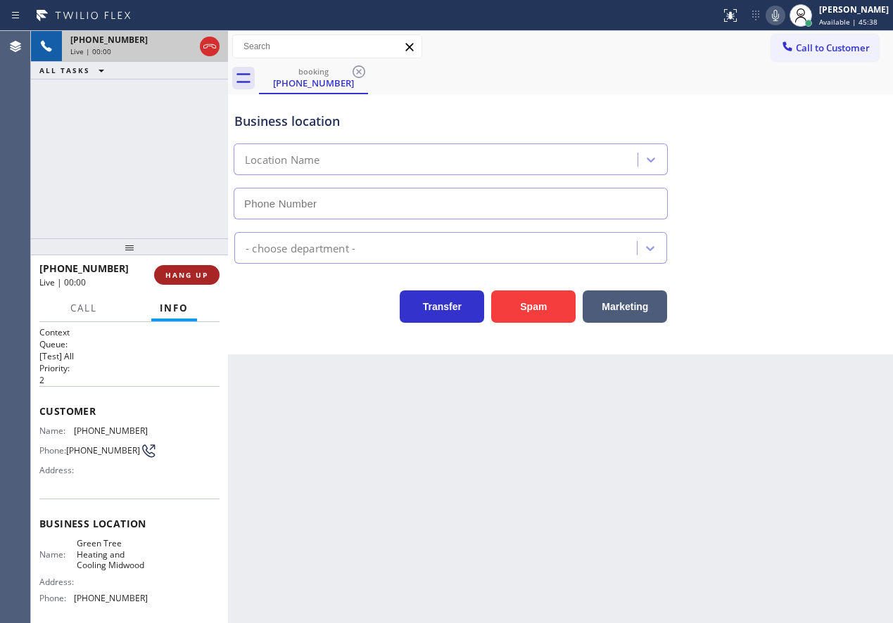
type input "[PHONE_NUMBER]"
click at [208, 275] on span "HANG UP" at bounding box center [186, 275] width 43 height 10
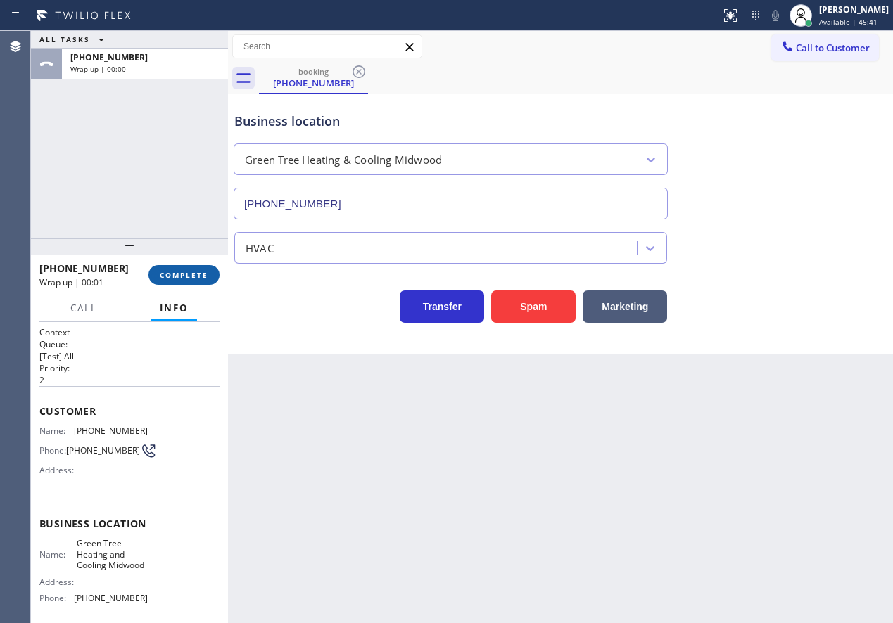
drag, startPoint x: 222, startPoint y: 272, endPoint x: 208, endPoint y: 275, distance: 15.0
click at [214, 274] on div "[PHONE_NUMBER] Wrap up | 00:01 COMPLETE" at bounding box center [129, 274] width 197 height 39
click at [206, 276] on span "COMPLETE" at bounding box center [184, 275] width 49 height 10
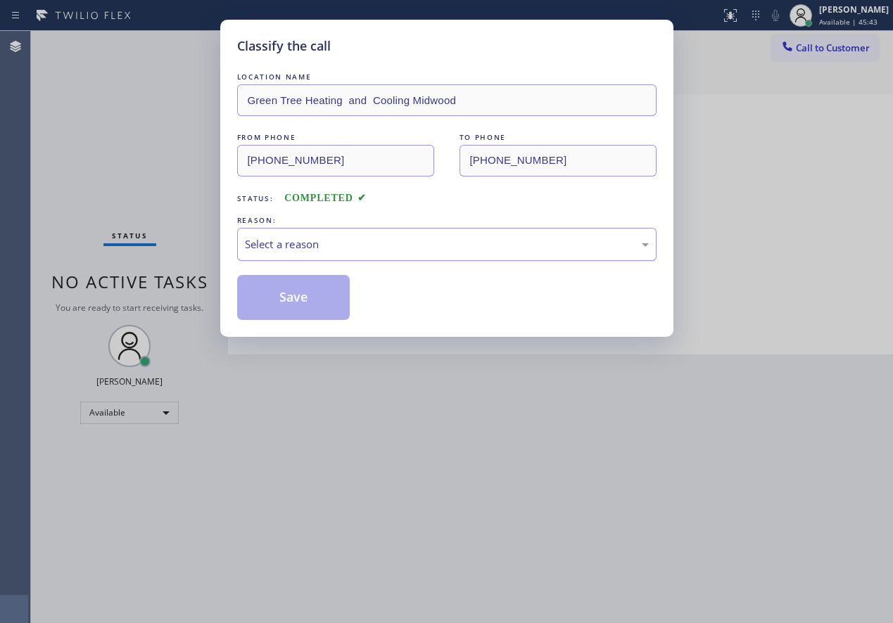
click at [328, 250] on div "Select a reason" at bounding box center [447, 244] width 404 height 16
click at [309, 307] on button "Save" at bounding box center [293, 297] width 113 height 45
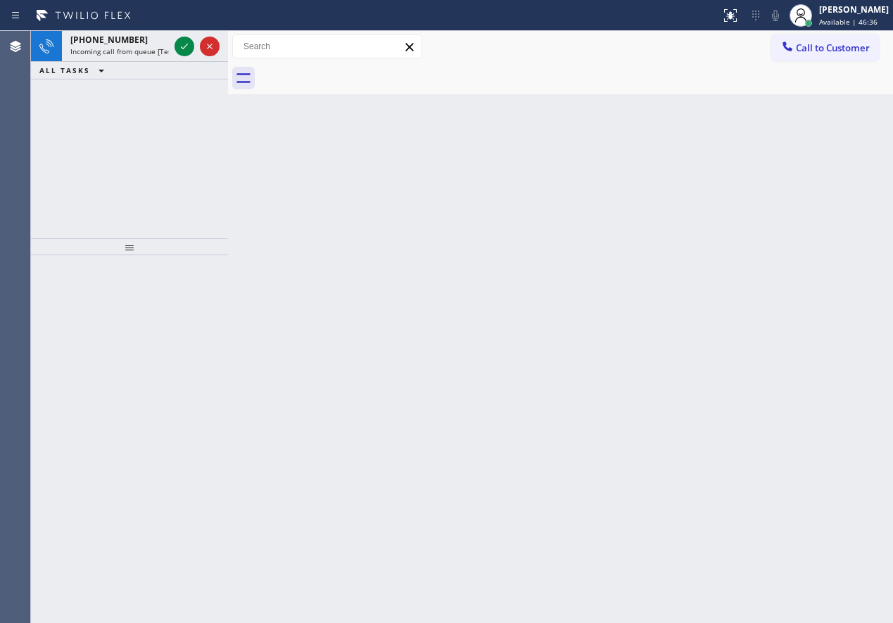
click at [812, 397] on div "Back to Dashboard Change Sender ID Customers Technicians Select a contact Outbo…" at bounding box center [560, 327] width 665 height 592
click at [183, 39] on div at bounding box center [197, 46] width 51 height 31
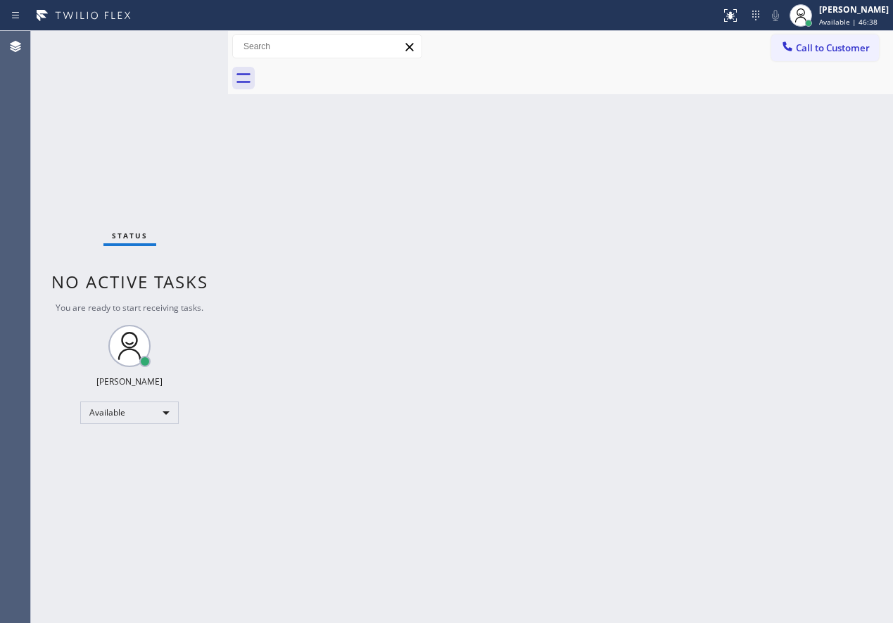
click at [182, 44] on div "Status No active tasks You are ready to start receiving tasks. [PERSON_NAME] Av…" at bounding box center [129, 327] width 197 height 592
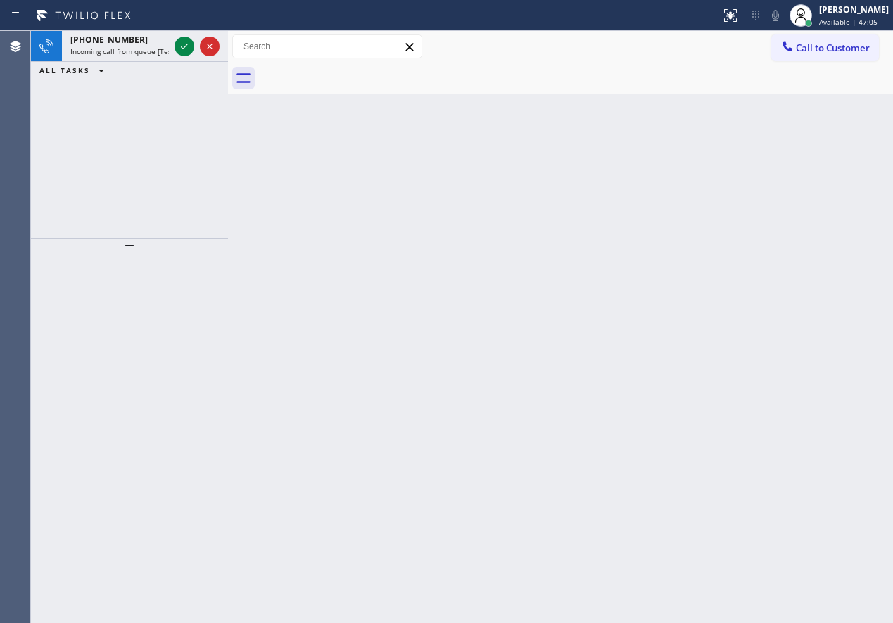
drag, startPoint x: 831, startPoint y: 248, endPoint x: 210, endPoint y: 172, distance: 625.7
click at [826, 248] on div "Back to Dashboard Change Sender ID Customers Technicians Select a contact Outbo…" at bounding box center [560, 327] width 665 height 592
click at [177, 44] on icon at bounding box center [184, 46] width 17 height 17
click at [187, 46] on icon at bounding box center [184, 46] width 17 height 17
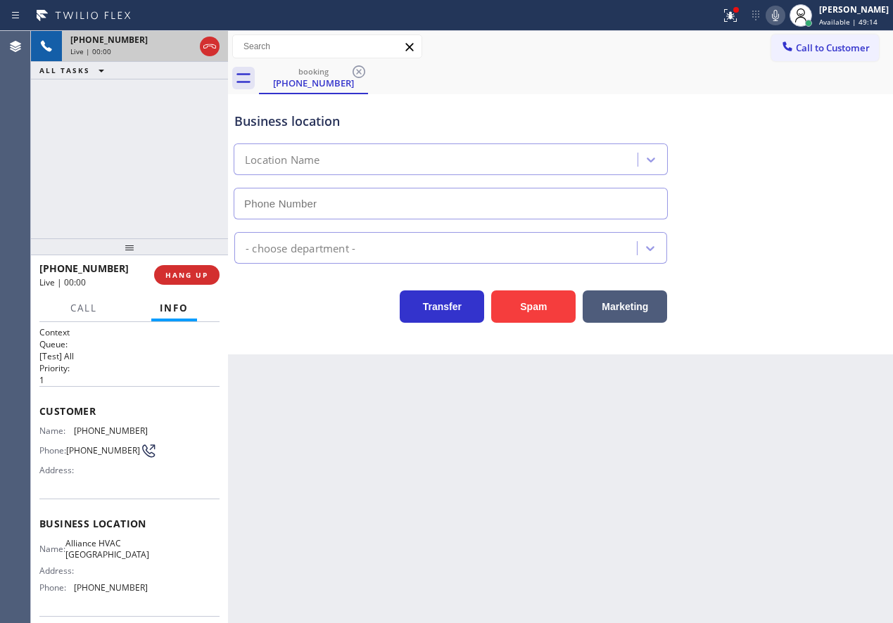
type input "[PHONE_NUMBER]"
click at [511, 320] on button "Spam" at bounding box center [533, 307] width 84 height 32
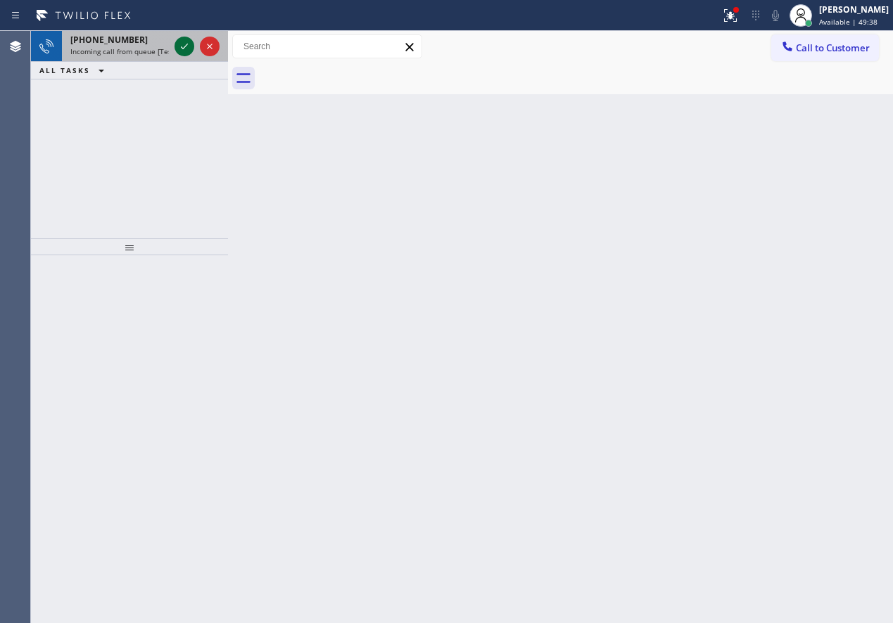
click at [181, 49] on icon at bounding box center [184, 46] width 17 height 17
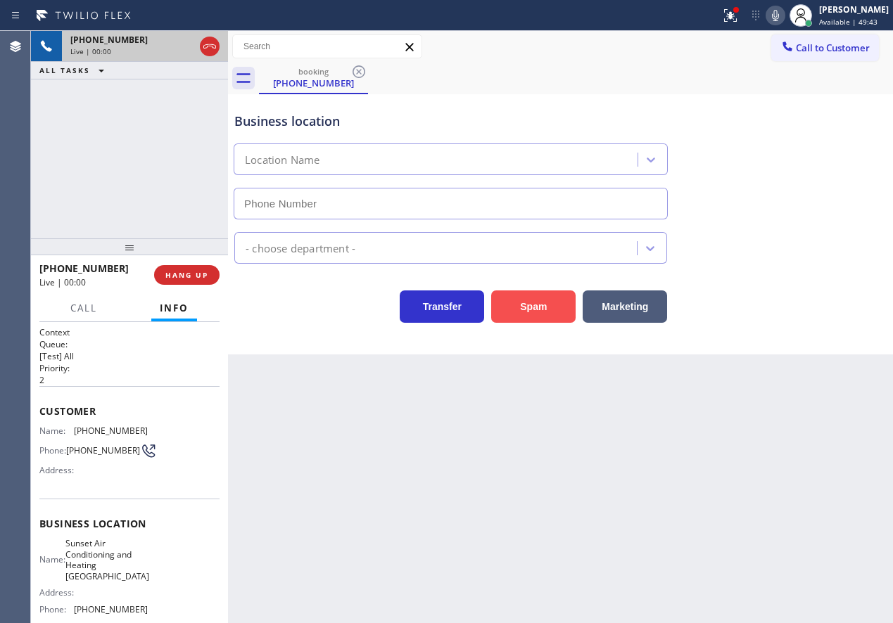
type input "[PHONE_NUMBER]"
click at [502, 299] on button "Spam" at bounding box center [533, 307] width 84 height 32
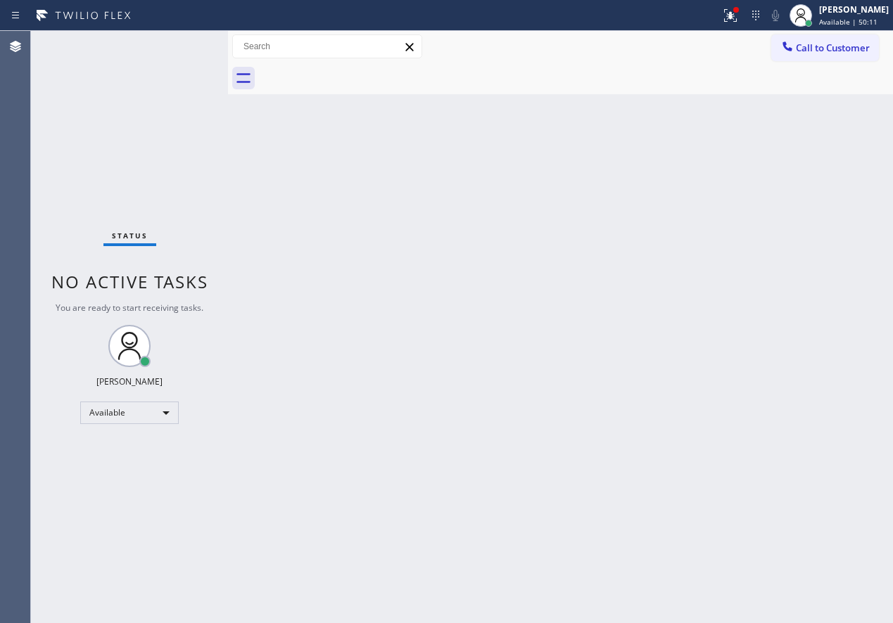
click at [558, 293] on div "Back to Dashboard Change Sender ID Customers Technicians Select a contact Outbo…" at bounding box center [560, 327] width 665 height 592
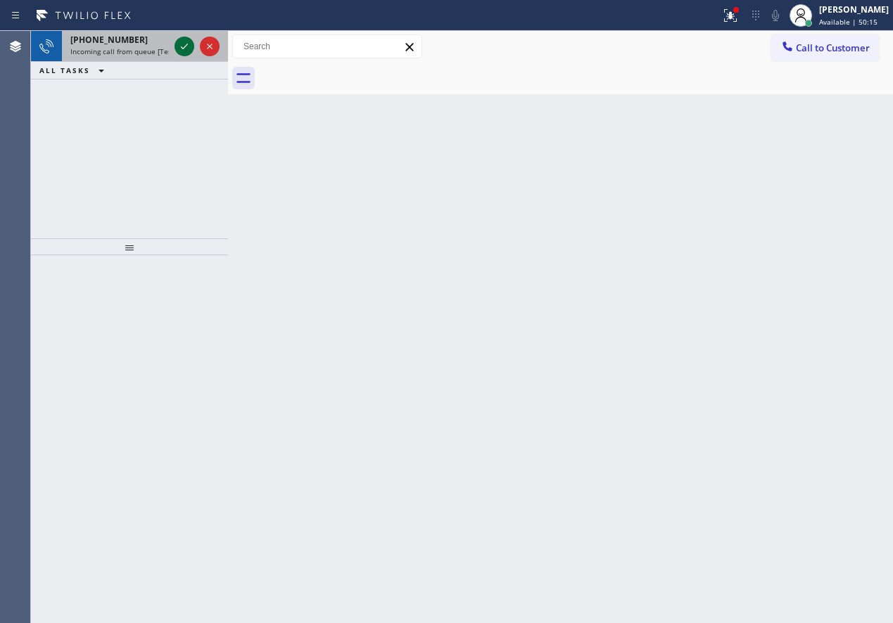
click at [186, 49] on icon at bounding box center [184, 46] width 17 height 17
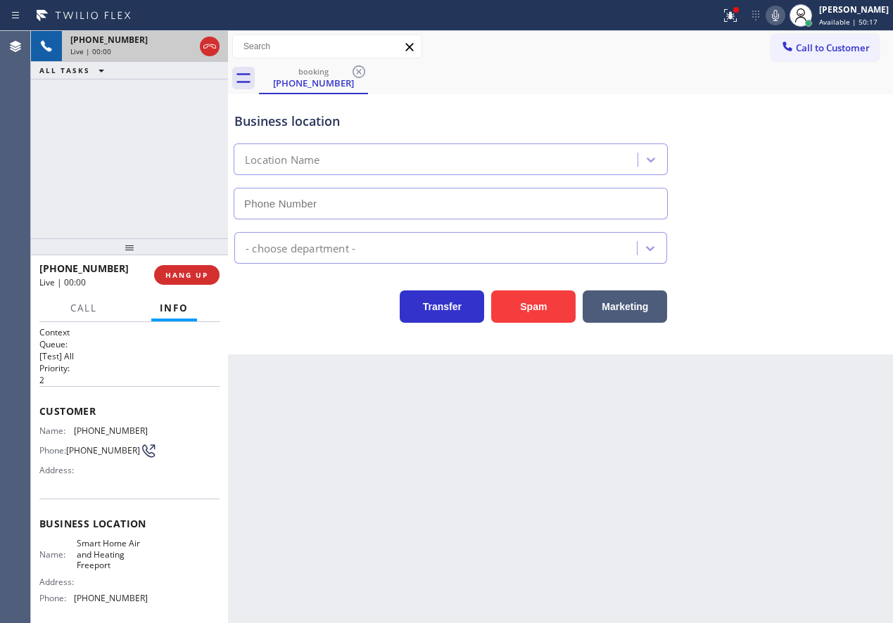
type input "[PHONE_NUMBER]"
click at [540, 316] on button "Spam" at bounding box center [533, 307] width 84 height 32
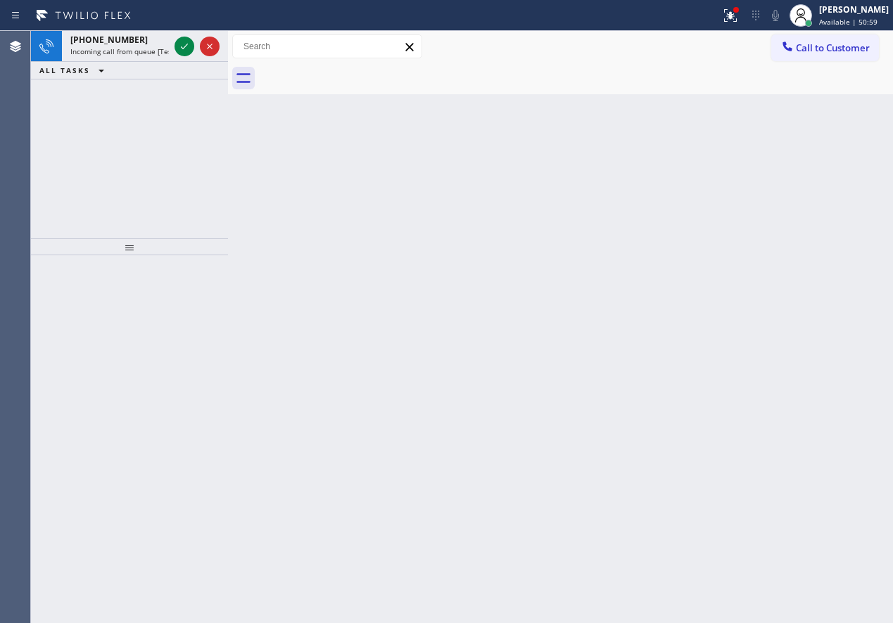
click at [732, 307] on div "Back to Dashboard Change Sender ID Customers Technicians Select a contact Outbo…" at bounding box center [560, 327] width 665 height 592
drag, startPoint x: 191, startPoint y: 46, endPoint x: 182, endPoint y: 46, distance: 8.5
click at [182, 46] on icon at bounding box center [184, 46] width 17 height 17
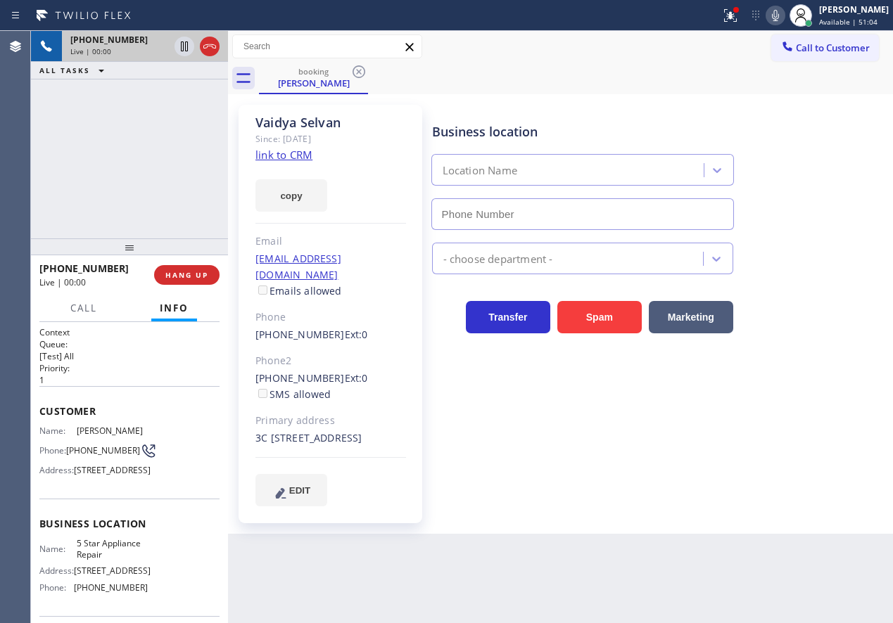
type input "[PHONE_NUMBER]"
click at [293, 153] on link "link to CRM" at bounding box center [283, 155] width 57 height 14
click at [121, 560] on span "5 Star Appliance Repair" at bounding box center [112, 549] width 70 height 22
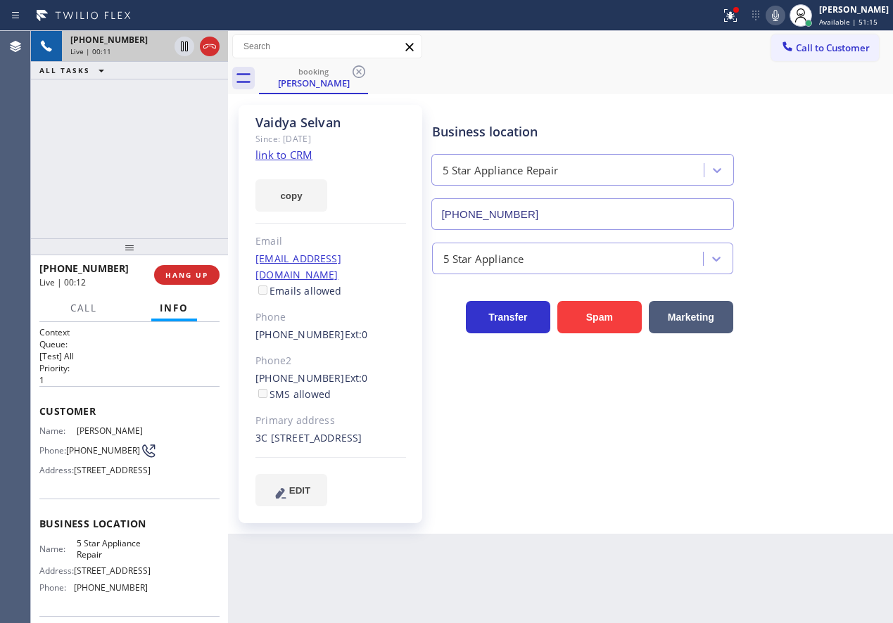
drag, startPoint x: 575, startPoint y: 196, endPoint x: 575, endPoint y: 203, distance: 7.8
click at [575, 196] on div "[PHONE_NUMBER]" at bounding box center [582, 211] width 308 height 37
click at [575, 205] on input "[PHONE_NUMBER]" at bounding box center [582, 214] width 302 height 32
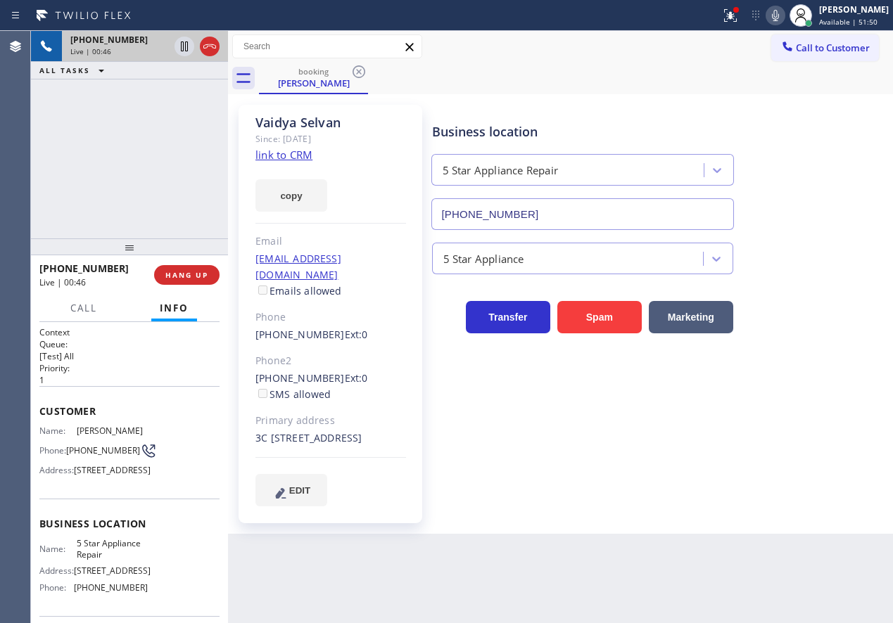
click at [784, 18] on icon at bounding box center [775, 15] width 17 height 17
click at [784, 19] on icon at bounding box center [775, 15] width 17 height 17
click at [179, 46] on icon at bounding box center [184, 46] width 17 height 17
click at [784, 19] on icon at bounding box center [775, 15] width 17 height 17
click at [784, 9] on icon at bounding box center [775, 15] width 17 height 17
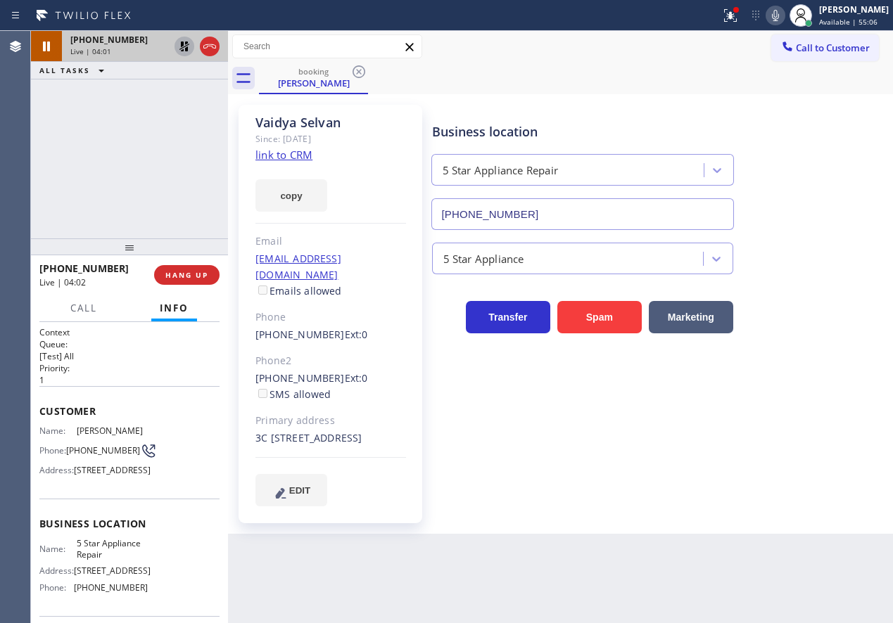
click at [184, 40] on icon at bounding box center [184, 46] width 17 height 17
drag, startPoint x: 812, startPoint y: 327, endPoint x: 768, endPoint y: 246, distance: 92.2
click at [812, 327] on div "Transfer Spam Marketing" at bounding box center [659, 310] width 461 height 45
drag, startPoint x: 789, startPoint y: 10, endPoint x: 765, endPoint y: 26, distance: 28.9
click at [779, 10] on icon at bounding box center [775, 15] width 7 height 11
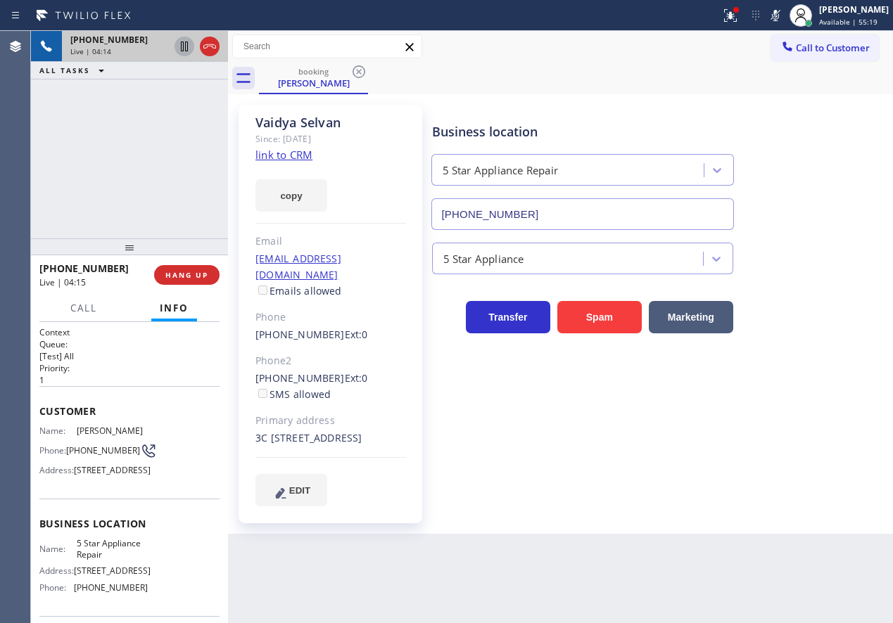
click at [180, 49] on icon at bounding box center [184, 46] width 17 height 17
click at [781, 18] on icon at bounding box center [775, 15] width 17 height 17
click at [178, 44] on icon at bounding box center [184, 46] width 17 height 17
click at [784, 15] on icon at bounding box center [775, 15] width 17 height 17
drag, startPoint x: 790, startPoint y: 16, endPoint x: 784, endPoint y: 53, distance: 37.8
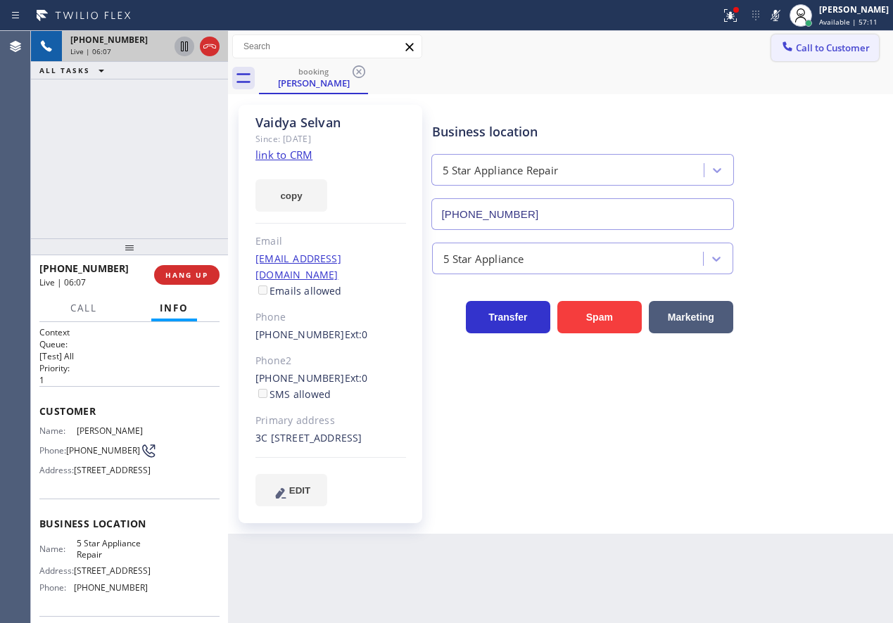
click at [784, 16] on icon at bounding box center [775, 15] width 17 height 17
click at [784, 9] on icon at bounding box center [775, 15] width 17 height 17
click at [785, 25] on button at bounding box center [775, 16] width 20 height 20
click at [778, 457] on div "Business location 5 Star Appliance Repair [PHONE_NUMBER] 5 Star Appliance Trans…" at bounding box center [659, 305] width 461 height 394
click at [181, 95] on icon at bounding box center [184, 95] width 17 height 17
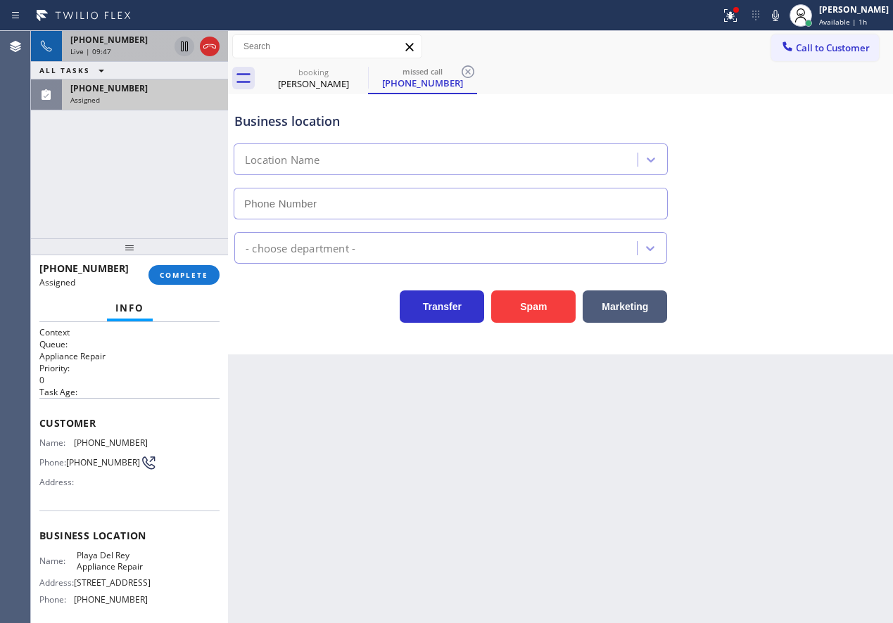
type input "[PHONE_NUMBER]"
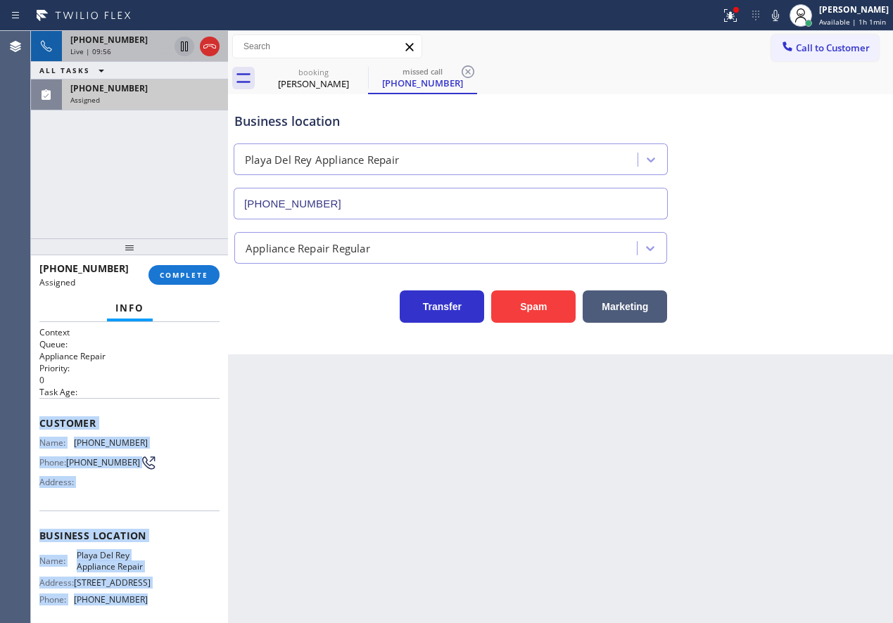
scroll to position [132, 0]
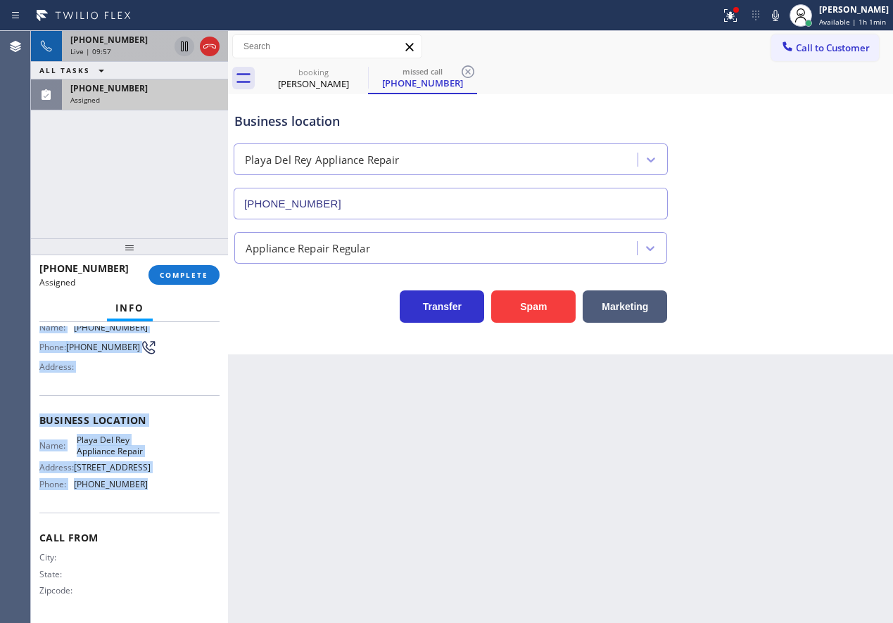
drag, startPoint x: 38, startPoint y: 419, endPoint x: 165, endPoint y: 487, distance: 143.8
click at [165, 487] on div "Context Queue: Appliance Repair Priority: 0 Task Age: Customer Name: [PHONE_NUM…" at bounding box center [129, 472] width 197 height 301
click at [179, 282] on button "COMPLETE" at bounding box center [183, 275] width 71 height 20
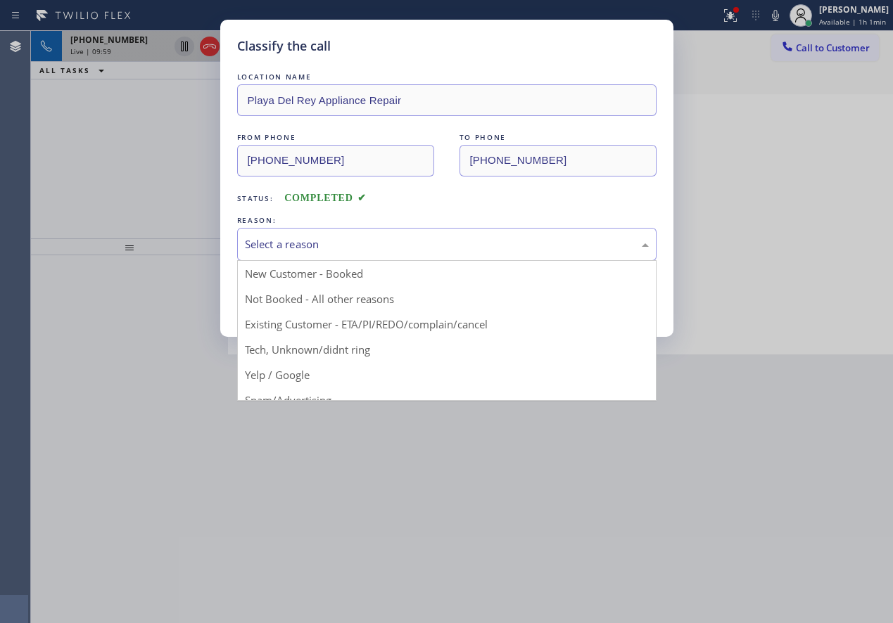
click at [385, 246] on div "Select a reason" at bounding box center [447, 244] width 404 height 16
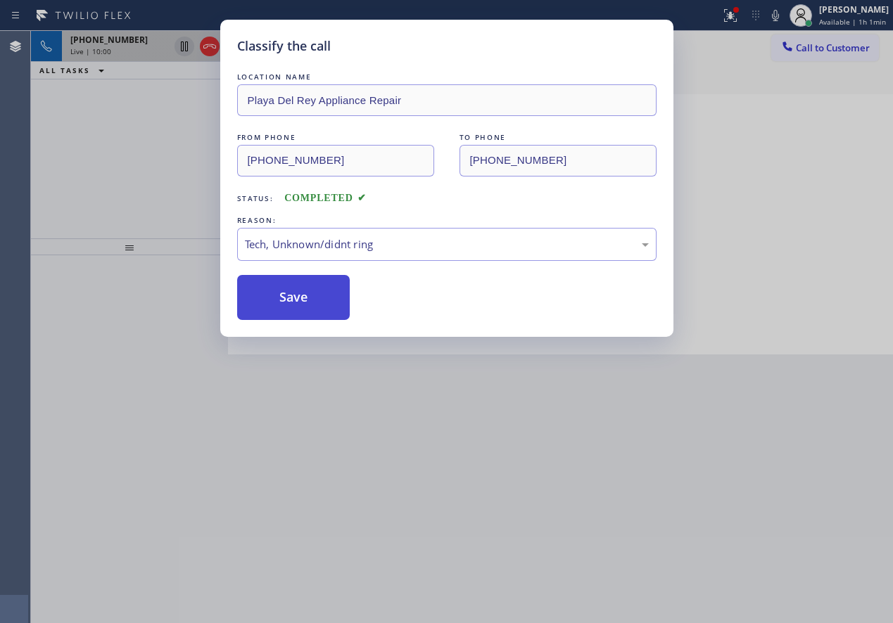
click at [289, 293] on button "Save" at bounding box center [293, 297] width 113 height 45
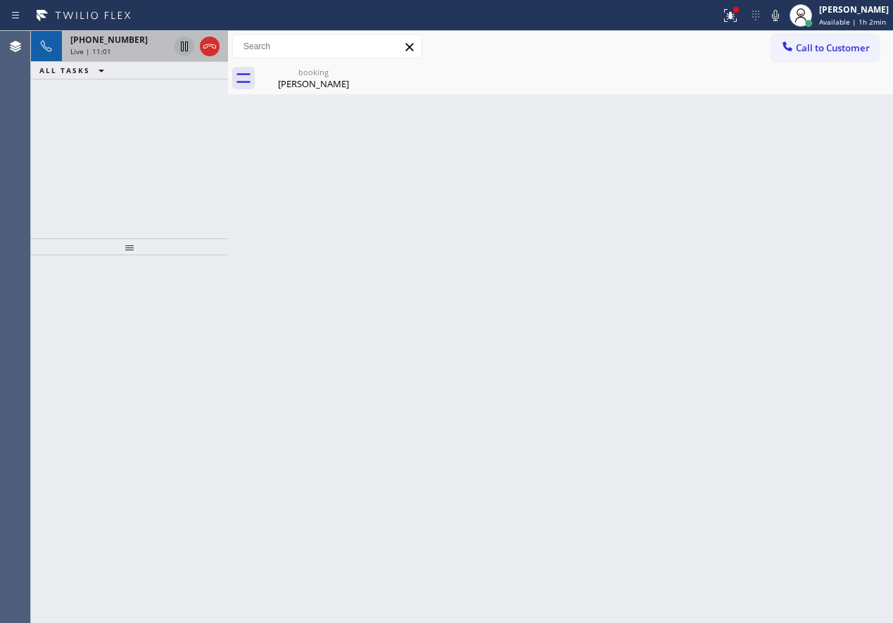
click at [96, 39] on span "[PHONE_NUMBER]" at bounding box center [108, 40] width 77 height 12
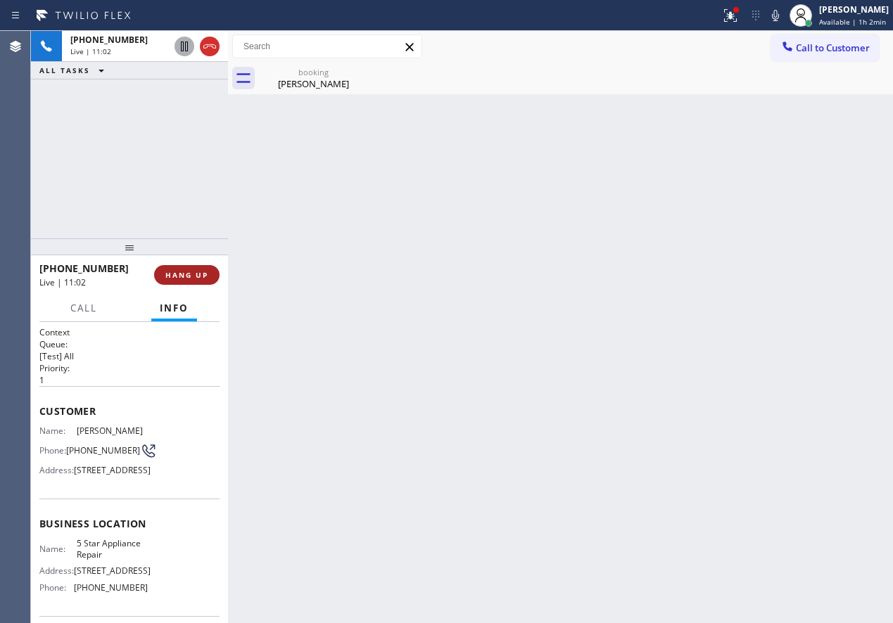
click at [185, 280] on button "HANG UP" at bounding box center [186, 275] width 65 height 20
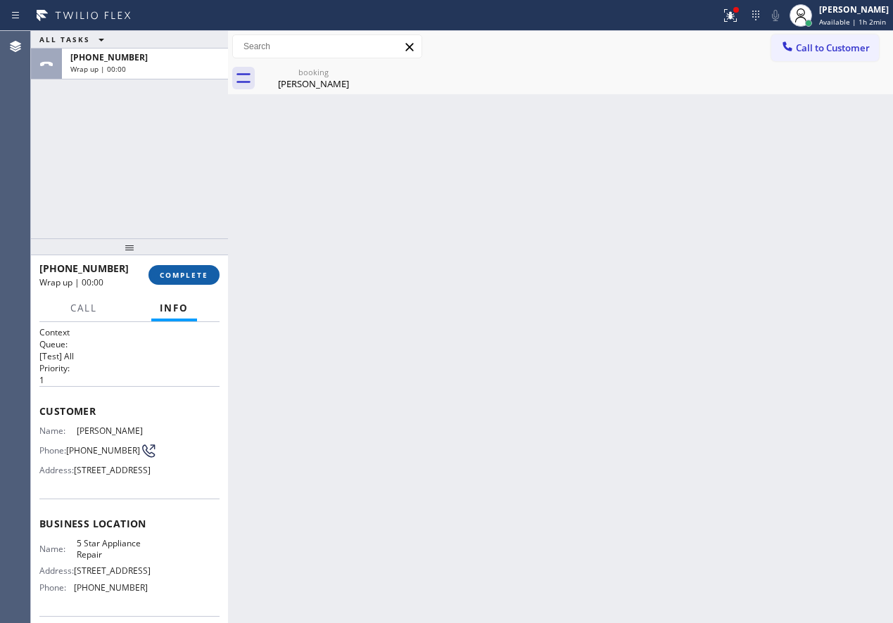
click at [177, 276] on span "COMPLETE" at bounding box center [184, 275] width 49 height 10
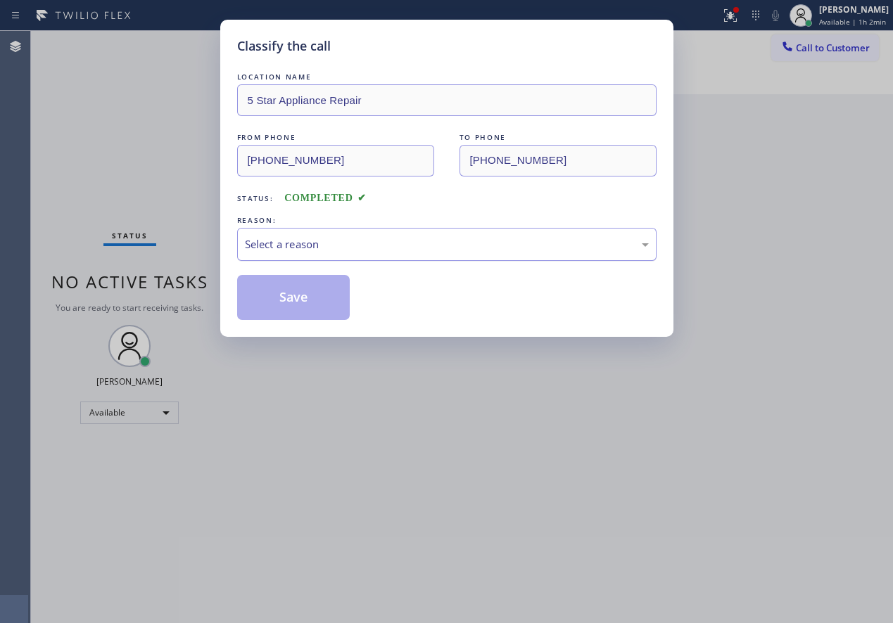
click at [348, 248] on div "Select a reason" at bounding box center [447, 244] width 404 height 16
click at [352, 245] on div "Tech, Unknown/didnt ring" at bounding box center [447, 244] width 404 height 16
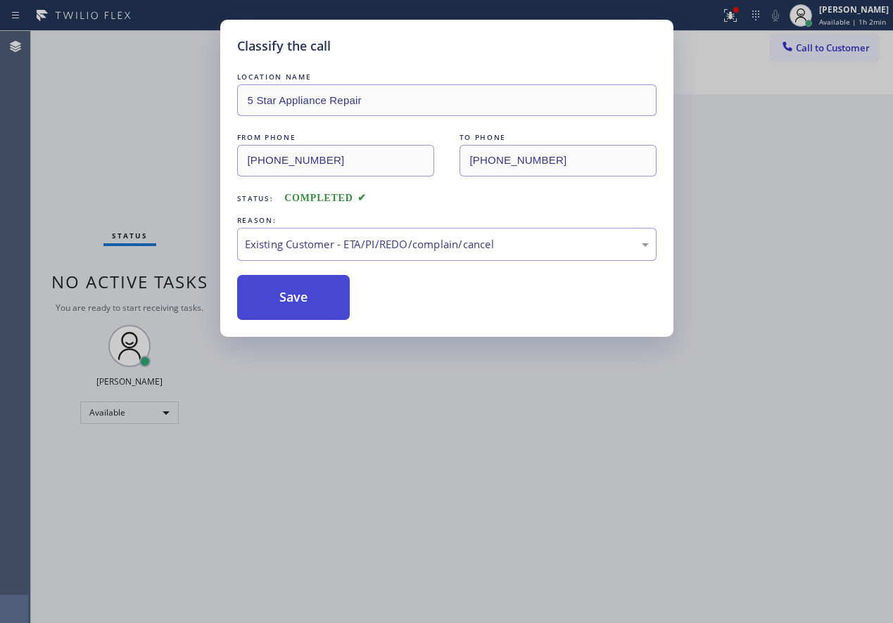
click at [317, 292] on button "Save" at bounding box center [293, 297] width 113 height 45
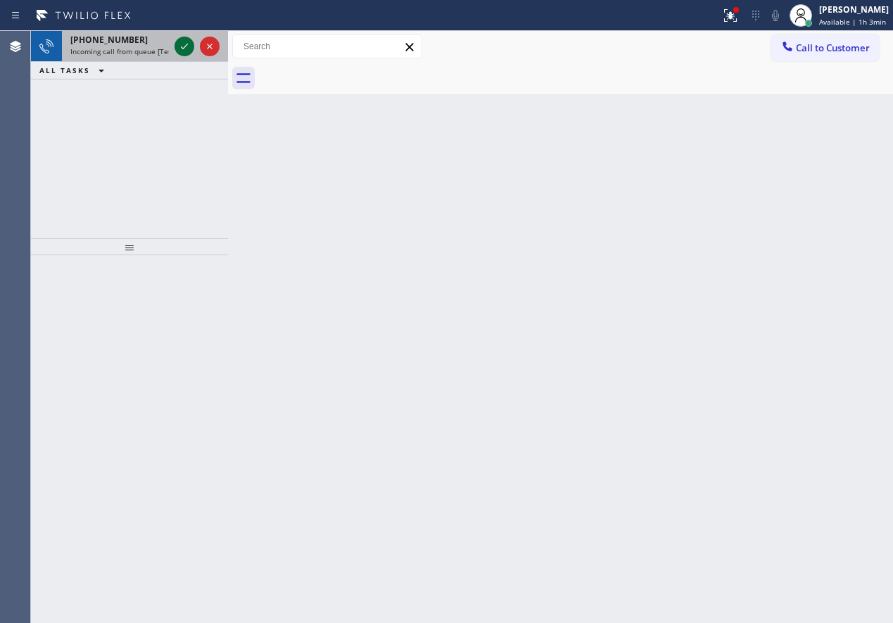
click at [183, 43] on icon at bounding box center [184, 46] width 17 height 17
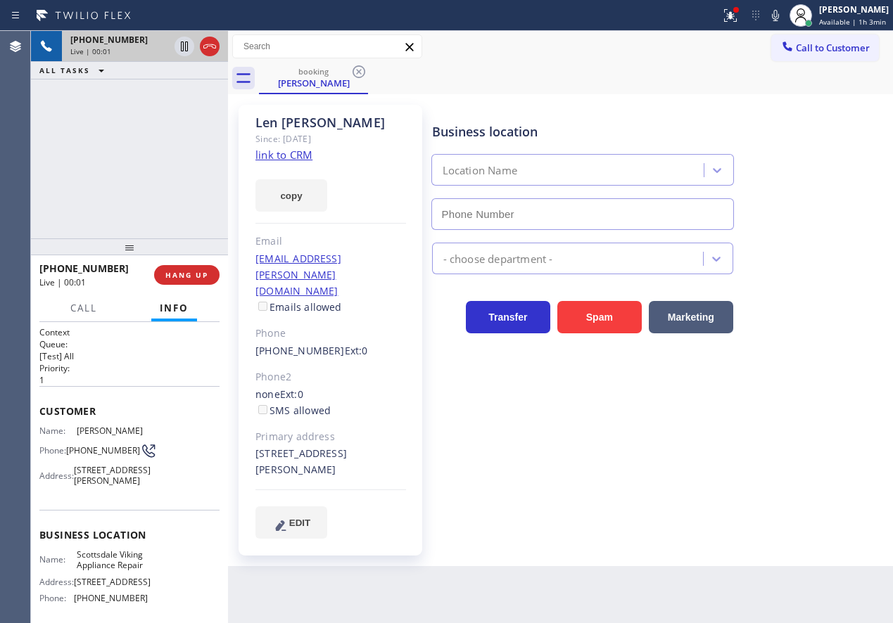
type input "[PHONE_NUMBER]"
click at [111, 571] on span "Scottsdale Viking Appliance Repair" at bounding box center [112, 560] width 70 height 22
click at [548, 213] on input "[PHONE_NUMBER]" at bounding box center [582, 214] width 302 height 32
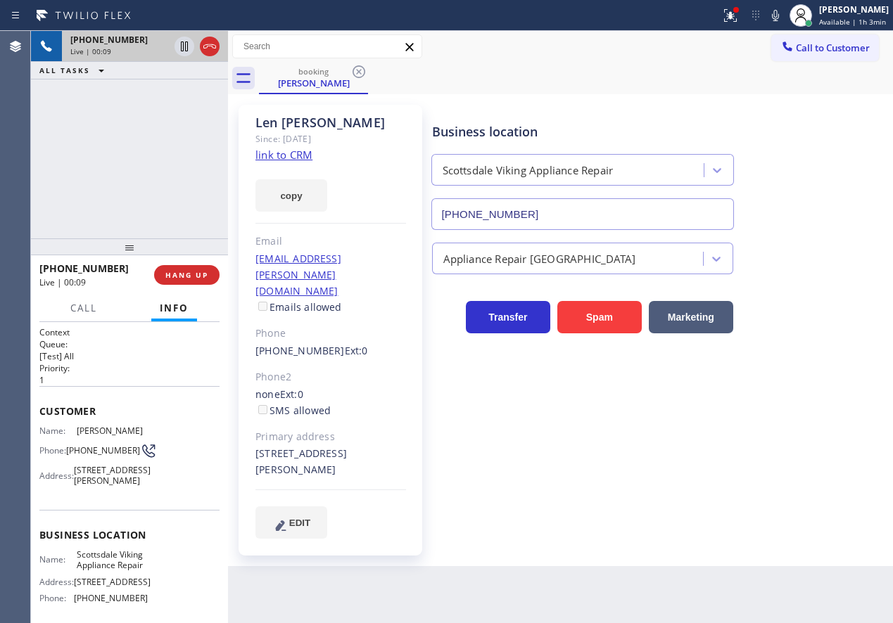
click at [548, 213] on input "[PHONE_NUMBER]" at bounding box center [582, 214] width 302 height 32
click at [269, 160] on link "link to CRM" at bounding box center [283, 155] width 57 height 14
click at [80, 456] on span "[PHONE_NUMBER]" at bounding box center [103, 450] width 74 height 11
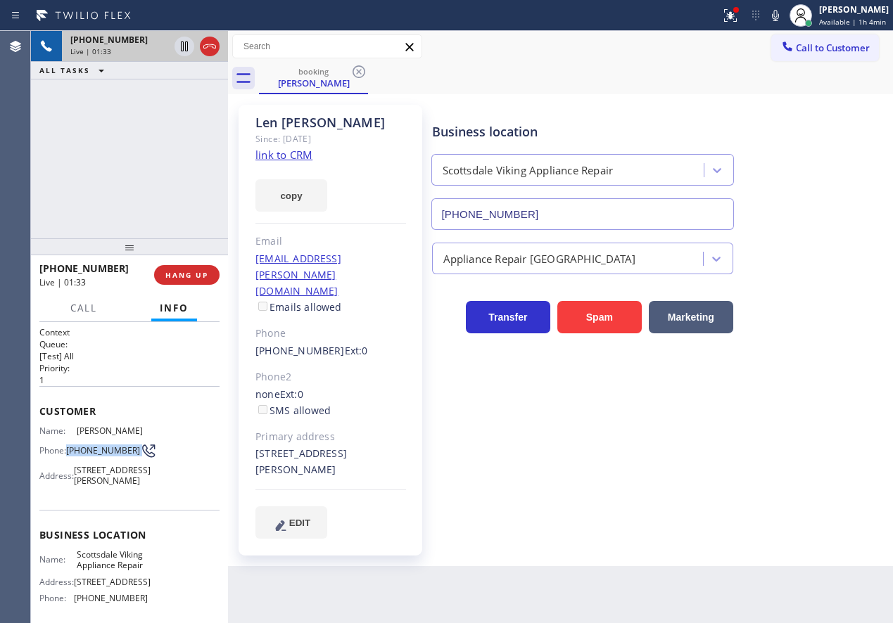
click at [80, 456] on span "[PHONE_NUMBER]" at bounding box center [103, 450] width 74 height 11
click at [293, 446] on div "[STREET_ADDRESS][PERSON_NAME]" at bounding box center [330, 462] width 151 height 32
click at [200, 270] on span "HANG UP" at bounding box center [186, 275] width 43 height 10
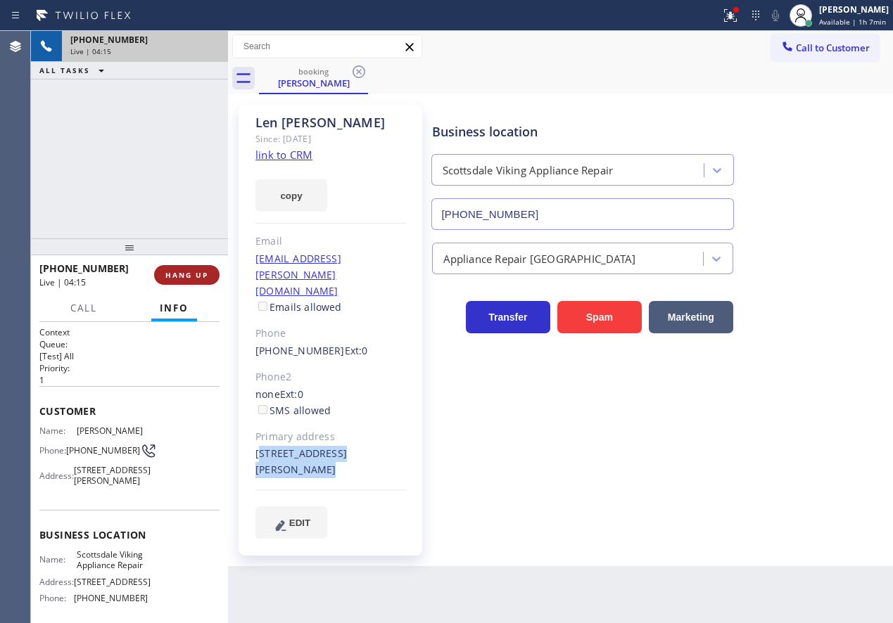
click at [196, 273] on span "HANG UP" at bounding box center [186, 275] width 43 height 10
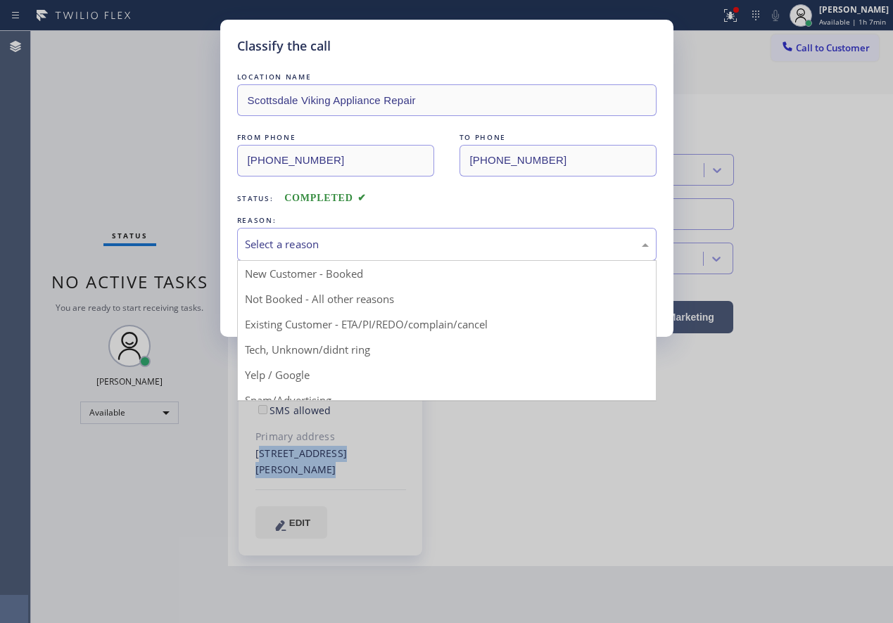
click at [310, 248] on div "Select a reason" at bounding box center [447, 244] width 404 height 16
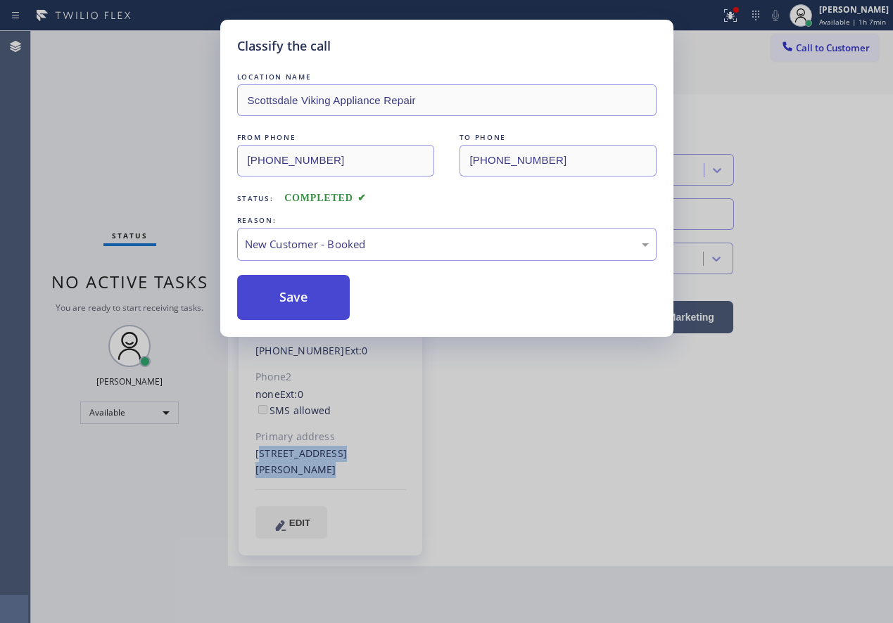
click at [286, 293] on button "Save" at bounding box center [293, 297] width 113 height 45
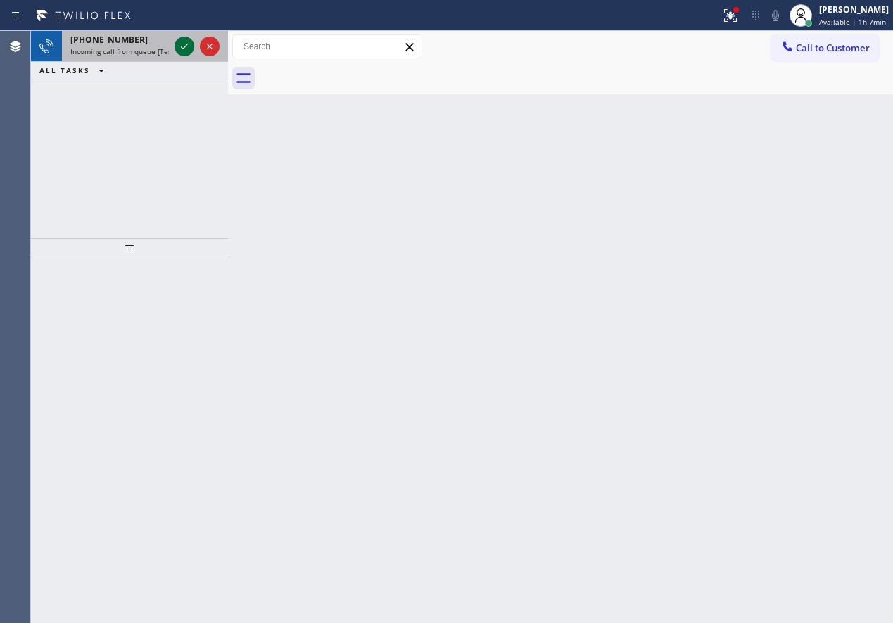
click at [177, 47] on icon at bounding box center [184, 46] width 17 height 17
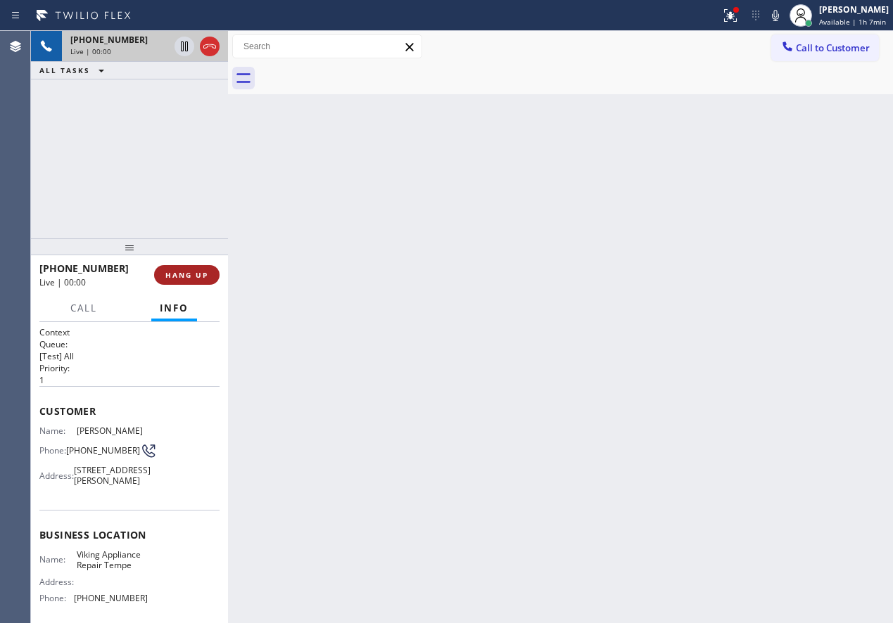
click at [180, 272] on span "HANG UP" at bounding box center [186, 275] width 43 height 10
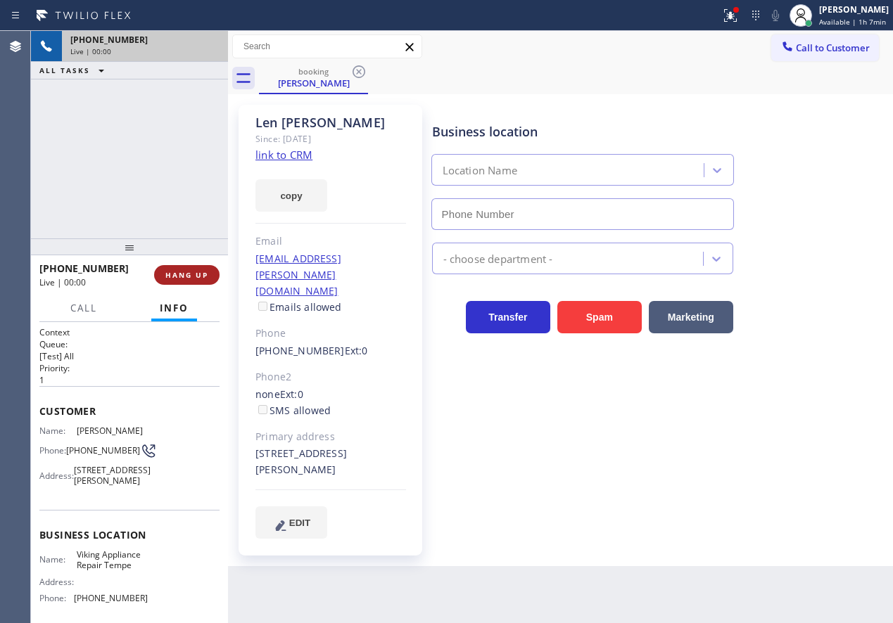
type input "[PHONE_NUMBER]"
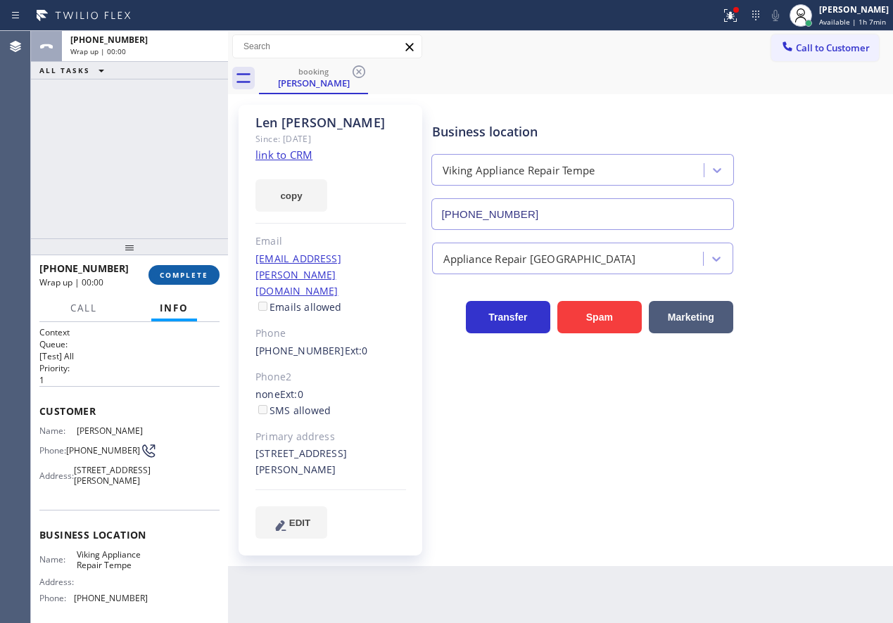
click at [179, 275] on span "COMPLETE" at bounding box center [184, 275] width 49 height 10
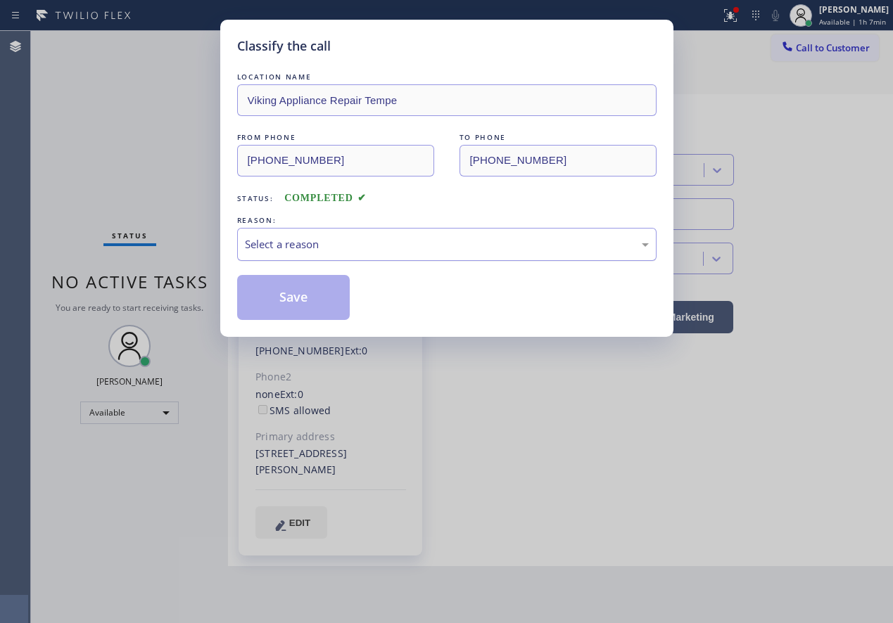
click at [343, 243] on div "Select a reason" at bounding box center [447, 244] width 404 height 16
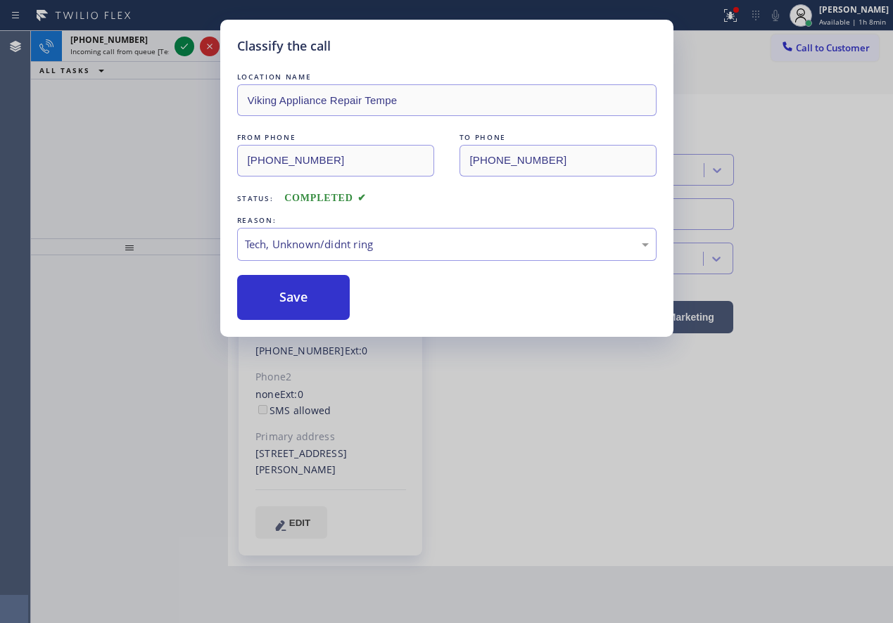
click at [295, 272] on div "LOCATION NAME Viking Appliance Repair Tempe FROM PHONE [PHONE_NUMBER] TO PHONE …" at bounding box center [446, 195] width 419 height 250
click at [280, 288] on button "Save" at bounding box center [293, 297] width 113 height 45
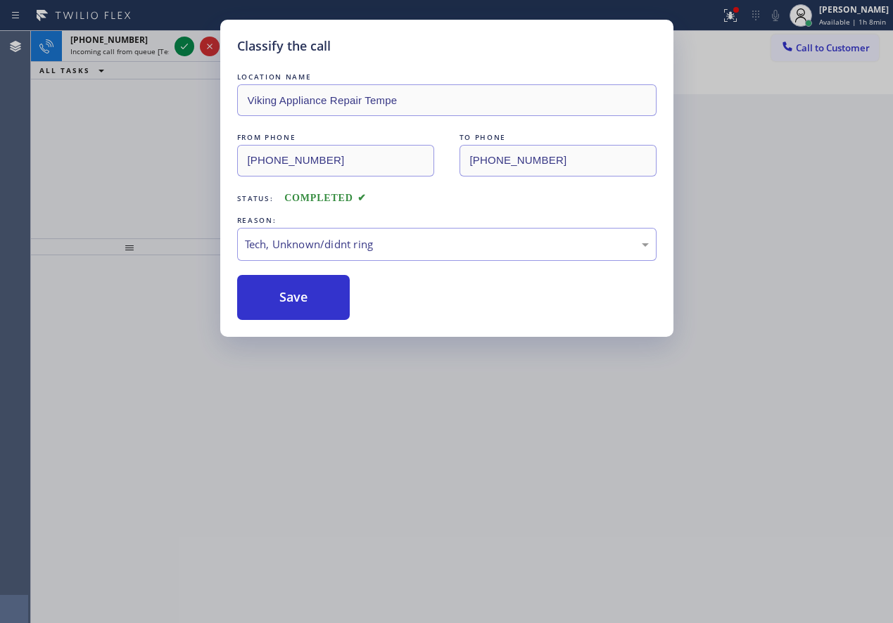
click at [180, 47] on div "Classify the call LOCATION NAME [PERSON_NAME] Electric Inc FROM PHONE [PHONE_NU…" at bounding box center [462, 327] width 862 height 592
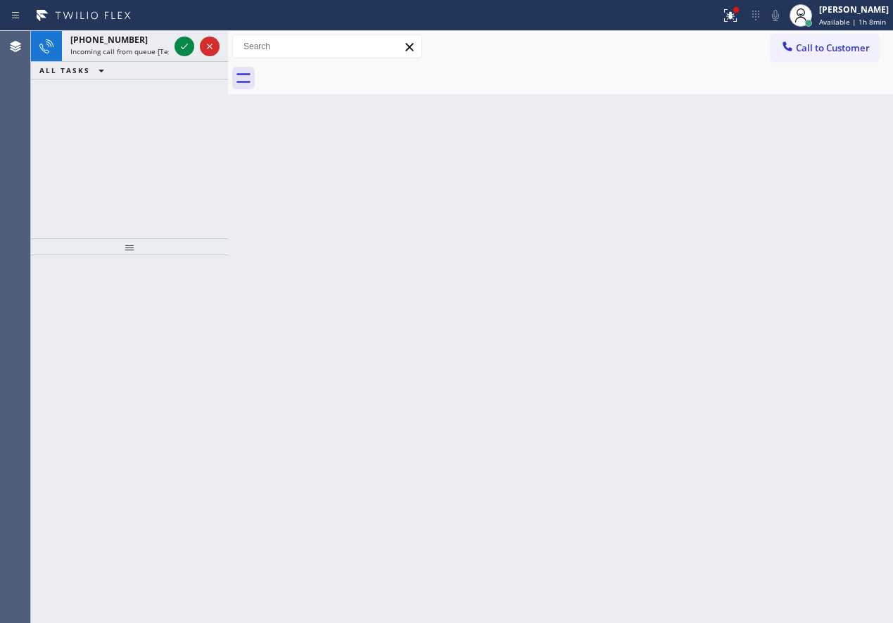
click at [180, 47] on icon at bounding box center [184, 46] width 17 height 17
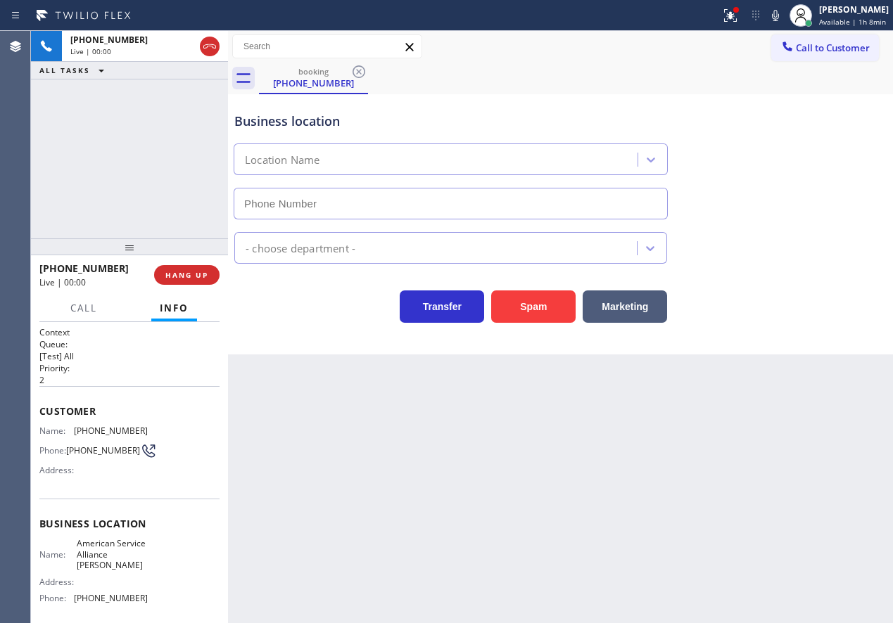
type input "[PHONE_NUMBER]"
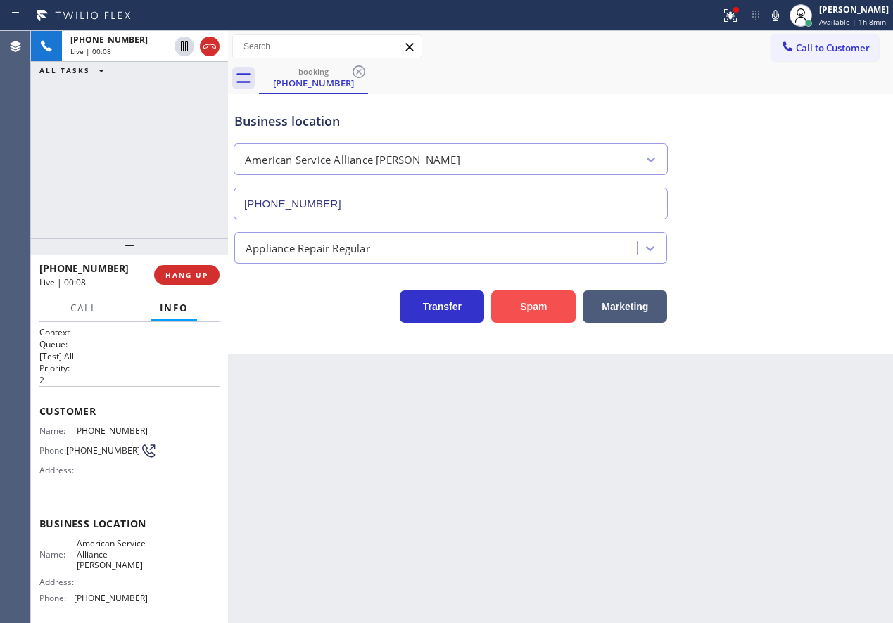
click at [544, 294] on button "Spam" at bounding box center [533, 307] width 84 height 32
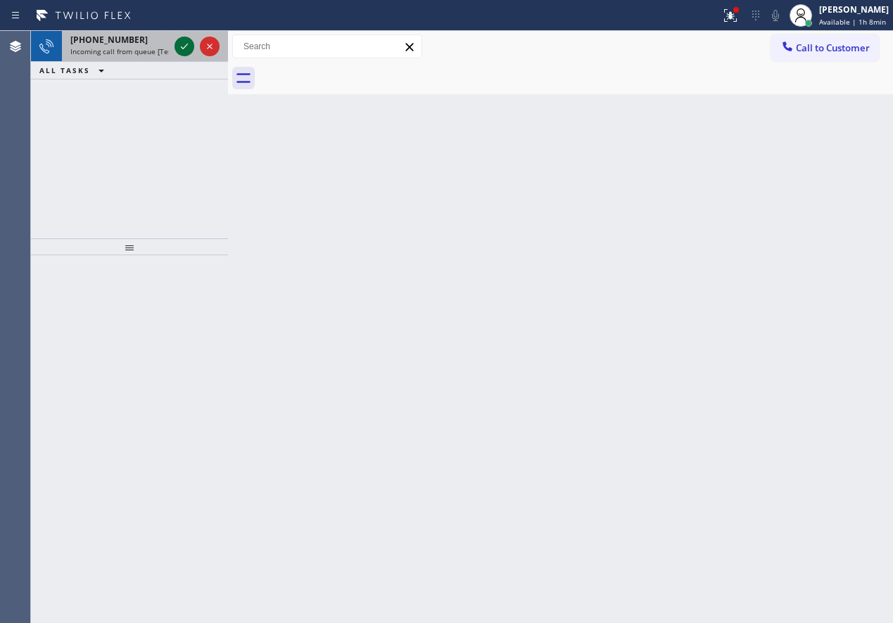
click at [181, 43] on icon at bounding box center [184, 46] width 17 height 17
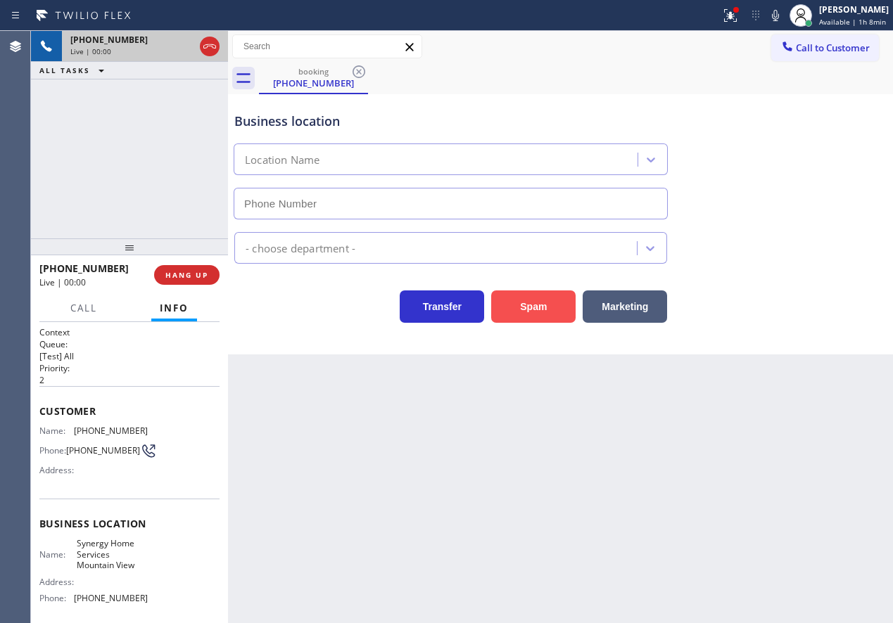
type input "[PHONE_NUMBER]"
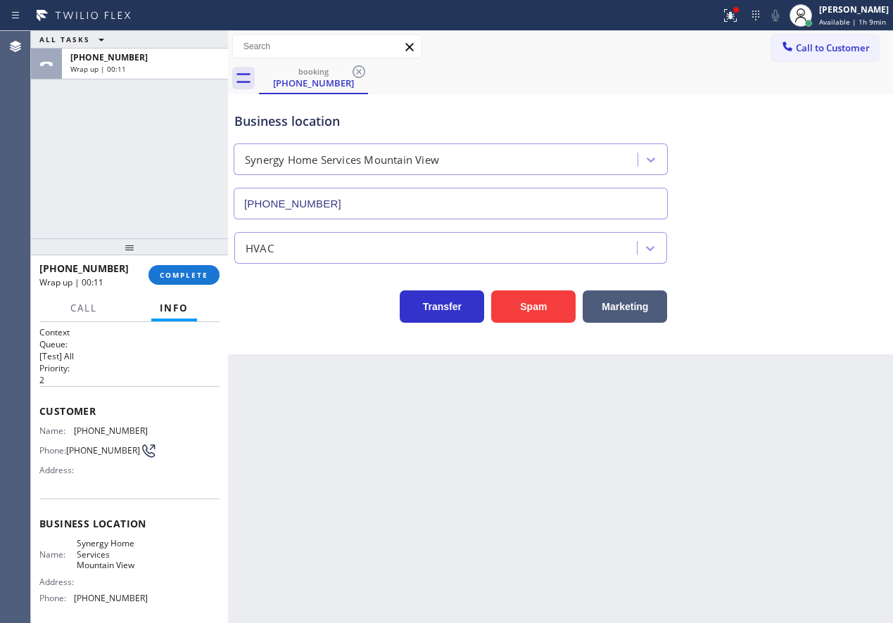
click at [191, 286] on div "[PHONE_NUMBER] Wrap up | 00:11 COMPLETE" at bounding box center [129, 275] width 180 height 37
click at [193, 283] on button "COMPLETE" at bounding box center [183, 275] width 71 height 20
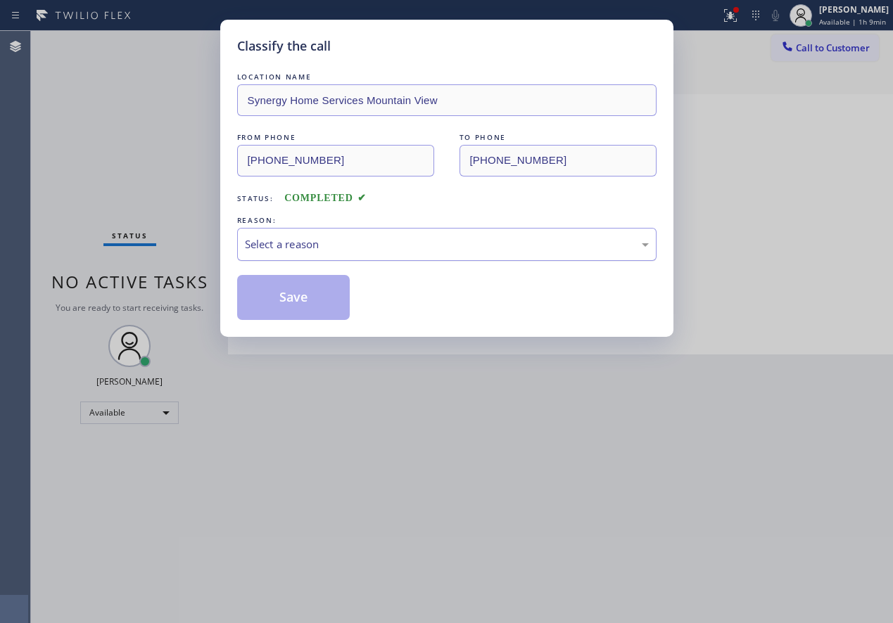
click at [334, 248] on div "Select a reason" at bounding box center [447, 244] width 404 height 16
click at [302, 326] on div "Classify the call LOCATION NAME Synergy Home Services Mountain View FROM PHONE …" at bounding box center [446, 178] width 453 height 317
click at [305, 268] on div "LOCATION NAME Synergy Home Services Mountain View FROM PHONE [PHONE_NUMBER] TO …" at bounding box center [446, 195] width 419 height 250
click at [299, 304] on button "Save" at bounding box center [293, 297] width 113 height 45
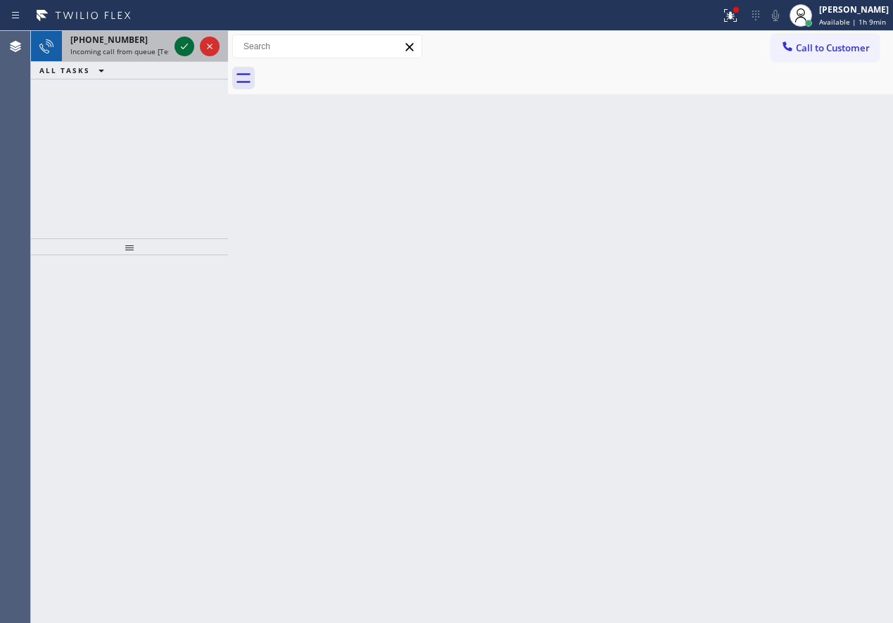
click at [185, 51] on icon at bounding box center [184, 46] width 17 height 17
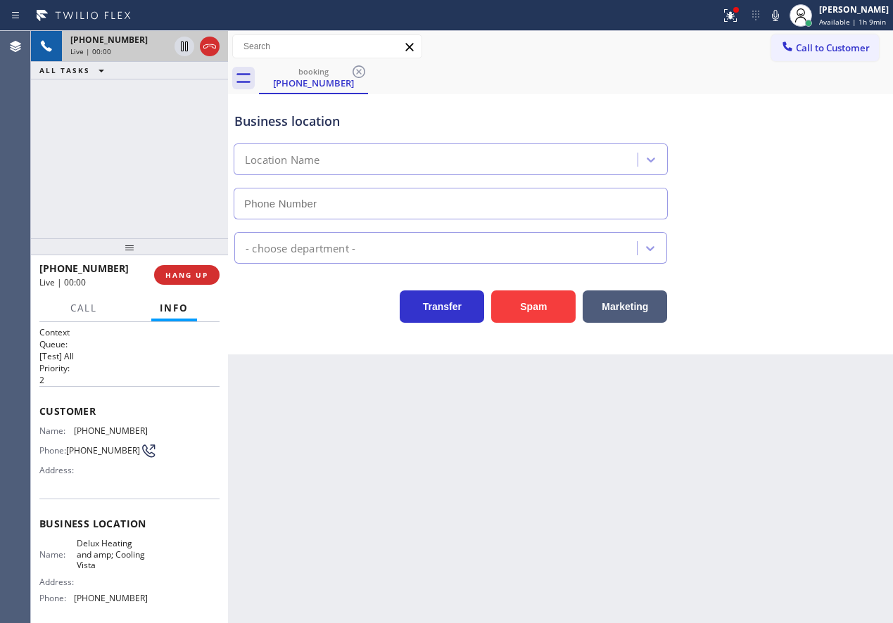
type input "[PHONE_NUMBER]"
click at [516, 300] on button "Spam" at bounding box center [533, 307] width 84 height 32
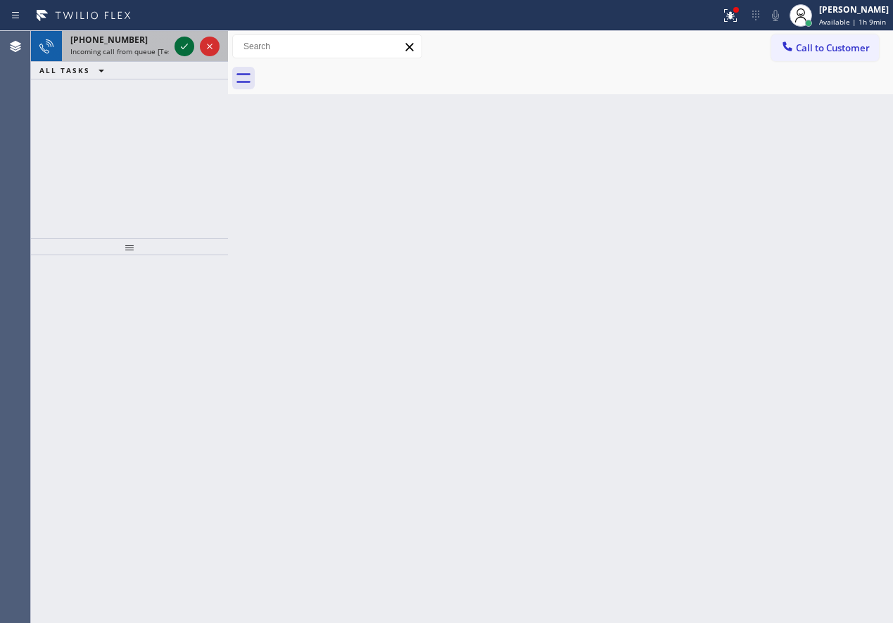
click at [179, 52] on icon at bounding box center [184, 46] width 17 height 17
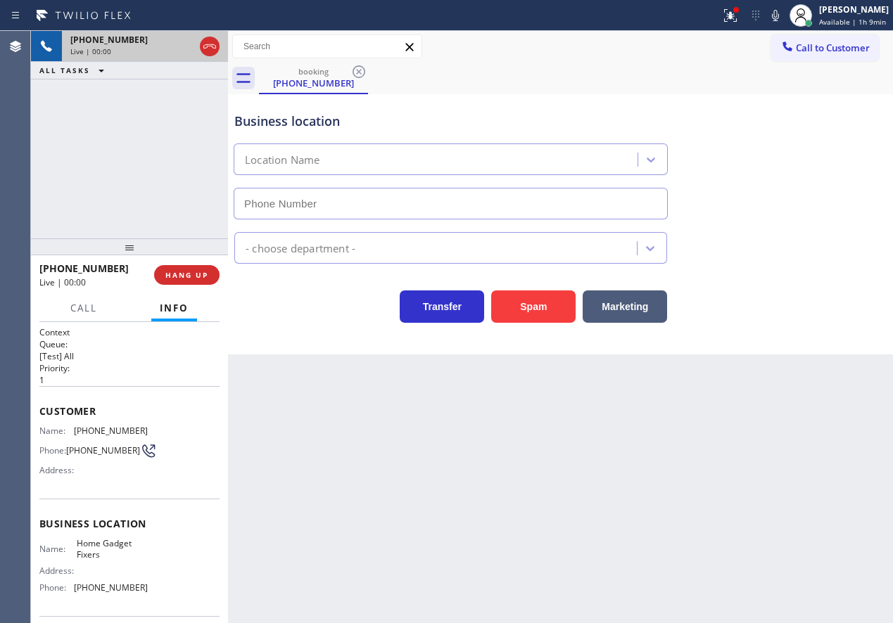
type input "[PHONE_NUMBER]"
click at [197, 276] on span "HANG UP" at bounding box center [186, 275] width 43 height 10
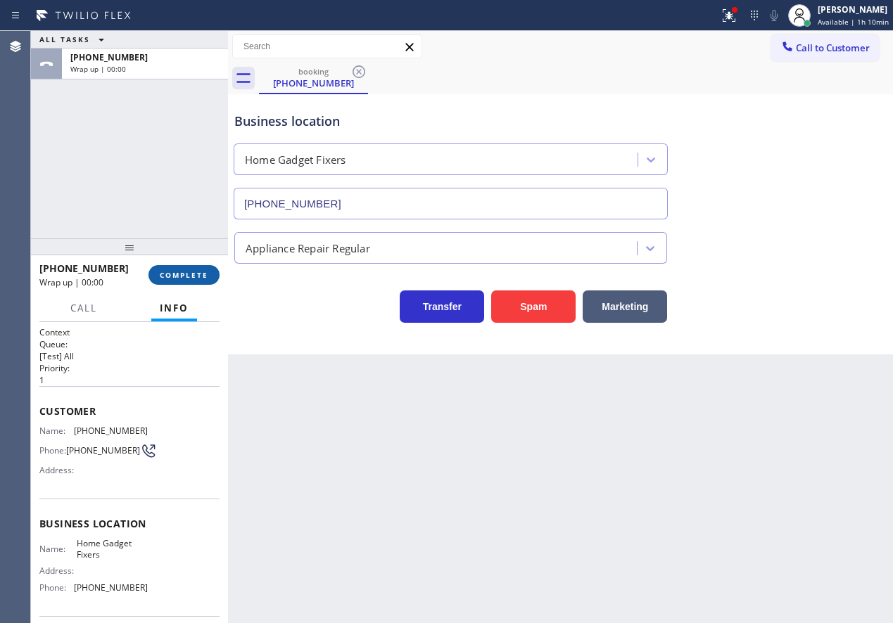
click at [197, 276] on span "COMPLETE" at bounding box center [184, 275] width 49 height 10
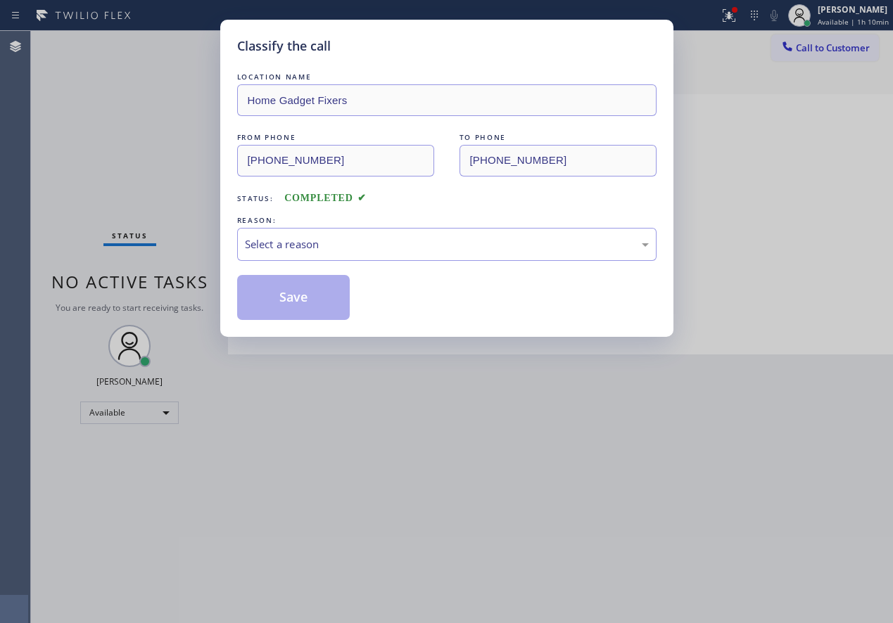
click at [362, 256] on div "Select a reason" at bounding box center [446, 244] width 419 height 33
click at [336, 307] on button "Save" at bounding box center [293, 297] width 113 height 45
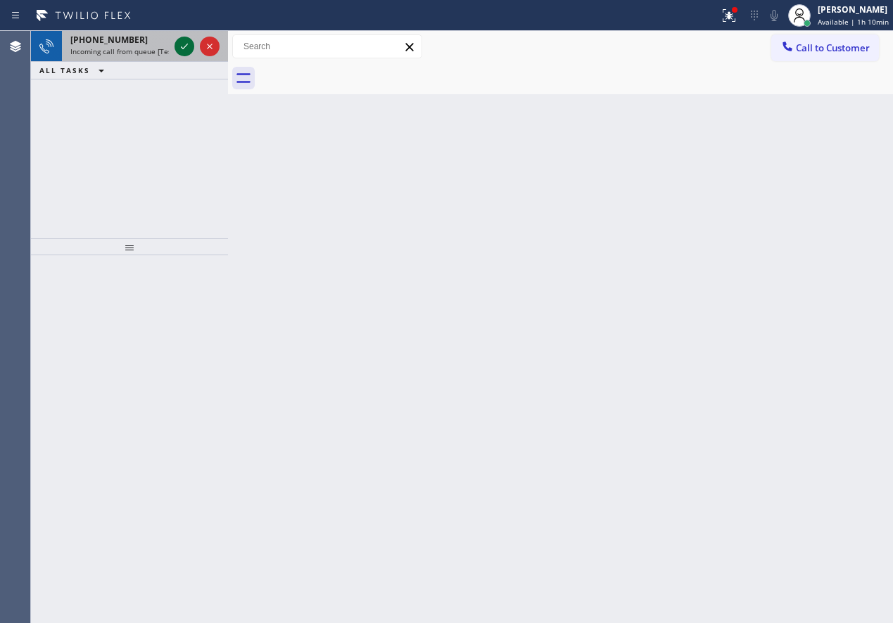
click at [183, 49] on icon at bounding box center [184, 46] width 17 height 17
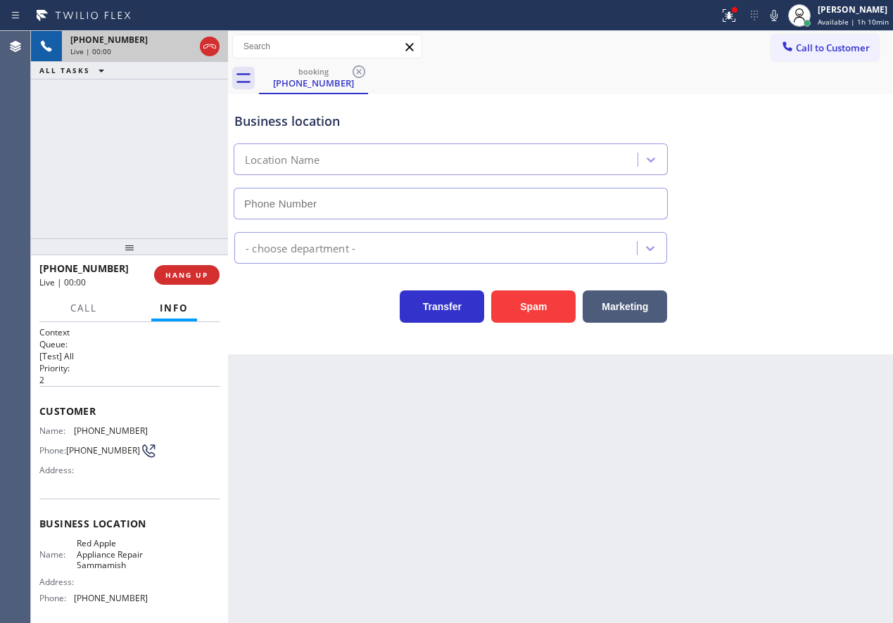
type input "[PHONE_NUMBER]"
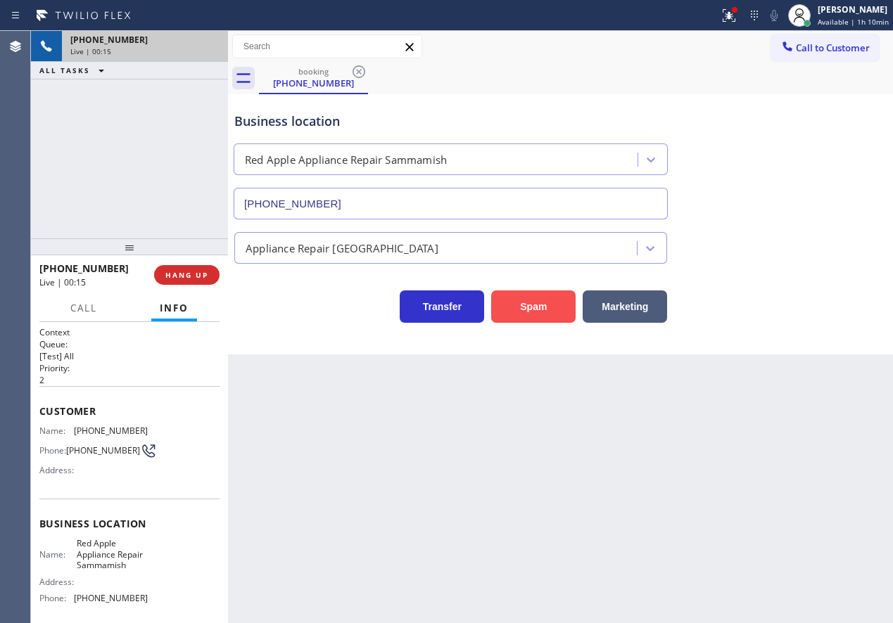
click at [545, 307] on button "Spam" at bounding box center [533, 307] width 84 height 32
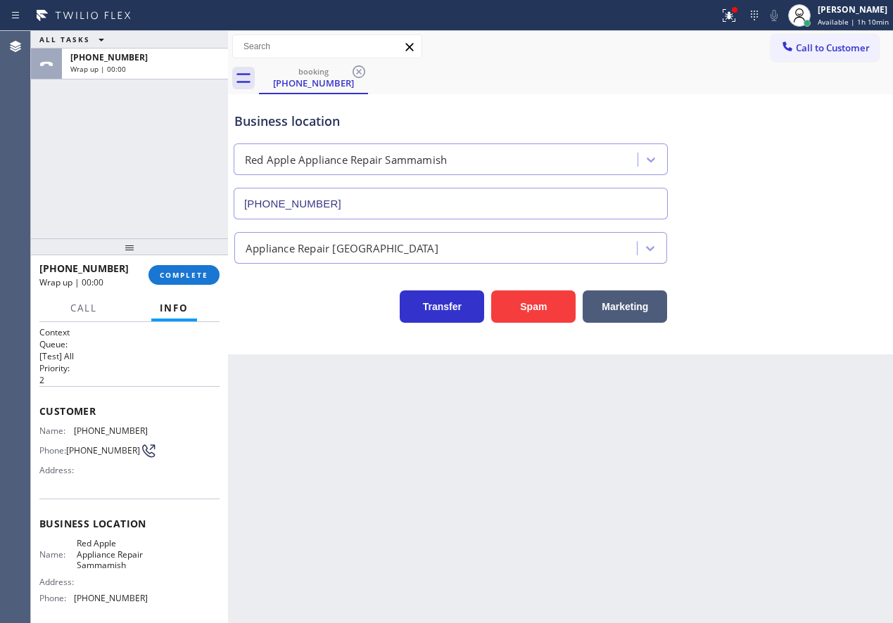
click at [161, 263] on div "[PHONE_NUMBER] Wrap up | 00:00 COMPLETE" at bounding box center [129, 275] width 180 height 37
click at [168, 266] on button "COMPLETE" at bounding box center [183, 275] width 71 height 20
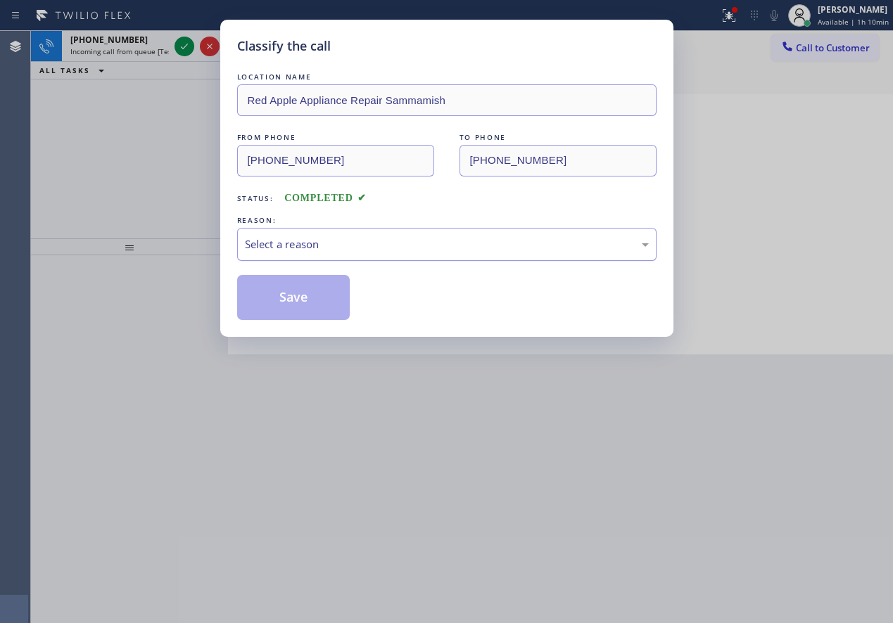
click at [362, 247] on div "Select a reason" at bounding box center [447, 244] width 404 height 16
click at [294, 314] on button "Save" at bounding box center [293, 297] width 113 height 45
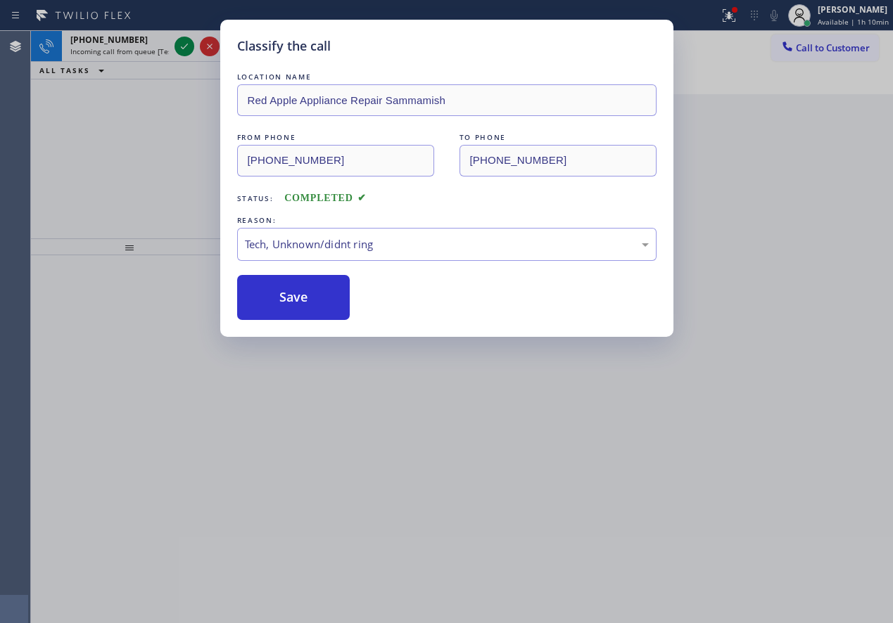
click at [181, 46] on div "Classify the call LOCATION NAME Red Apple Appliance Repair Sammamish FROM PHONE…" at bounding box center [446, 311] width 893 height 623
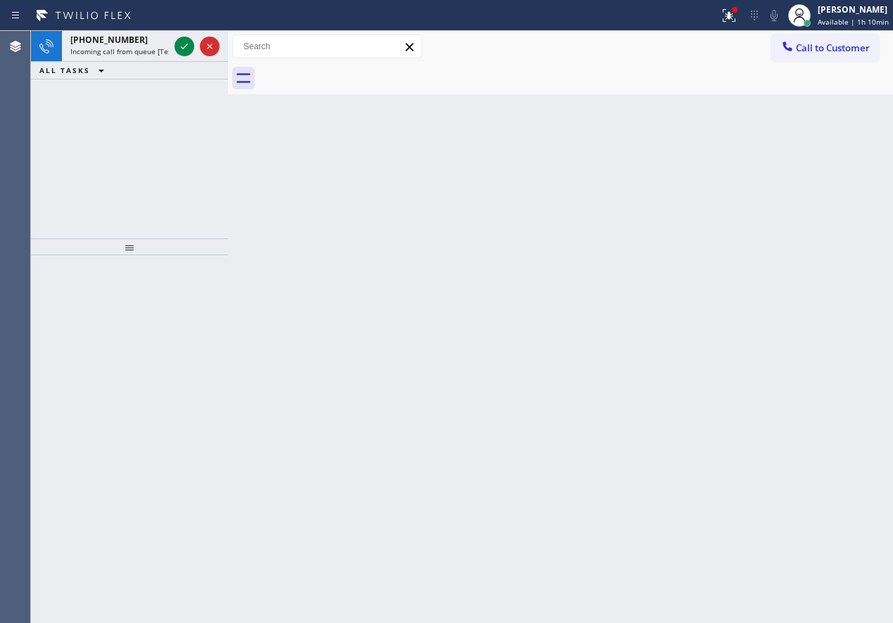
click at [181, 46] on icon at bounding box center [184, 46] width 17 height 17
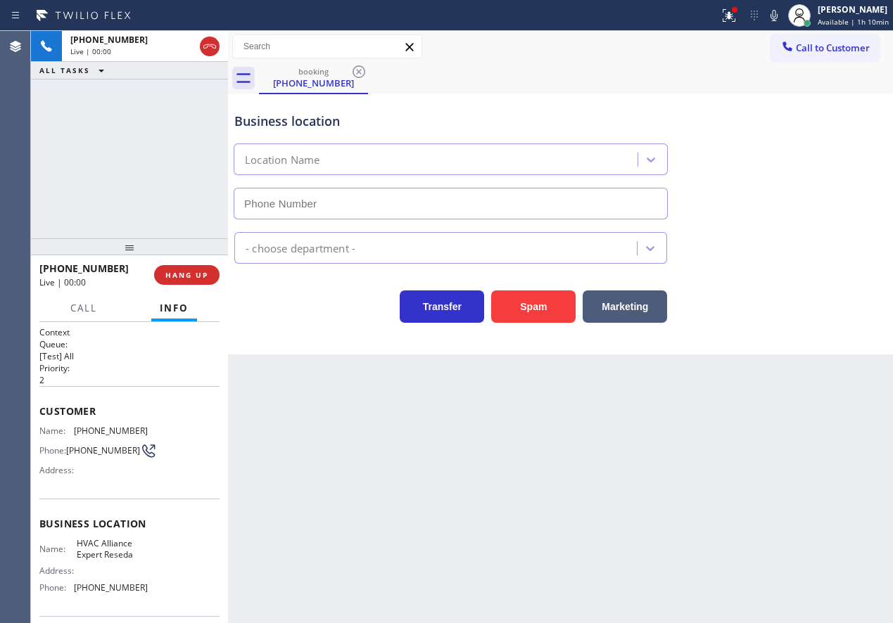
type input "[PHONE_NUMBER]"
click at [194, 275] on span "HANG UP" at bounding box center [186, 275] width 43 height 10
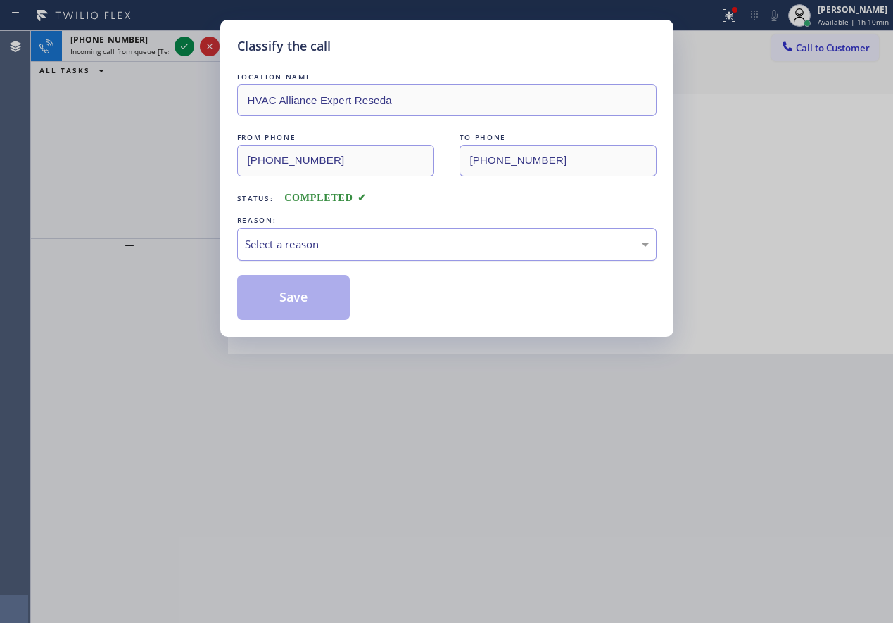
click at [400, 244] on div "Select a reason" at bounding box center [447, 244] width 404 height 16
click at [300, 294] on button "Save" at bounding box center [293, 297] width 113 height 45
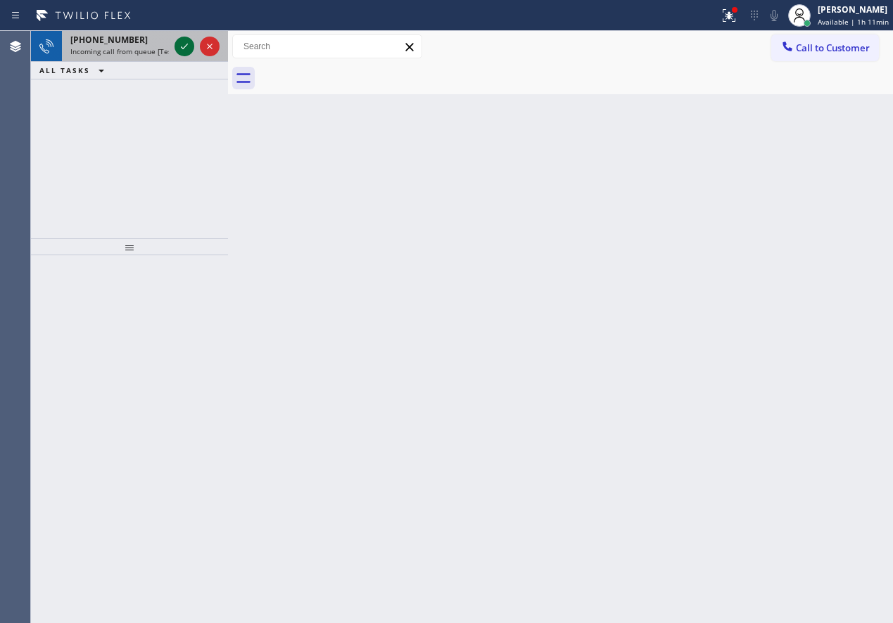
click at [184, 43] on icon at bounding box center [184, 46] width 17 height 17
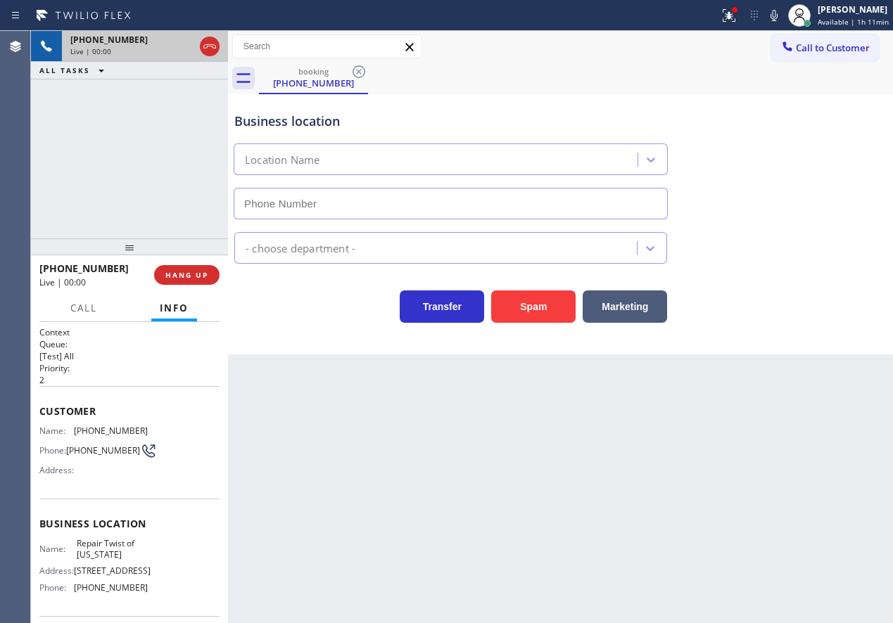
type input "[PHONE_NUMBER]"
click at [96, 545] on span "Repair Twist of [US_STATE]" at bounding box center [112, 549] width 70 height 22
click at [425, 215] on input "[PHONE_NUMBER]" at bounding box center [451, 204] width 434 height 32
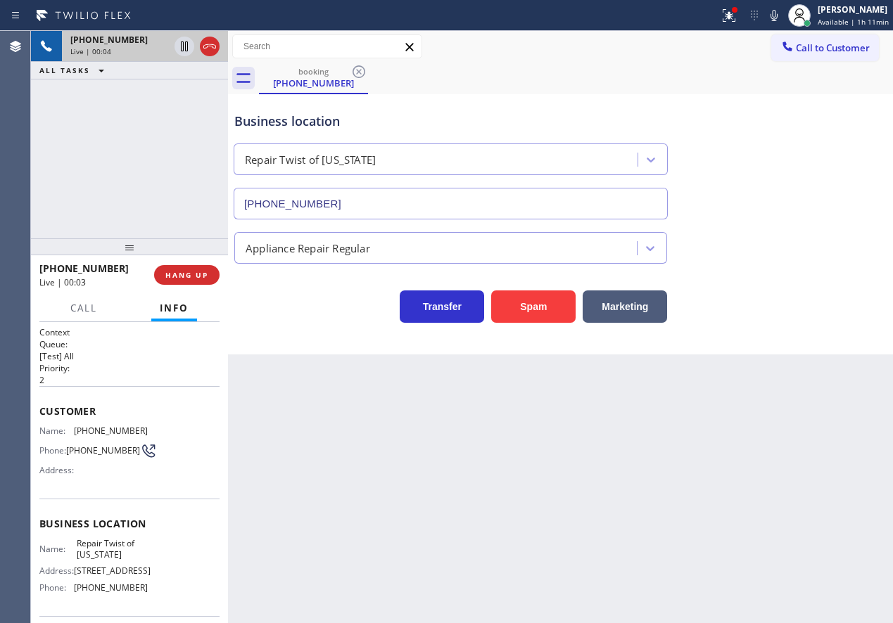
click at [425, 215] on input "[PHONE_NUMBER]" at bounding box center [451, 204] width 434 height 32
click at [181, 47] on icon at bounding box center [184, 47] width 7 height 10
click at [776, 16] on icon at bounding box center [773, 15] width 7 height 11
click at [852, 235] on div "Appliance Repair Regular" at bounding box center [560, 244] width 658 height 37
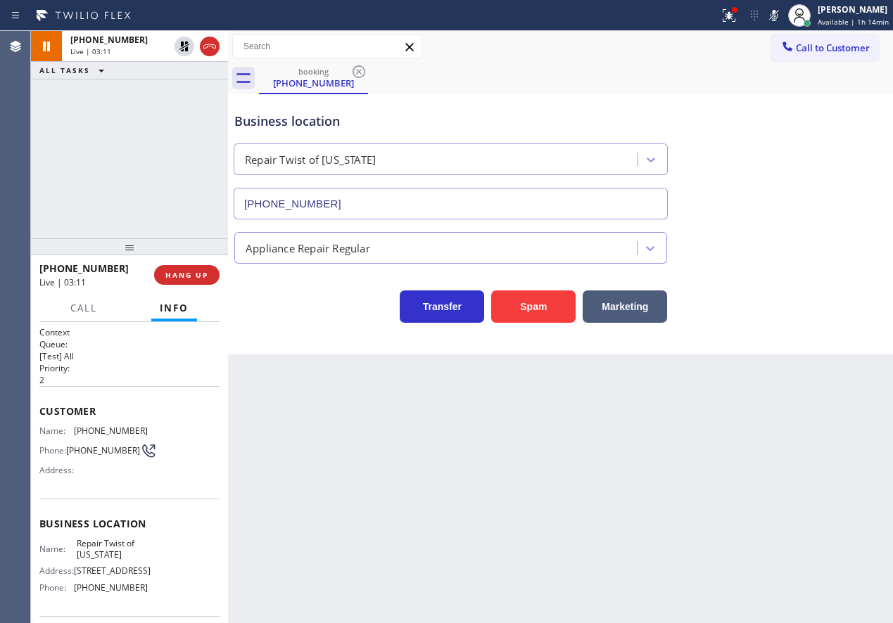
click at [779, 11] on icon at bounding box center [773, 15] width 17 height 17
click at [179, 46] on icon at bounding box center [184, 46] width 17 height 17
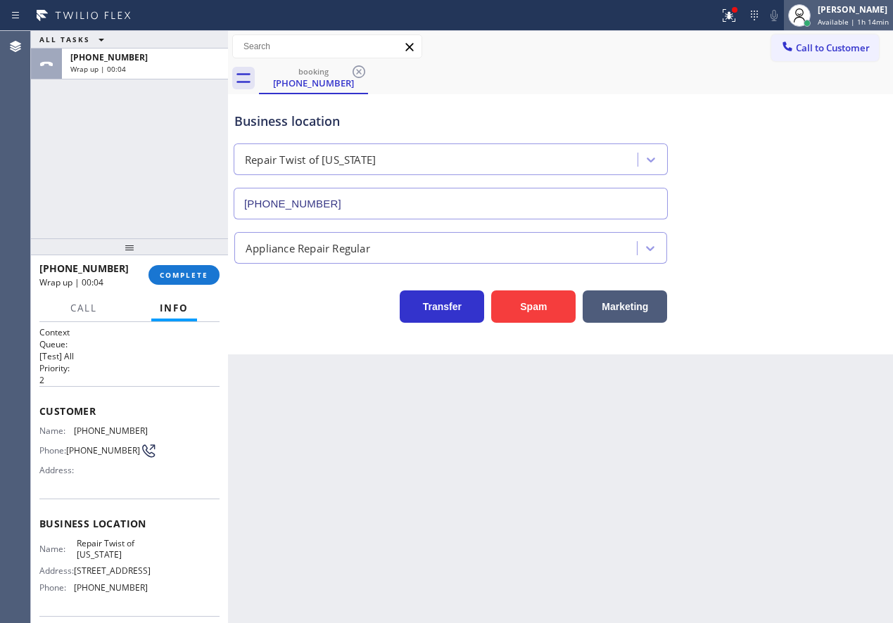
click at [860, 20] on span "Available | 1h 14min" at bounding box center [852, 22] width 71 height 10
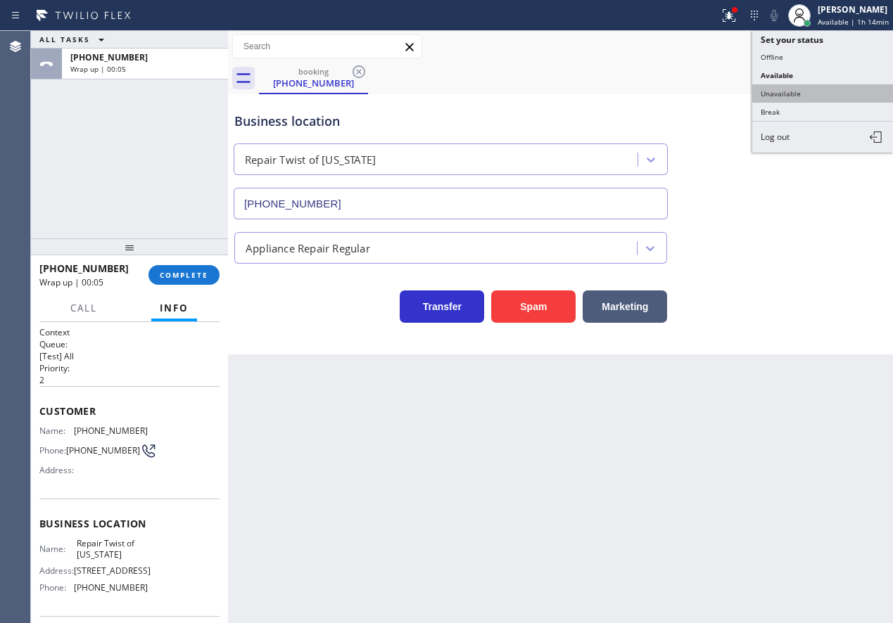
drag, startPoint x: 789, startPoint y: 96, endPoint x: 60, endPoint y: 251, distance: 745.1
click at [786, 96] on button "Unavailable" at bounding box center [822, 93] width 141 height 18
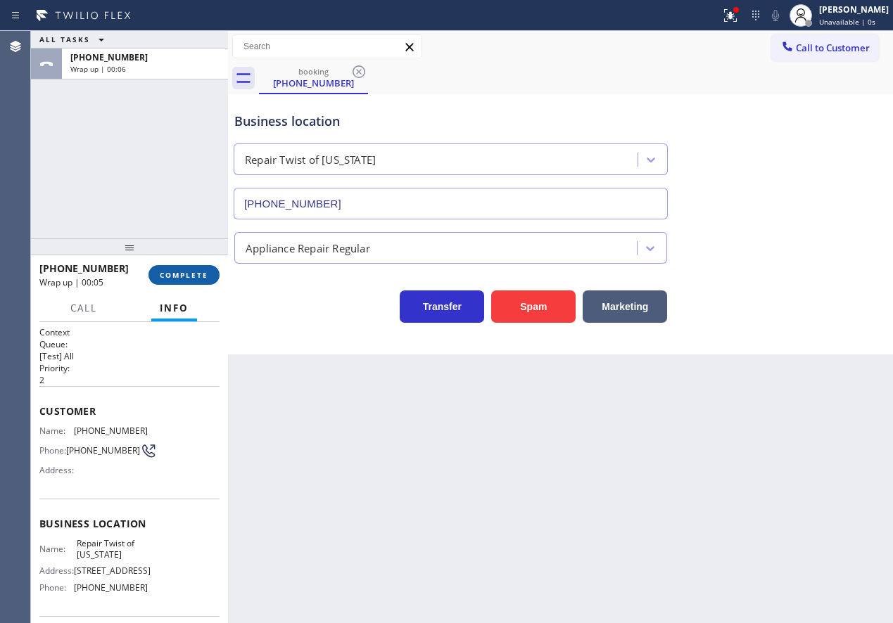
click at [183, 277] on span "COMPLETE" at bounding box center [184, 275] width 49 height 10
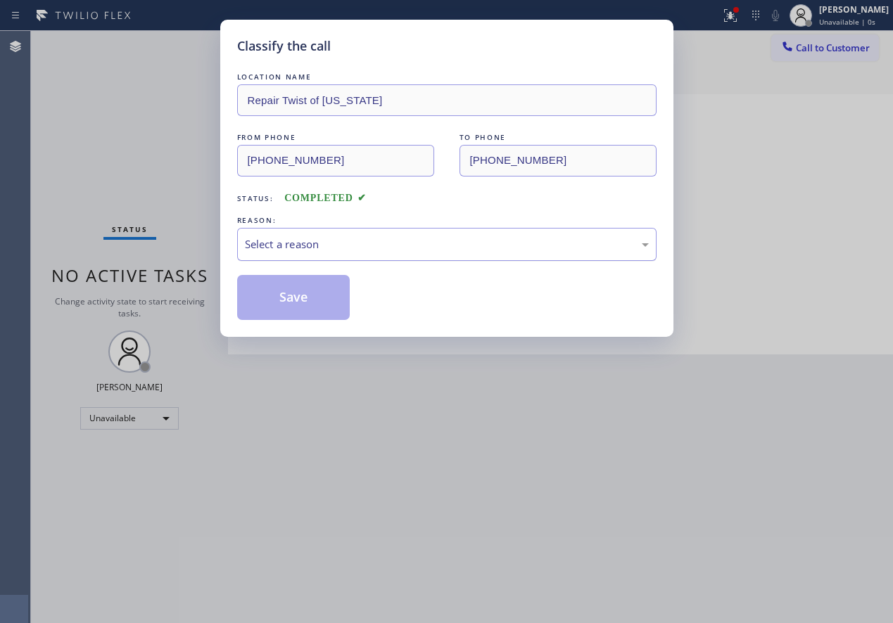
drag, startPoint x: 330, startPoint y: 239, endPoint x: 326, endPoint y: 256, distance: 17.2
click at [330, 241] on div "Select a reason" at bounding box center [447, 244] width 404 height 16
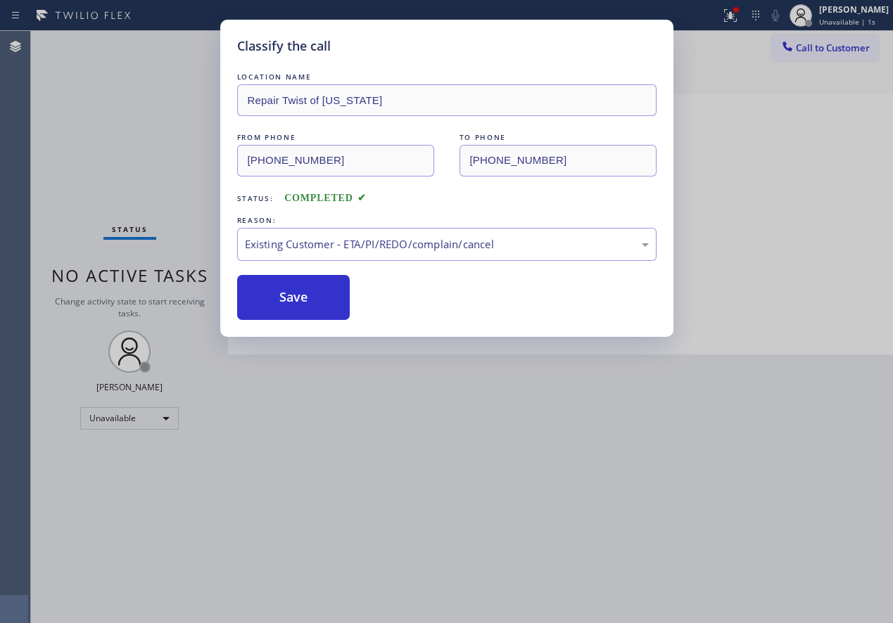
click at [300, 306] on button "Save" at bounding box center [293, 297] width 113 height 45
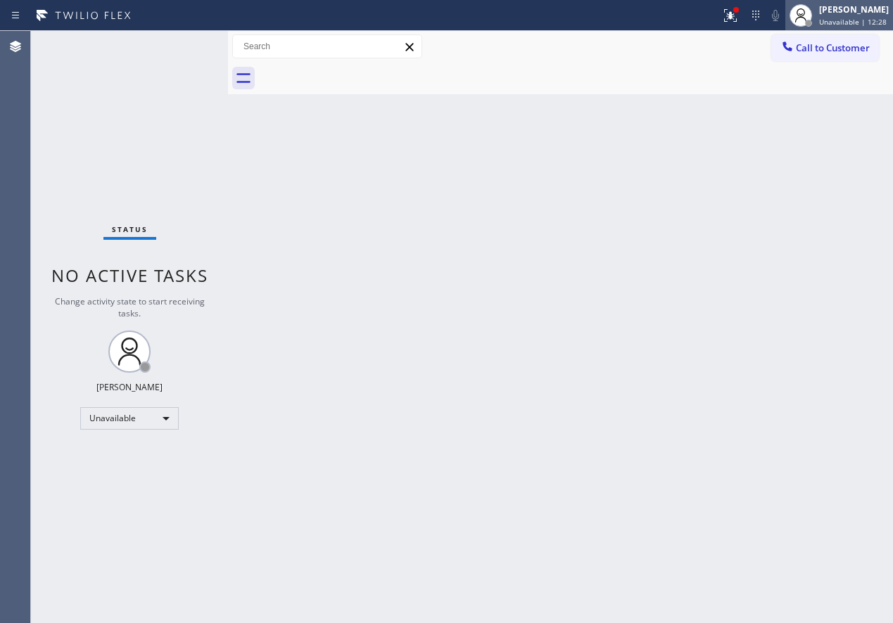
click at [859, 6] on div "[PERSON_NAME]" at bounding box center [854, 10] width 70 height 12
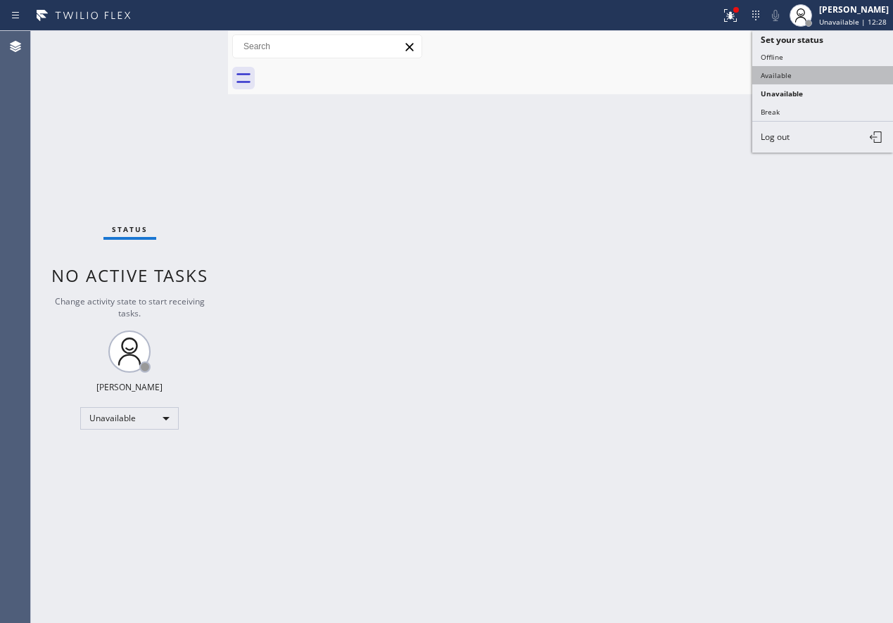
click at [814, 77] on button "Available" at bounding box center [822, 75] width 141 height 18
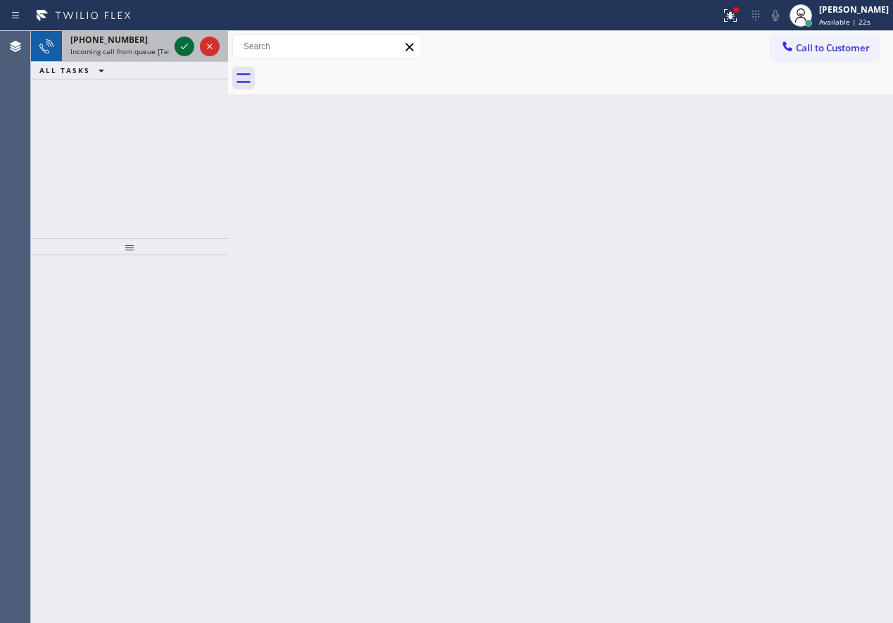
click at [178, 43] on icon at bounding box center [184, 46] width 17 height 17
click at [179, 43] on icon at bounding box center [184, 46] width 17 height 17
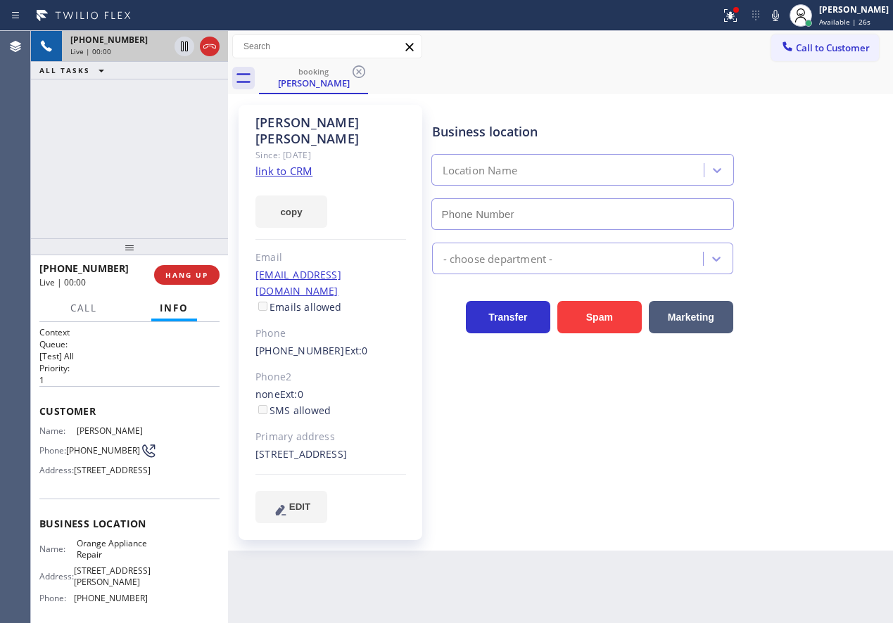
type input "[PHONE_NUMBER]"
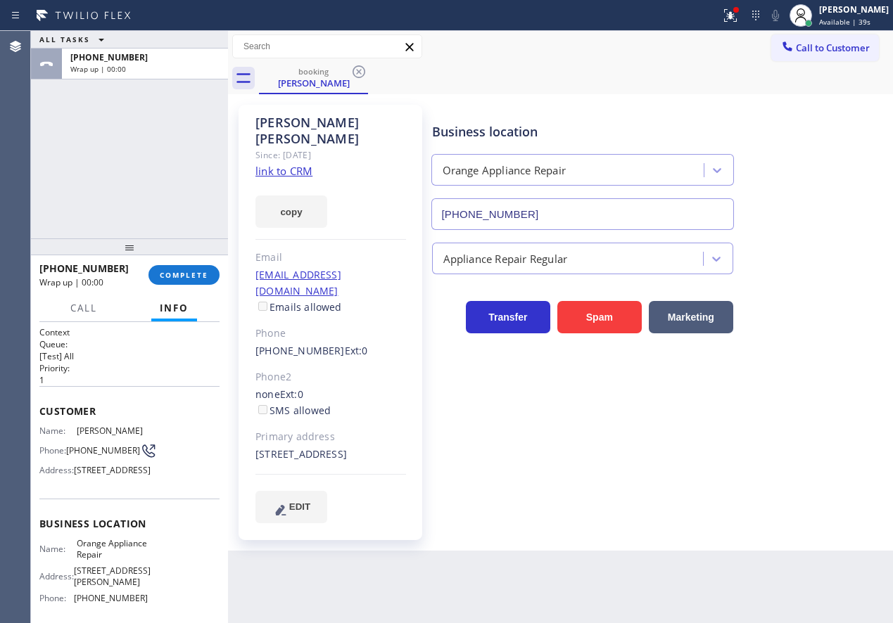
click at [302, 164] on link "link to CRM" at bounding box center [283, 171] width 57 height 14
click at [192, 279] on span "COMPLETE" at bounding box center [184, 275] width 49 height 10
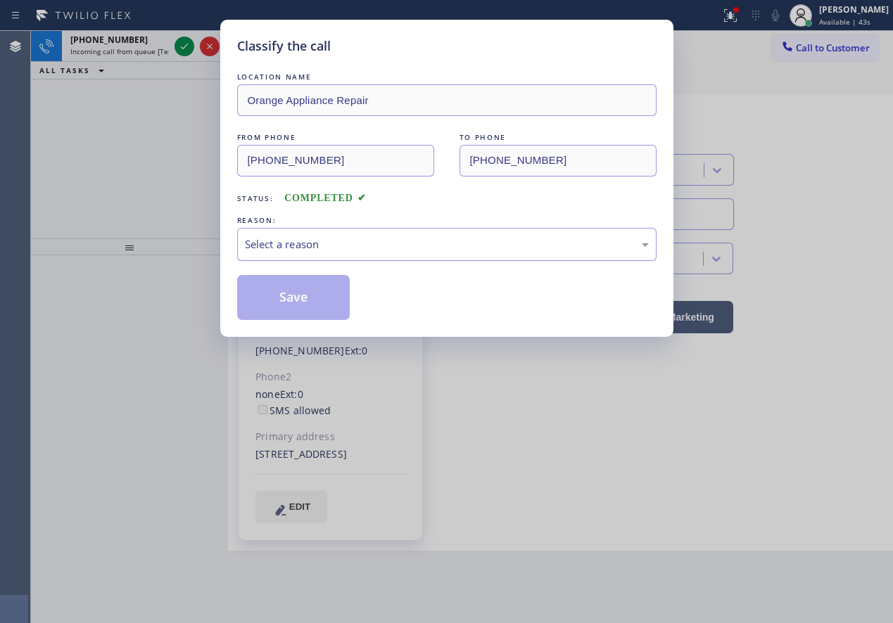
click at [400, 254] on div "Select a reason" at bounding box center [446, 244] width 419 height 33
click at [316, 307] on button "Save" at bounding box center [293, 297] width 113 height 45
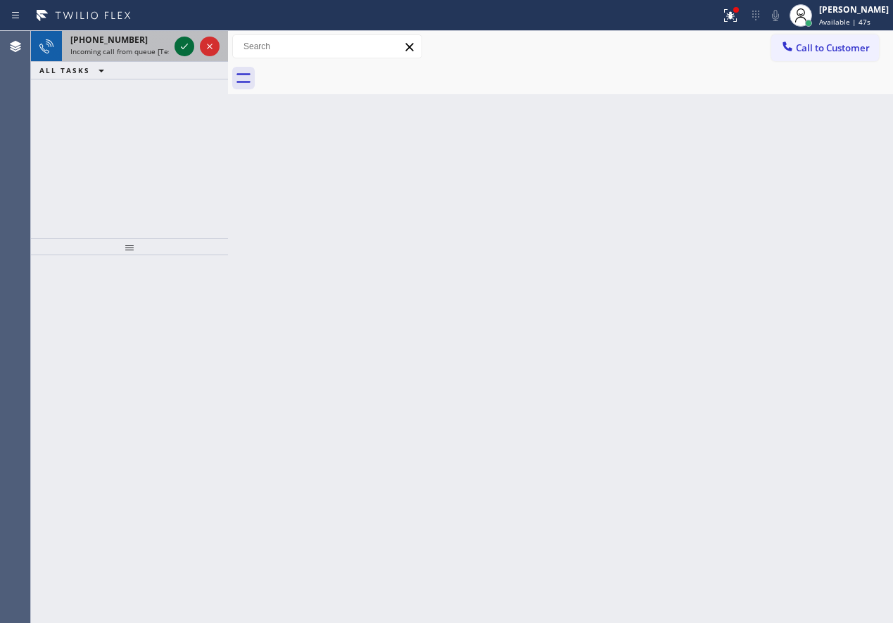
click at [179, 46] on icon at bounding box center [184, 46] width 17 height 17
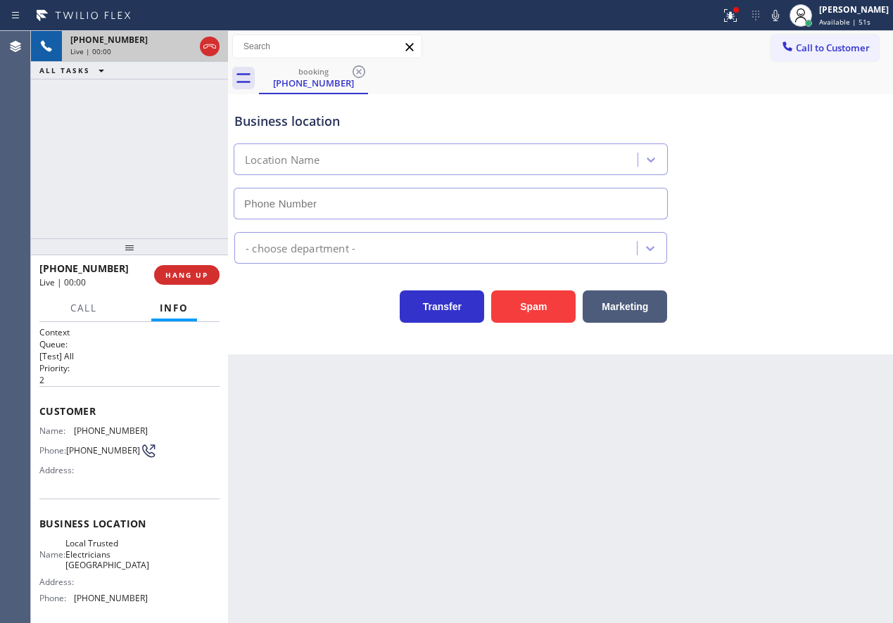
type input "[PHONE_NUMBER]"
click at [179, 286] on div "[PHONE_NUMBER] Live | 00:00 HANG UP" at bounding box center [129, 275] width 180 height 37
click at [180, 279] on span "HANG UP" at bounding box center [186, 275] width 43 height 10
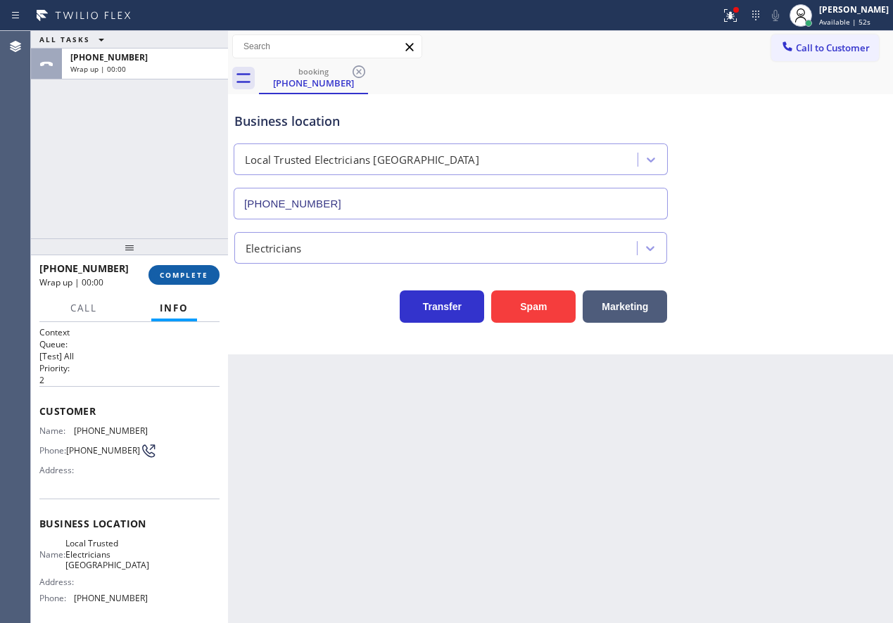
click at [180, 279] on span "COMPLETE" at bounding box center [184, 275] width 49 height 10
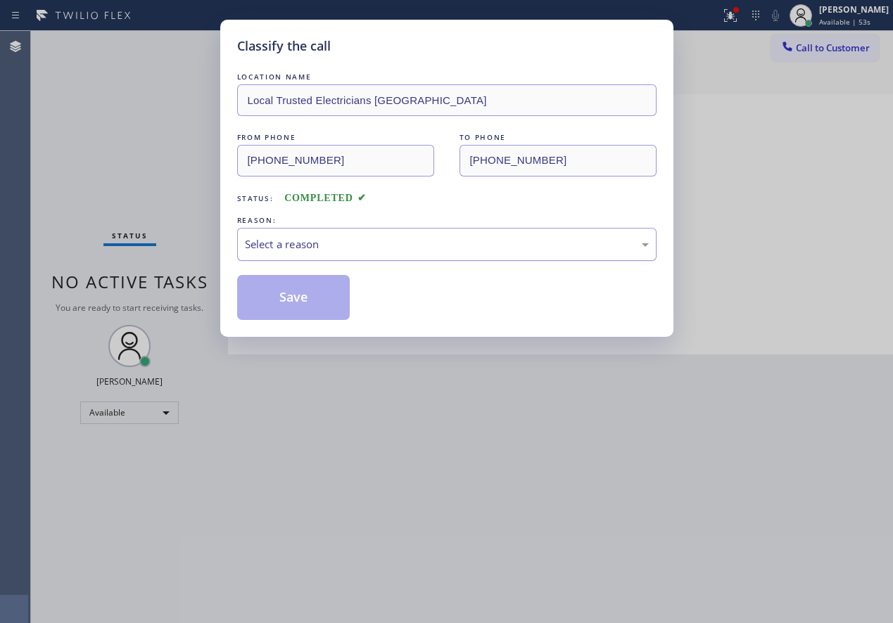
click at [295, 251] on div "Select a reason" at bounding box center [447, 244] width 404 height 16
click at [298, 310] on button "Save" at bounding box center [293, 297] width 113 height 45
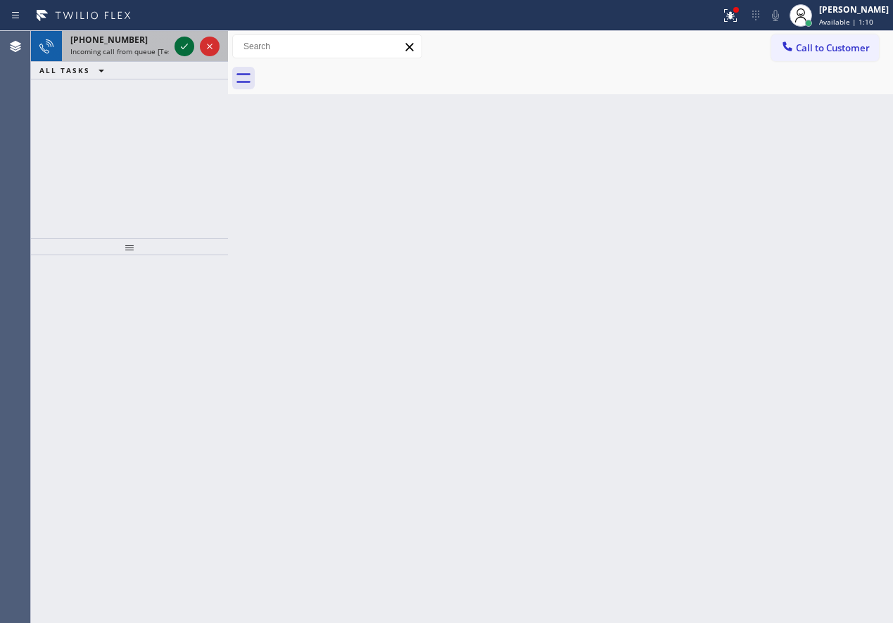
click at [188, 44] on icon at bounding box center [184, 46] width 17 height 17
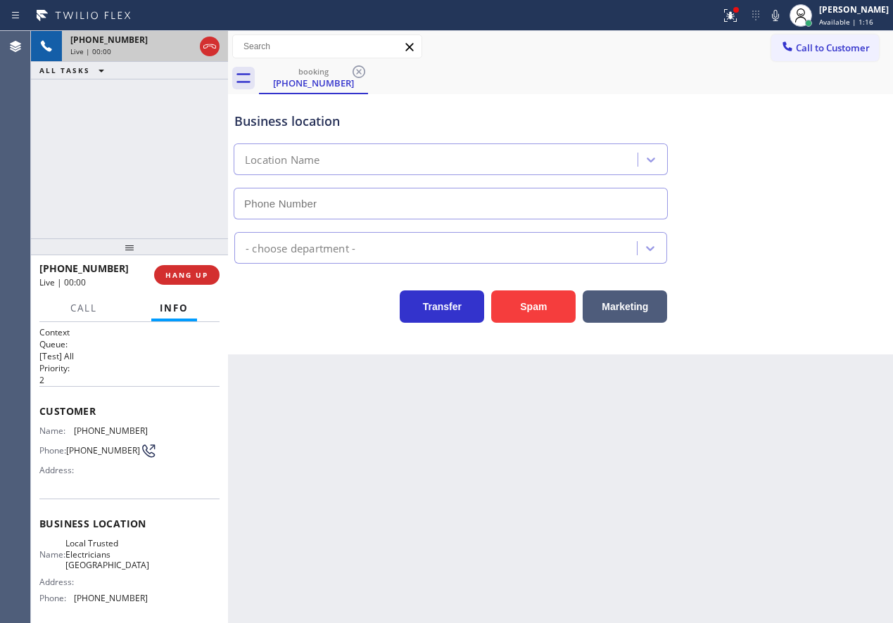
type input "[PHONE_NUMBER]"
click at [190, 283] on div "[PHONE_NUMBER] Live | 00:00 HANG UP" at bounding box center [129, 275] width 180 height 37
click at [190, 281] on button "HANG UP" at bounding box center [186, 275] width 65 height 20
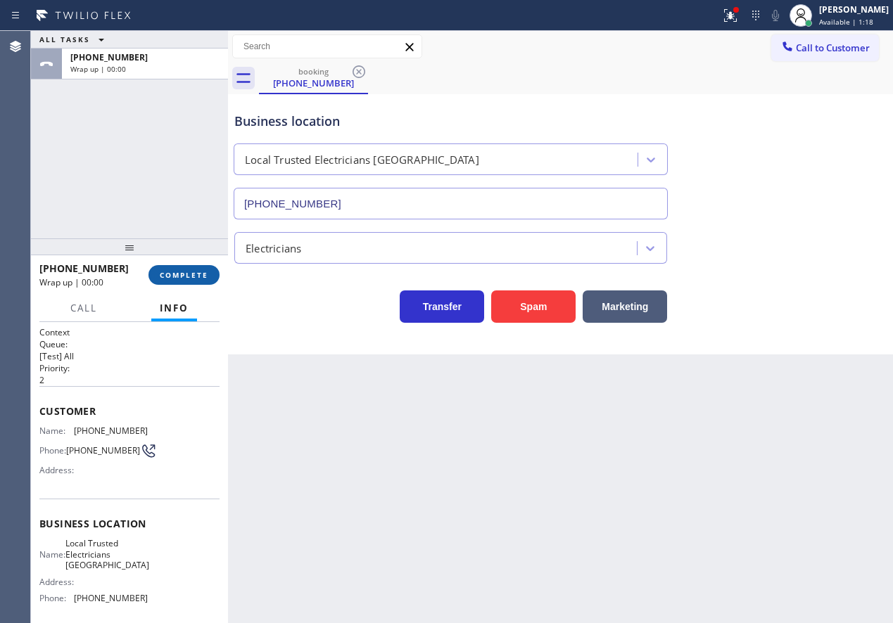
click at [191, 276] on span "COMPLETE" at bounding box center [184, 275] width 49 height 10
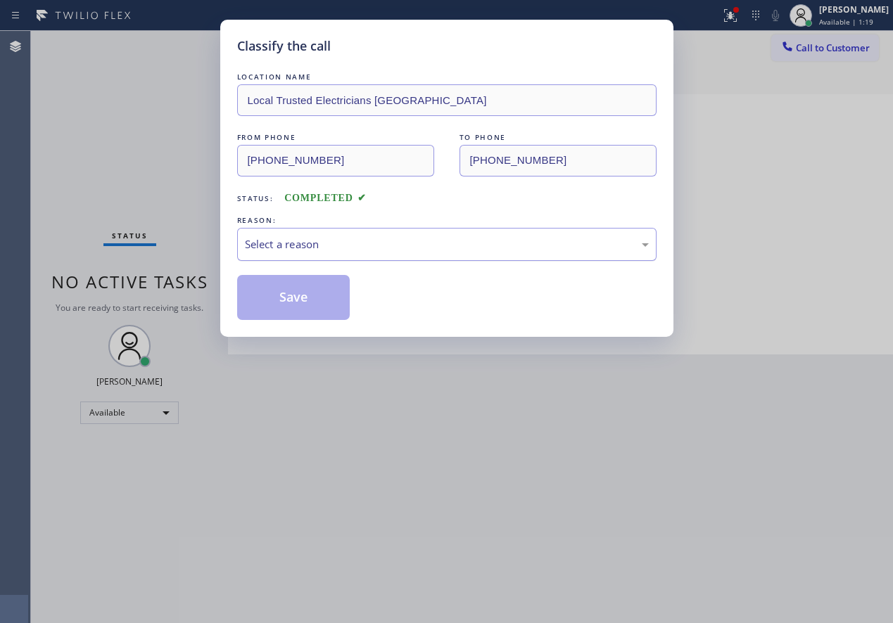
drag, startPoint x: 373, startPoint y: 239, endPoint x: 367, endPoint y: 254, distance: 15.8
click at [373, 240] on div "Select a reason" at bounding box center [447, 244] width 404 height 16
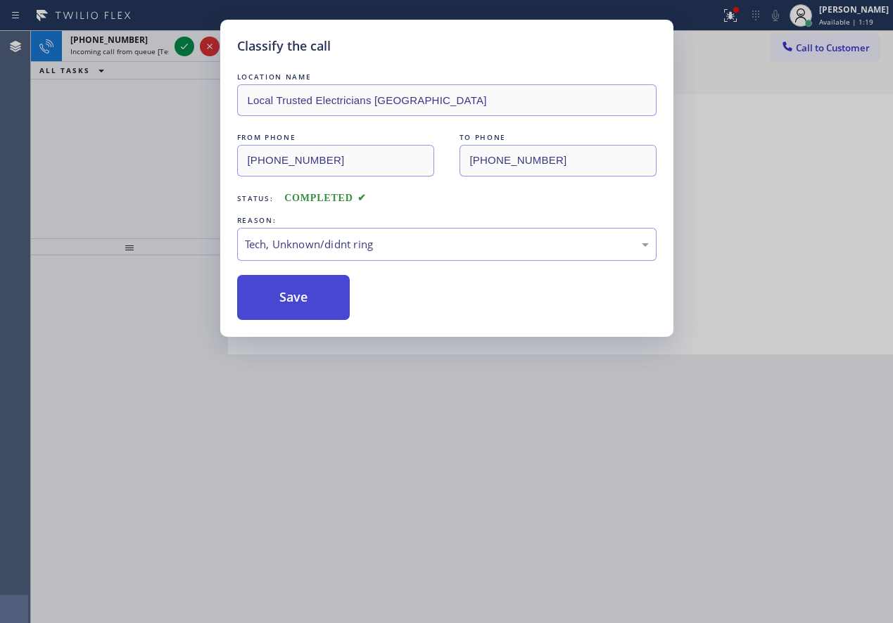
drag, startPoint x: 304, startPoint y: 305, endPoint x: 188, endPoint y: 157, distance: 187.9
click at [303, 305] on button "Save" at bounding box center [293, 297] width 113 height 45
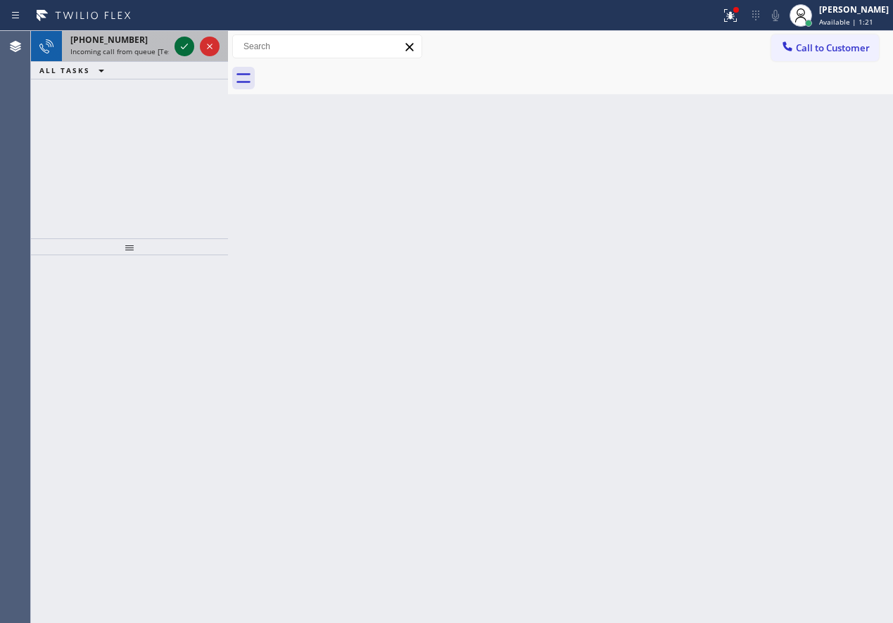
click at [182, 46] on icon at bounding box center [184, 46] width 17 height 17
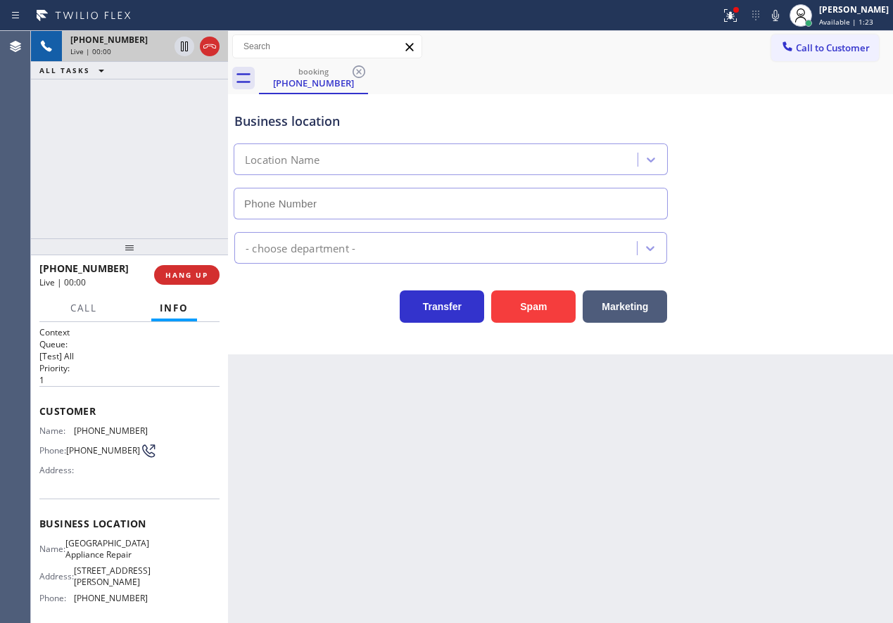
type input "[PHONE_NUMBER]"
click at [127, 553] on span "[GEOGRAPHIC_DATA] Appliance Repair" at bounding box center [107, 549] width 84 height 22
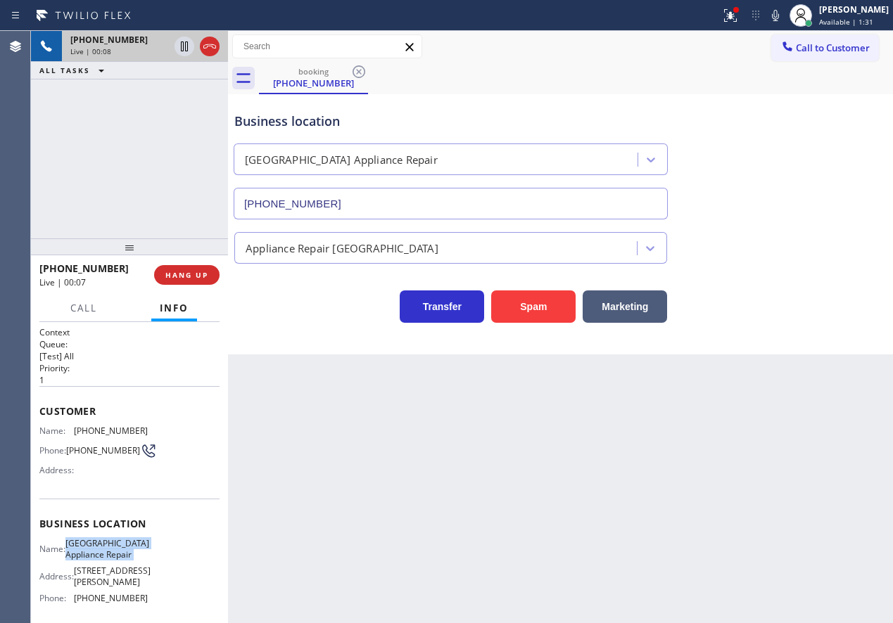
click at [127, 553] on span "[GEOGRAPHIC_DATA] Appliance Repair" at bounding box center [107, 549] width 84 height 22
click at [364, 209] on input "[PHONE_NUMBER]" at bounding box center [451, 204] width 434 height 32
click at [101, 433] on span "[PHONE_NUMBER]" at bounding box center [111, 431] width 74 height 11
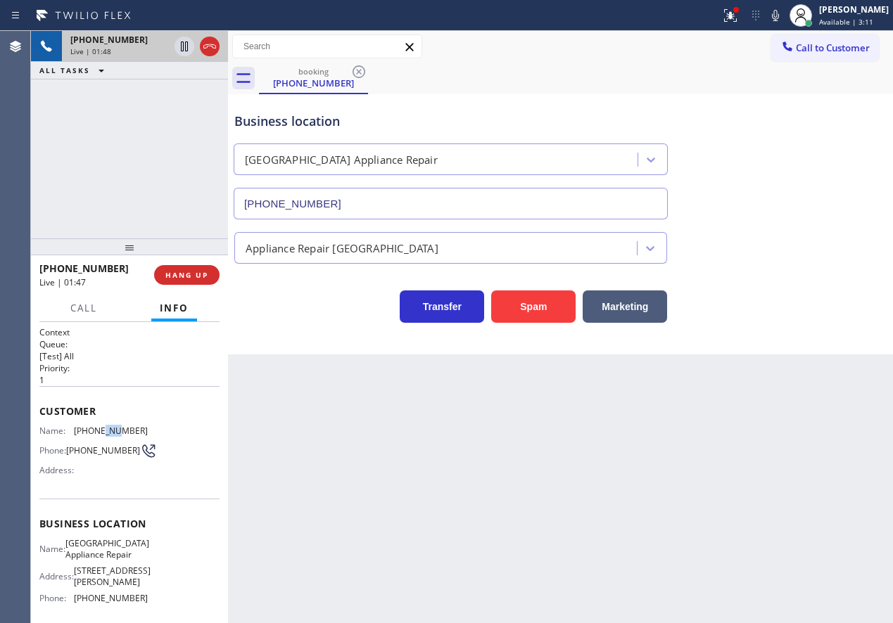
click at [101, 433] on span "[PHONE_NUMBER]" at bounding box center [111, 431] width 74 height 11
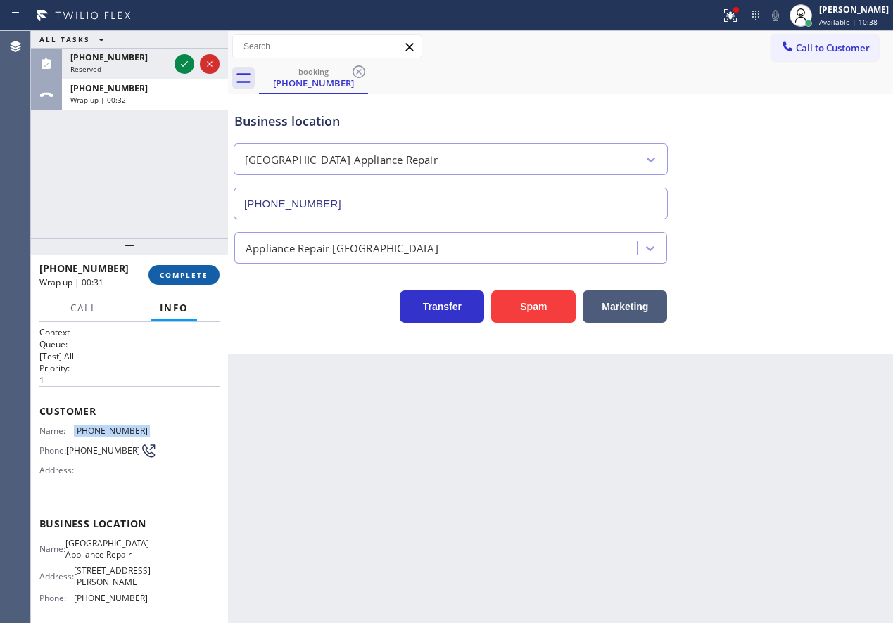
click at [181, 274] on span "COMPLETE" at bounding box center [184, 275] width 49 height 10
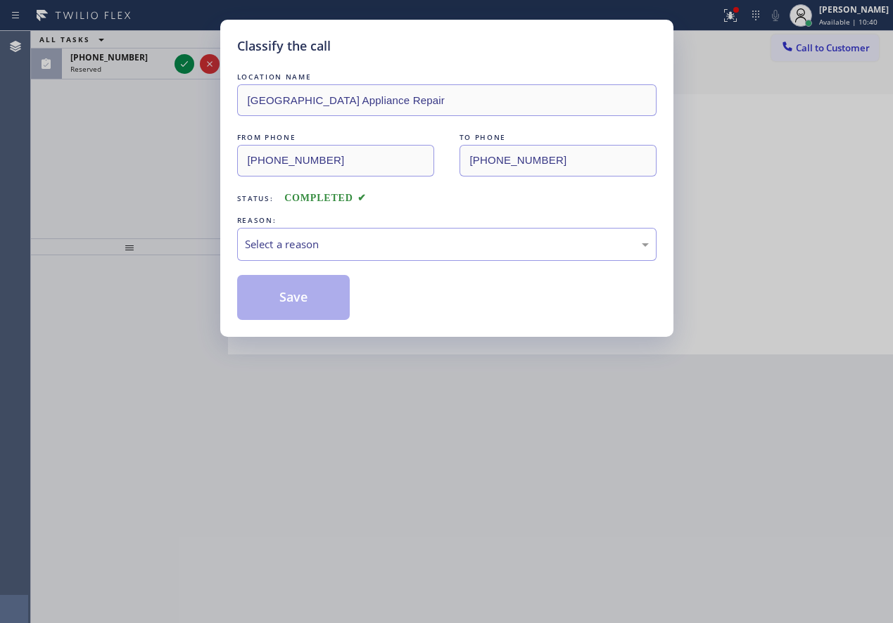
click at [300, 248] on div "Select a reason" at bounding box center [447, 244] width 404 height 16
click at [291, 301] on button "Save" at bounding box center [293, 297] width 113 height 45
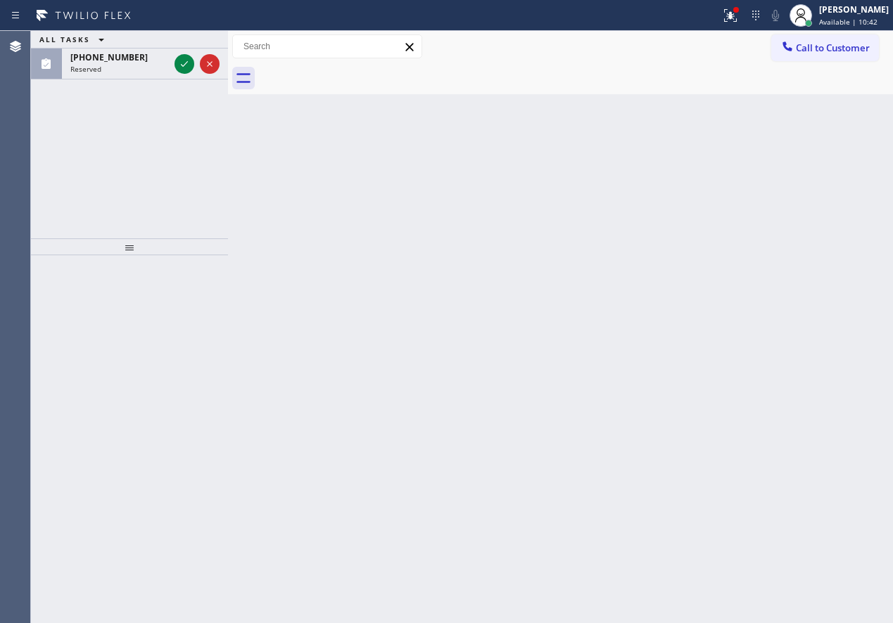
click at [184, 65] on icon at bounding box center [184, 64] width 7 height 6
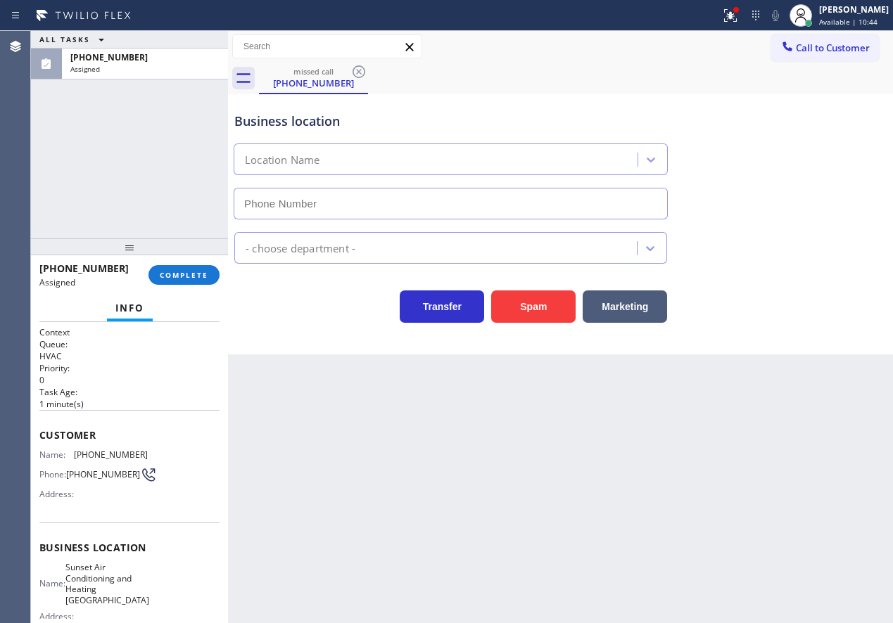
type input "[PHONE_NUMBER]"
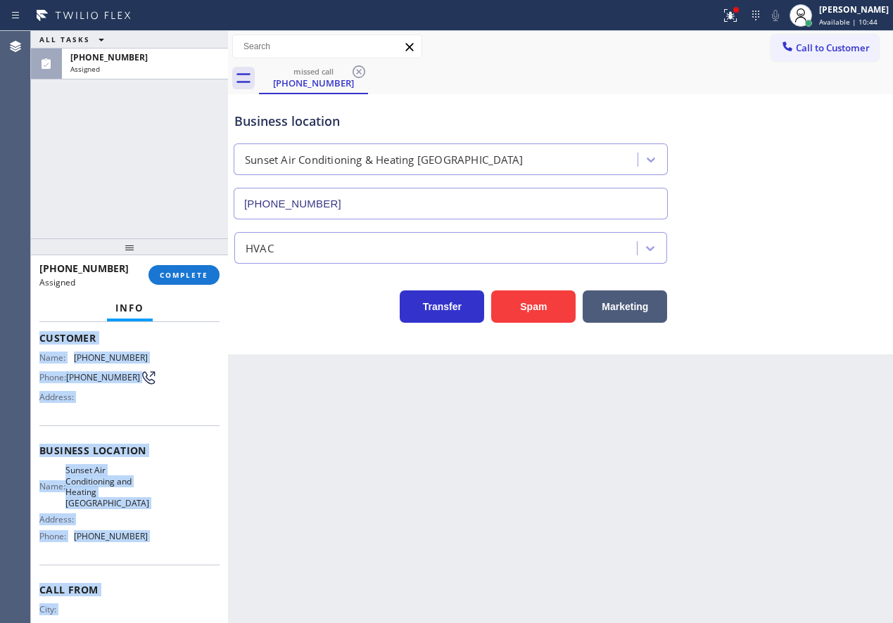
scroll to position [154, 0]
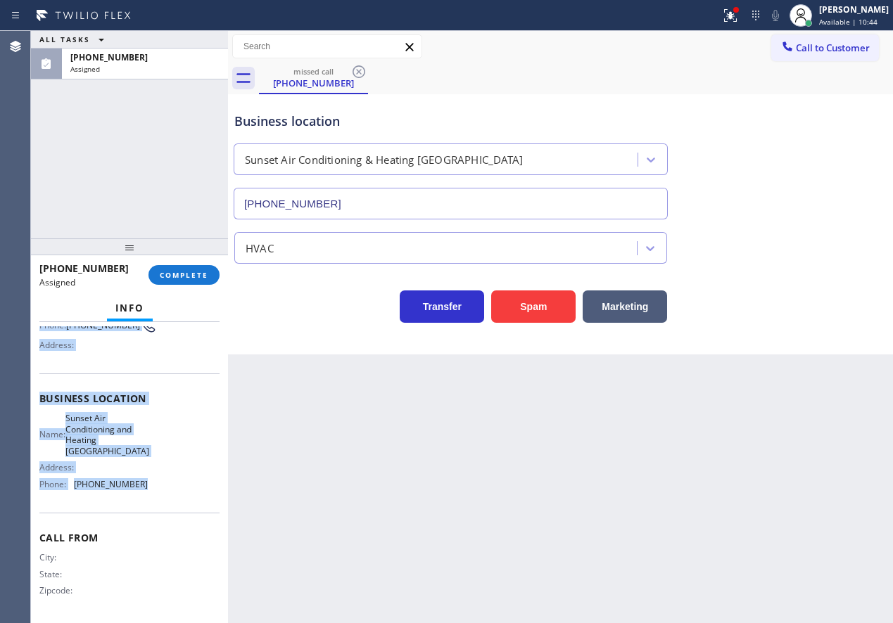
drag, startPoint x: 40, startPoint y: 432, endPoint x: 155, endPoint y: 487, distance: 128.0
click at [155, 487] on div "Context Queue: HVAC Priority: 0 Task Age: [DEMOGRAPHIC_DATA] minute(s) Customer…" at bounding box center [129, 398] width 180 height 442
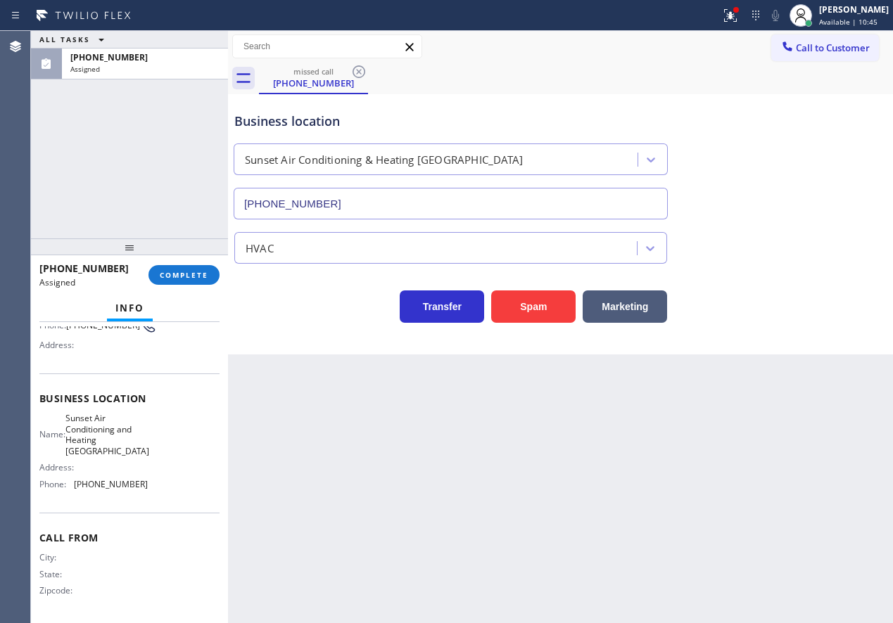
click at [188, 290] on div "[PHONE_NUMBER] Assigned COMPLETE" at bounding box center [129, 275] width 180 height 37
click at [199, 275] on span "COMPLETE" at bounding box center [184, 275] width 49 height 10
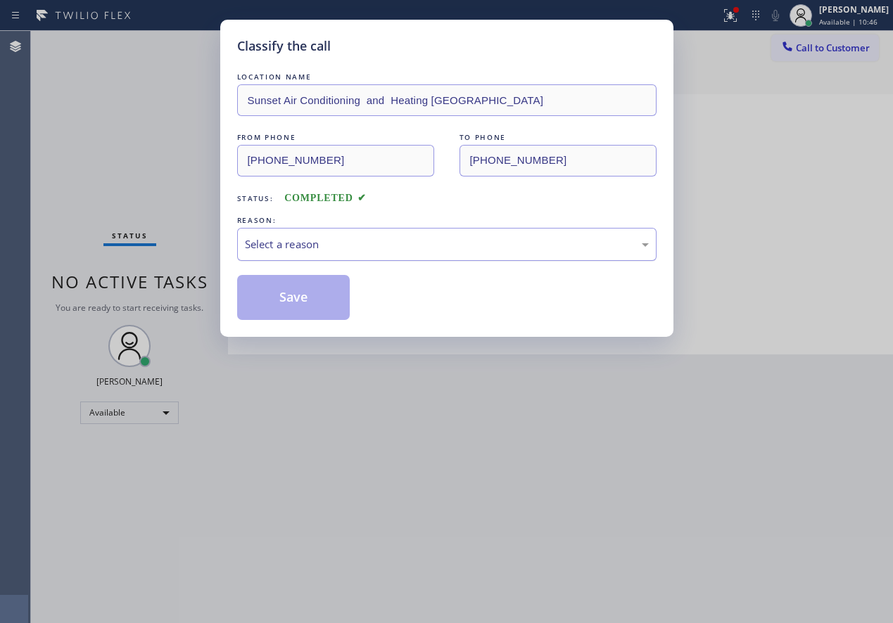
drag, startPoint x: 376, startPoint y: 241, endPoint x: 369, endPoint y: 248, distance: 10.5
click at [374, 244] on div "Select a reason" at bounding box center [447, 244] width 404 height 16
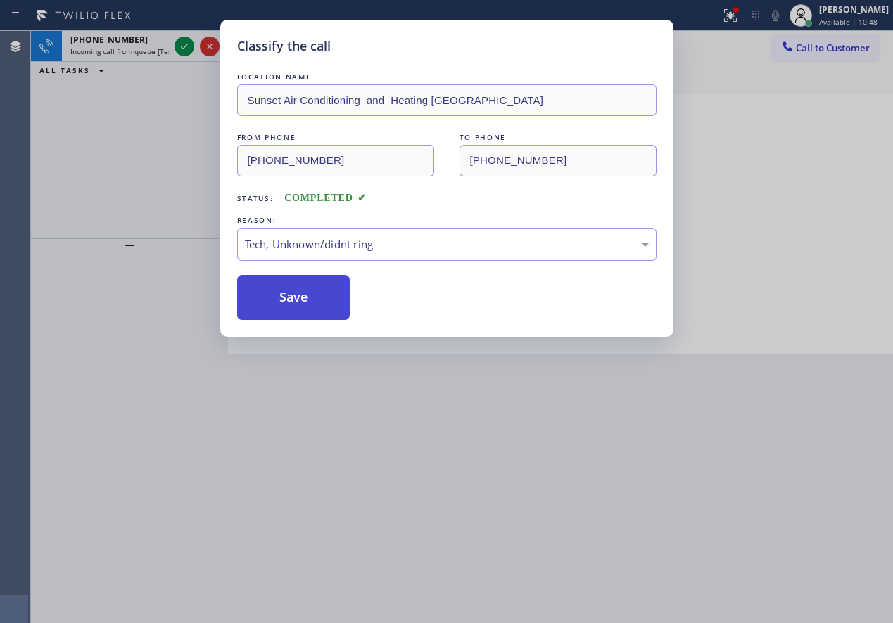
click at [279, 300] on button "Save" at bounding box center [293, 297] width 113 height 45
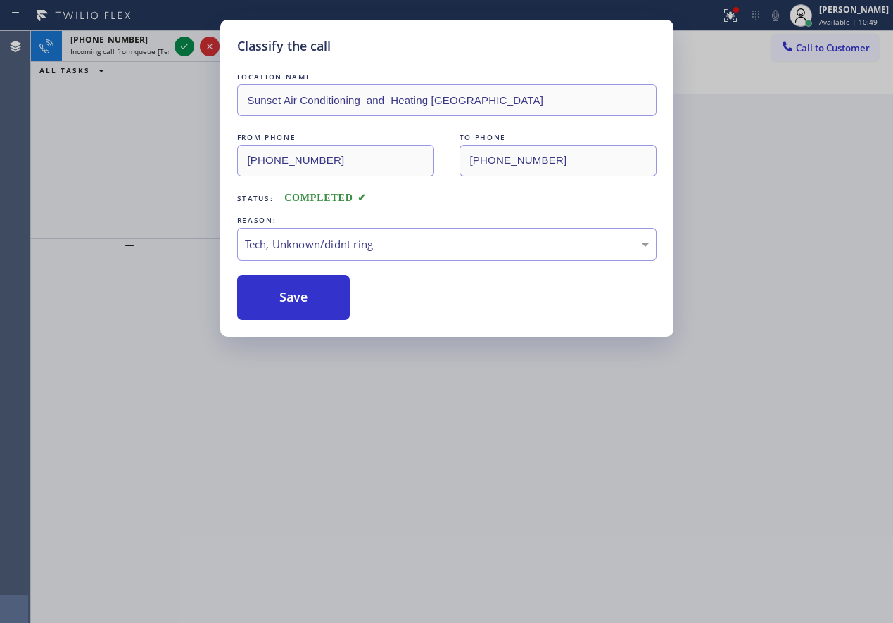
click at [178, 49] on div "Classify the call LOCATION NAME Sunset Air Conditioning and Heating [GEOGRAPHIC…" at bounding box center [446, 311] width 893 height 623
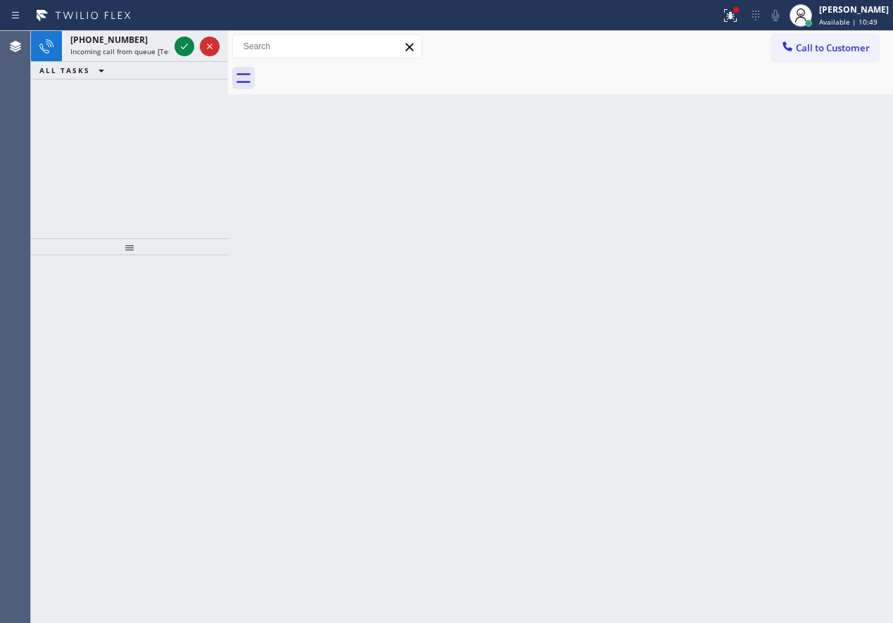
click at [178, 49] on icon at bounding box center [184, 46] width 17 height 17
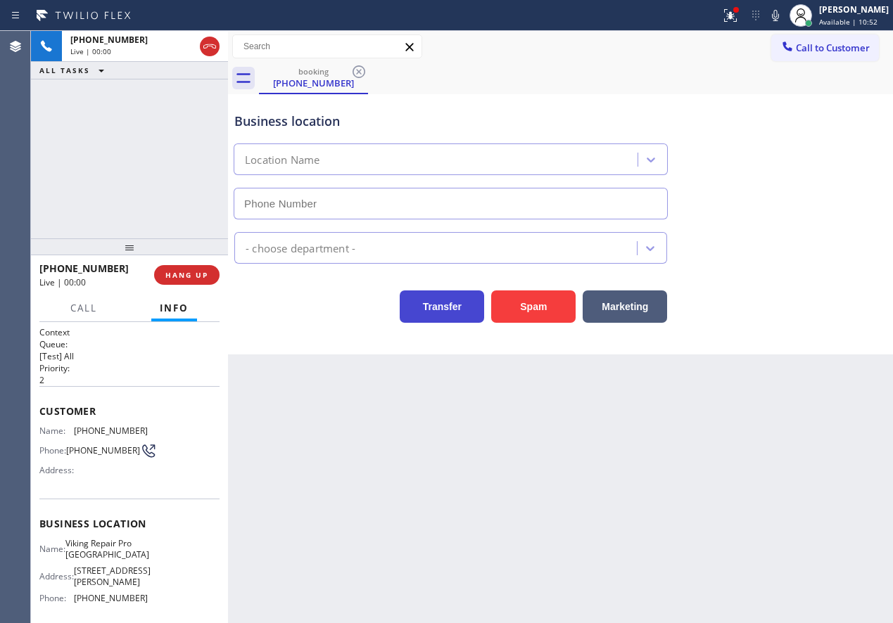
type input "[PHONE_NUMBER]"
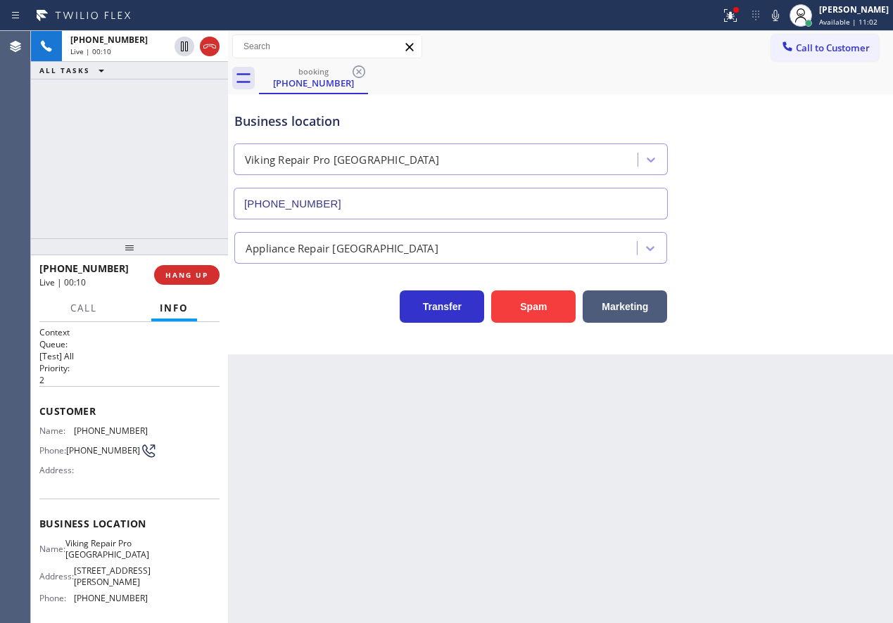
click at [767, 373] on div "Back to Dashboard Change Sender ID Customers Technicians Select a contact Outbo…" at bounding box center [560, 327] width 665 height 592
click at [525, 305] on button "Spam" at bounding box center [533, 307] width 84 height 32
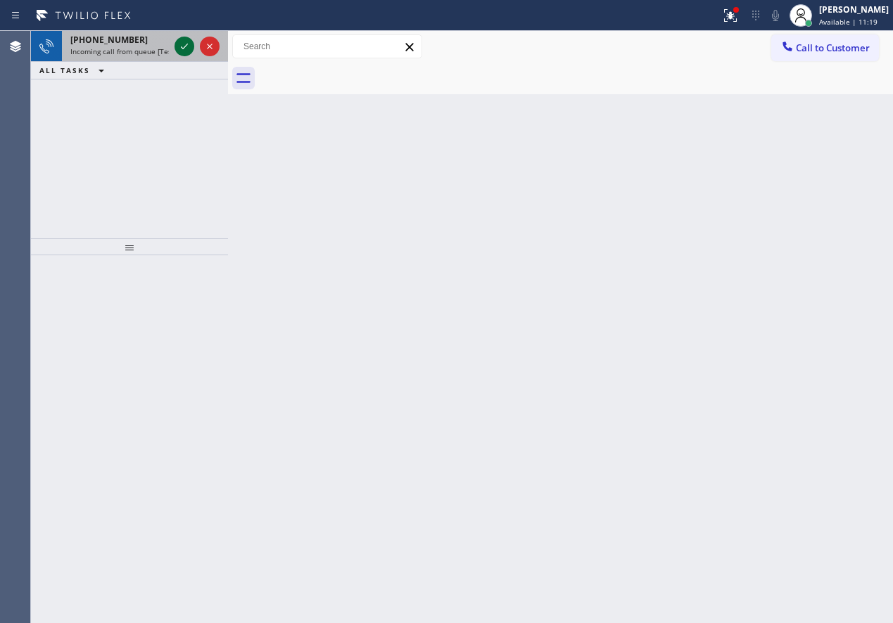
click at [179, 47] on icon at bounding box center [184, 46] width 17 height 17
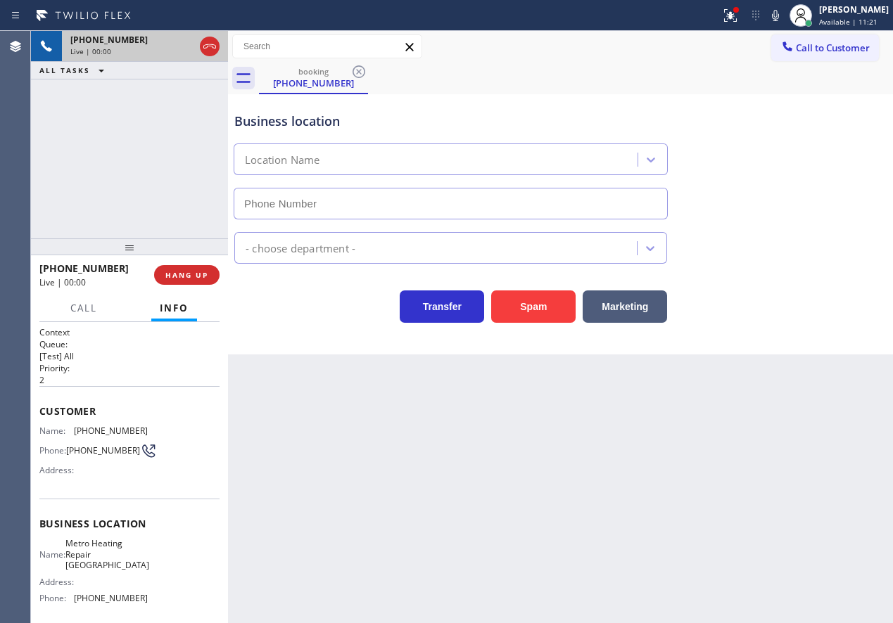
type input "[PHONE_NUMBER]"
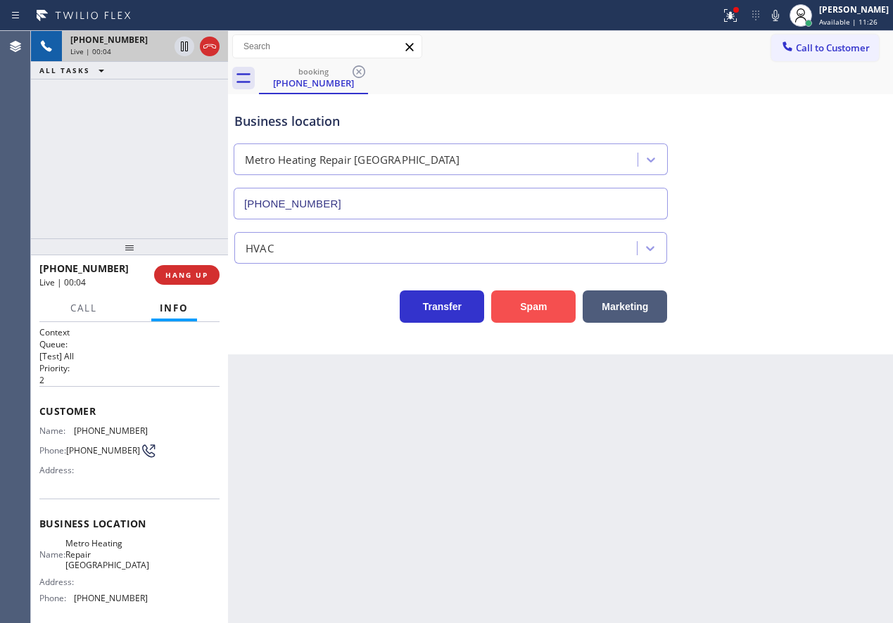
drag, startPoint x: 516, startPoint y: 307, endPoint x: 634, endPoint y: 4, distance: 325.6
click at [517, 307] on button "Spam" at bounding box center [533, 307] width 84 height 32
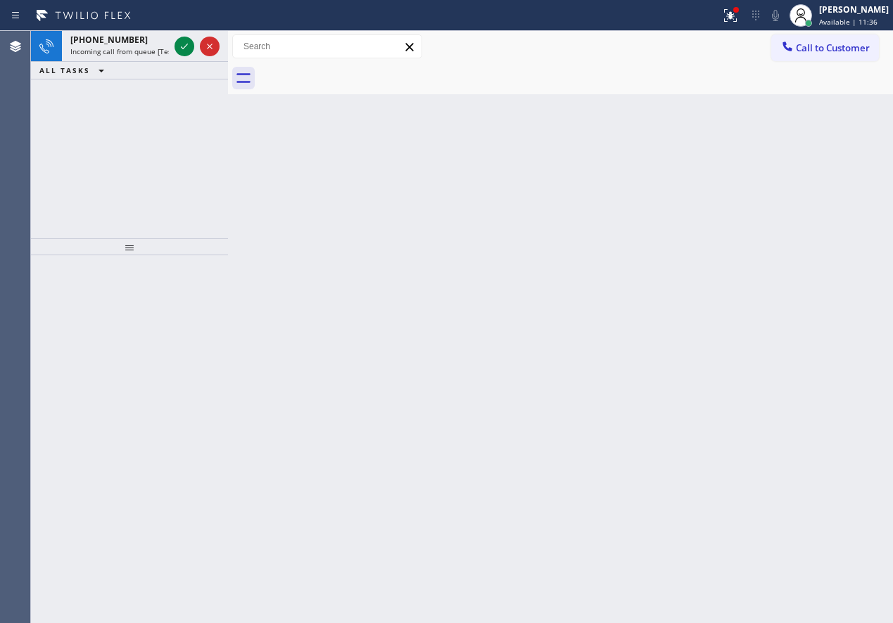
click at [179, 48] on icon at bounding box center [184, 46] width 17 height 17
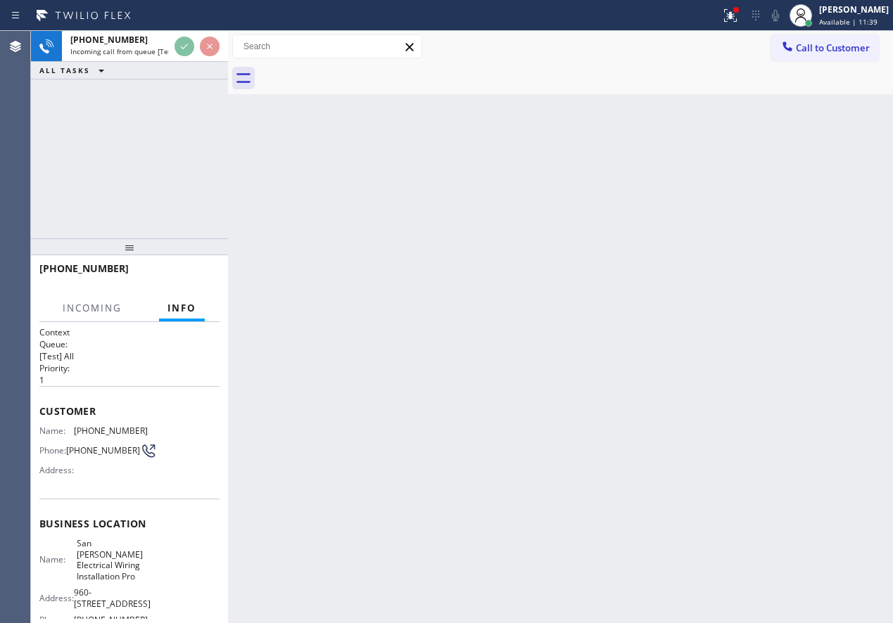
click at [507, 317] on div "Back to Dashboard Change Sender ID Customers Technicians Select a contact Outbo…" at bounding box center [560, 327] width 665 height 592
click at [182, 45] on icon at bounding box center [184, 46] width 17 height 17
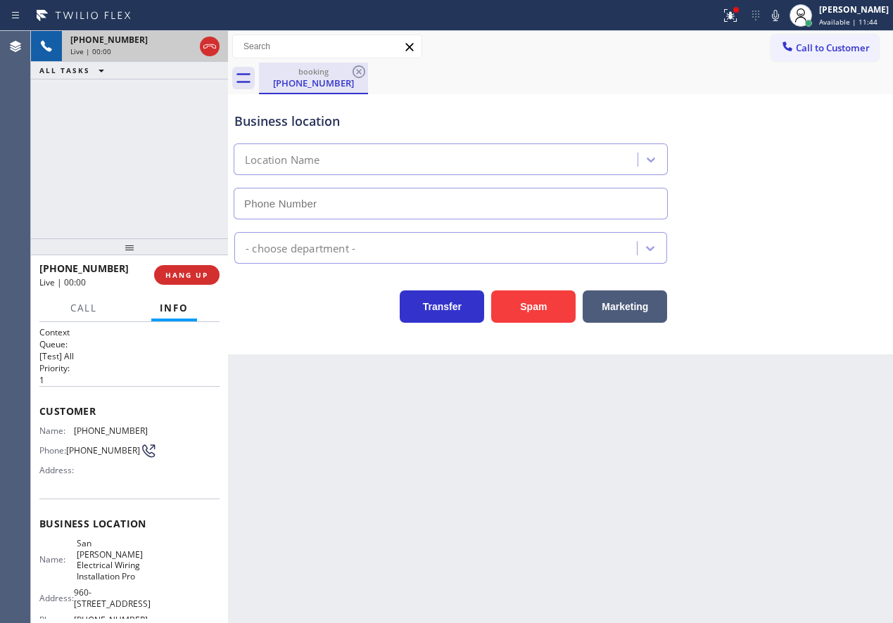
type input "[PHONE_NUMBER]"
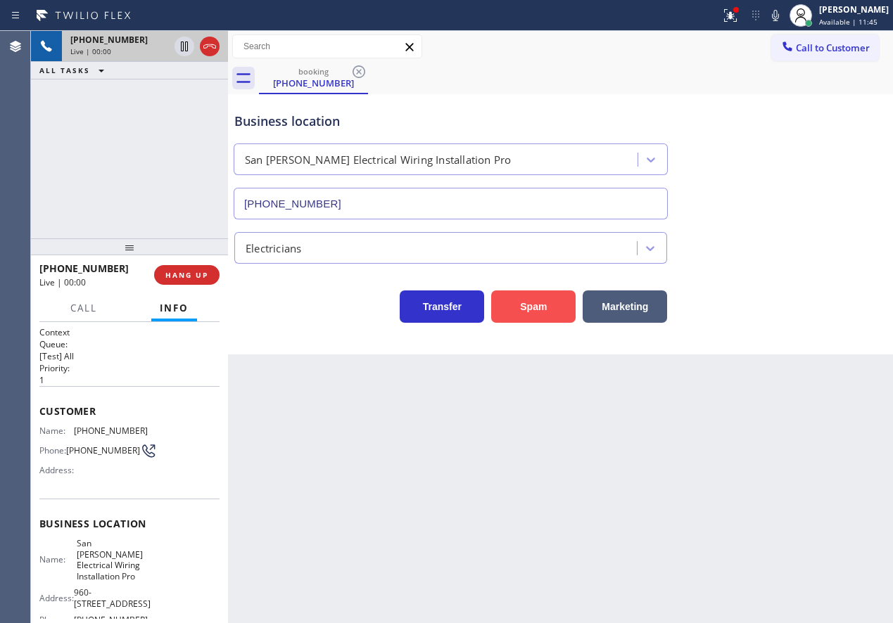
click at [542, 307] on button "Spam" at bounding box center [533, 307] width 84 height 32
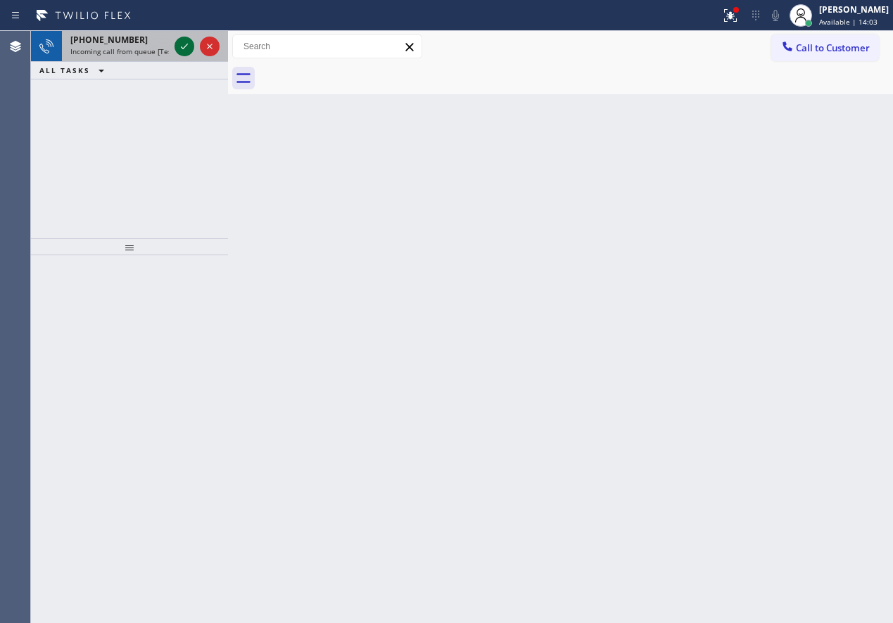
click at [181, 48] on icon at bounding box center [184, 46] width 17 height 17
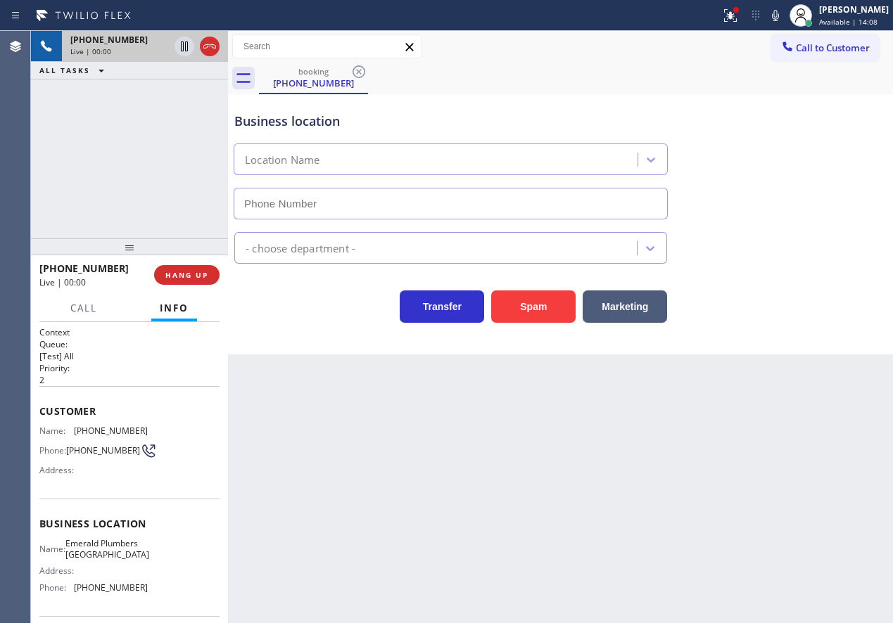
type input "[PHONE_NUMBER]"
click at [543, 313] on button "Spam" at bounding box center [533, 307] width 84 height 32
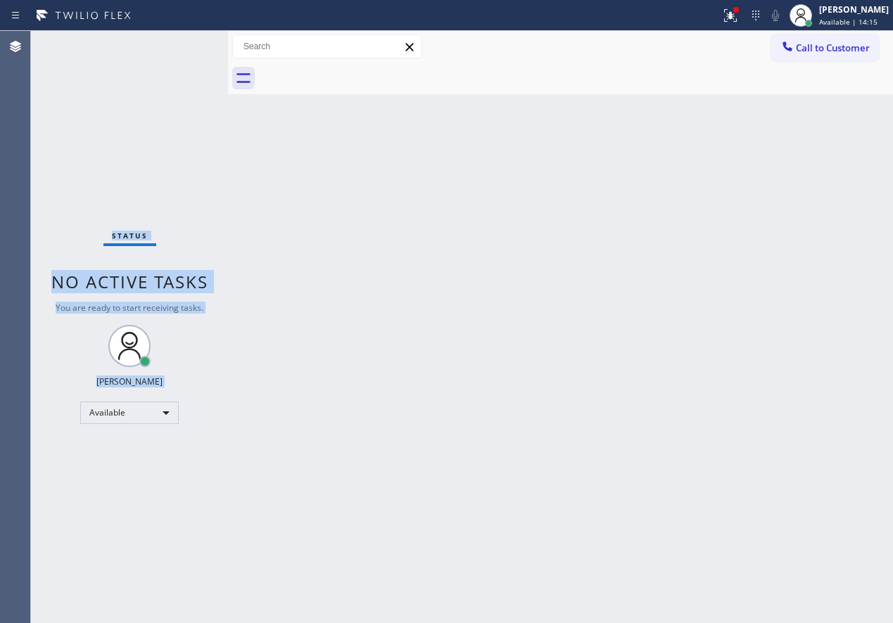
click at [177, 49] on div "Status No active tasks You are ready to start receiving tasks. [PERSON_NAME] Av…" at bounding box center [129, 327] width 197 height 592
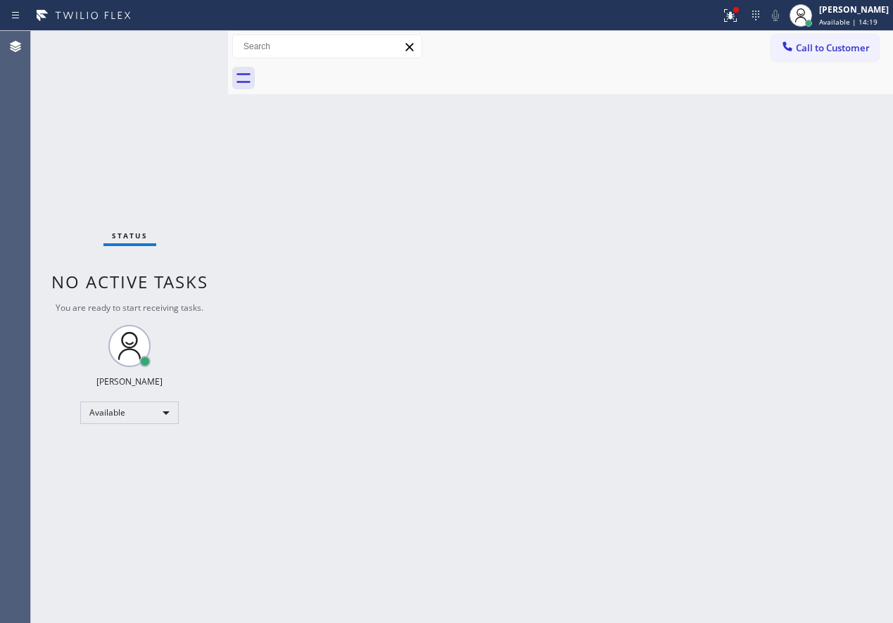
drag, startPoint x: 786, startPoint y: 304, endPoint x: 385, endPoint y: 138, distance: 434.6
click at [783, 304] on div "Back to Dashboard Change Sender ID Customers Technicians Select a contact Outbo…" at bounding box center [560, 327] width 665 height 592
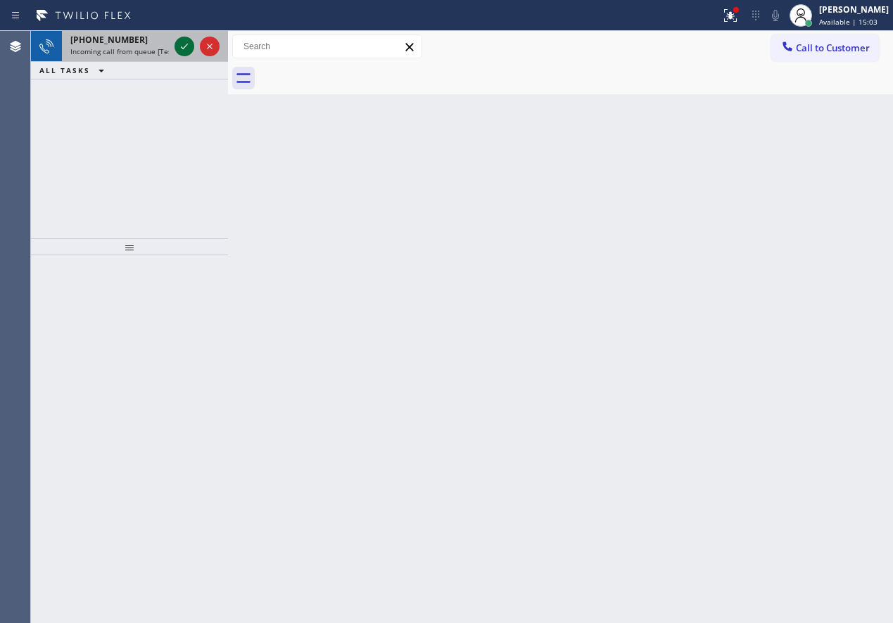
click at [179, 41] on icon at bounding box center [184, 46] width 17 height 17
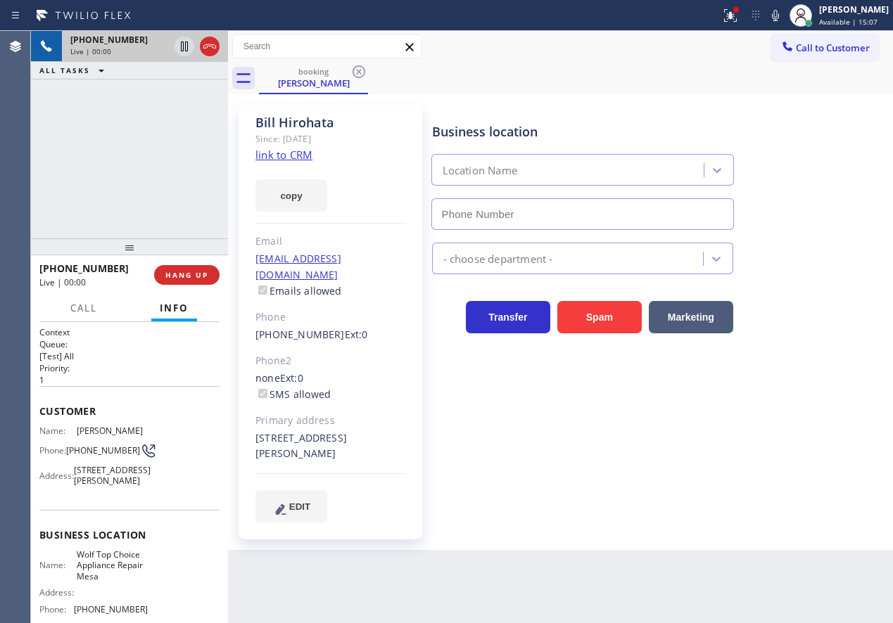
type input "[PHONE_NUMBER]"
click at [127, 575] on span "Wolf Top Choice Appliance Repair Mesa" at bounding box center [112, 565] width 70 height 32
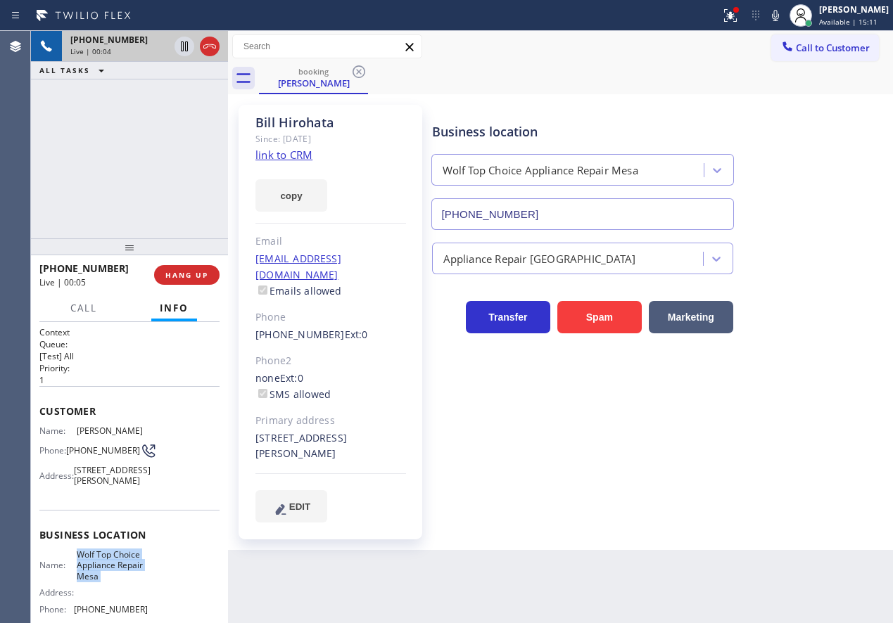
click at [127, 575] on span "Wolf Top Choice Appliance Repair Mesa" at bounding box center [112, 565] width 70 height 32
click at [558, 210] on input "[PHONE_NUMBER]" at bounding box center [582, 214] width 302 height 32
click at [291, 151] on link "link to CRM" at bounding box center [283, 155] width 57 height 14
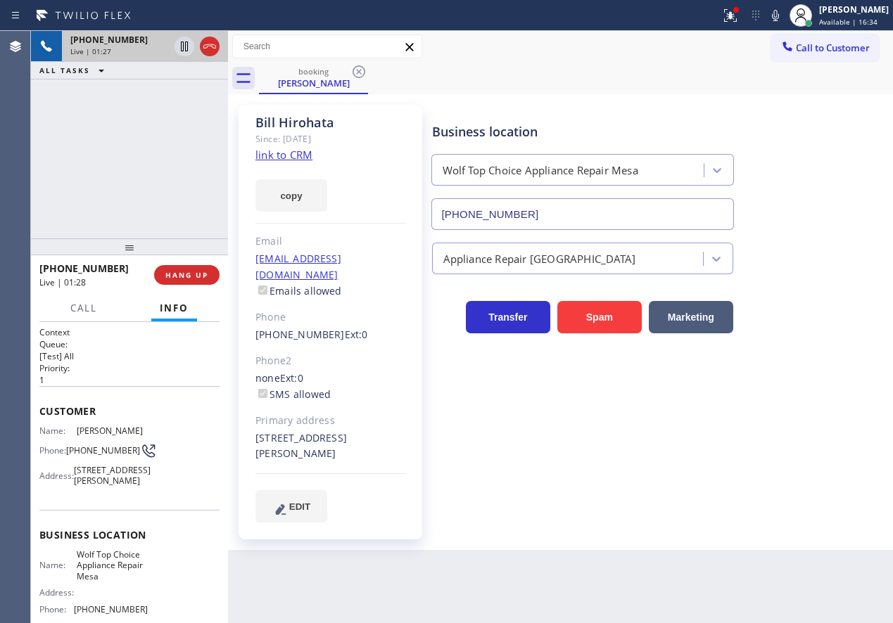
click at [784, 19] on icon at bounding box center [775, 15] width 17 height 17
click at [180, 45] on icon at bounding box center [184, 46] width 17 height 17
click at [767, 423] on div "Business location Wolf Top Choice Appliance Repair [GEOGRAPHIC_DATA] [PHONE_NUM…" at bounding box center [659, 313] width 461 height 410
click at [177, 38] on icon at bounding box center [184, 46] width 17 height 17
click at [783, 8] on icon at bounding box center [775, 15] width 17 height 17
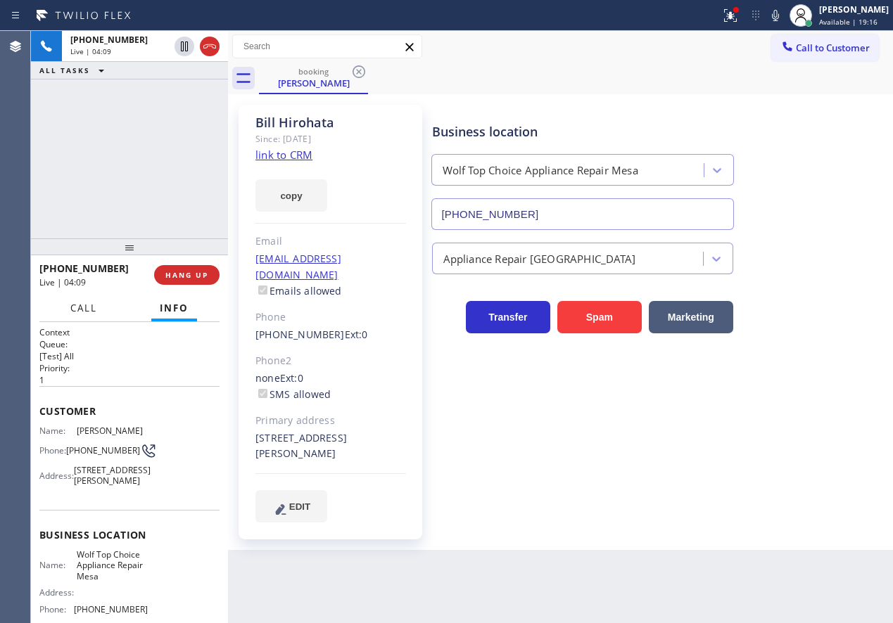
click at [79, 309] on span "Call" at bounding box center [83, 308] width 27 height 13
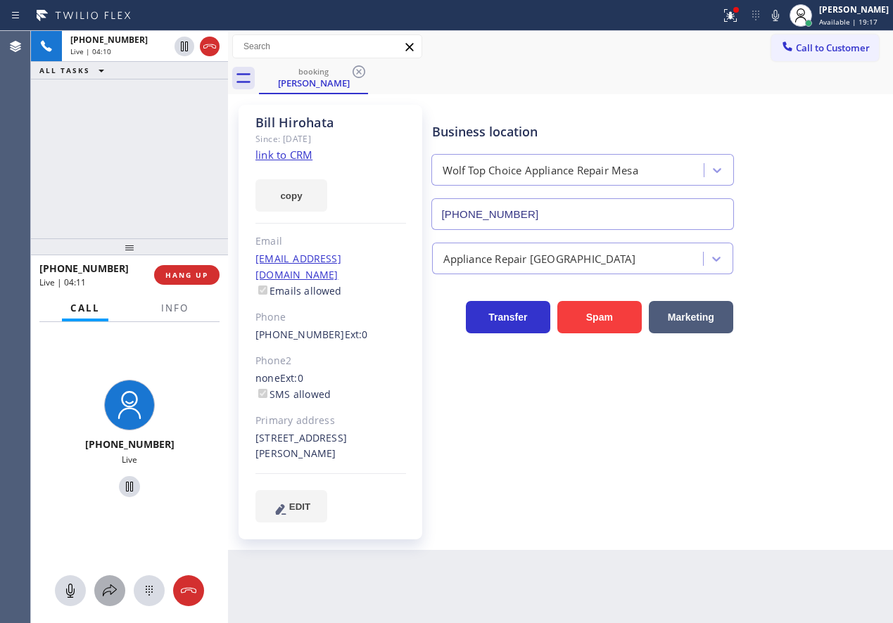
click at [101, 589] on icon at bounding box center [109, 590] width 17 height 17
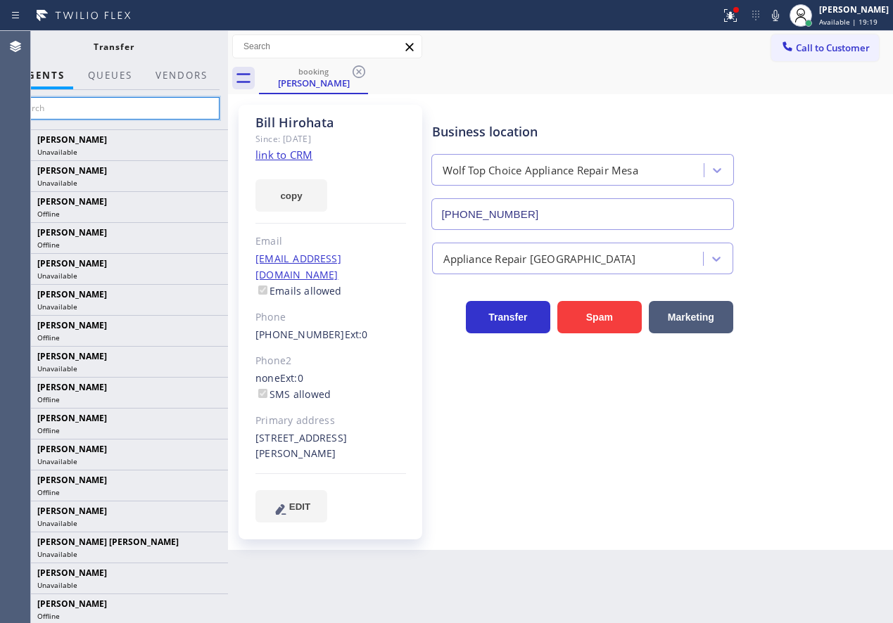
click at [112, 102] on input "text" at bounding box center [114, 108] width 212 height 23
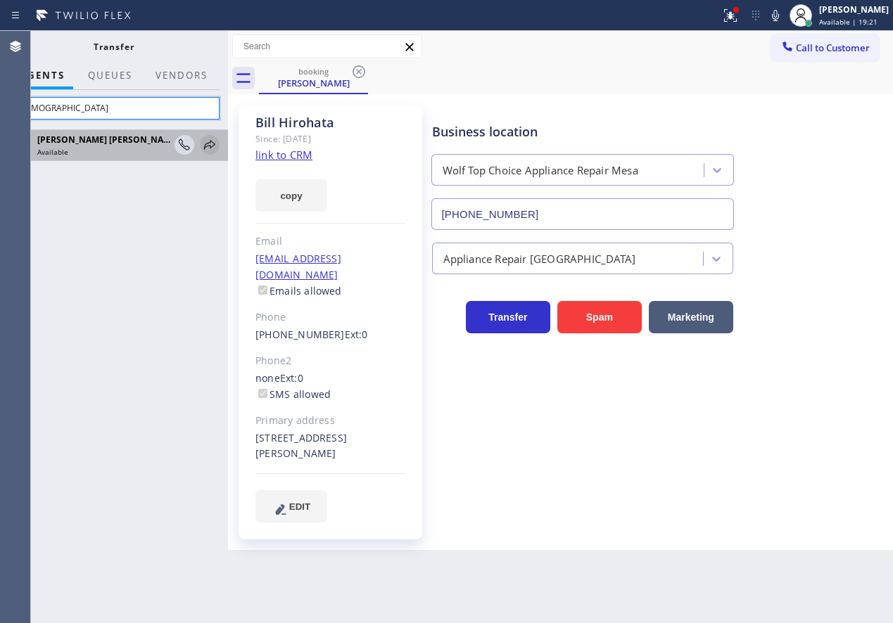
type input "[DEMOGRAPHIC_DATA]"
click at [210, 146] on icon at bounding box center [209, 144] width 11 height 9
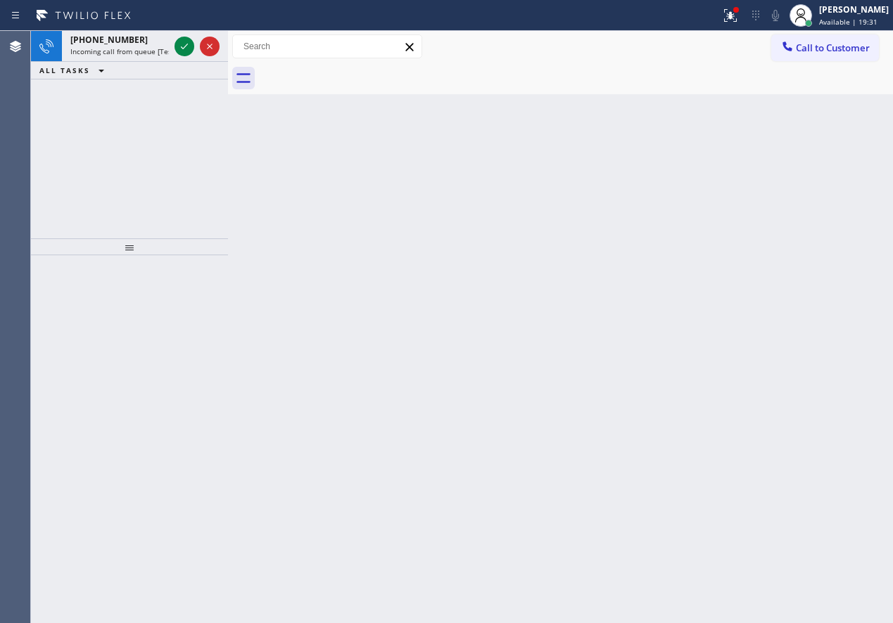
click at [818, 331] on div "Back to Dashboard Change Sender ID Customers Technicians Select a contact Outbo…" at bounding box center [560, 327] width 665 height 592
click at [181, 41] on icon at bounding box center [184, 46] width 17 height 17
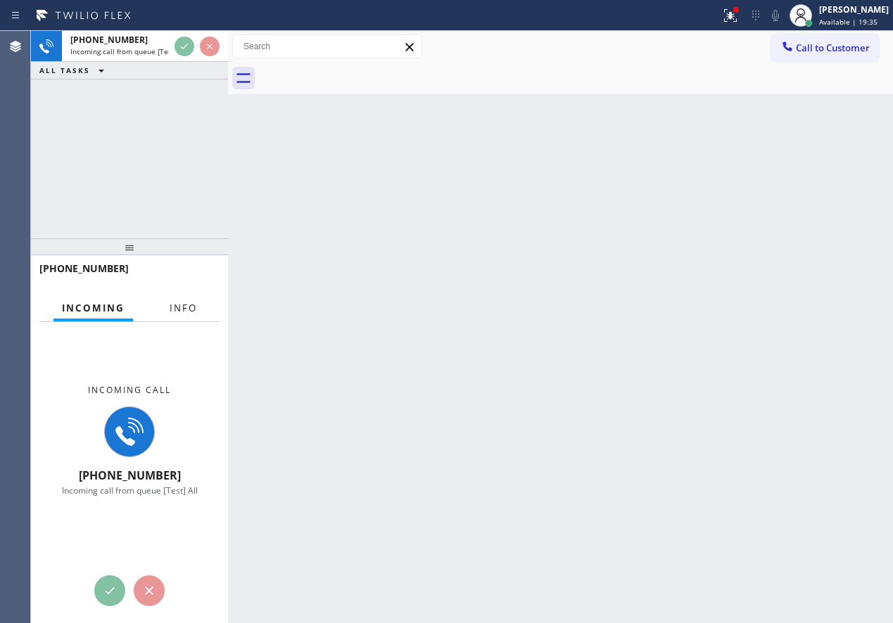
drag, startPoint x: 177, startPoint y: 307, endPoint x: 186, endPoint y: 296, distance: 14.0
click at [177, 307] on span "Info" at bounding box center [183, 308] width 27 height 13
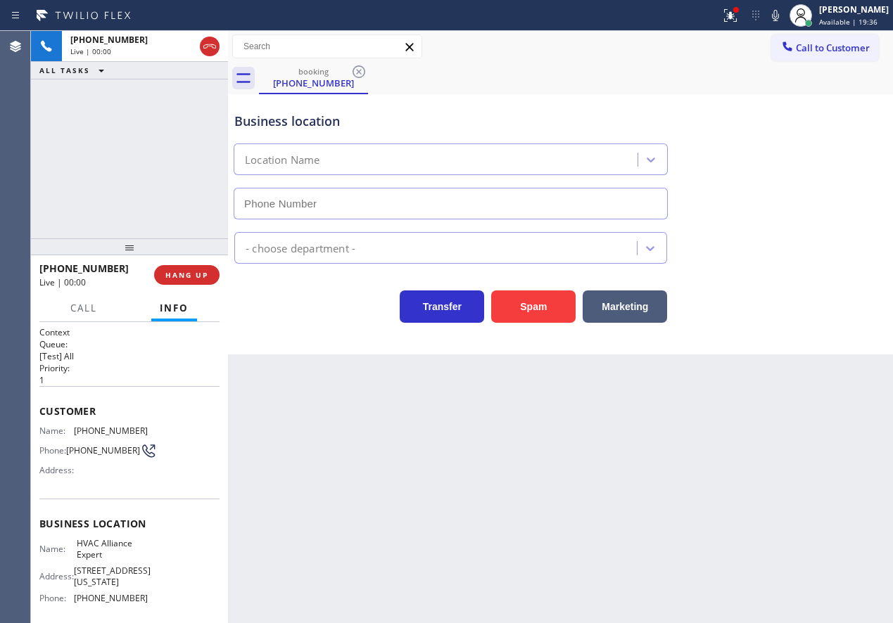
type input "[PHONE_NUMBER]"
click at [196, 276] on span "HANG UP" at bounding box center [186, 275] width 43 height 10
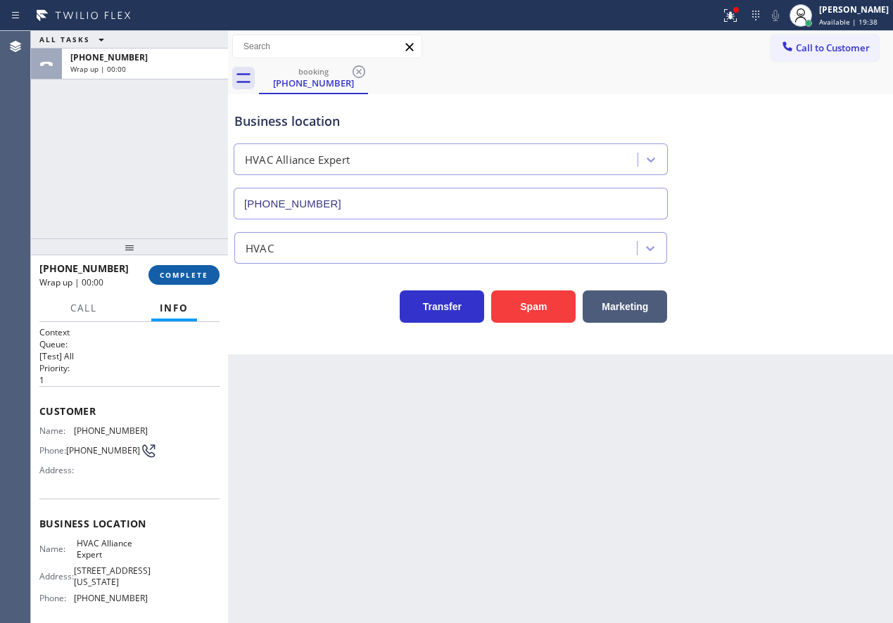
click at [196, 276] on span "COMPLETE" at bounding box center [184, 275] width 49 height 10
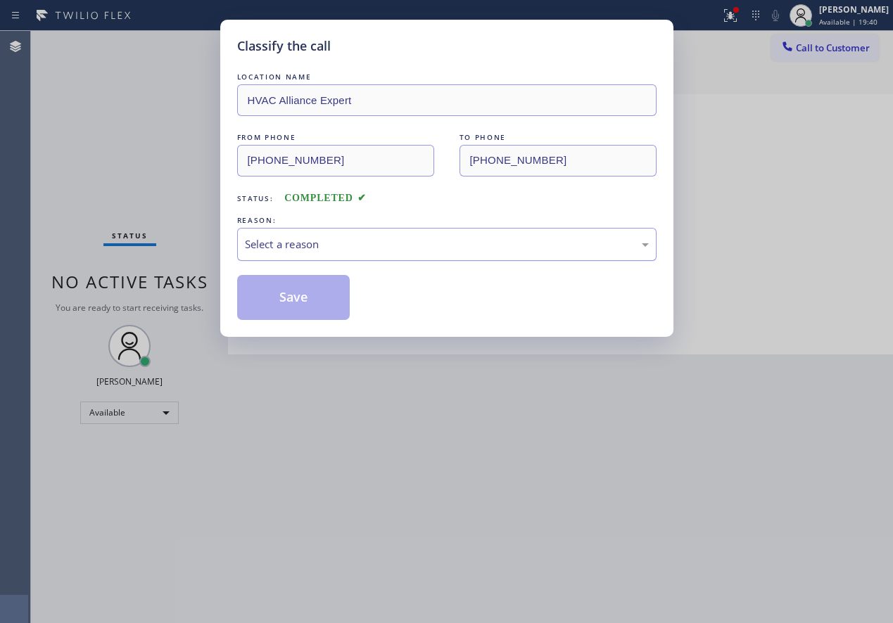
click at [299, 250] on div "Select a reason" at bounding box center [447, 244] width 404 height 16
click at [292, 300] on button "Save" at bounding box center [293, 297] width 113 height 45
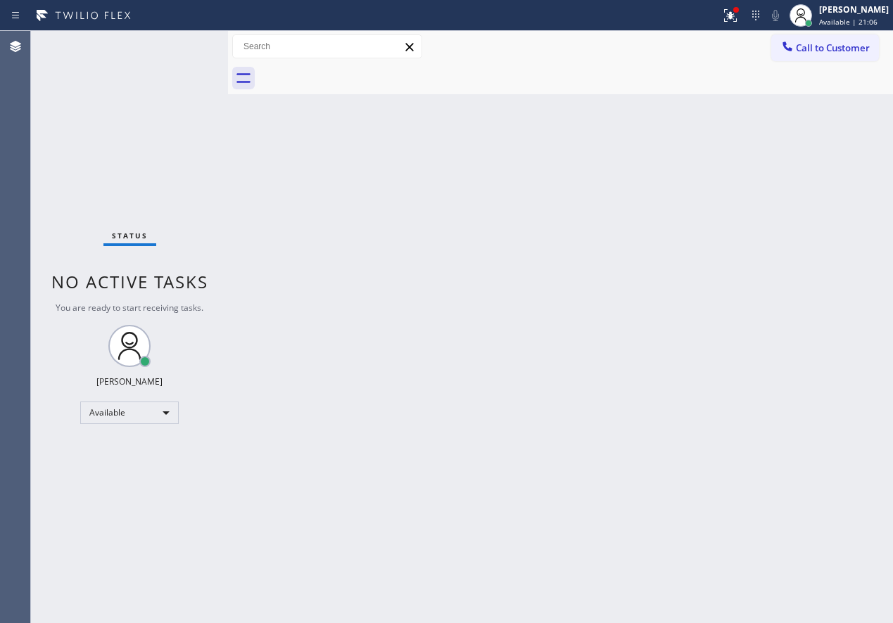
drag, startPoint x: 733, startPoint y: 198, endPoint x: 286, endPoint y: 64, distance: 466.9
click at [738, 198] on div "Back to Dashboard Change Sender ID Customers Technicians Select a contact Outbo…" at bounding box center [560, 327] width 665 height 592
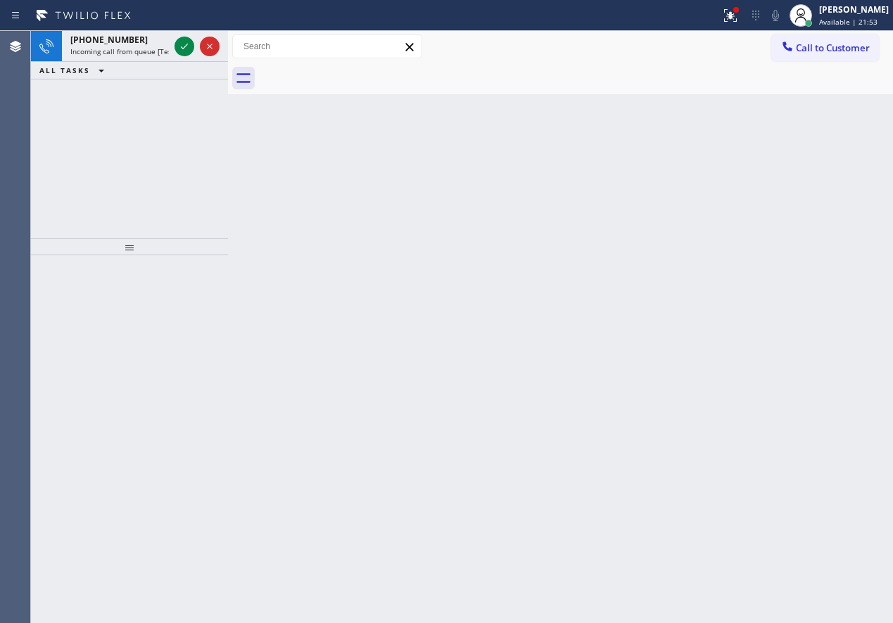
click at [792, 380] on div "Back to Dashboard Change Sender ID Customers Technicians Select a contact Outbo…" at bounding box center [560, 327] width 665 height 592
click at [181, 47] on icon at bounding box center [184, 46] width 17 height 17
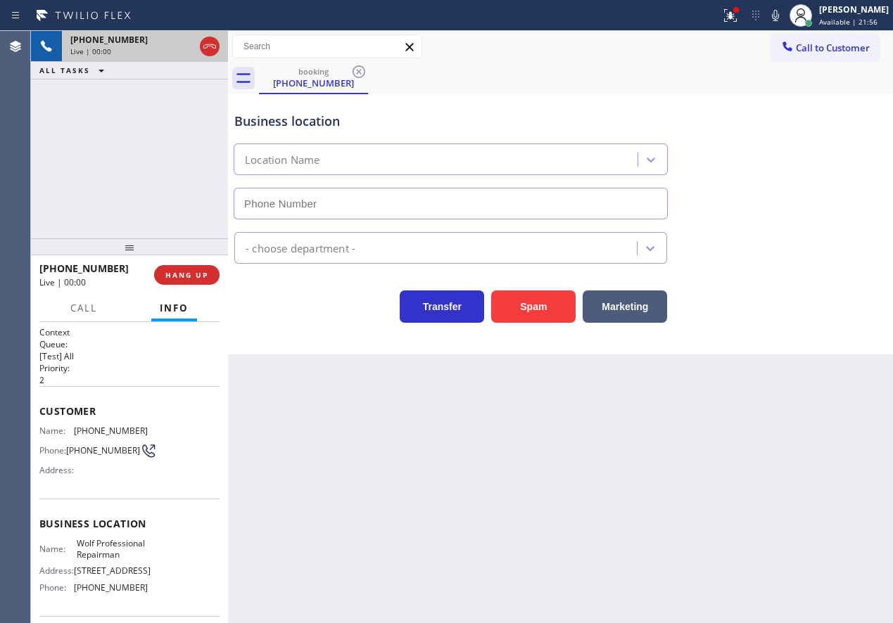
type input "(480) 685-4118"
click at [175, 271] on span "HANG UP" at bounding box center [186, 275] width 43 height 10
drag, startPoint x: 175, startPoint y: 271, endPoint x: 219, endPoint y: 243, distance: 51.9
click at [176, 271] on span "HANG UP" at bounding box center [186, 275] width 43 height 10
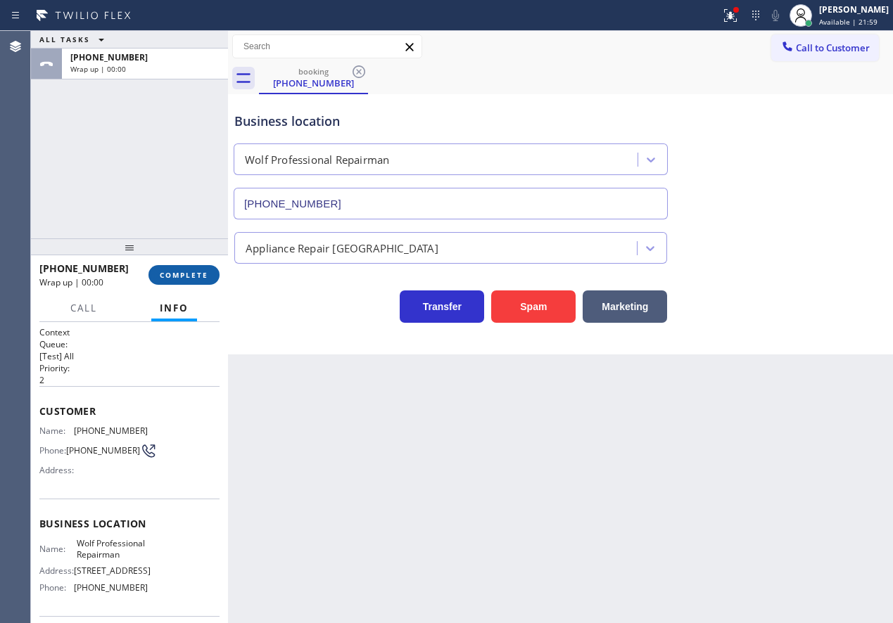
click at [205, 279] on span "COMPLETE" at bounding box center [184, 275] width 49 height 10
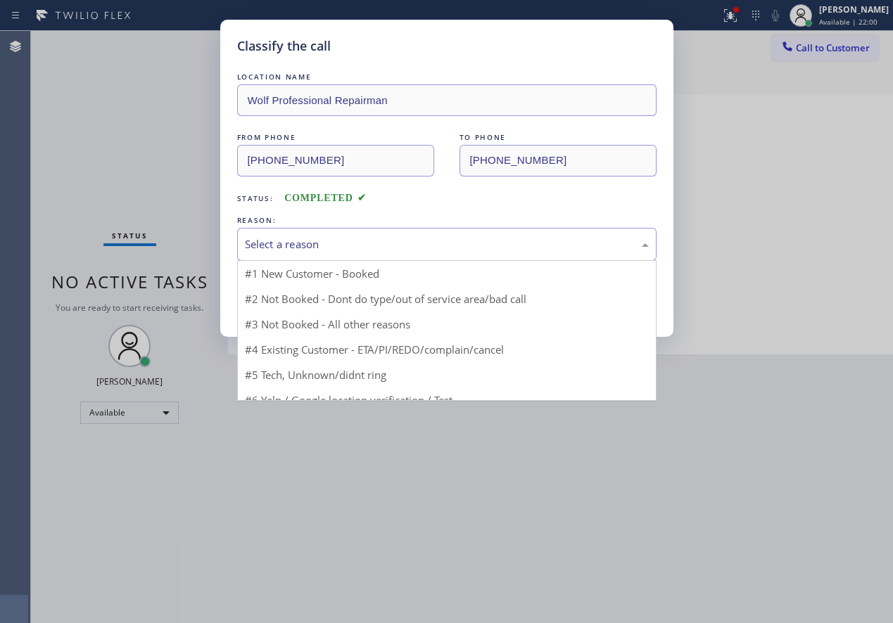
click at [290, 241] on div "Select a reason" at bounding box center [447, 244] width 404 height 16
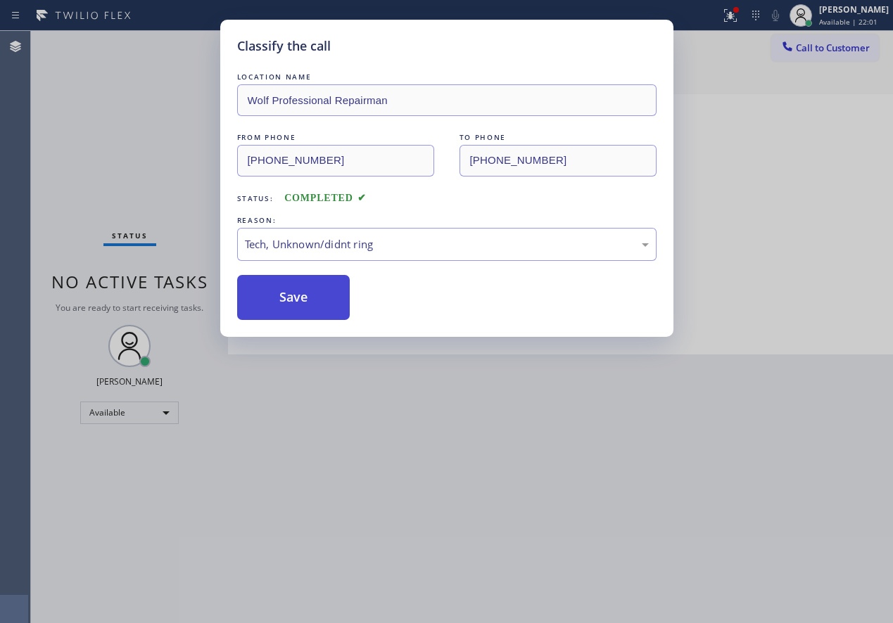
click at [293, 293] on button "Save" at bounding box center [293, 297] width 113 height 45
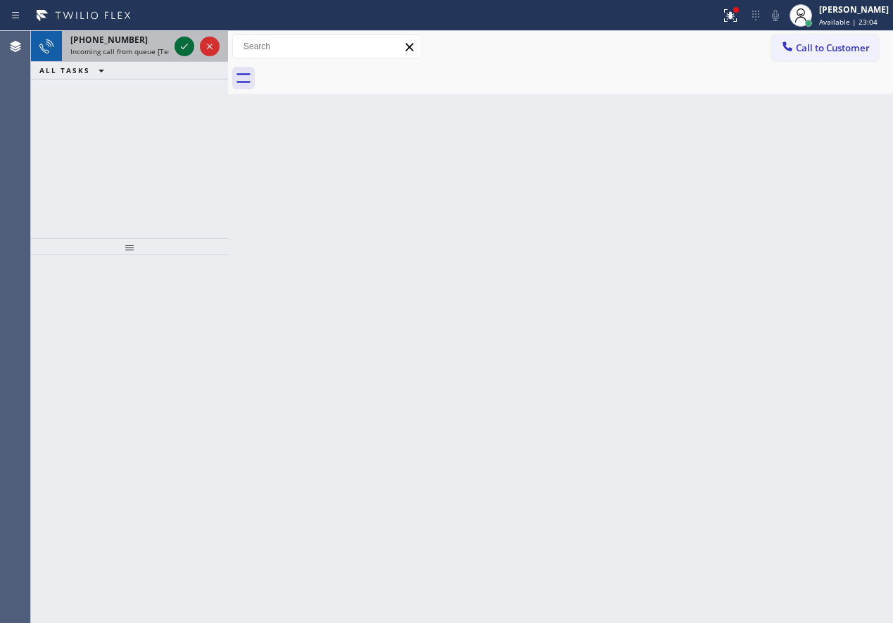
click at [180, 46] on icon at bounding box center [184, 46] width 17 height 17
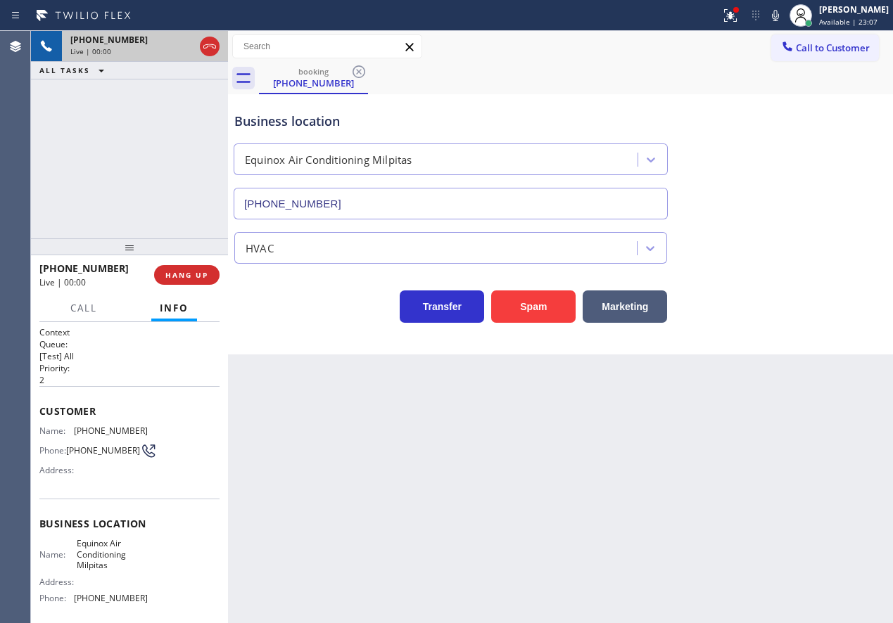
type input "(408) 762-4744"
click at [539, 318] on button "Spam" at bounding box center [533, 307] width 84 height 32
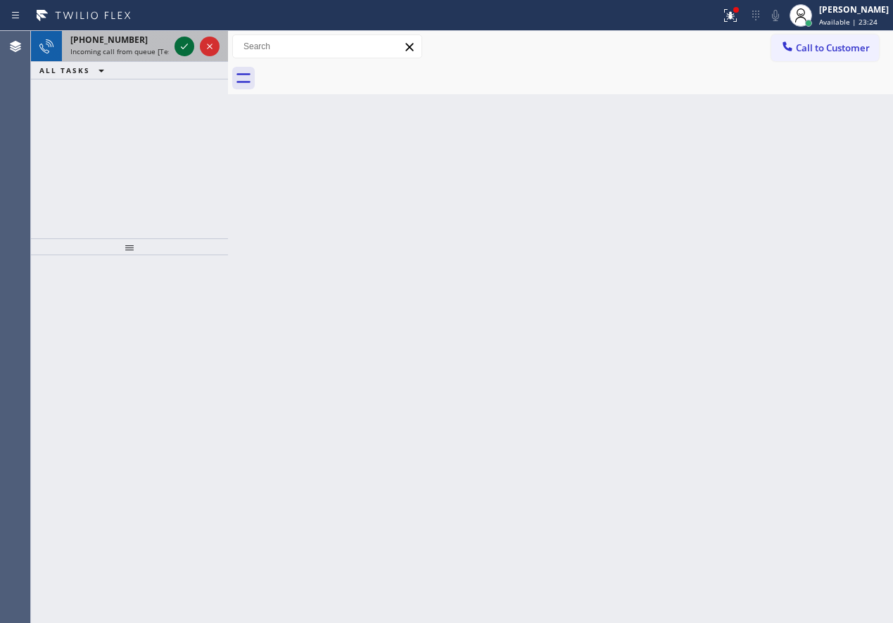
click at [180, 44] on icon at bounding box center [184, 46] width 17 height 17
click at [183, 49] on icon at bounding box center [184, 46] width 17 height 17
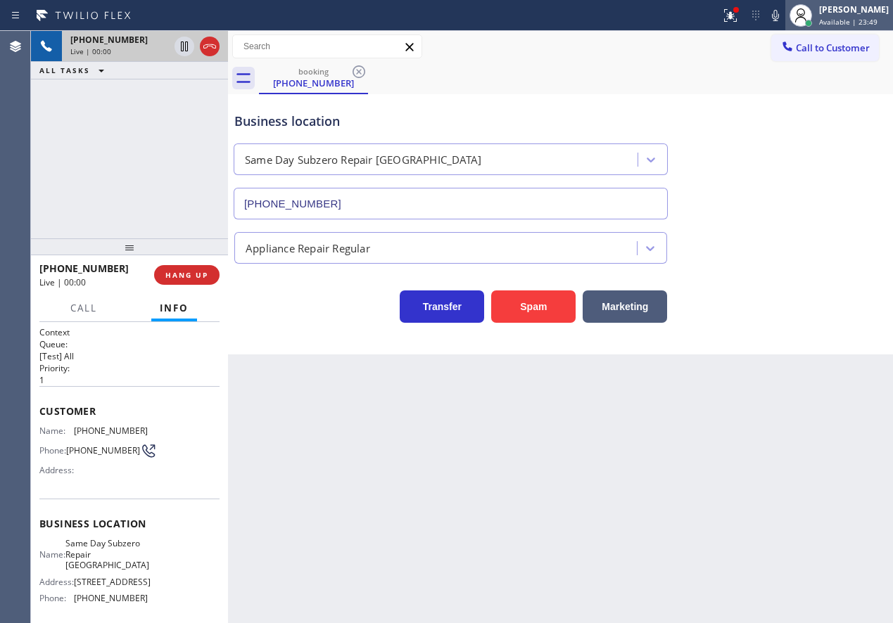
type input "(818) 862-3836"
click at [784, 19] on icon at bounding box center [775, 15] width 17 height 17
click at [527, 297] on button "Spam" at bounding box center [533, 307] width 84 height 32
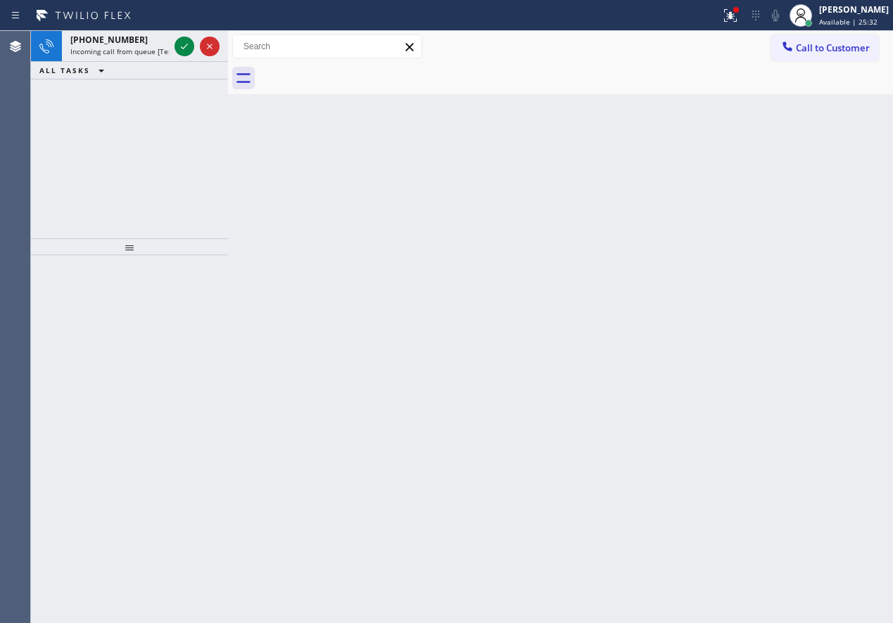
click at [784, 139] on div "Back to Dashboard Change Sender ID Customers Technicians Select a contact Outbo…" at bounding box center [560, 327] width 665 height 592
click at [182, 44] on icon at bounding box center [184, 46] width 17 height 17
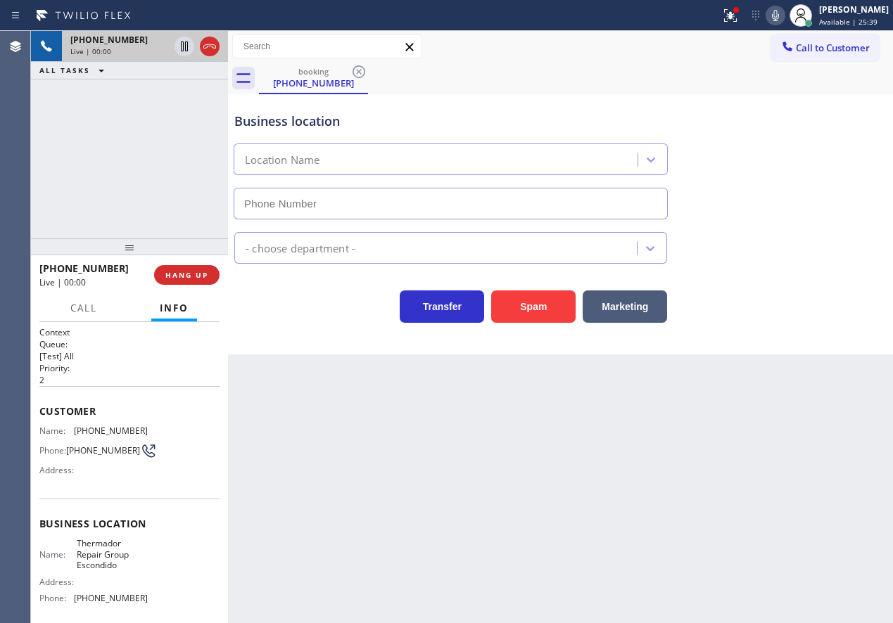
type input "(760) 278-7998"
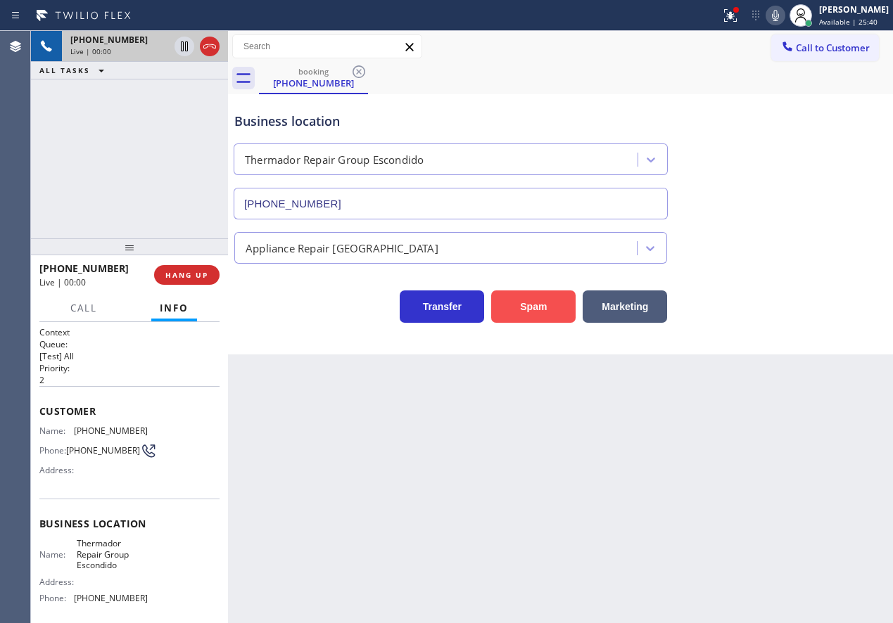
click at [522, 312] on button "Spam" at bounding box center [533, 307] width 84 height 32
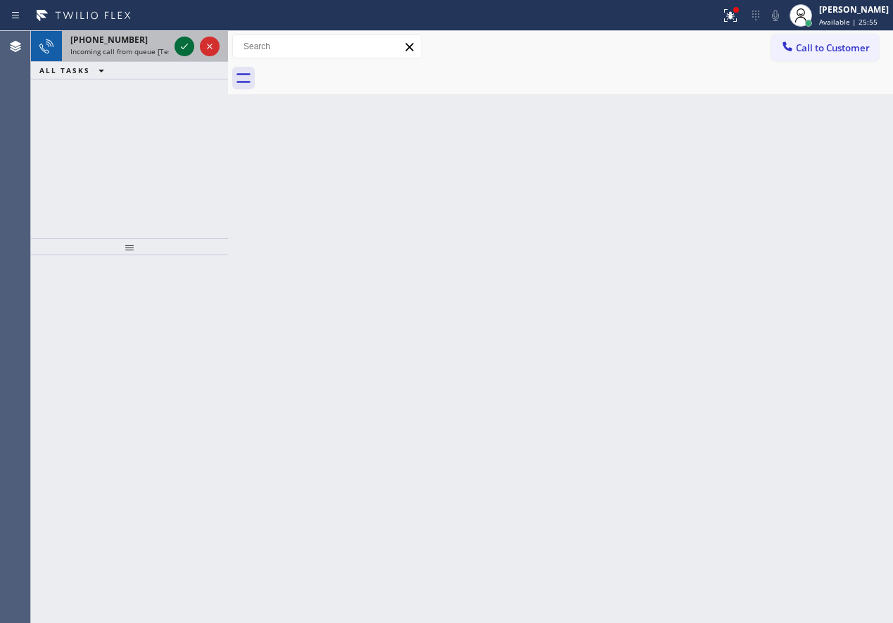
click at [178, 43] on icon at bounding box center [184, 46] width 17 height 17
click at [179, 44] on icon at bounding box center [184, 46] width 17 height 17
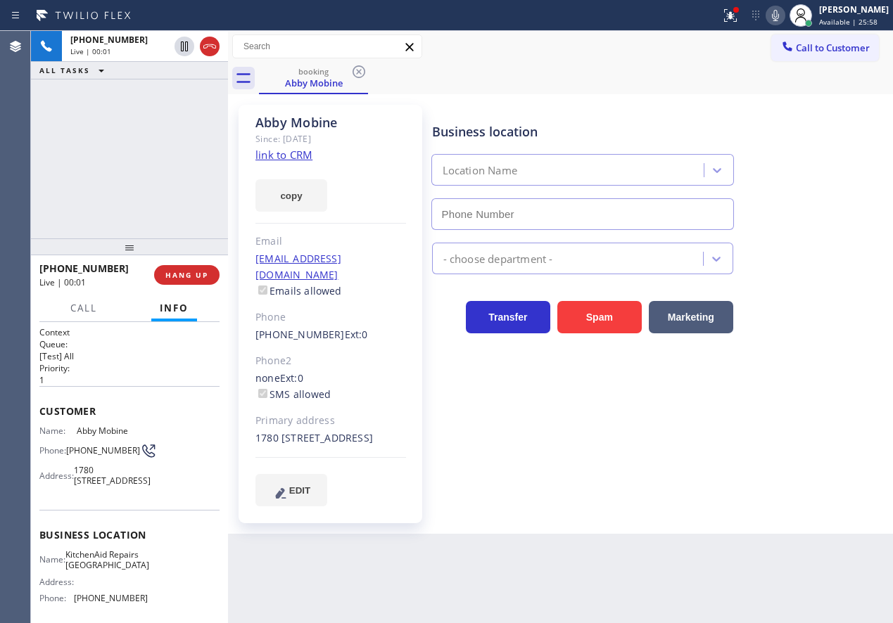
type input "(361) 203-3251"
click at [280, 159] on link "link to CRM" at bounding box center [283, 155] width 57 height 14
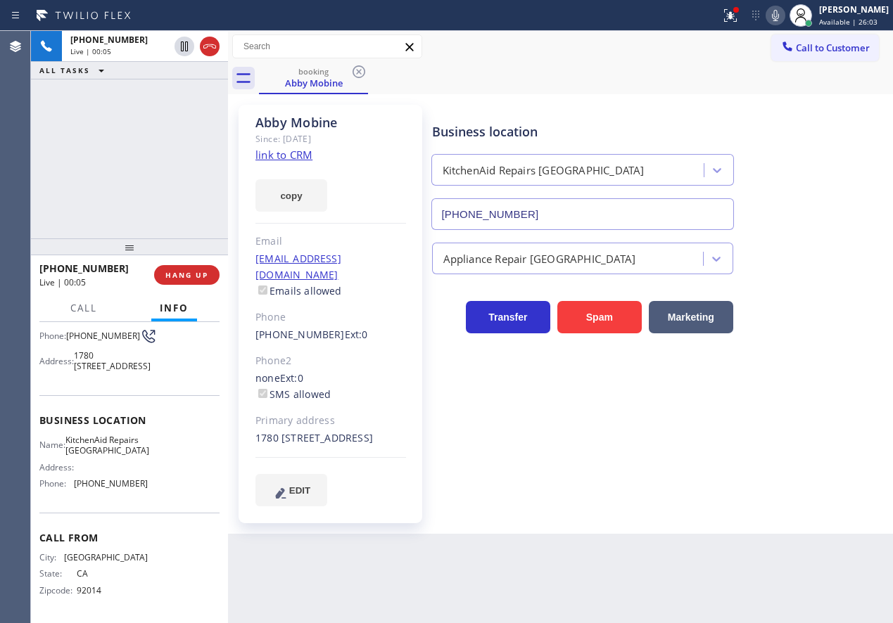
scroll to position [141, 0]
click at [120, 447] on span "KitchenAid Repairs San Diego" at bounding box center [107, 446] width 84 height 22
click at [119, 447] on span "KitchenAid Repairs San Diego" at bounding box center [107, 446] width 84 height 22
copy span "KitchenAid Repairs San Diego"
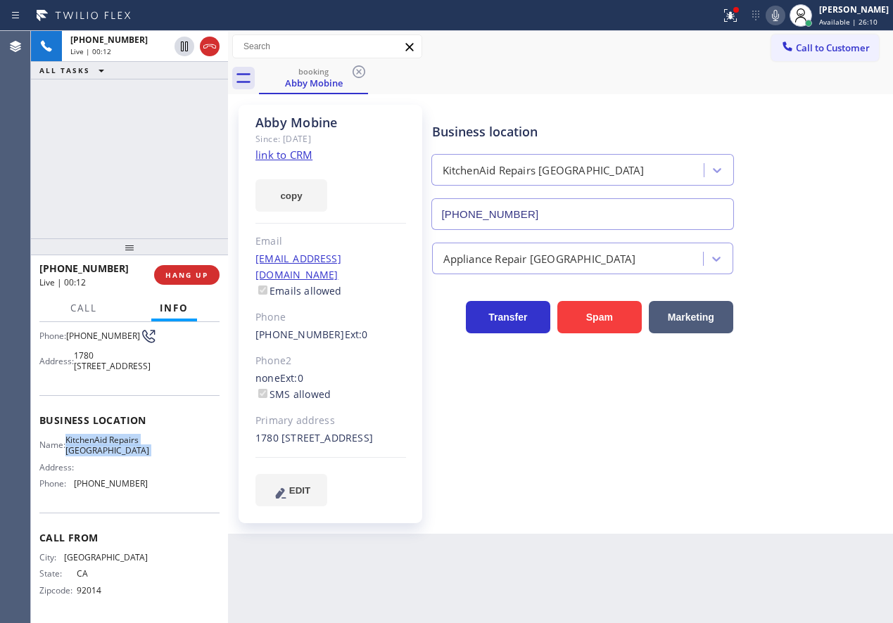
click at [96, 448] on span "KitchenAid Repairs San Diego" at bounding box center [107, 446] width 84 height 22
click at [565, 212] on input "(361) 203-3251" at bounding box center [582, 214] width 302 height 32
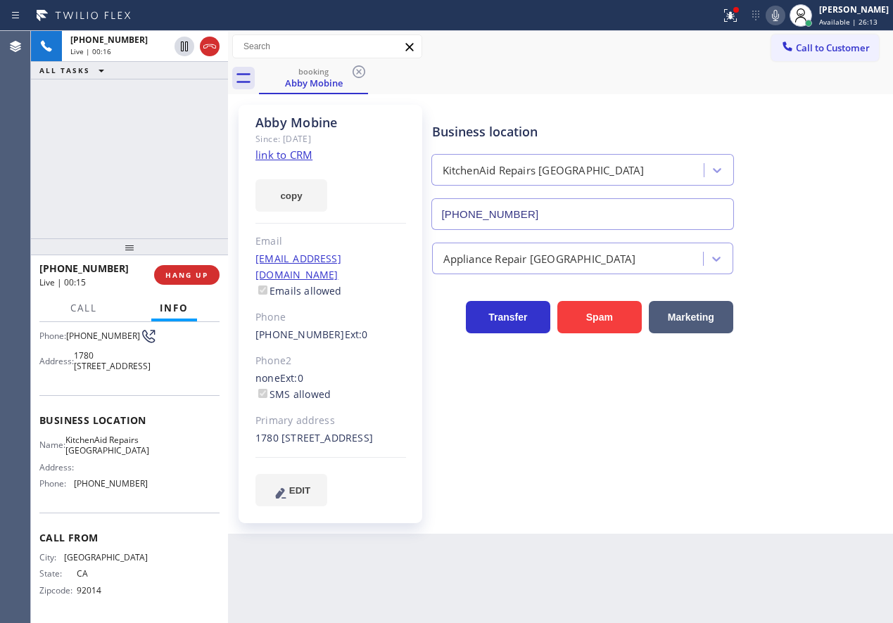
click at [565, 212] on input "(361) 203-3251" at bounding box center [582, 214] width 302 height 32
click at [784, 7] on icon at bounding box center [775, 15] width 17 height 17
click at [183, 52] on icon at bounding box center [184, 46] width 17 height 17
click at [184, 44] on icon at bounding box center [184, 46] width 17 height 17
click at [782, 13] on icon at bounding box center [775, 15] width 17 height 17
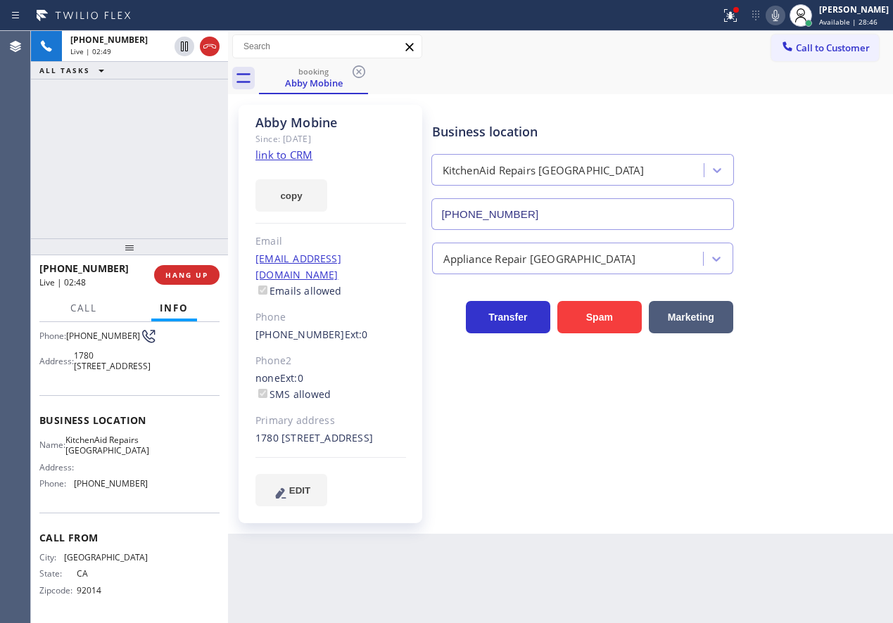
click at [739, 478] on div "Business location KitchenAid Repairs San Diego (361) 203-3251 Appliance Repair …" at bounding box center [659, 305] width 461 height 394
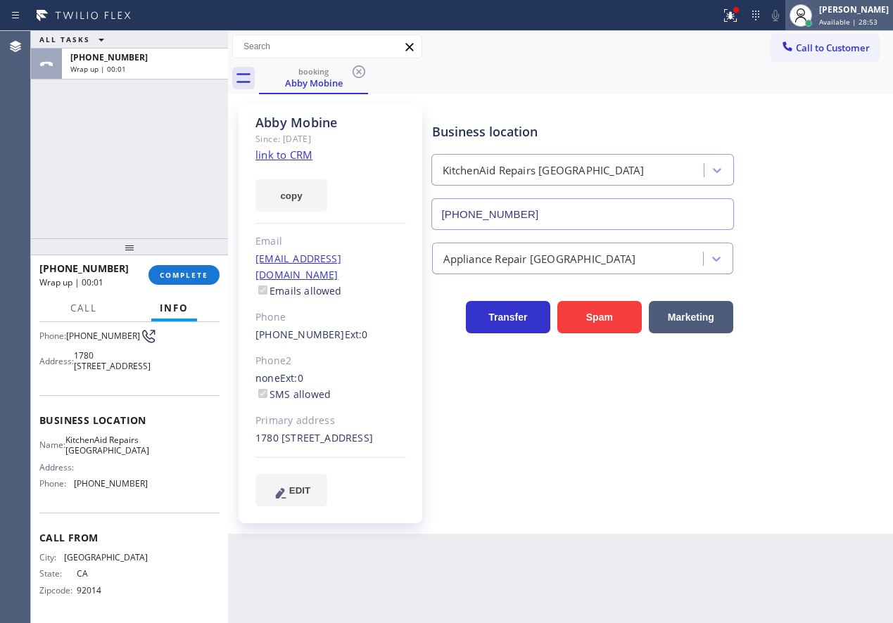
click at [846, 15] on div "[PERSON_NAME]" at bounding box center [854, 10] width 70 height 12
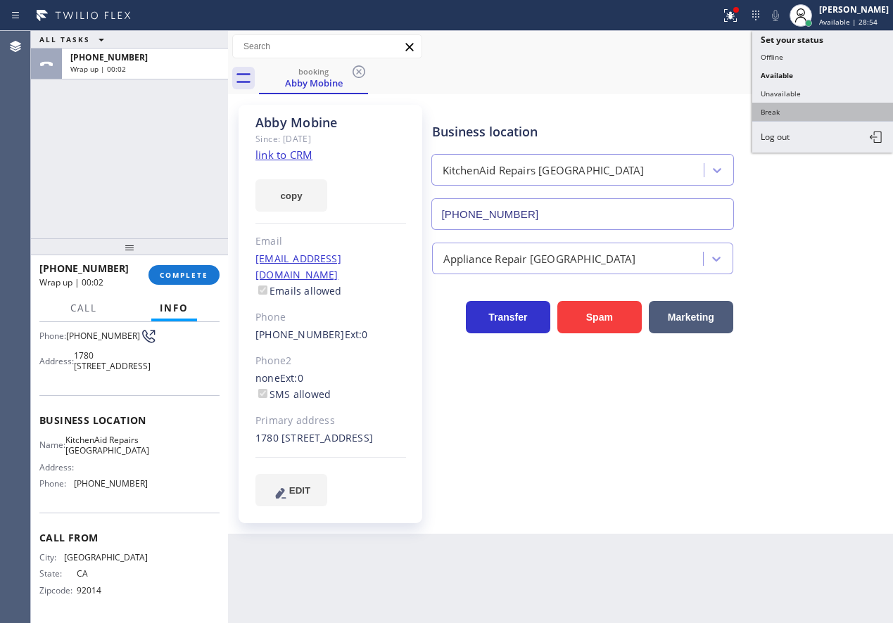
click at [789, 105] on button "Break" at bounding box center [822, 112] width 141 height 18
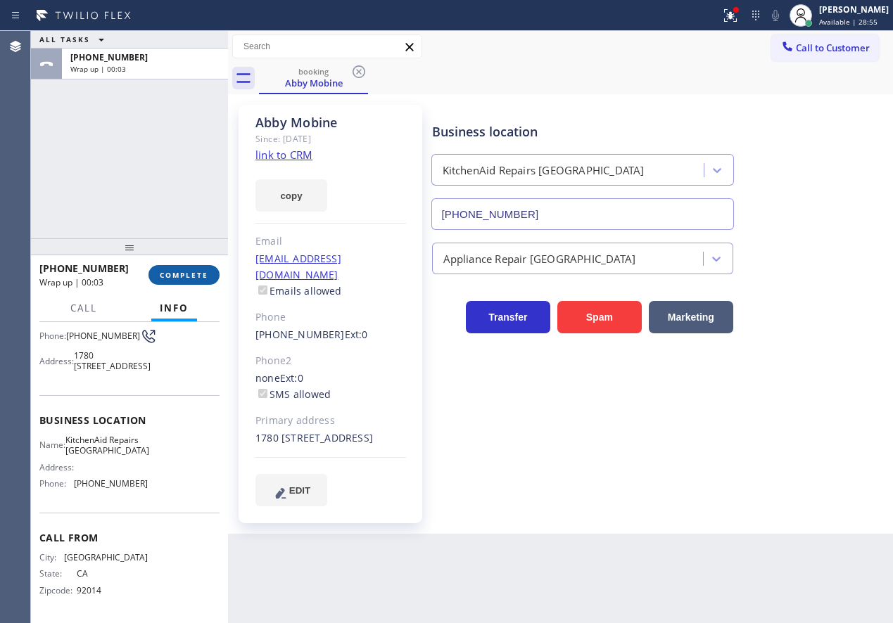
click at [202, 267] on button "COMPLETE" at bounding box center [183, 275] width 71 height 20
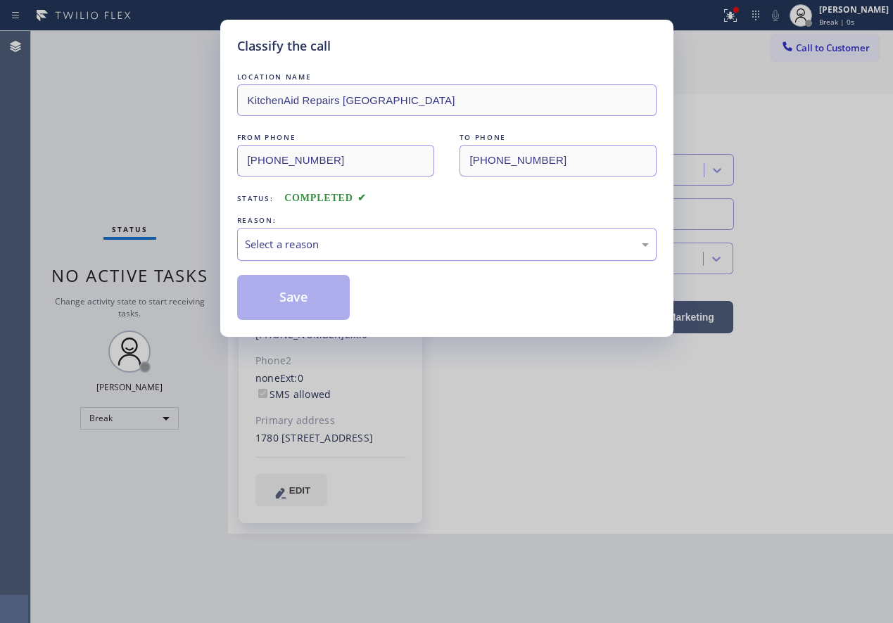
click at [323, 243] on div "Select a reason" at bounding box center [447, 244] width 404 height 16
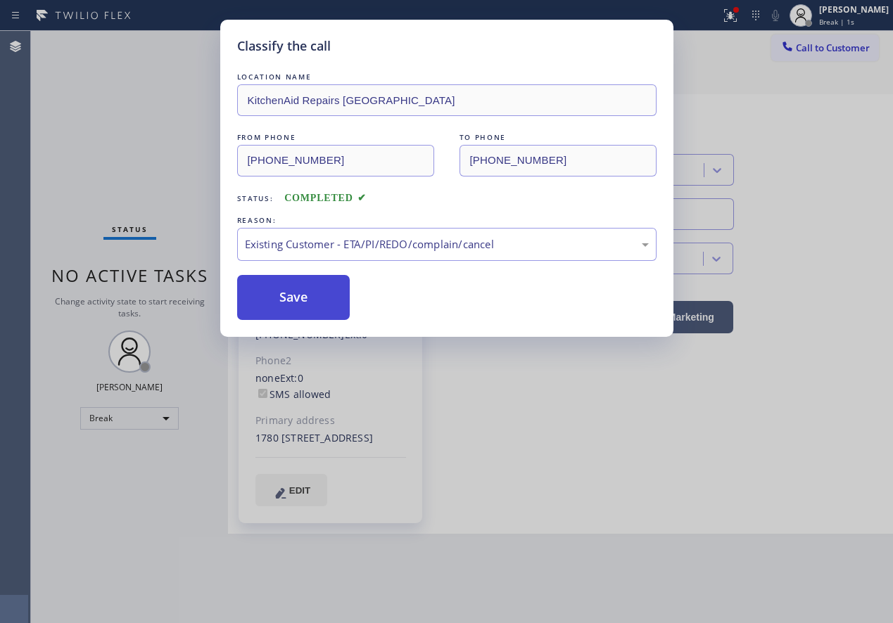
click at [295, 301] on button "Save" at bounding box center [293, 297] width 113 height 45
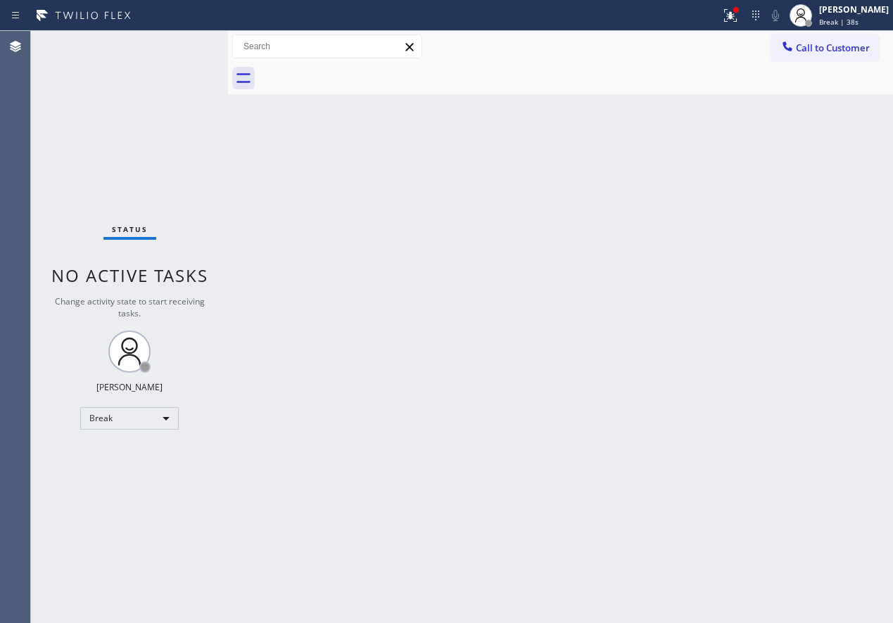
click at [743, 353] on div "Back to Dashboard Change Sender ID Customers Technicians Select a contact Outbo…" at bounding box center [560, 327] width 665 height 592
